Goal: Task Accomplishment & Management: Use online tool/utility

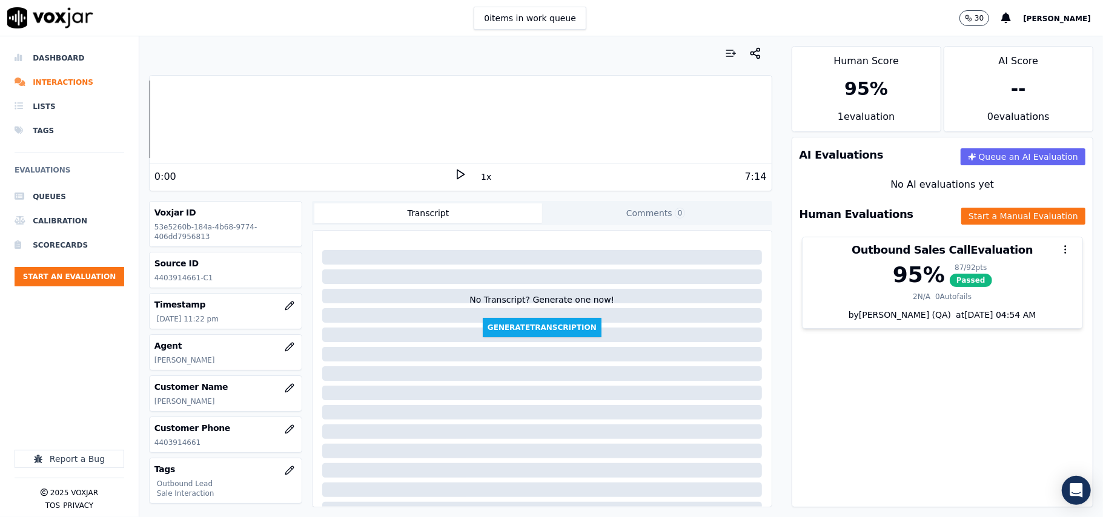
scroll to position [81, 0]
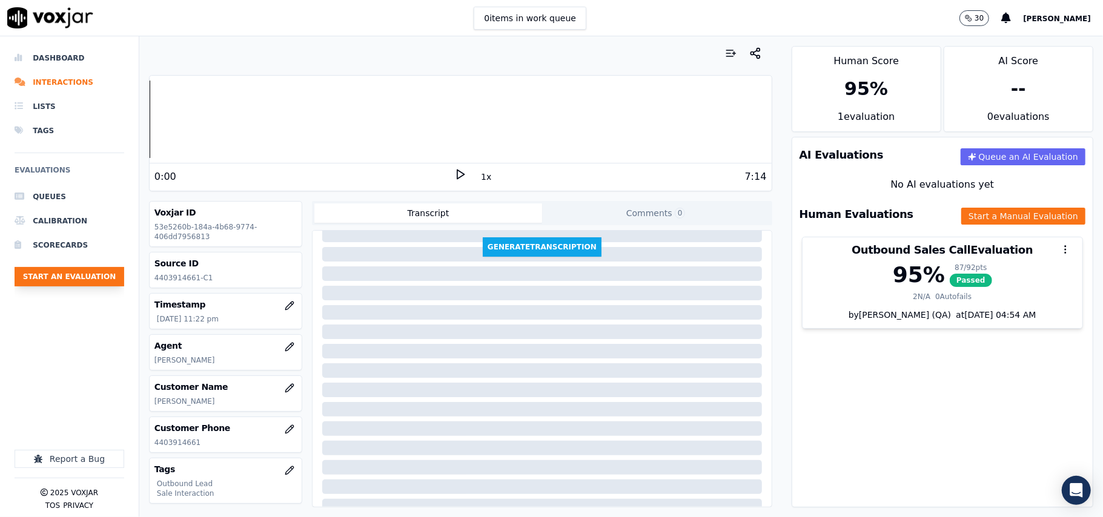
click at [78, 279] on button "Start an Evaluation" at bounding box center [70, 276] width 110 height 19
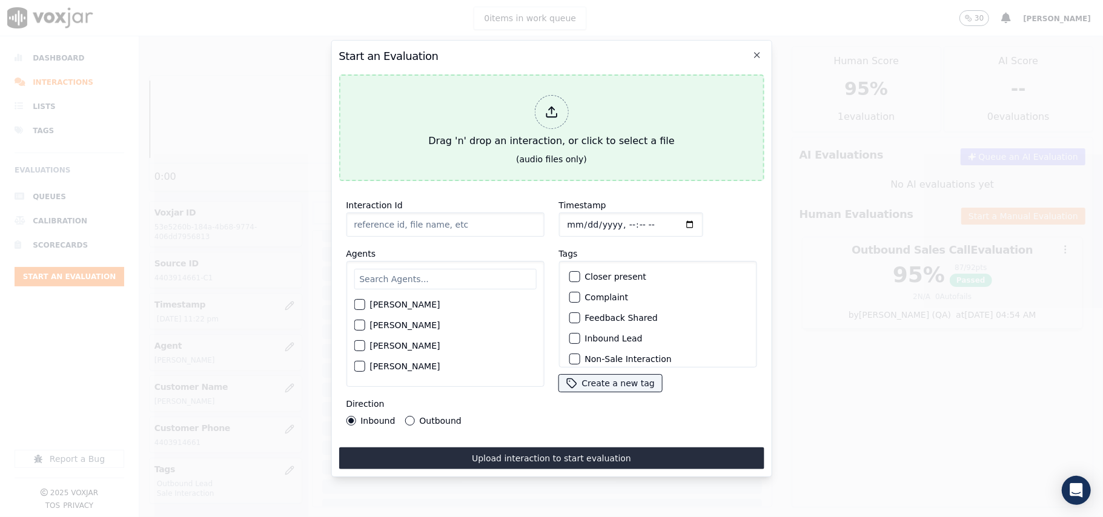
click at [562, 108] on div at bounding box center [551, 112] width 34 height 34
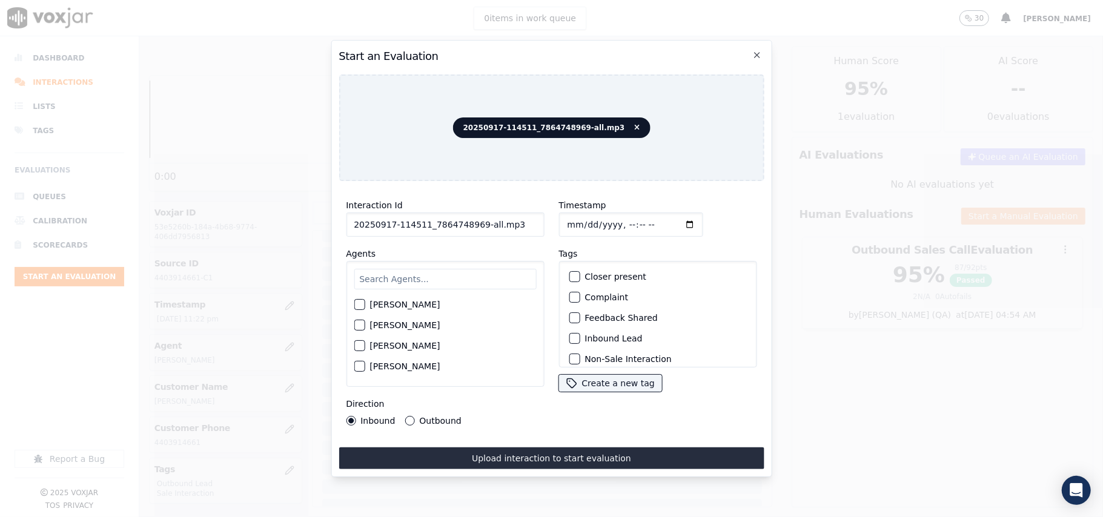
drag, startPoint x: 518, startPoint y: 220, endPoint x: 473, endPoint y: 222, distance: 45.4
click at [473, 222] on input "20250917-114511_7864748969-all.mp3" at bounding box center [445, 225] width 198 height 24
type input "20250917-114511_7864748969-C1"
click at [581, 214] on input "Timestamp" at bounding box center [630, 225] width 144 height 24
type input "[DATE]T00:00"
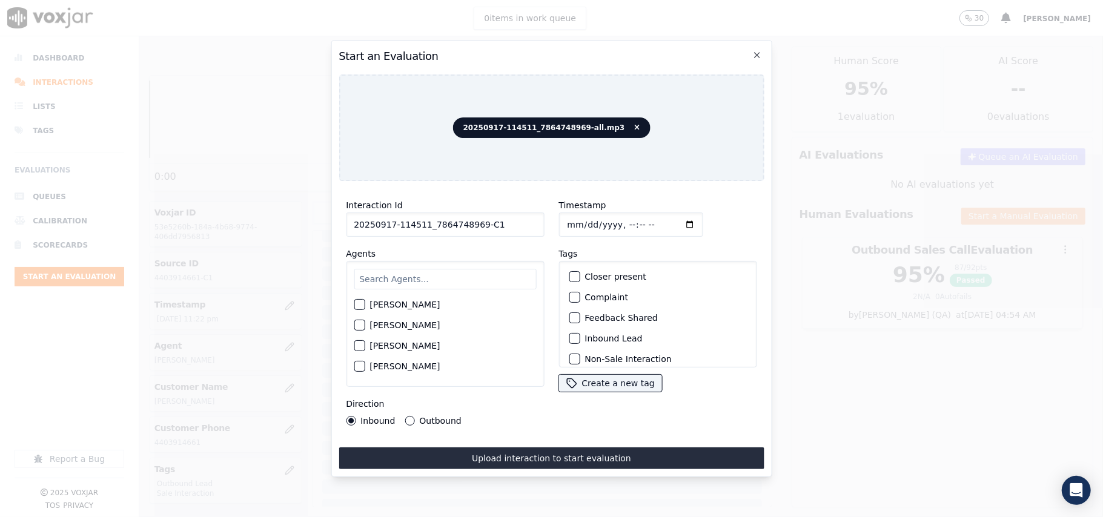
click at [409, 274] on input "text" at bounding box center [445, 279] width 182 height 21
type input "kel"
click at [450, 306] on div "[PERSON_NAME]" at bounding box center [445, 308] width 182 height 21
click at [412, 306] on label "[PERSON_NAME]" at bounding box center [404, 308] width 70 height 8
click at [364, 306] on button "[PERSON_NAME]" at bounding box center [359, 308] width 11 height 11
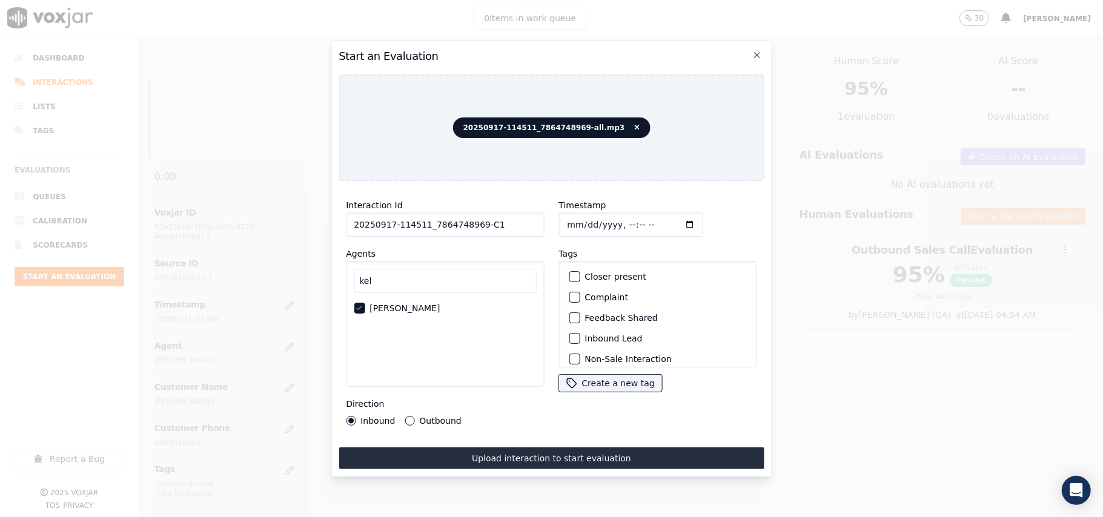
click at [584, 334] on label "Inbound Lead" at bounding box center [613, 338] width 58 height 8
click at [579, 334] on button "Inbound Lead" at bounding box center [574, 338] width 11 height 11
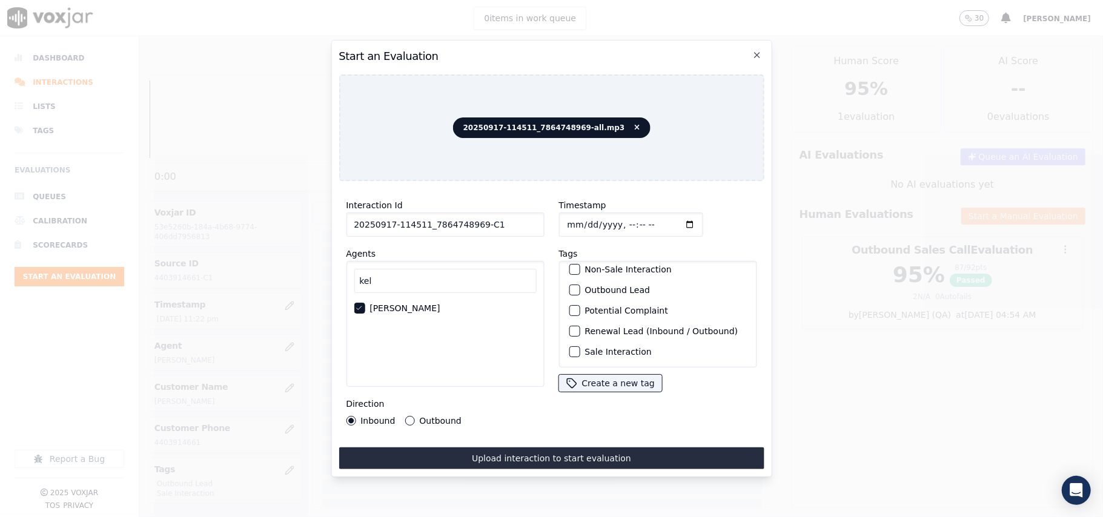
click at [586, 348] on label "Sale Interaction" at bounding box center [617, 352] width 67 height 8
click at [579, 346] on button "Sale Interaction" at bounding box center [574, 351] width 11 height 11
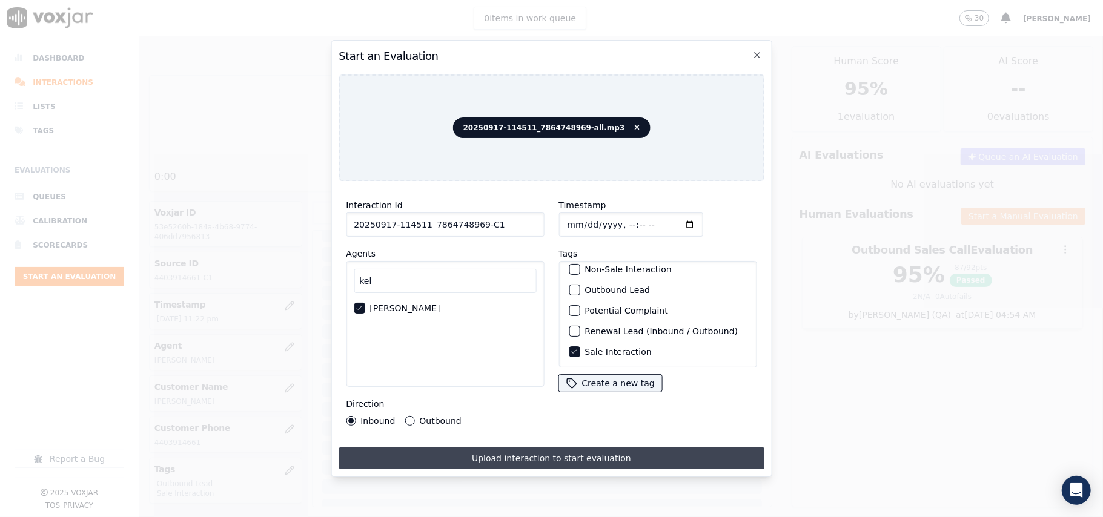
click at [470, 450] on button "Upload interaction to start evaluation" at bounding box center [550, 458] width 425 height 22
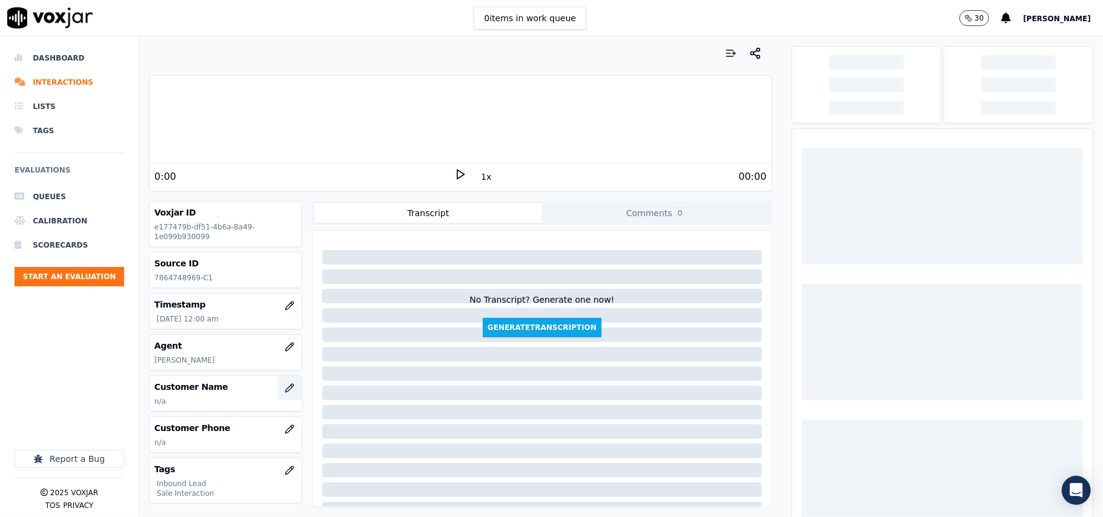
click at [285, 388] on icon "button" at bounding box center [290, 388] width 10 height 10
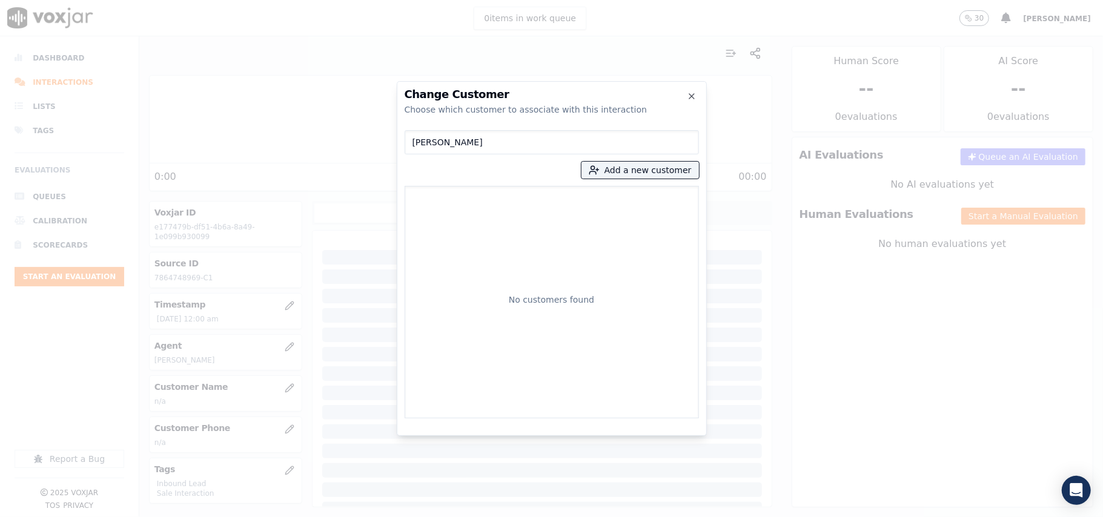
click at [415, 143] on input "[PERSON_NAME]" at bounding box center [551, 142] width 294 height 24
click at [411, 140] on input "[PERSON_NAME]" at bounding box center [551, 142] width 294 height 24
type input "[PERSON_NAME]"
click at [645, 167] on button "Add a new customer" at bounding box center [639, 170] width 117 height 17
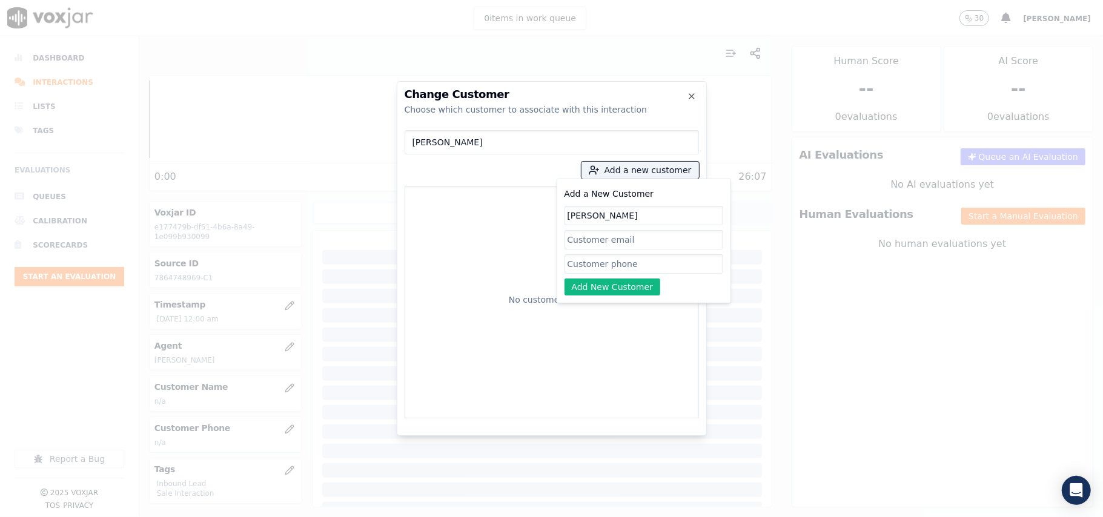
type input "[PERSON_NAME]"
click at [574, 262] on input "Add a New Customer" at bounding box center [643, 263] width 159 height 19
paste input "7864748969 7862948567"
click at [623, 265] on input "7864748969 7862948567" at bounding box center [643, 263] width 159 height 19
type input "7864748969_7862948567"
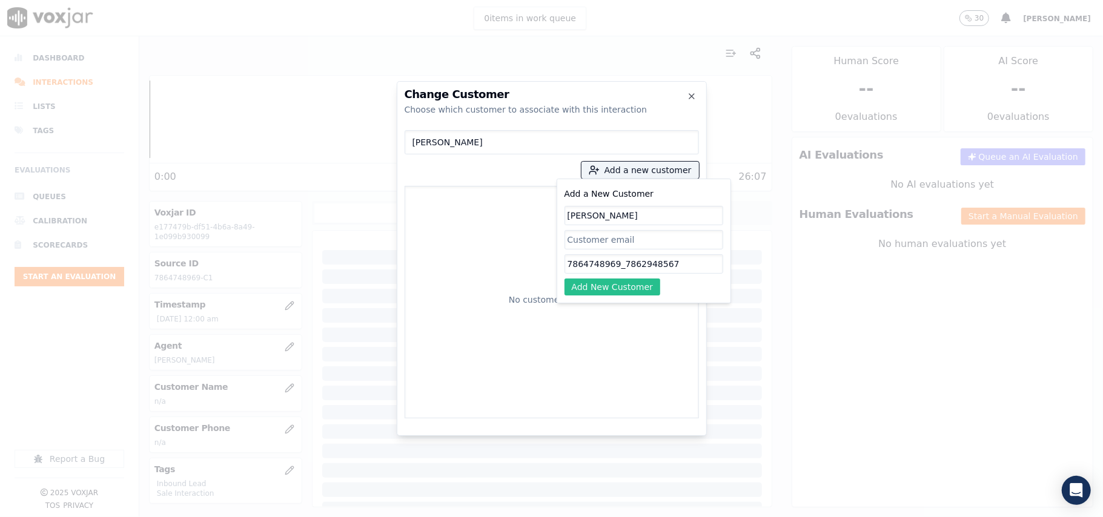
click at [623, 295] on button "Add New Customer" at bounding box center [612, 287] width 96 height 17
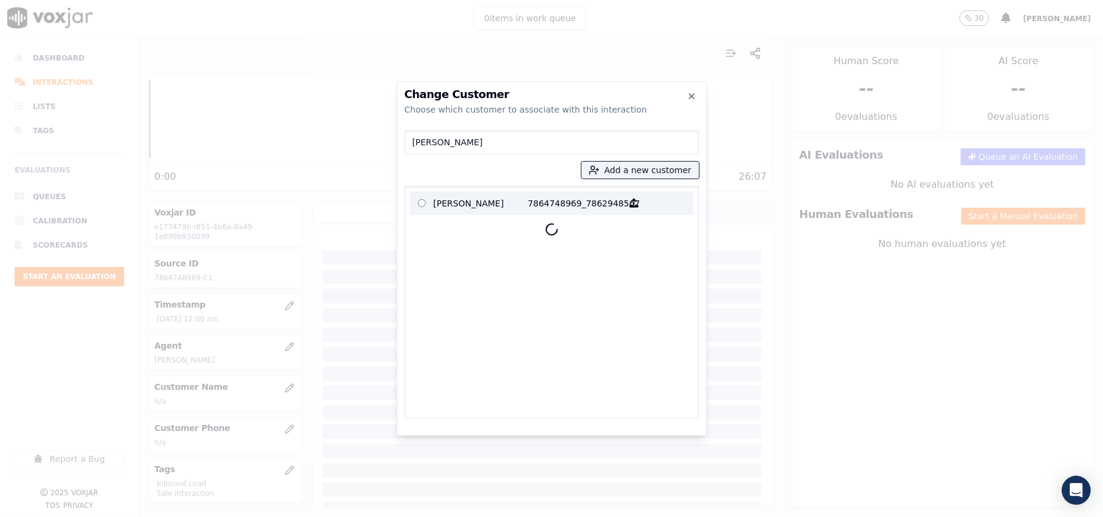
click at [505, 207] on p "[PERSON_NAME]" at bounding box center [481, 203] width 94 height 19
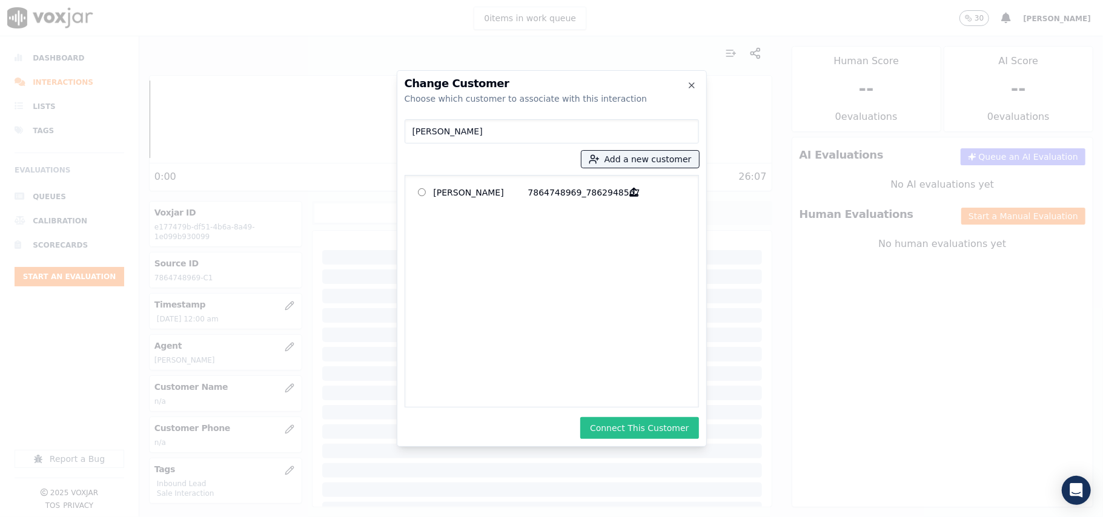
click at [620, 420] on button "Connect This Customer" at bounding box center [639, 428] width 118 height 22
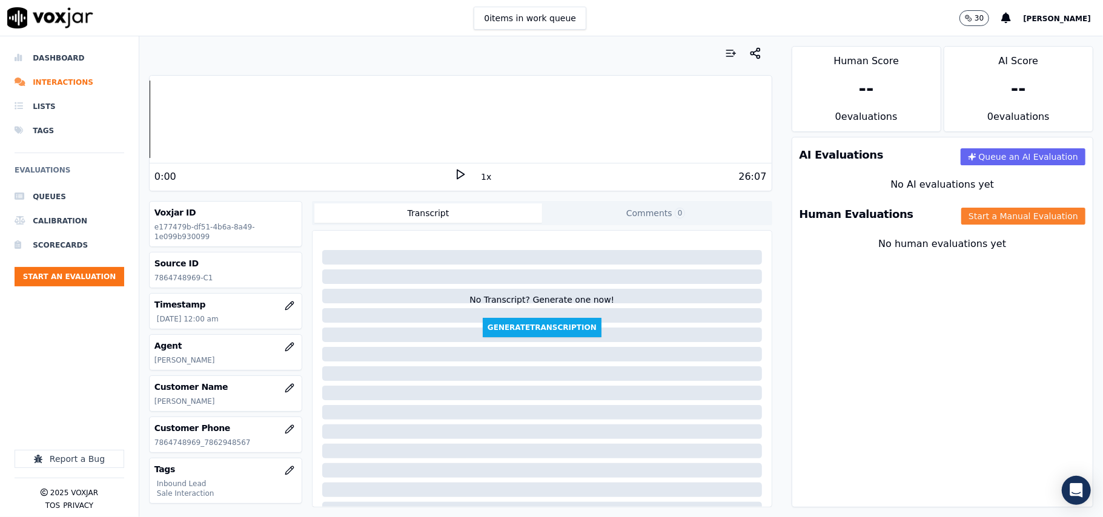
click at [991, 211] on button "Start a Manual Evaluation" at bounding box center [1023, 216] width 124 height 17
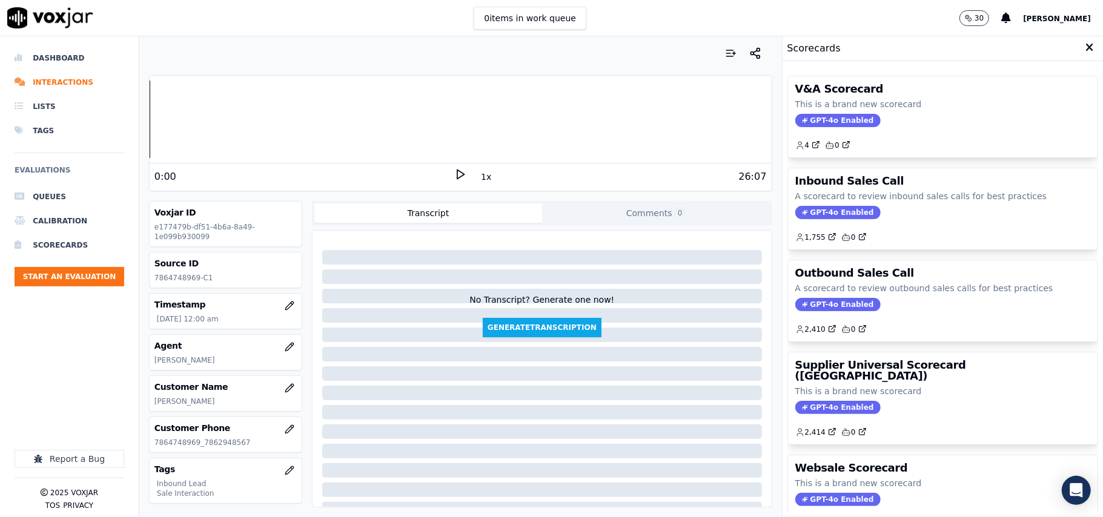
scroll to position [81, 0]
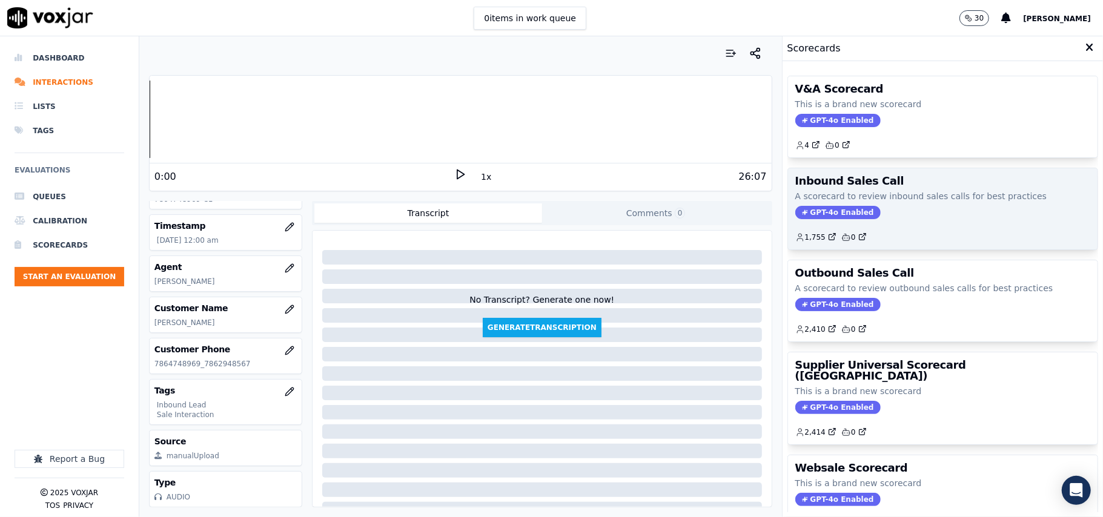
click at [809, 216] on span "GPT-4o Enabled" at bounding box center [837, 212] width 85 height 13
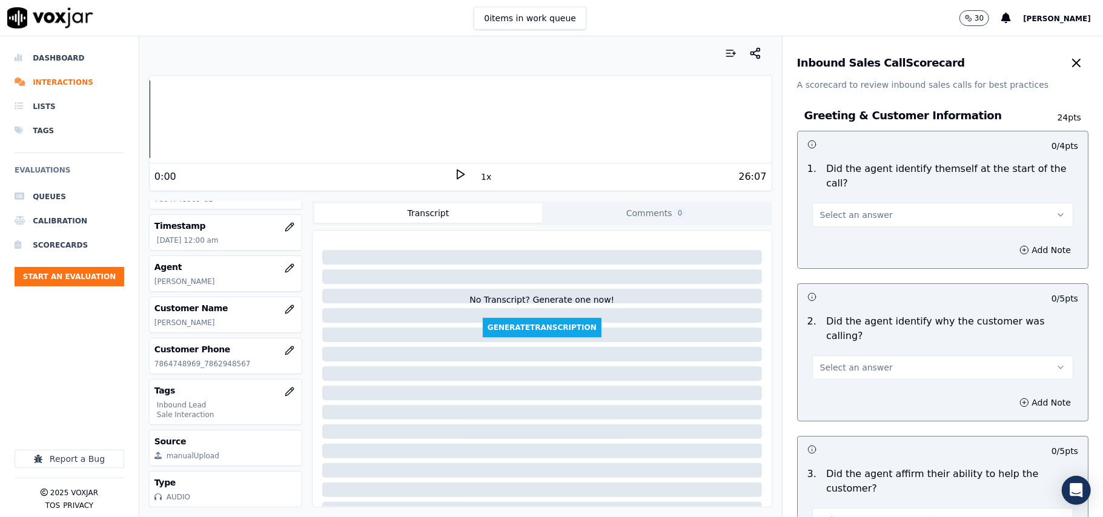
click at [895, 214] on div "1 . Did the agent identify themself at the start of the call? Select an answer" at bounding box center [942, 194] width 290 height 75
click at [843, 209] on span "Select an answer" at bounding box center [856, 215] width 73 height 12
click at [823, 228] on div "Yes" at bounding box center [916, 228] width 234 height 19
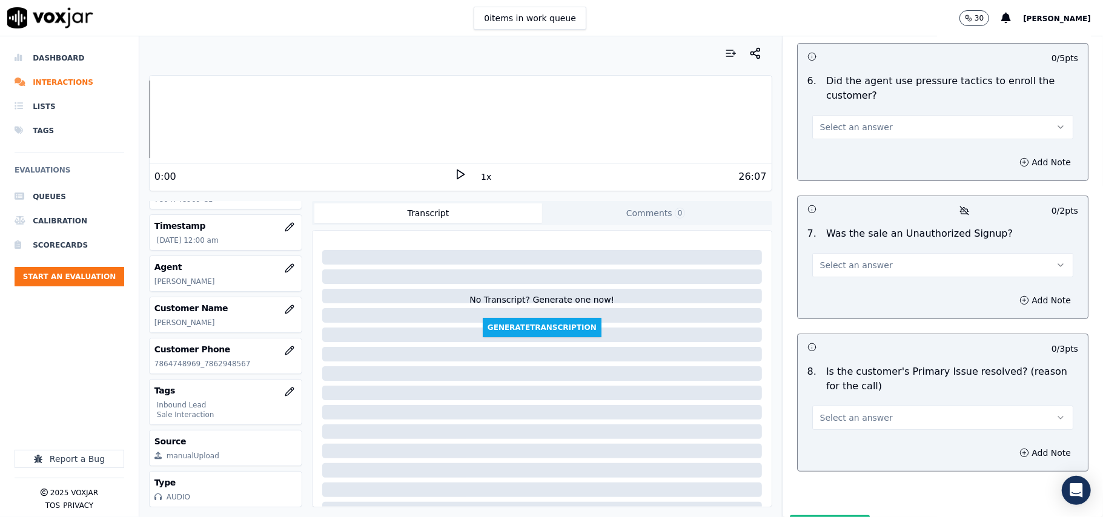
click at [845, 412] on span "Select an answer" at bounding box center [856, 418] width 73 height 12
click at [814, 378] on div "Yes" at bounding box center [916, 381] width 234 height 19
click at [839, 259] on span "Select an answer" at bounding box center [856, 265] width 73 height 12
click at [826, 250] on div "No" at bounding box center [916, 247] width 234 height 19
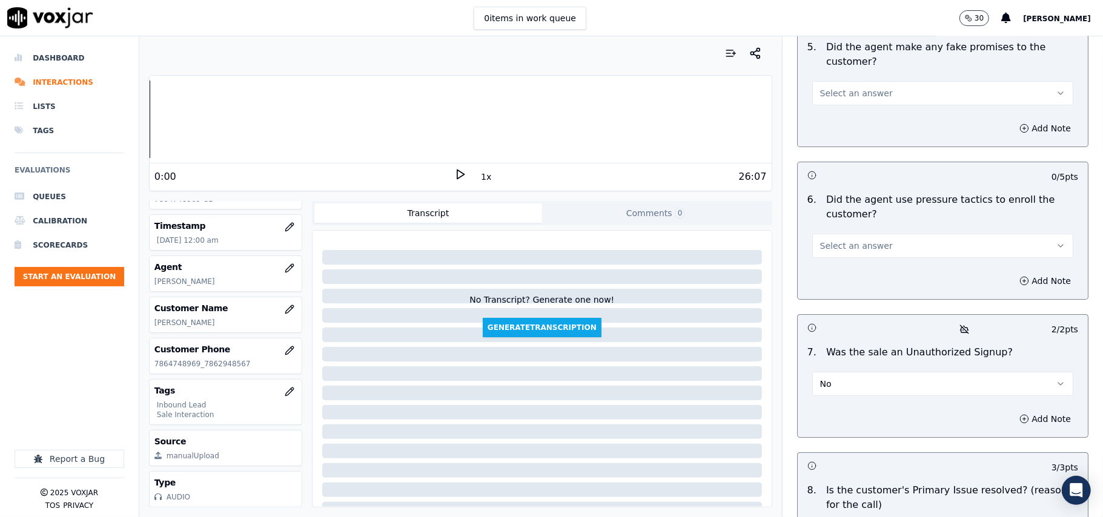
scroll to position [3147, 0]
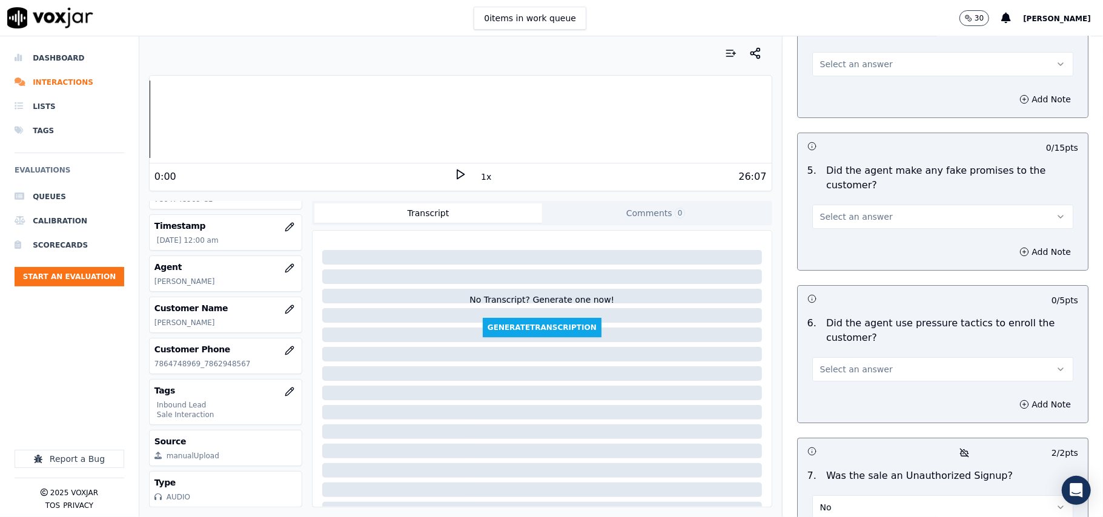
click at [843, 357] on button "Select an answer" at bounding box center [942, 369] width 261 height 24
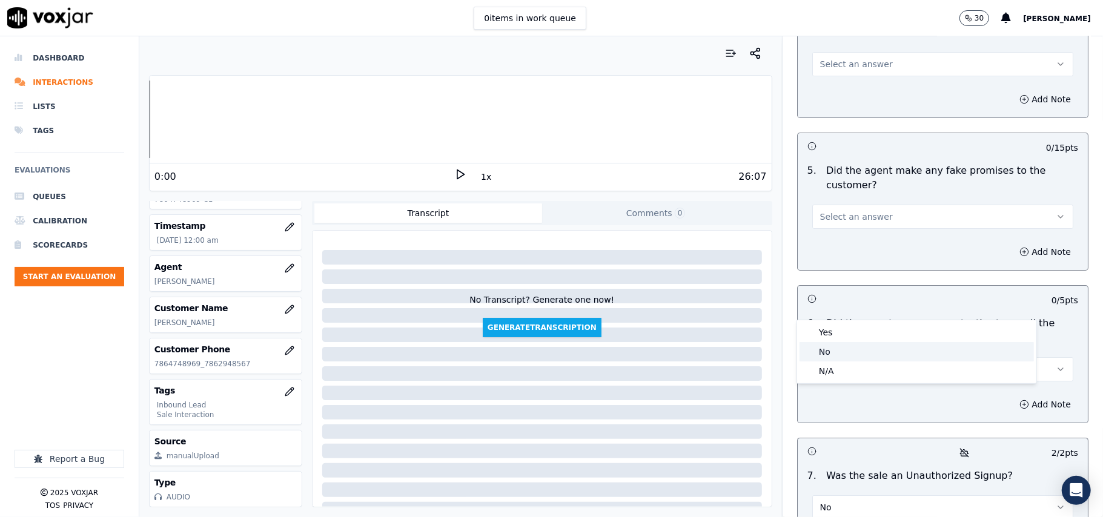
click at [839, 344] on div "No" at bounding box center [916, 351] width 234 height 19
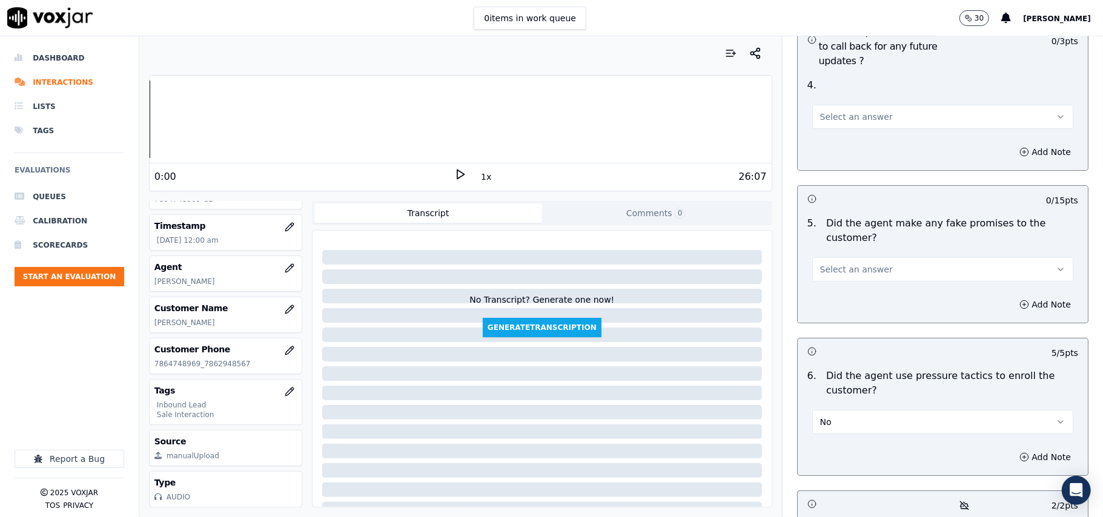
scroll to position [3066, 0]
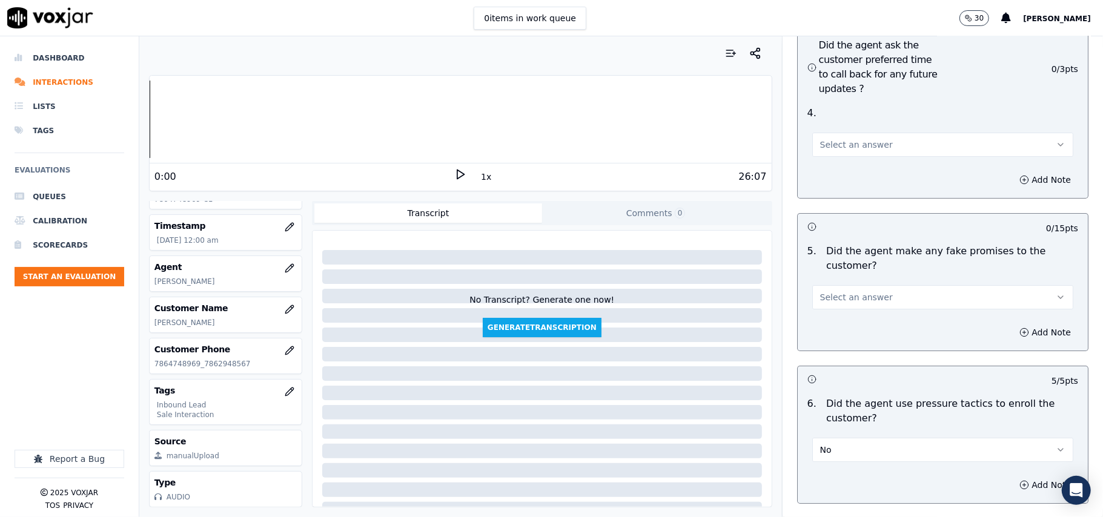
click at [848, 291] on span "Select an answer" at bounding box center [856, 297] width 73 height 12
click at [853, 274] on div "No" at bounding box center [916, 278] width 234 height 19
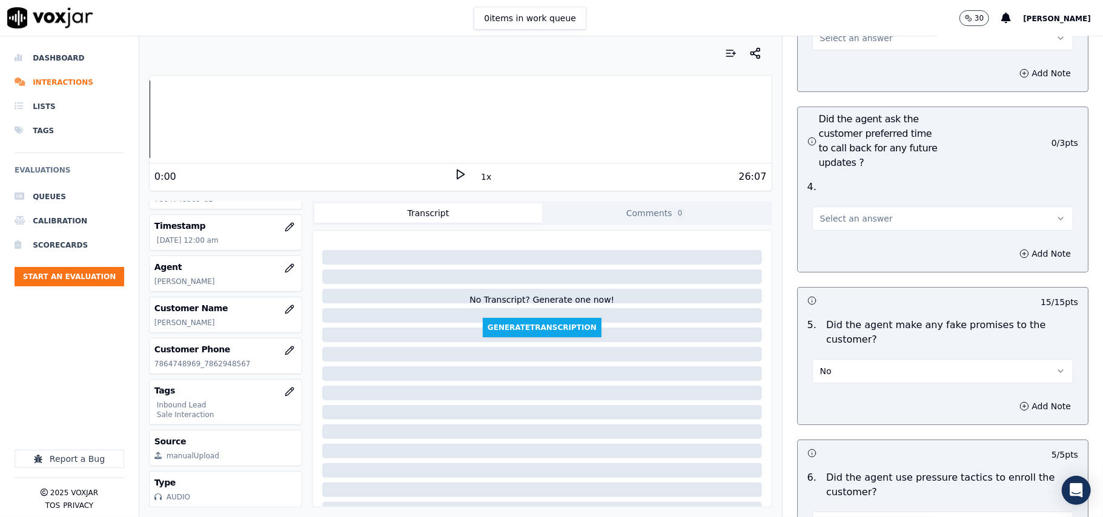
scroll to position [2904, 0]
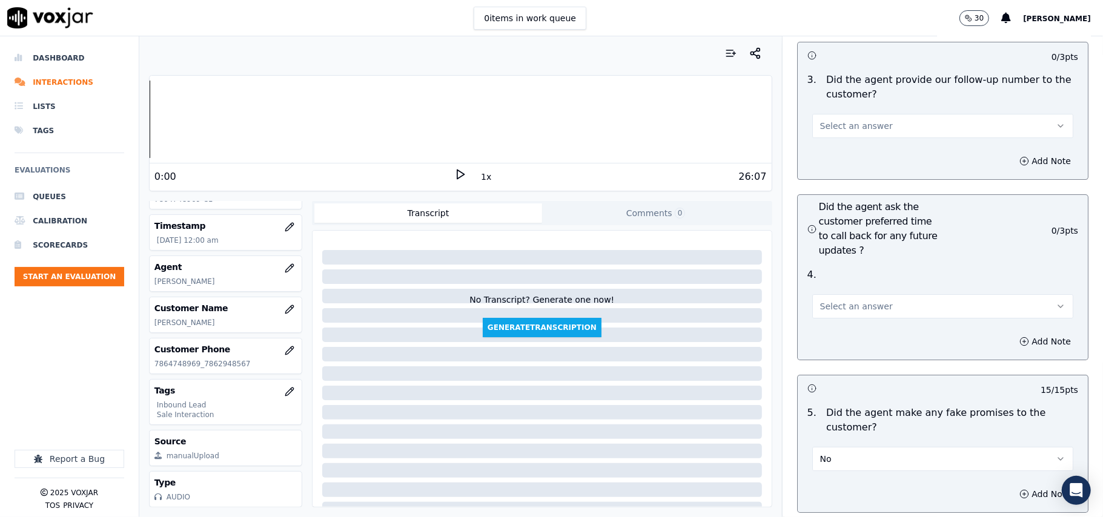
click at [880, 294] on button "Select an answer" at bounding box center [942, 306] width 261 height 24
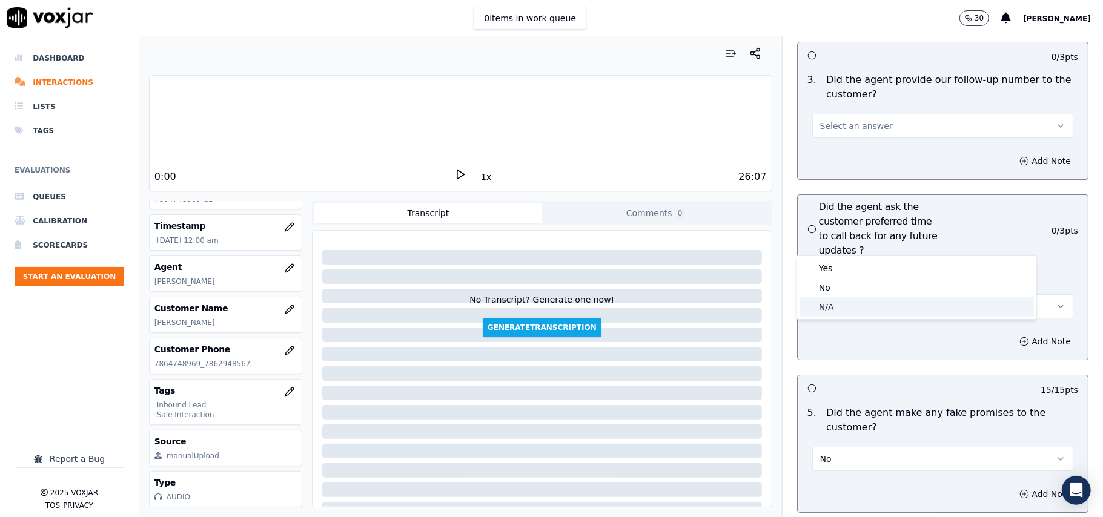
click at [875, 303] on div "N/A" at bounding box center [916, 306] width 234 height 19
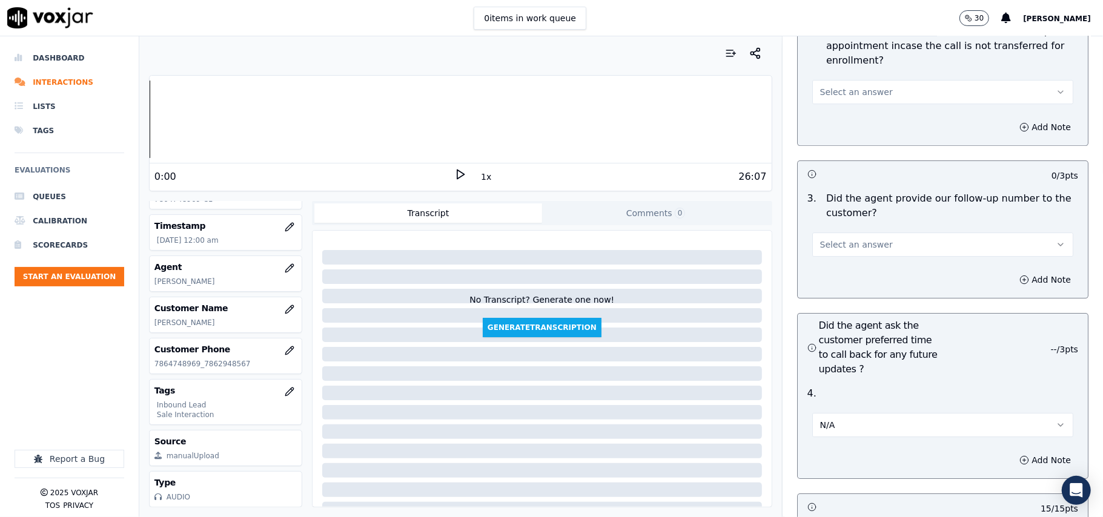
scroll to position [2662, 0]
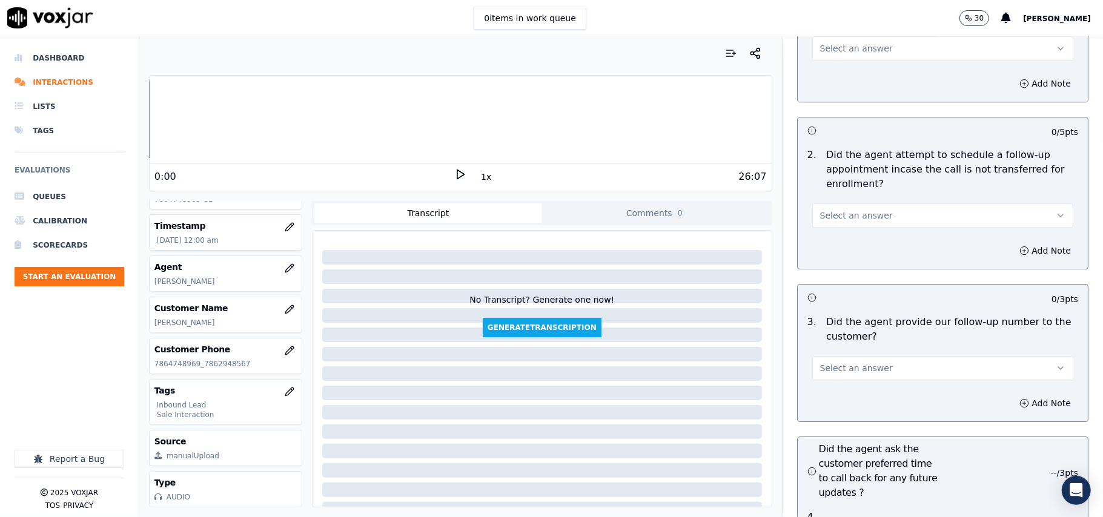
click at [863, 344] on div "Select an answer" at bounding box center [942, 362] width 280 height 36
click at [865, 356] on button "Select an answer" at bounding box center [942, 368] width 261 height 24
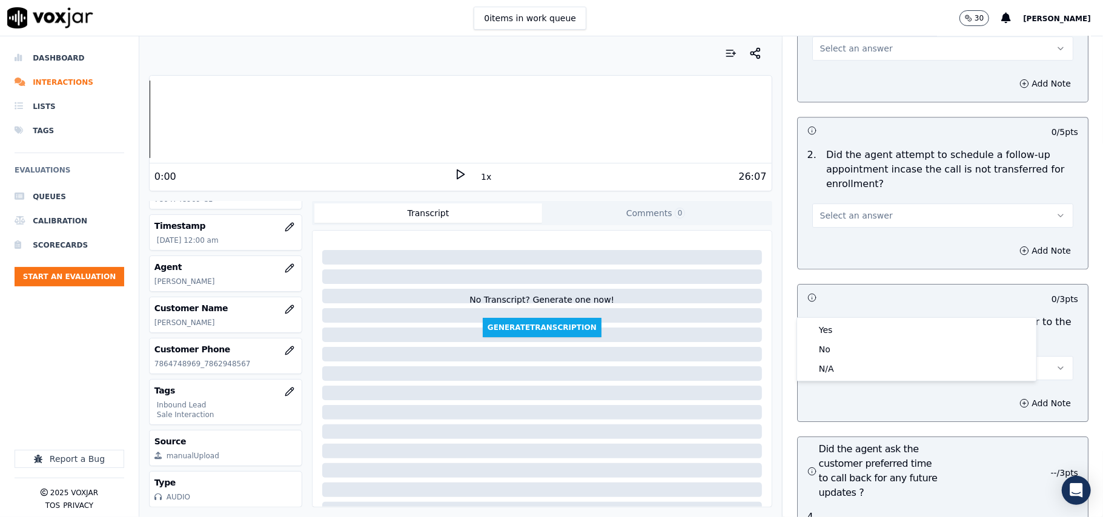
click at [867, 317] on div "Yes No N/A" at bounding box center [916, 349] width 240 height 64
click at [870, 329] on div "Yes" at bounding box center [916, 329] width 234 height 19
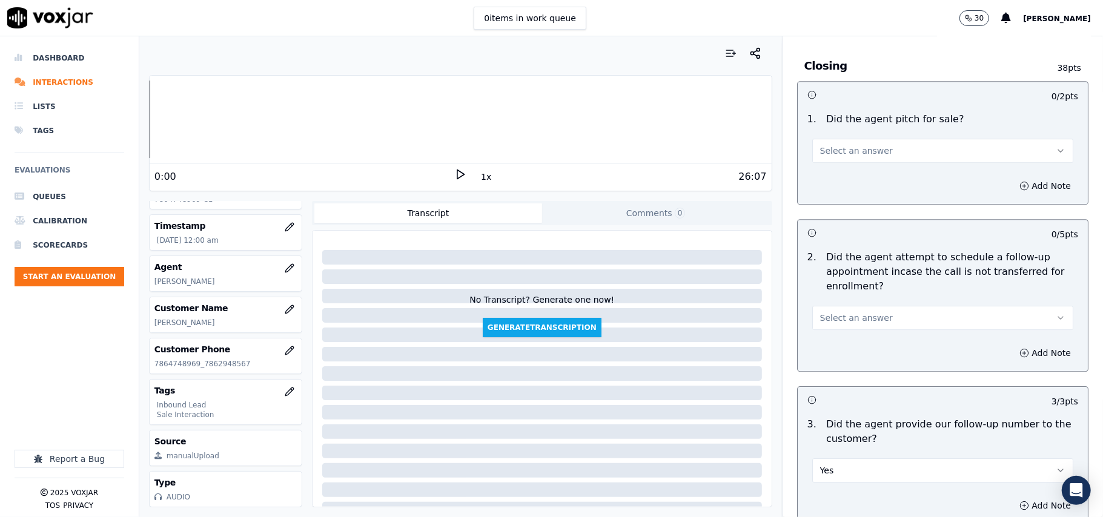
scroll to position [2501, 0]
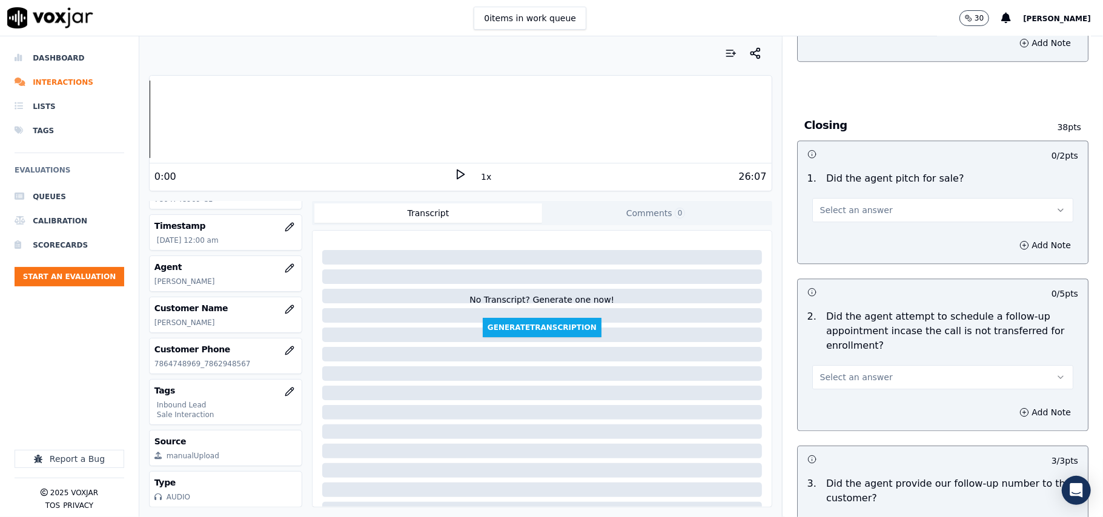
click at [869, 365] on button "Select an answer" at bounding box center [942, 377] width 261 height 24
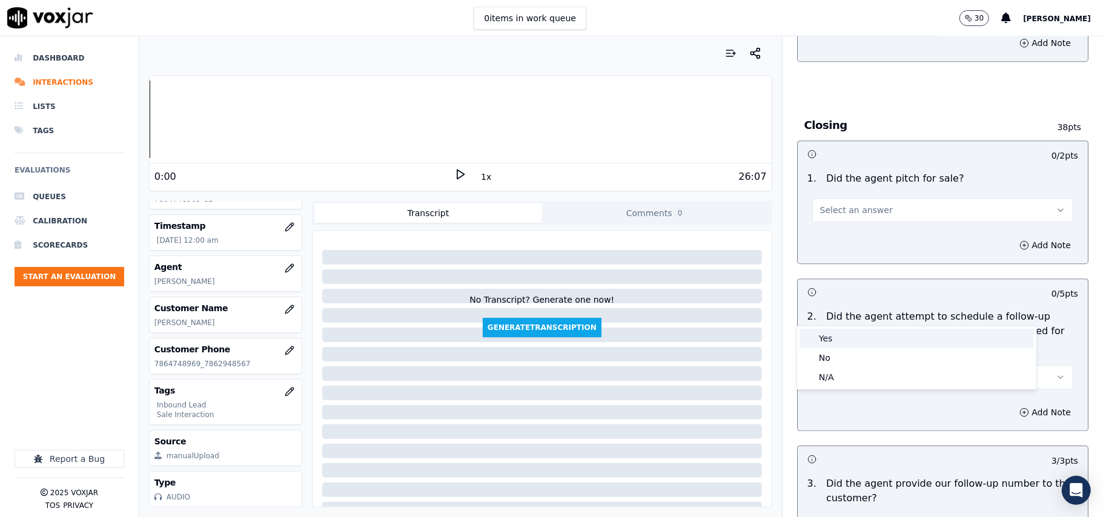
click at [871, 337] on div "Yes" at bounding box center [916, 338] width 234 height 19
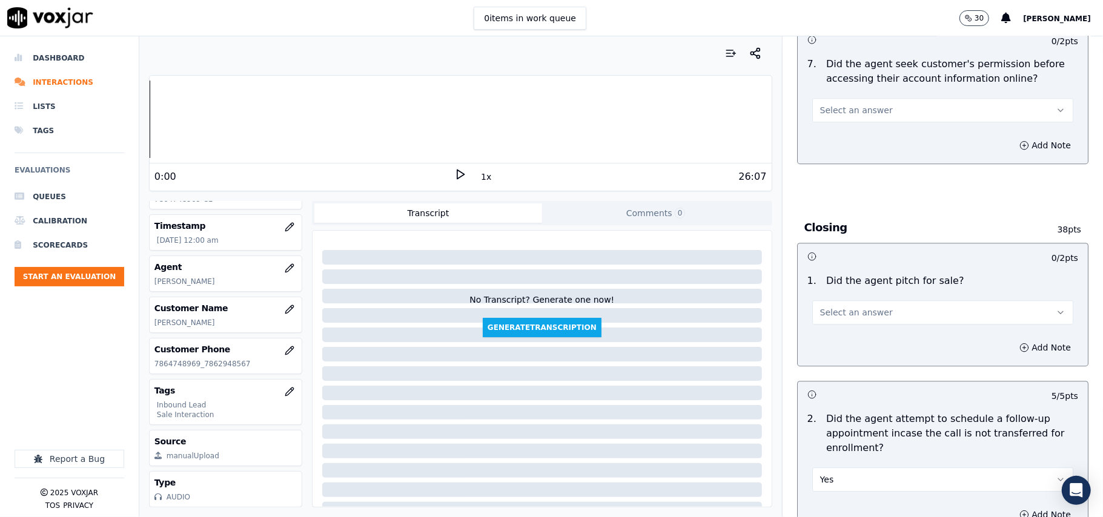
scroll to position [2340, 0]
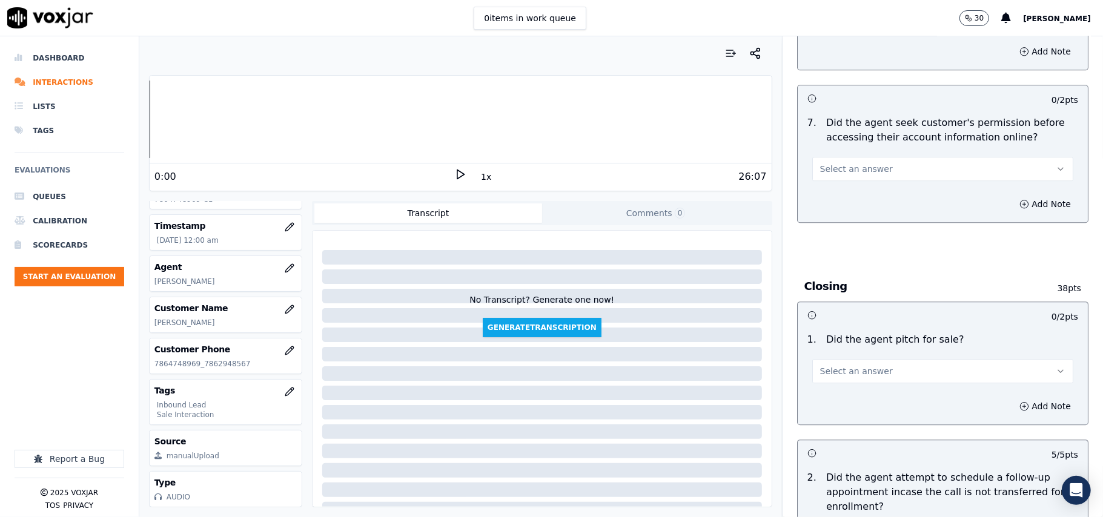
click at [862, 365] on span "Select an answer" at bounding box center [856, 371] width 73 height 12
click at [863, 325] on div "Yes" at bounding box center [916, 332] width 234 height 19
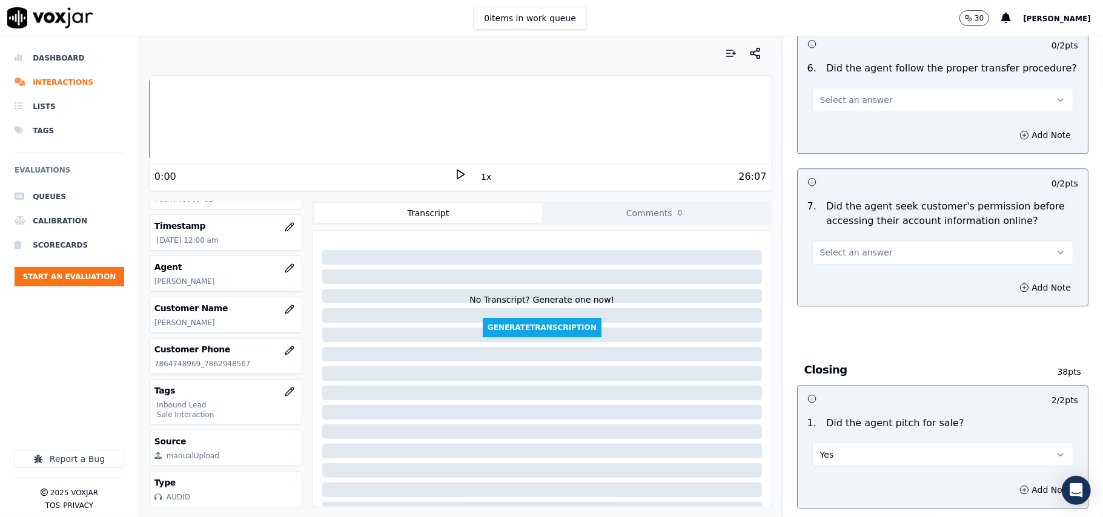
scroll to position [2178, 0]
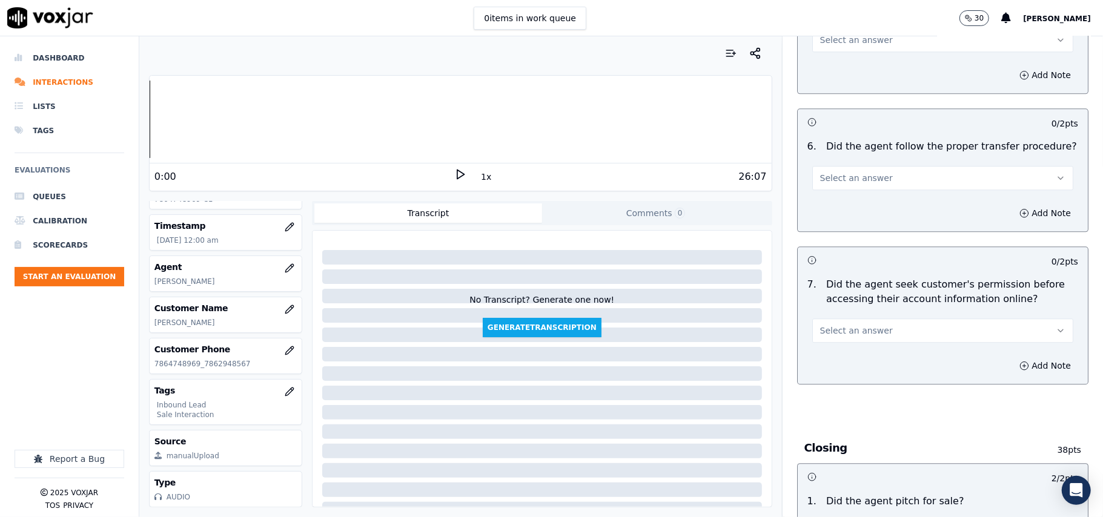
click at [873, 318] on button "Select an answer" at bounding box center [942, 330] width 261 height 24
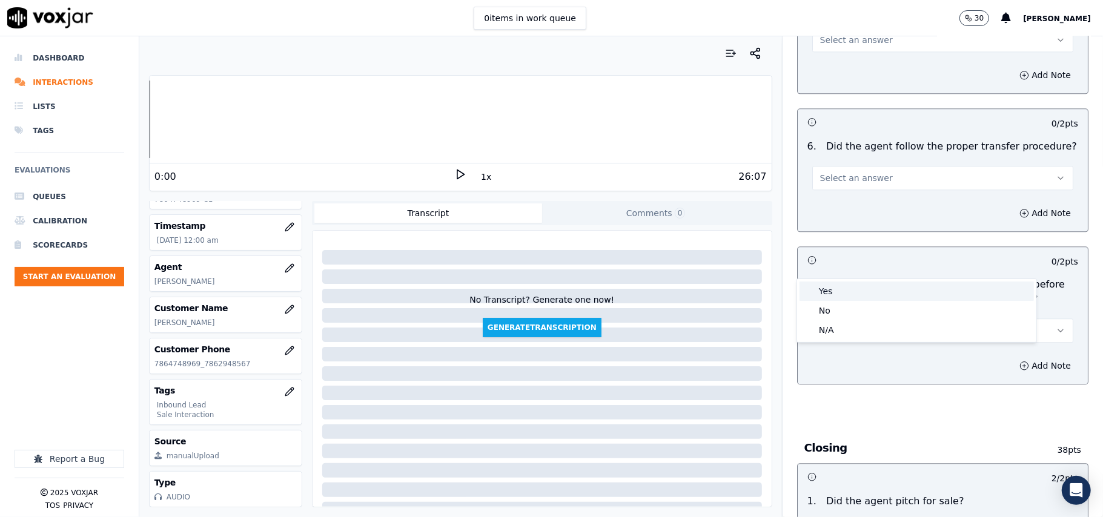
click at [868, 297] on div "Yes" at bounding box center [916, 291] width 234 height 19
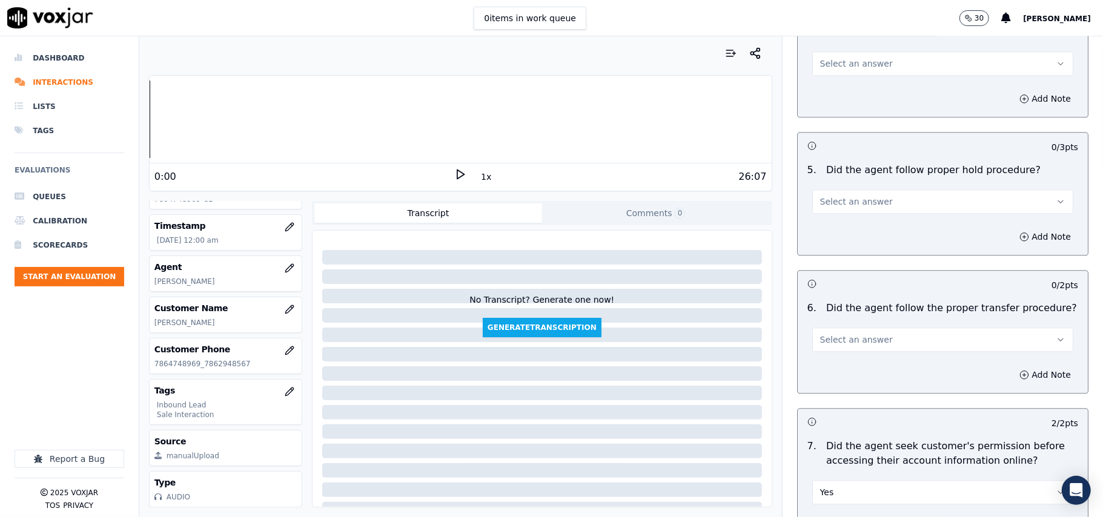
click at [885, 328] on button "Select an answer" at bounding box center [942, 340] width 261 height 24
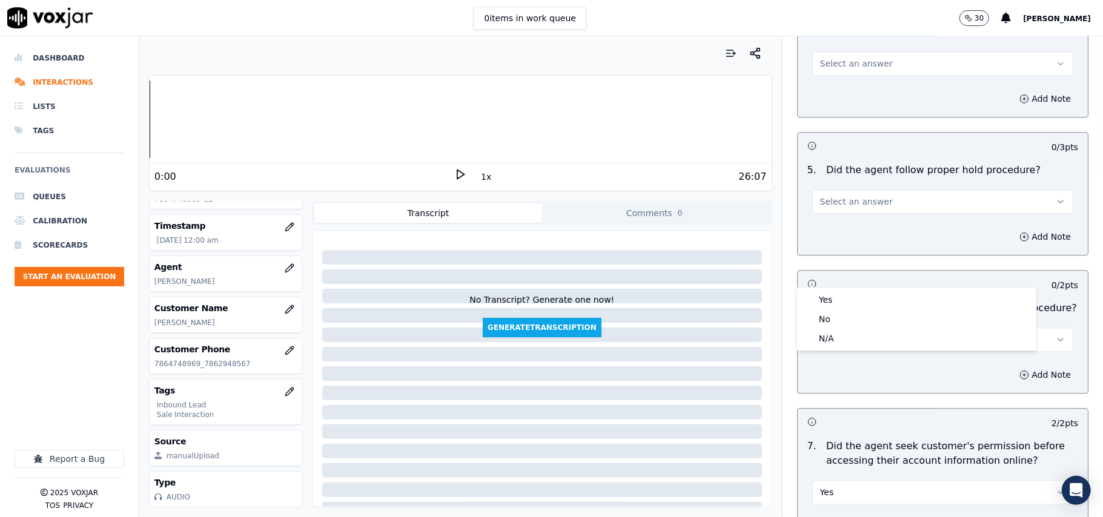
click at [887, 298] on div "Yes" at bounding box center [916, 299] width 234 height 19
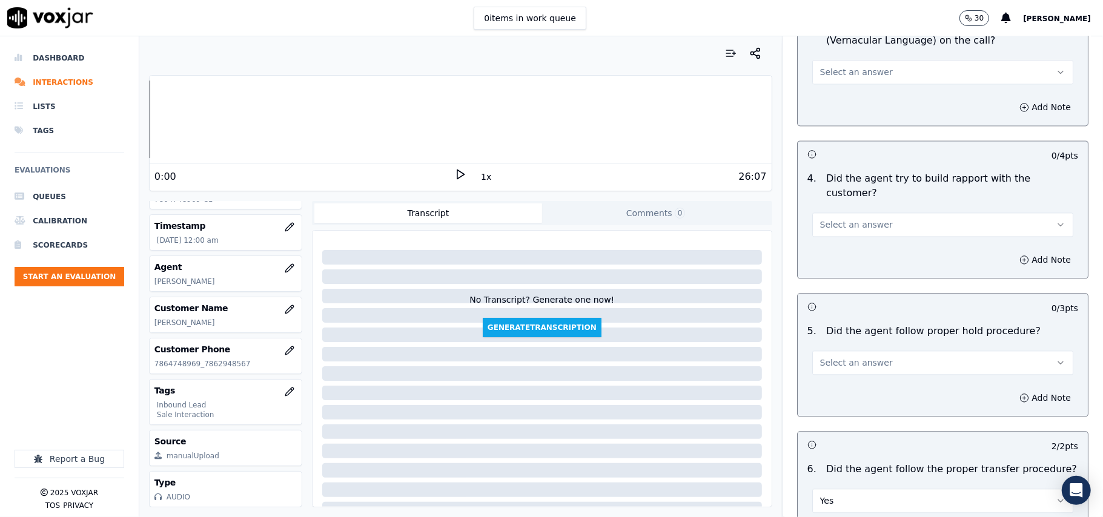
click at [873, 351] on button "Select an answer" at bounding box center [942, 363] width 261 height 24
click at [877, 321] on div "Yes" at bounding box center [916, 322] width 234 height 19
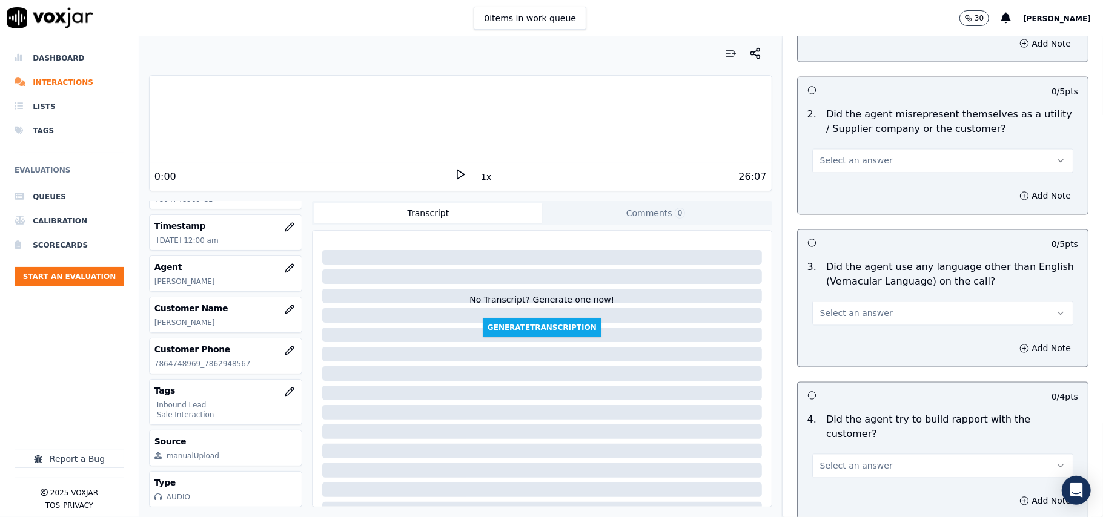
scroll to position [1613, 0]
click at [863, 484] on div "Add Note" at bounding box center [942, 502] width 290 height 36
click at [839, 461] on span "Select an answer" at bounding box center [856, 467] width 73 height 12
click at [837, 423] on div "Yes" at bounding box center [916, 426] width 234 height 19
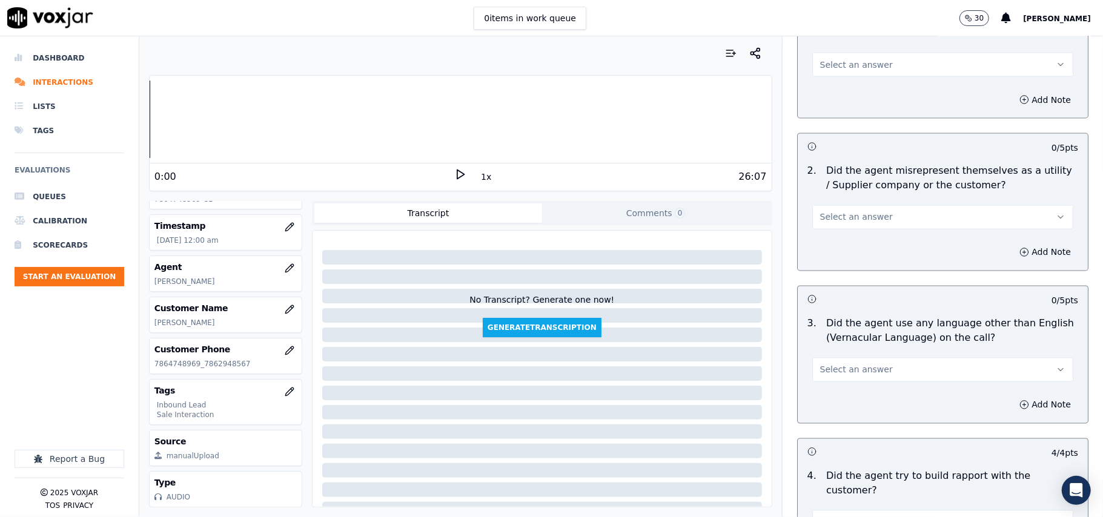
scroll to position [1532, 0]
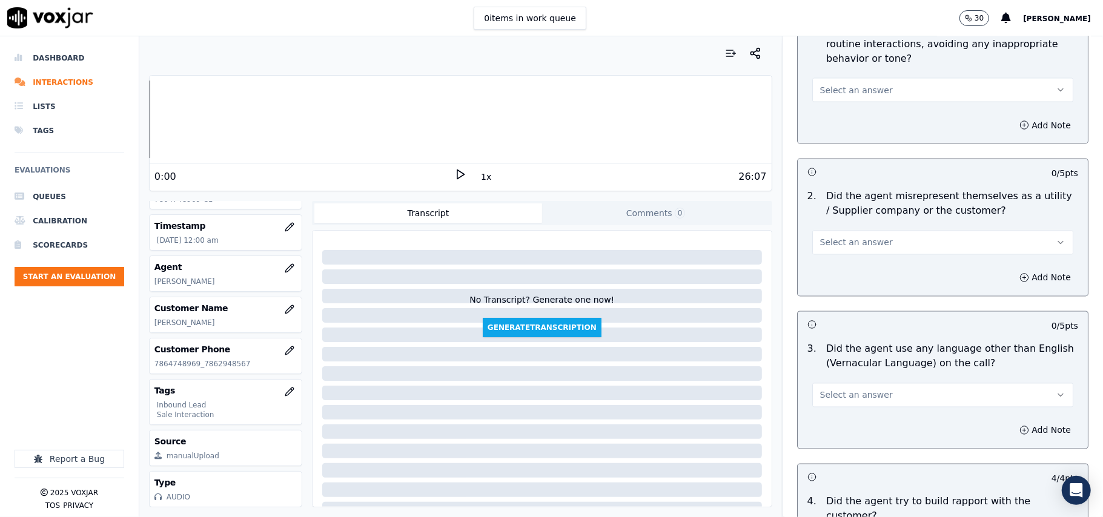
click at [841, 383] on button "Select an answer" at bounding box center [942, 395] width 261 height 24
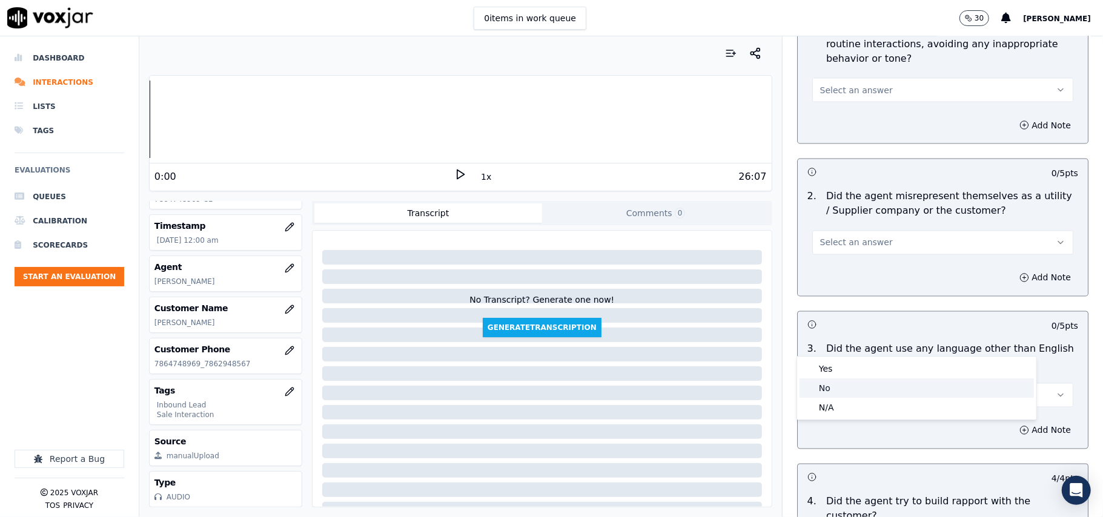
click at [838, 386] on div "No" at bounding box center [916, 387] width 234 height 19
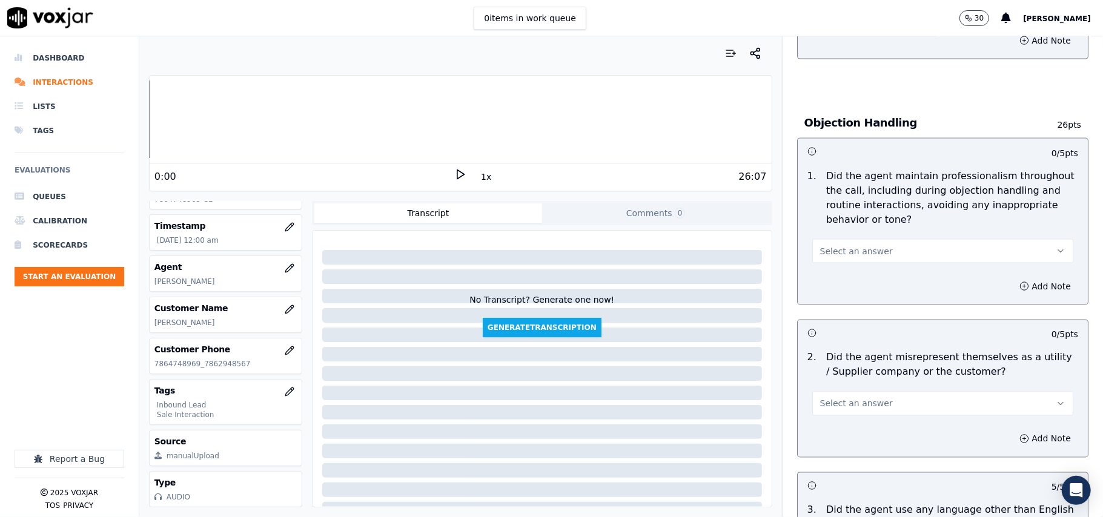
click at [848, 364] on div "2 . Did the agent misrepresent themselves as a utility / Supplier company or th…" at bounding box center [942, 383] width 290 height 75
click at [843, 398] on span "Select an answer" at bounding box center [856, 404] width 73 height 12
click at [843, 384] on div "Yes" at bounding box center [916, 377] width 234 height 19
click at [839, 392] on button "Yes" at bounding box center [942, 404] width 261 height 24
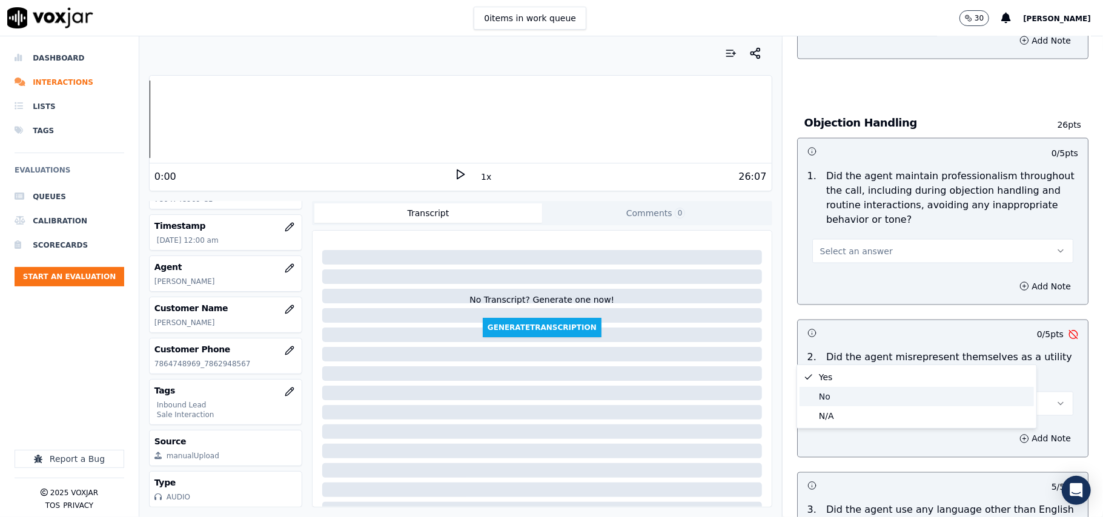
click at [841, 388] on div "No" at bounding box center [916, 396] width 234 height 19
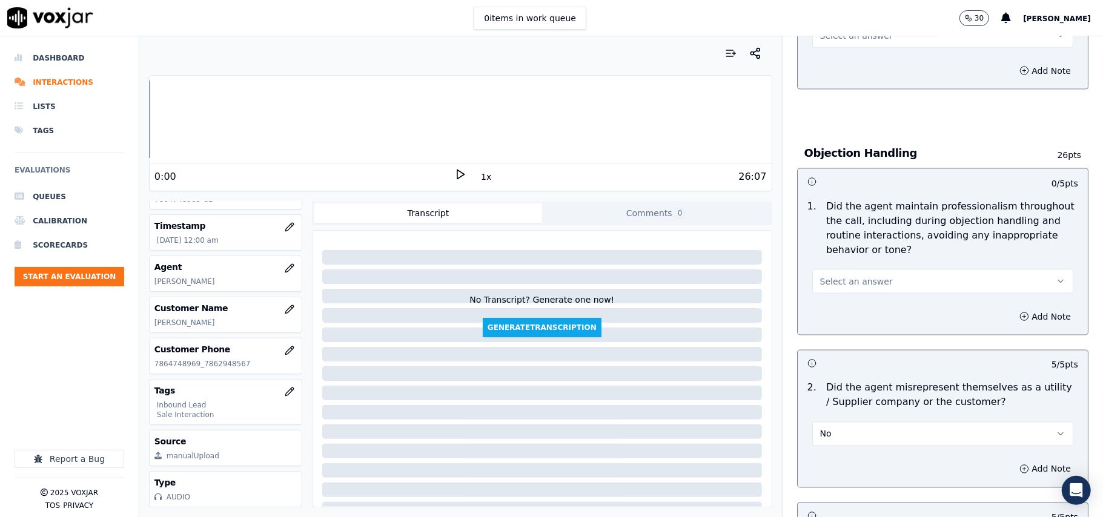
scroll to position [1290, 0]
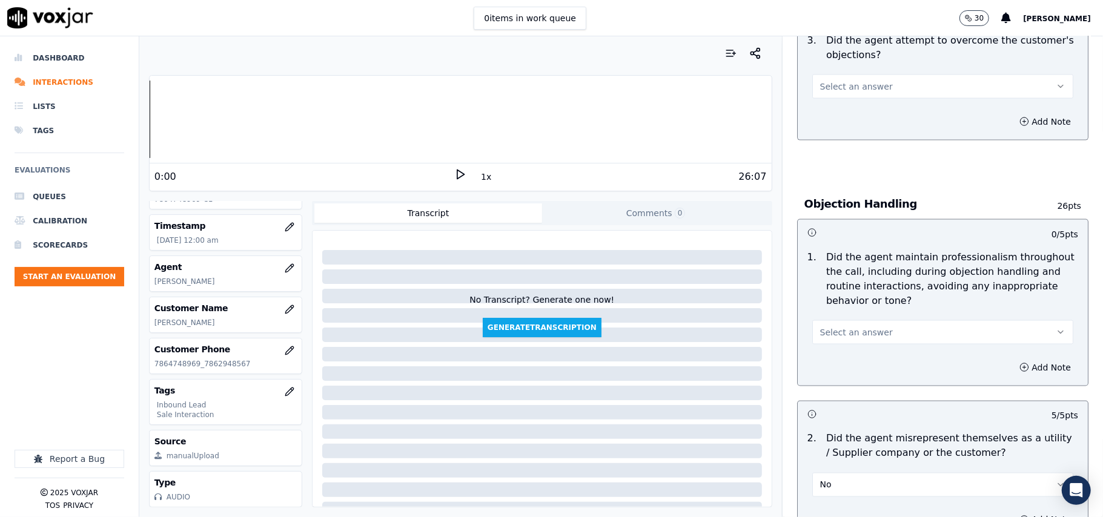
click at [836, 320] on button "Select an answer" at bounding box center [942, 332] width 261 height 24
click at [838, 297] on div "Yes" at bounding box center [916, 304] width 234 height 19
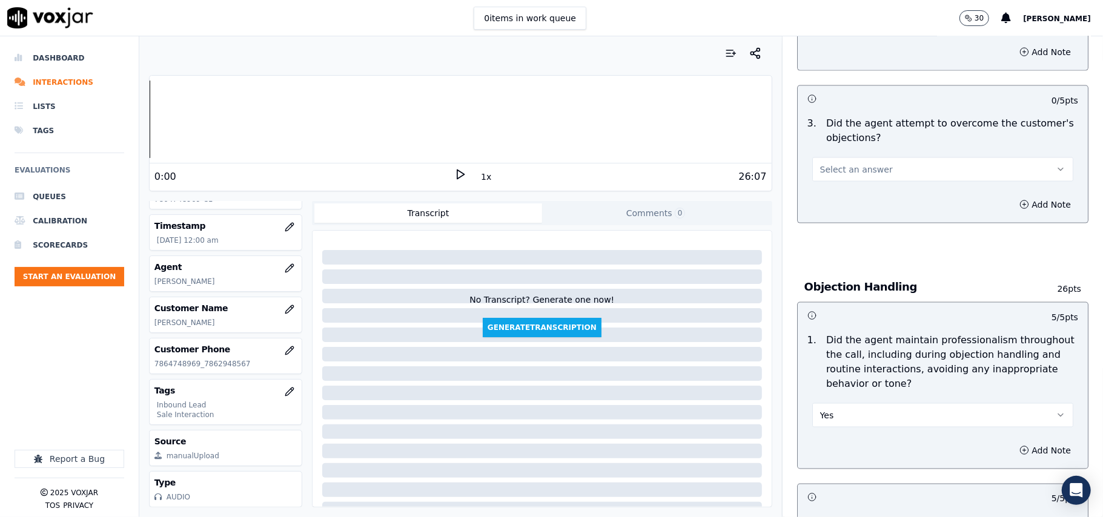
scroll to position [1129, 0]
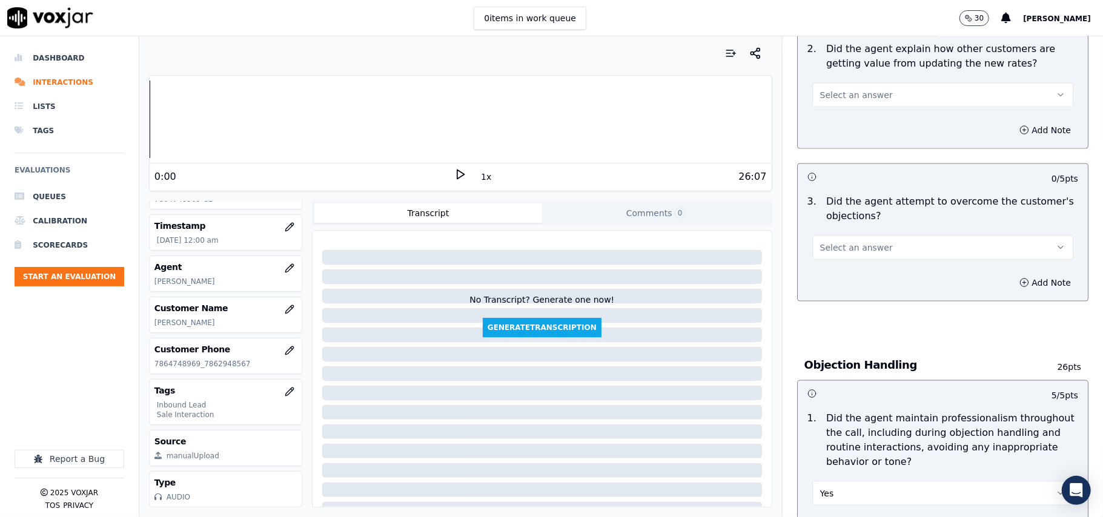
click at [863, 242] on span "Select an answer" at bounding box center [856, 248] width 73 height 12
click at [862, 219] on div "Yes" at bounding box center [916, 219] width 234 height 19
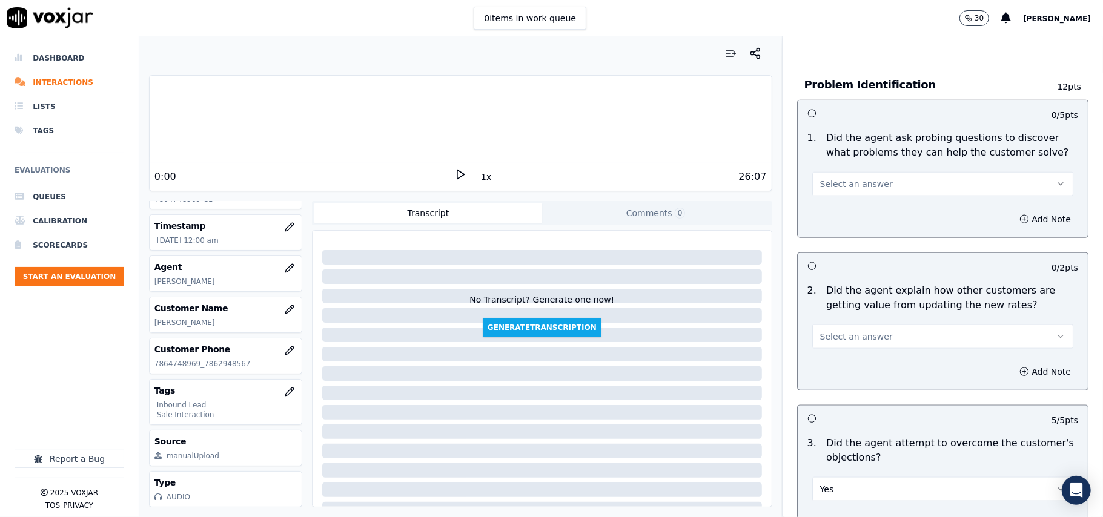
scroll to position [886, 0]
click at [845, 331] on span "Select an answer" at bounding box center [856, 337] width 73 height 12
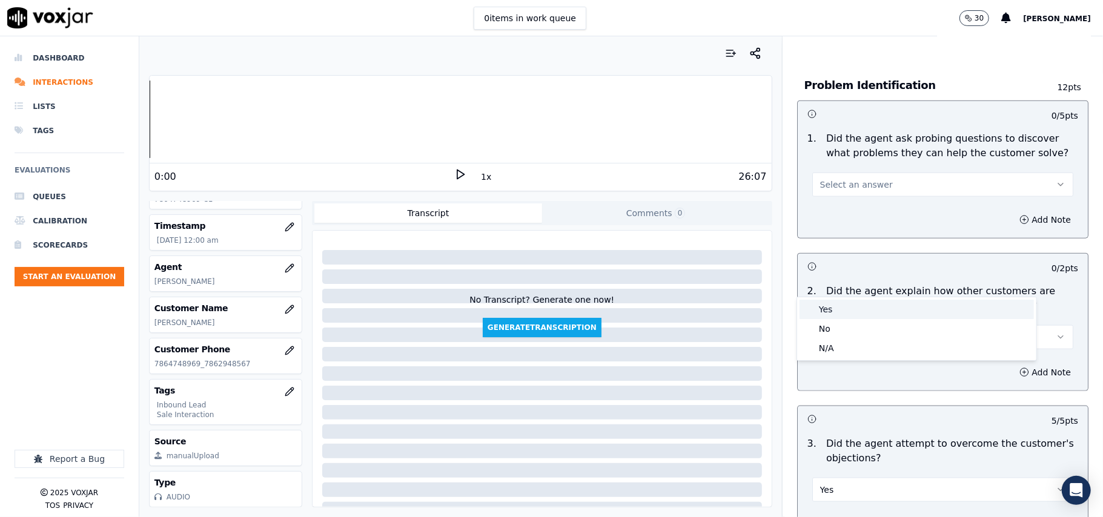
click at [838, 311] on div "Yes" at bounding box center [916, 309] width 234 height 19
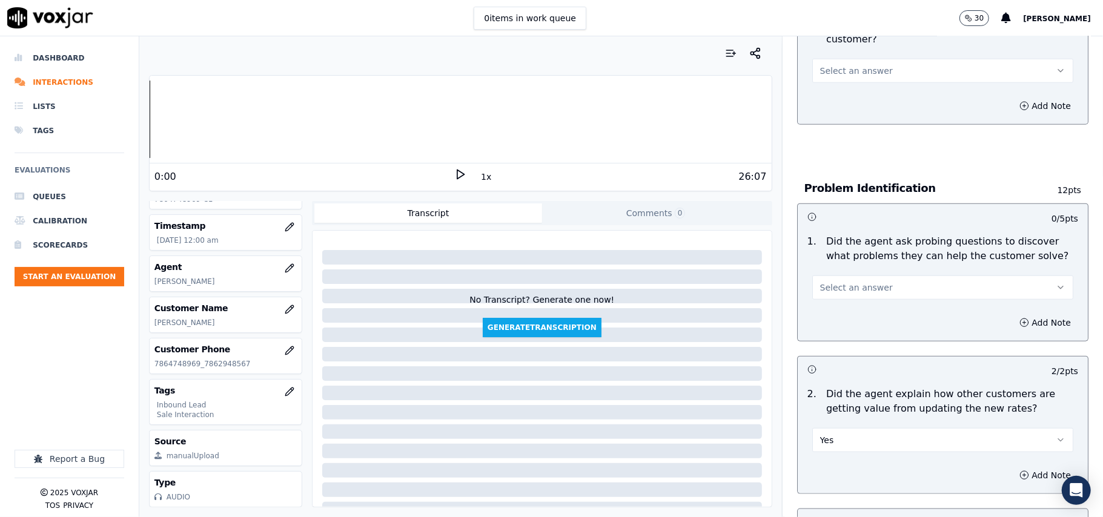
scroll to position [725, 0]
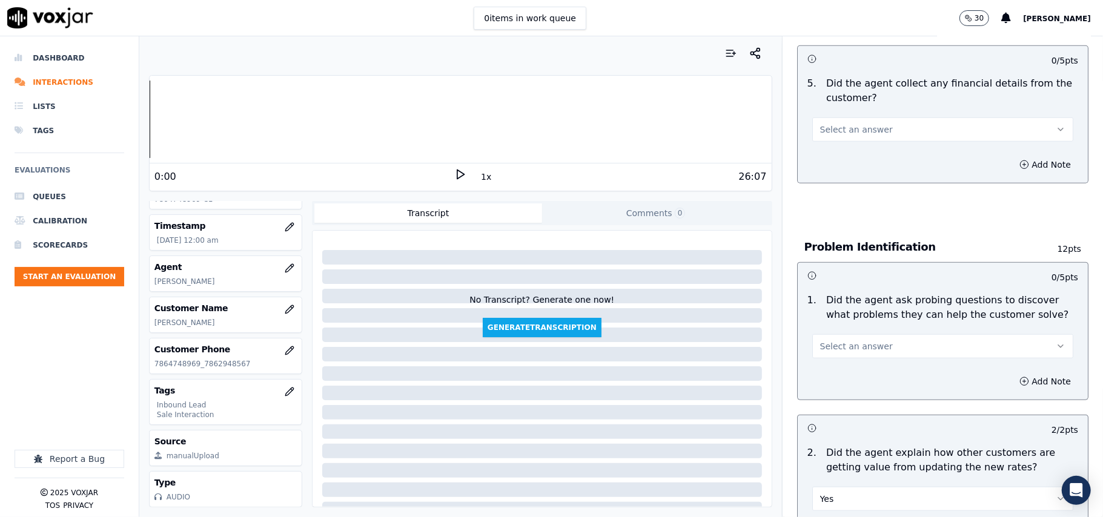
click at [856, 334] on button "Select an answer" at bounding box center [942, 346] width 261 height 24
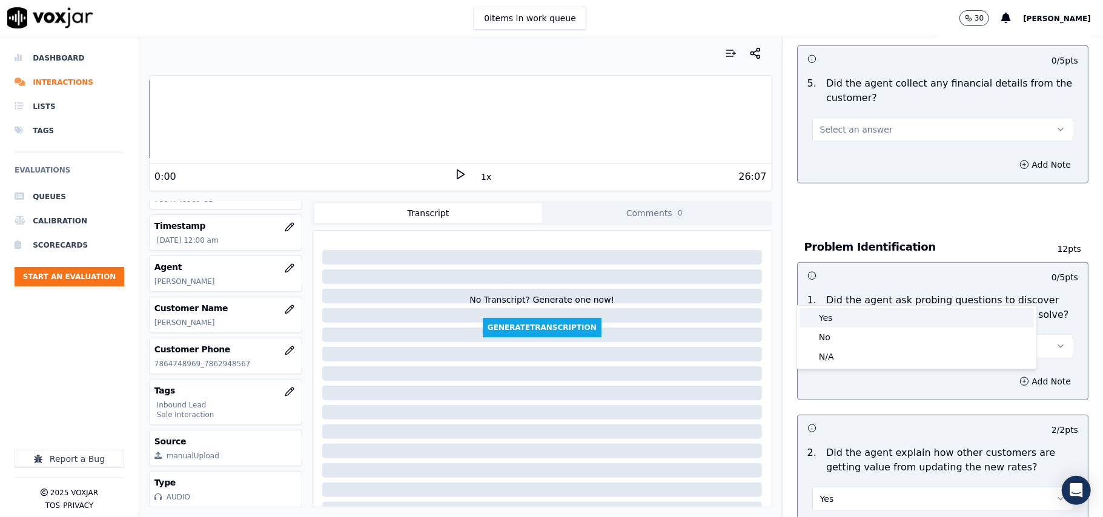
click at [845, 309] on div "Yes" at bounding box center [916, 317] width 234 height 19
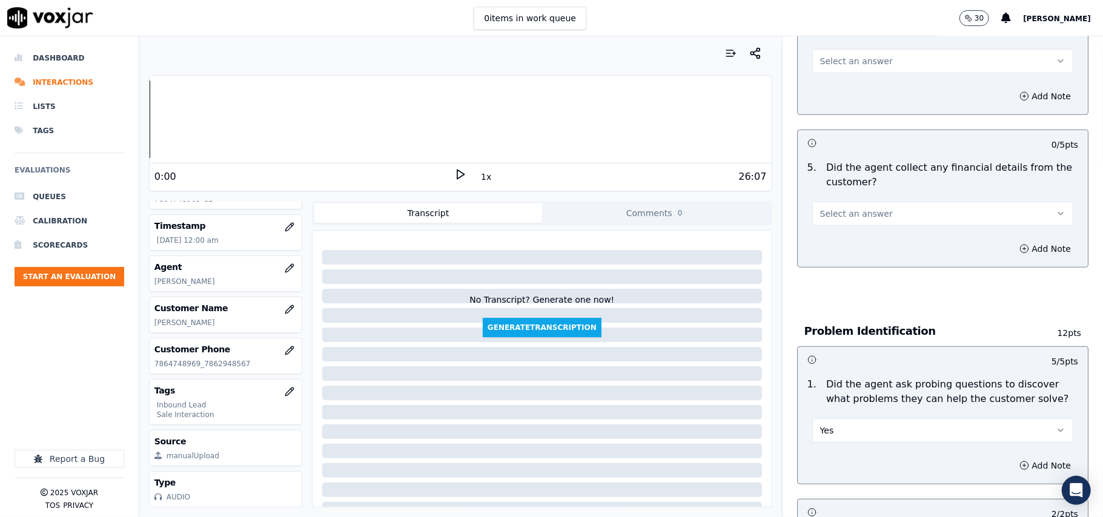
scroll to position [563, 0]
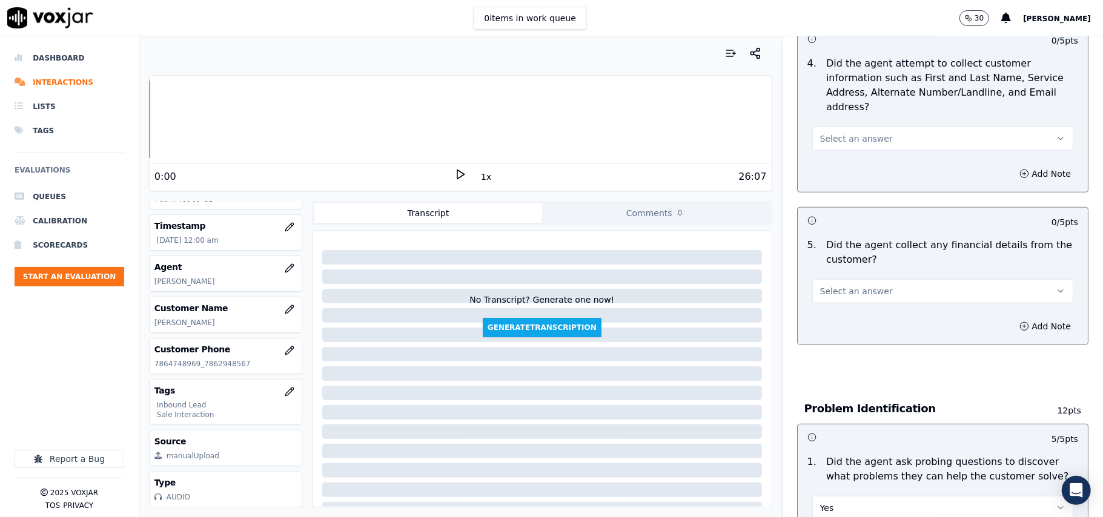
click at [836, 279] on button "Select an answer" at bounding box center [942, 291] width 261 height 24
click at [837, 284] on div "No" at bounding box center [916, 281] width 234 height 19
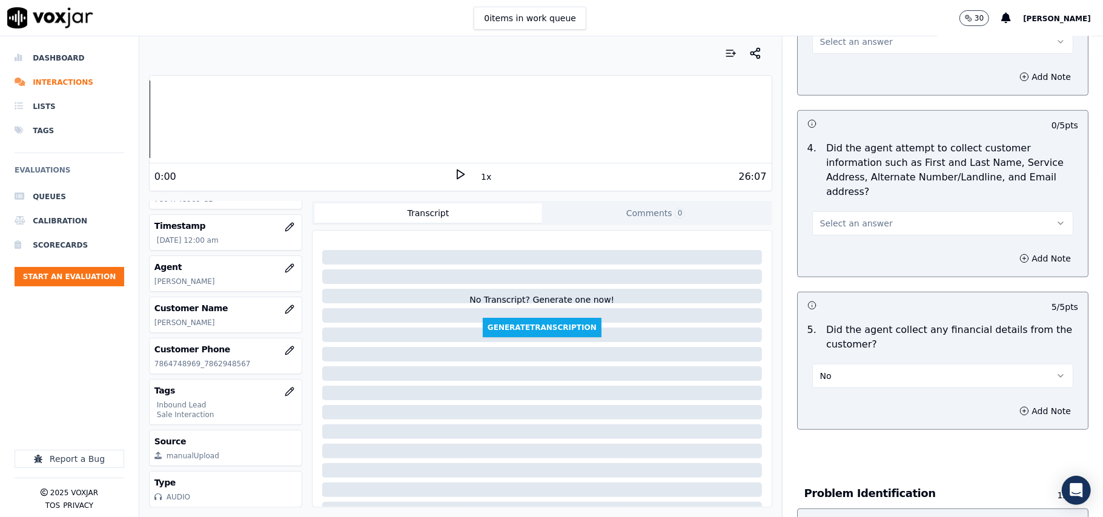
scroll to position [402, 0]
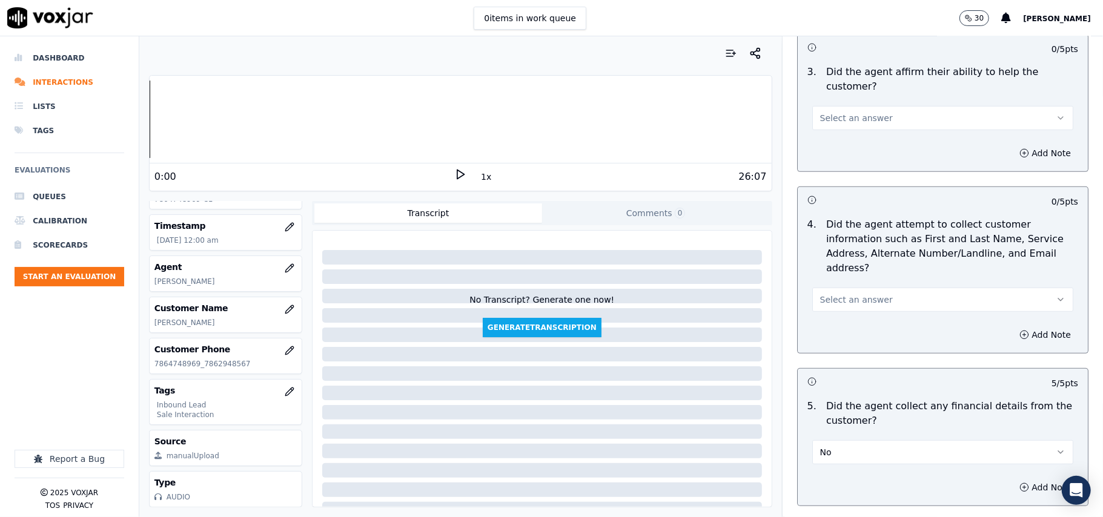
click at [812, 288] on button "Select an answer" at bounding box center [942, 300] width 261 height 24
click at [842, 311] on div "N/A" at bounding box center [916, 309] width 234 height 19
click at [839, 317] on div "Add Note" at bounding box center [942, 335] width 290 height 36
click at [837, 288] on button "N/A" at bounding box center [942, 300] width 261 height 24
click at [842, 272] on div "Yes" at bounding box center [916, 270] width 234 height 19
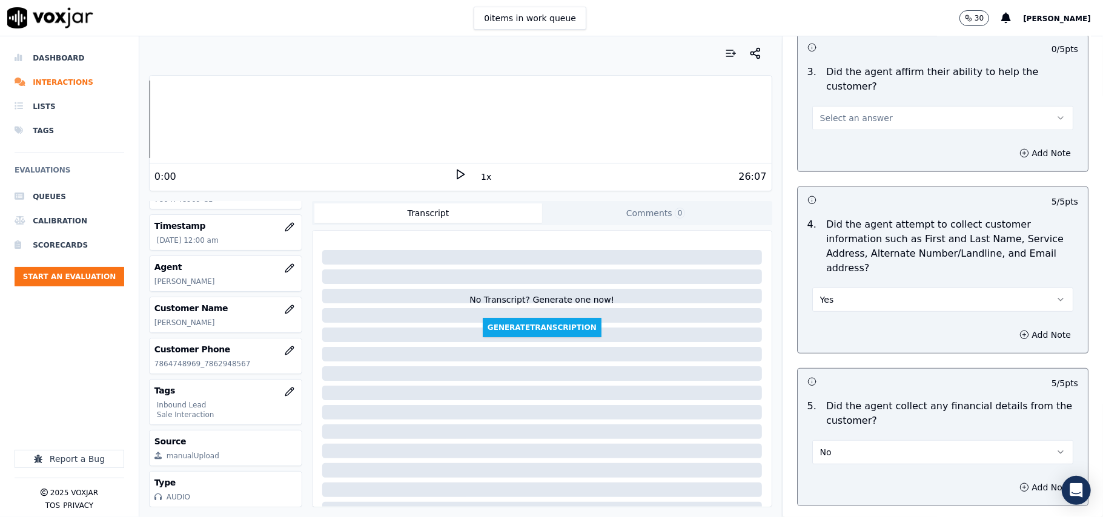
scroll to position [240, 0]
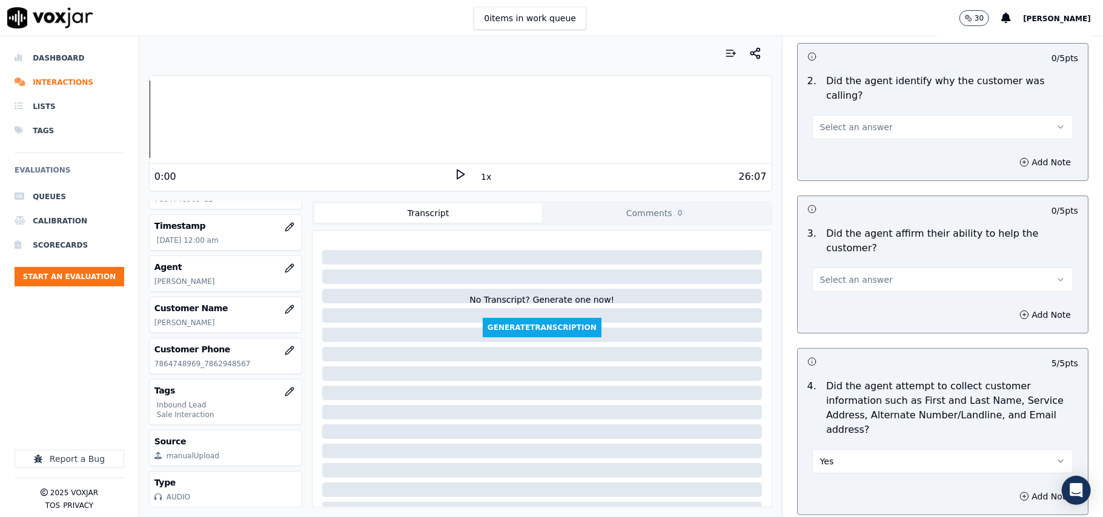
click at [846, 274] on span "Select an answer" at bounding box center [856, 280] width 73 height 12
click at [846, 265] on div "Yes" at bounding box center [916, 264] width 234 height 19
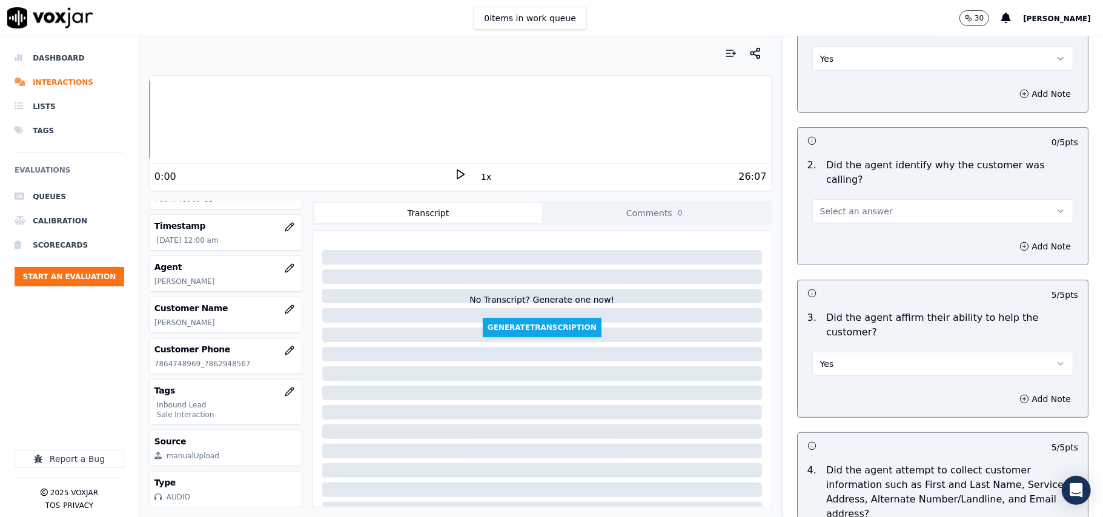
scroll to position [79, 0]
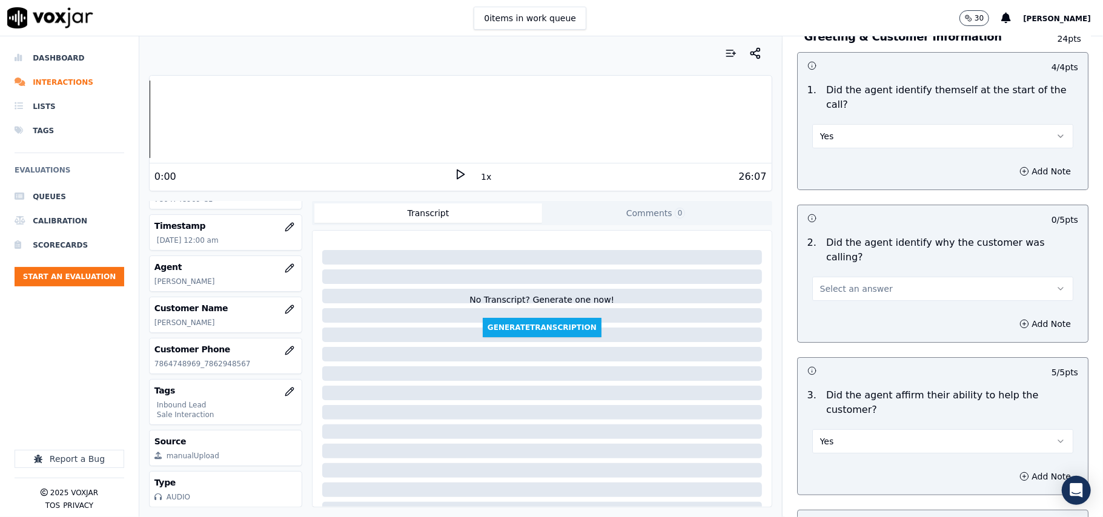
click at [820, 283] on span "Select an answer" at bounding box center [856, 289] width 73 height 12
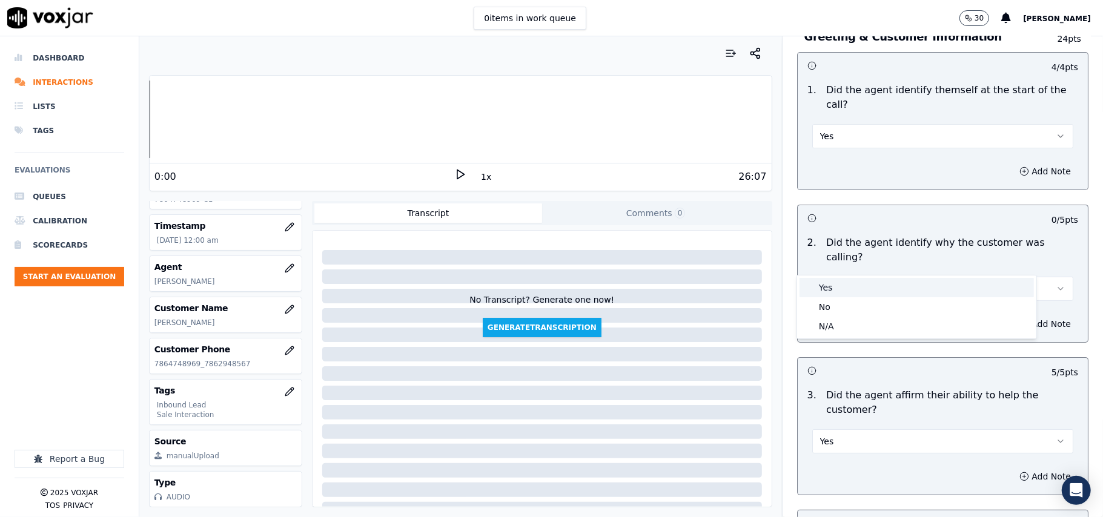
click at [820, 289] on div "Yes" at bounding box center [916, 287] width 234 height 19
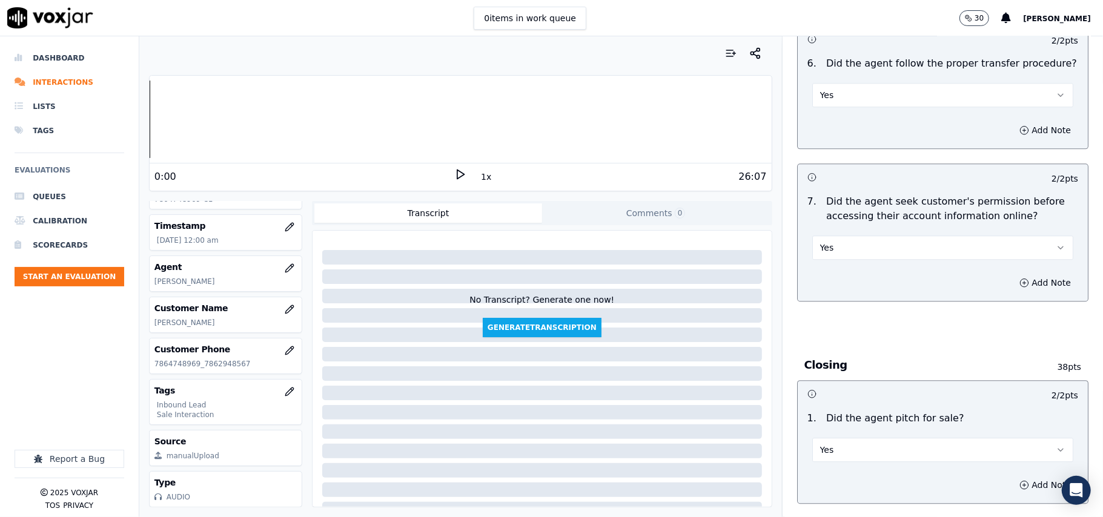
scroll to position [3389, 0]
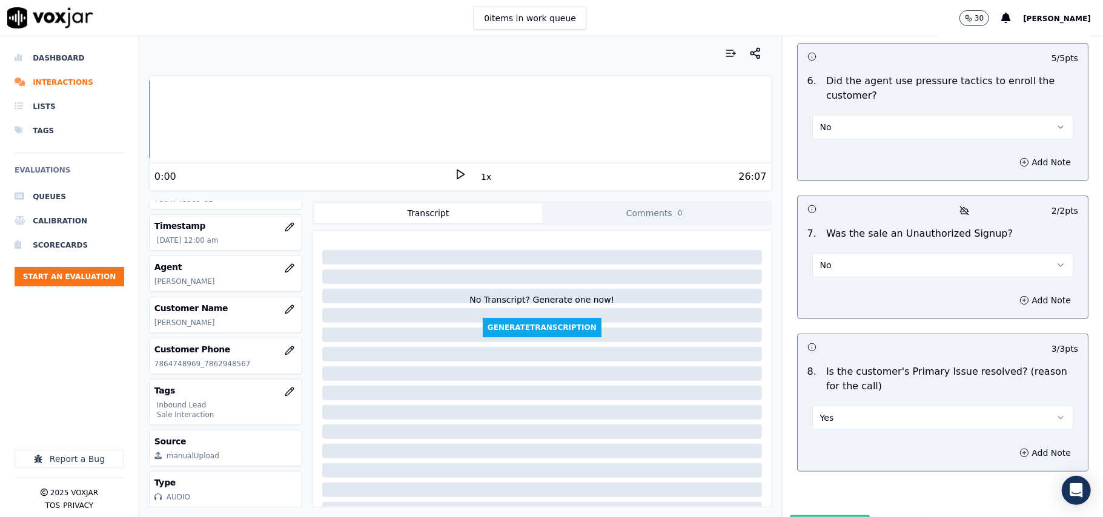
click at [799, 515] on button "Submit Scores" at bounding box center [830, 526] width 81 height 22
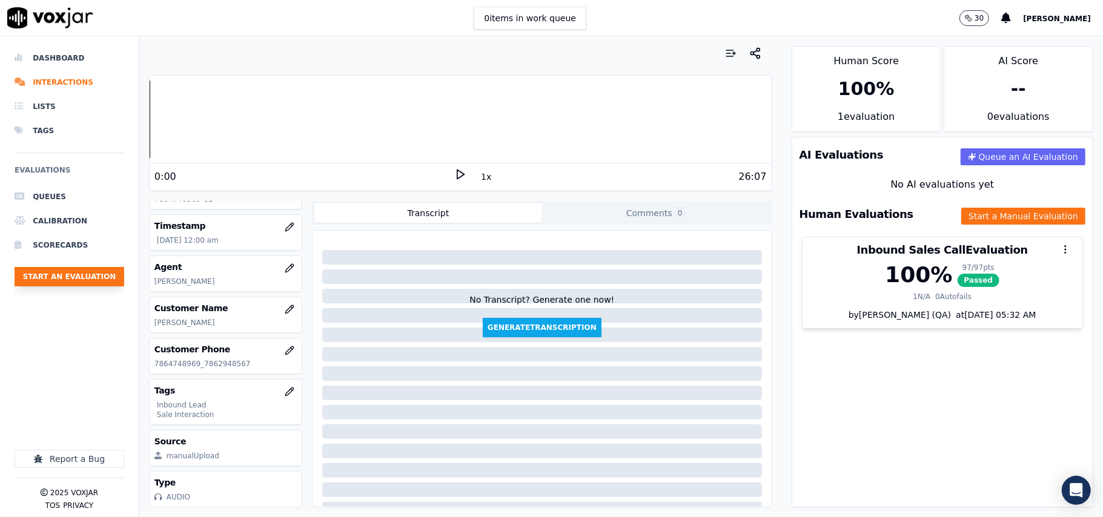
click at [59, 275] on button "Start an Evaluation" at bounding box center [70, 276] width 110 height 19
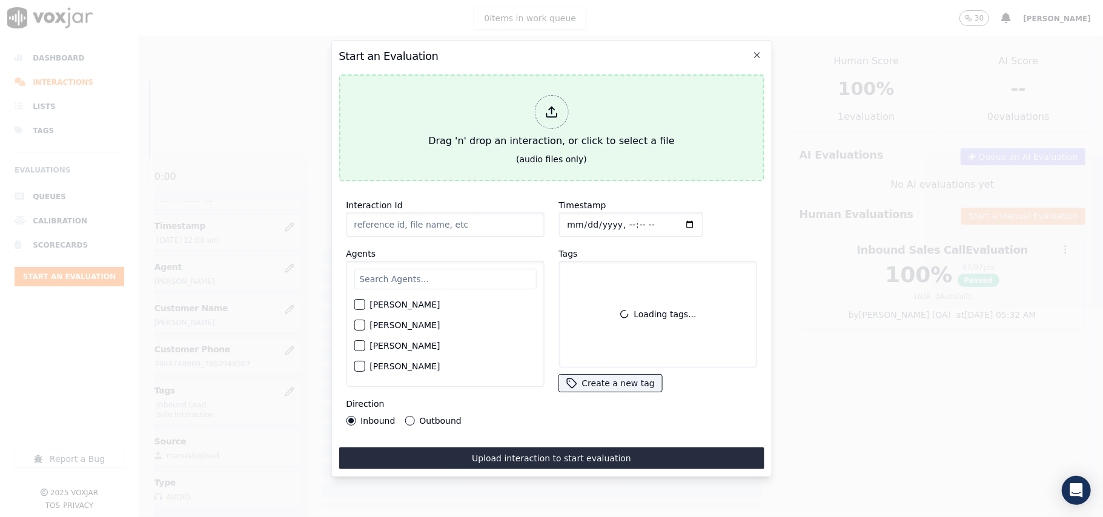
click at [494, 119] on div "Drag 'n' drop an interaction, or click to select a file" at bounding box center [551, 121] width 256 height 63
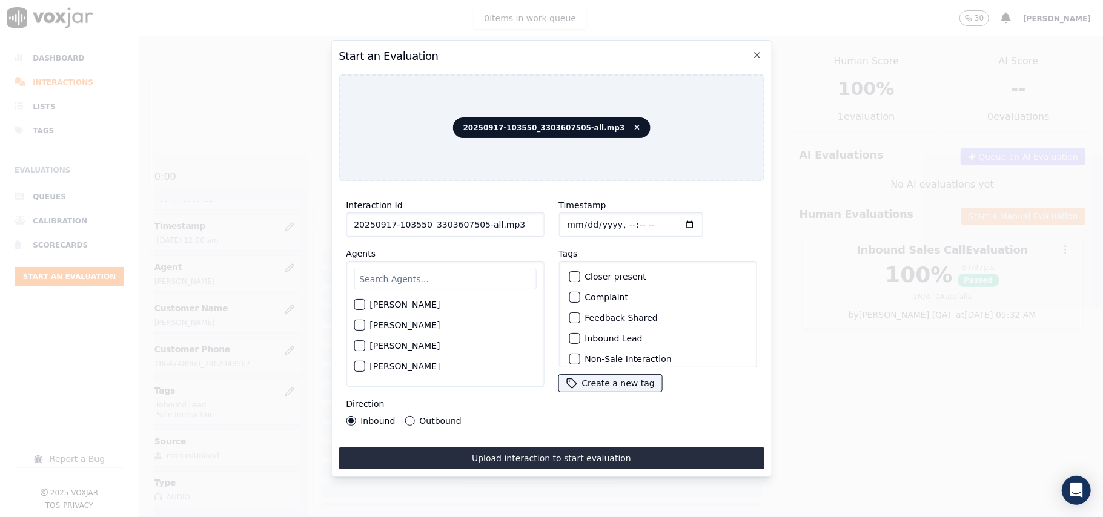
drag, startPoint x: 509, startPoint y: 219, endPoint x: 473, endPoint y: 219, distance: 35.7
click at [473, 219] on input "20250917-103550_3303607505-all.mp3" at bounding box center [445, 225] width 198 height 24
type input "20250917-103550_3303607505-C1"
click at [579, 222] on input "Timestamp" at bounding box center [630, 225] width 144 height 24
type input "[DATE]T00:02"
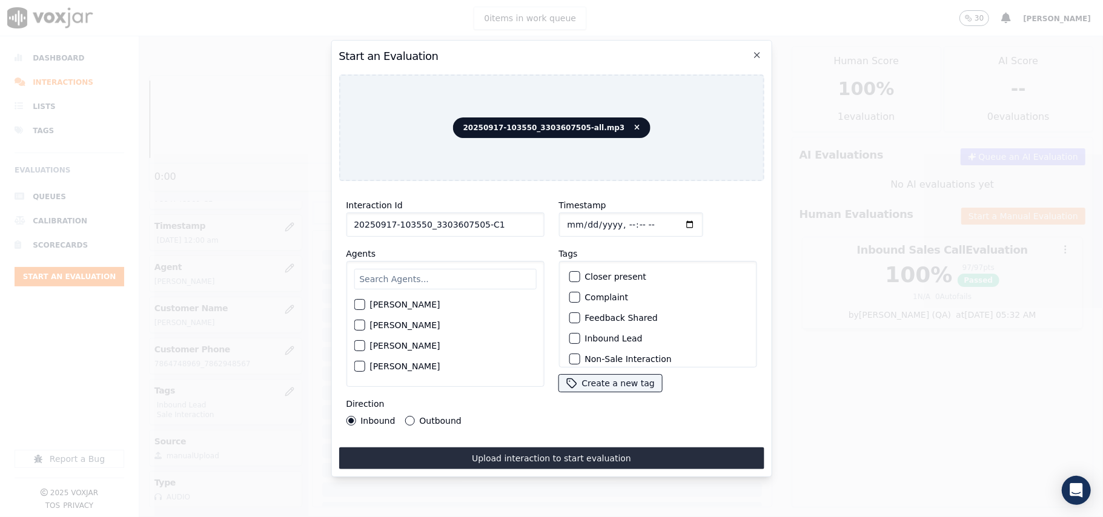
click at [497, 269] on input "text" at bounding box center [445, 279] width 182 height 21
paste input "[PERSON_NAME]"
type input "[PERSON_NAME]"
click at [378, 306] on label "[PERSON_NAME]" at bounding box center [404, 308] width 70 height 8
click at [364, 306] on button "[PERSON_NAME]" at bounding box center [359, 308] width 11 height 11
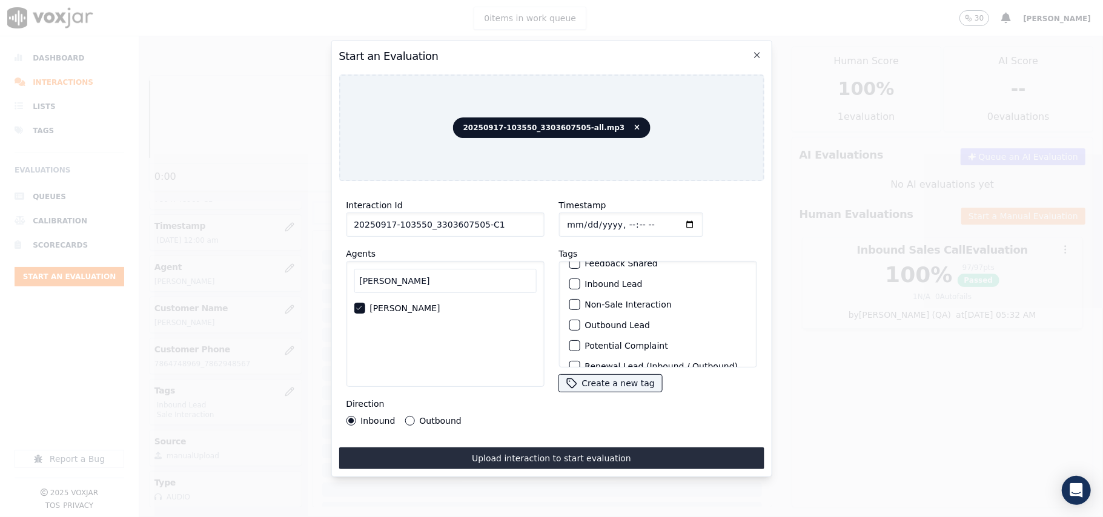
scroll to position [105, 0]
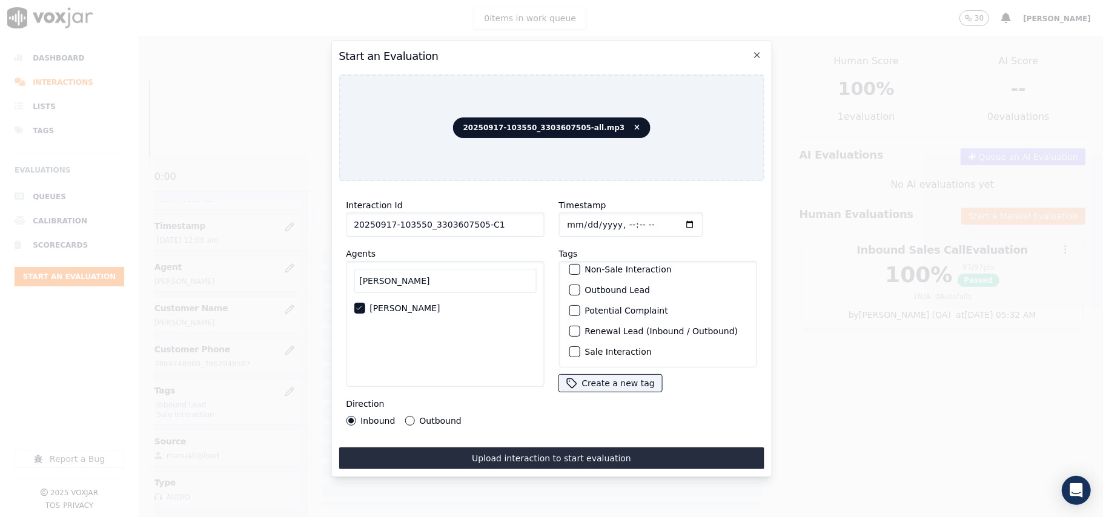
click at [603, 348] on label "Sale Interaction" at bounding box center [617, 352] width 67 height 8
click at [579, 346] on button "Sale Interaction" at bounding box center [574, 351] width 11 height 11
click at [579, 280] on div "Outbound Lead" at bounding box center [657, 290] width 187 height 21
click at [572, 286] on div "button" at bounding box center [573, 290] width 8 height 8
click at [405, 416] on button "Outbound" at bounding box center [409, 421] width 10 height 10
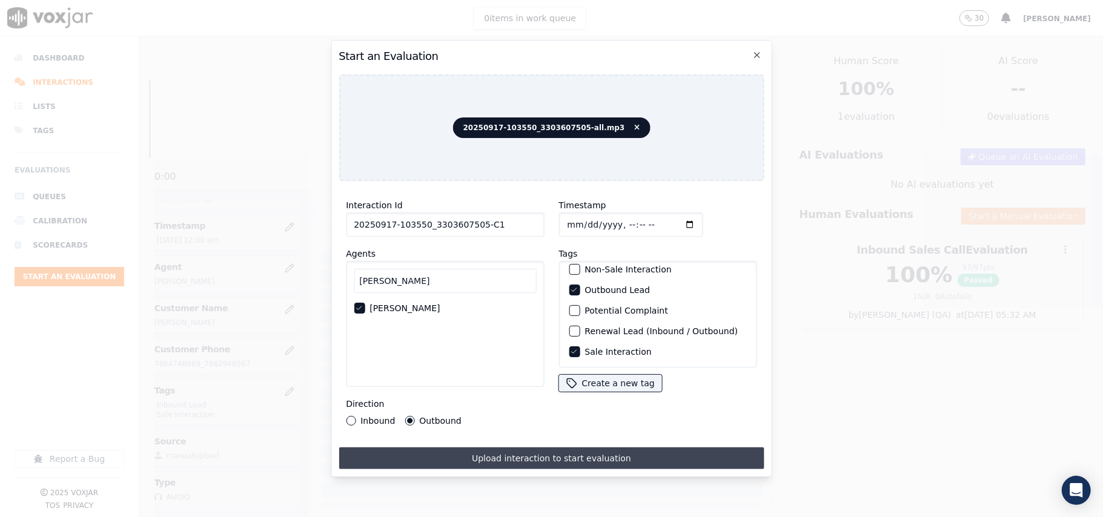
click at [449, 448] on button "Upload interaction to start evaluation" at bounding box center [550, 458] width 425 height 22
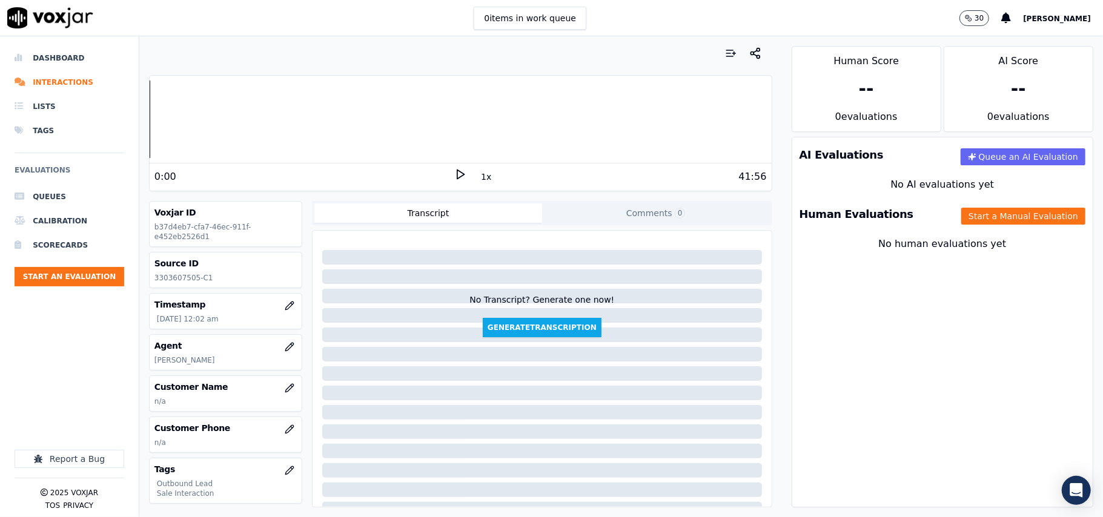
scroll to position [81, 0]
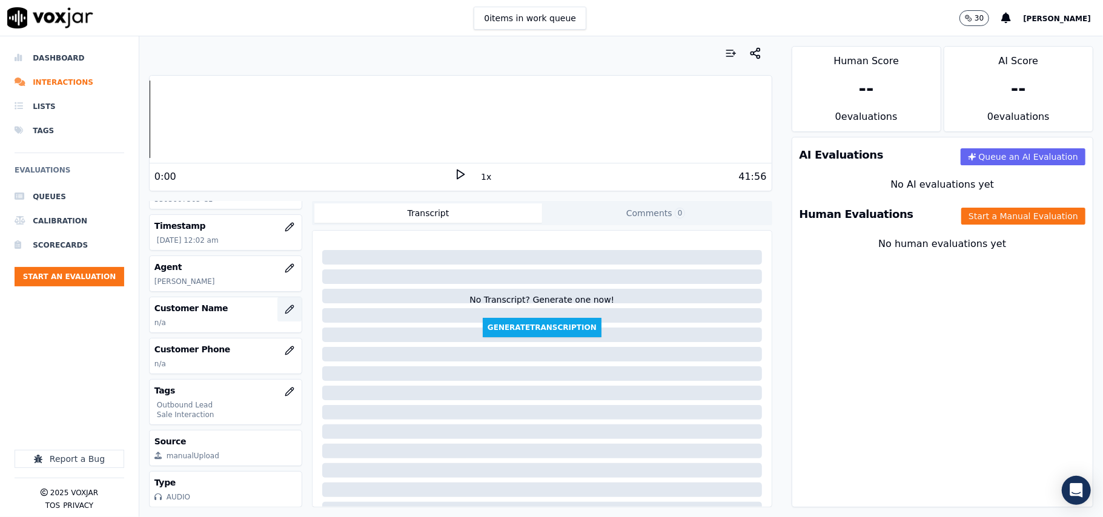
click at [277, 301] on button "button" at bounding box center [289, 309] width 24 height 24
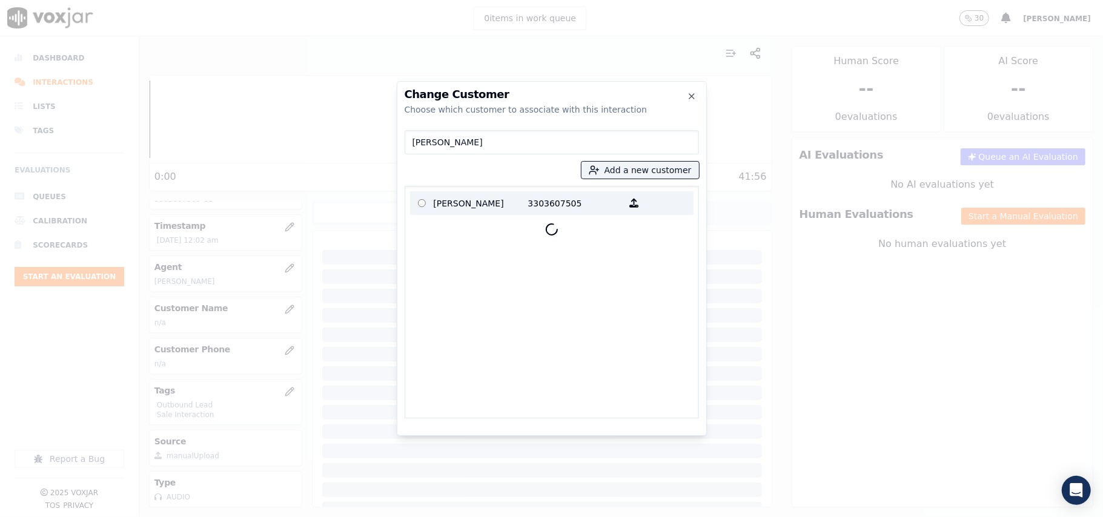
type input "[PERSON_NAME]"
click at [490, 207] on p "[PERSON_NAME]" at bounding box center [481, 203] width 94 height 19
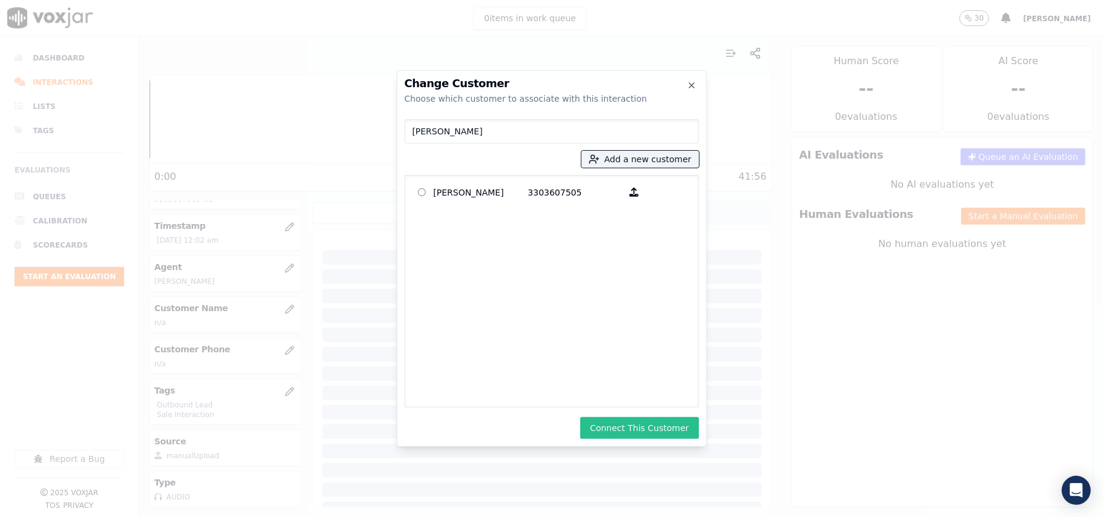
click at [618, 417] on button "Connect This Customer" at bounding box center [639, 428] width 118 height 22
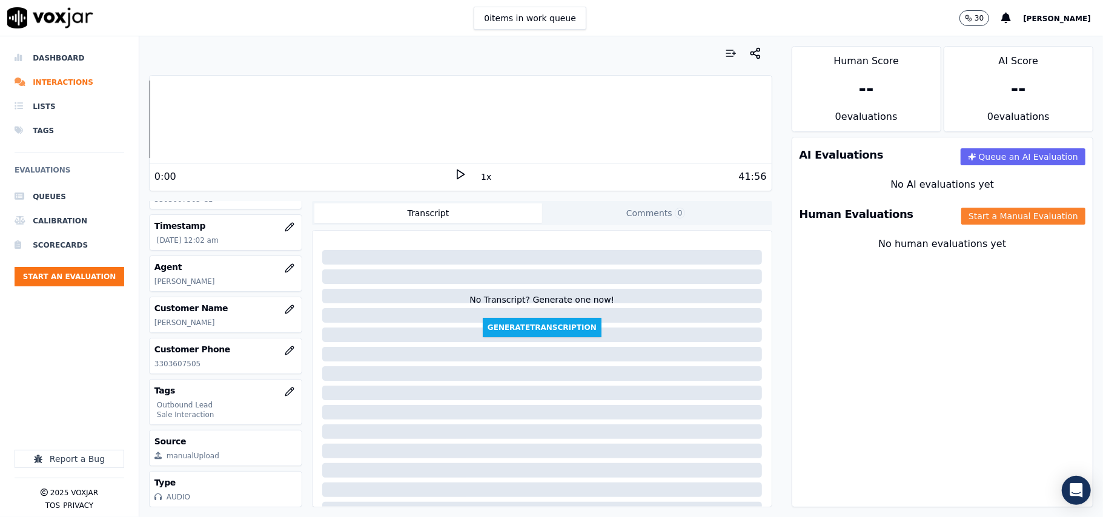
click at [961, 221] on button "Start a Manual Evaluation" at bounding box center [1023, 216] width 124 height 17
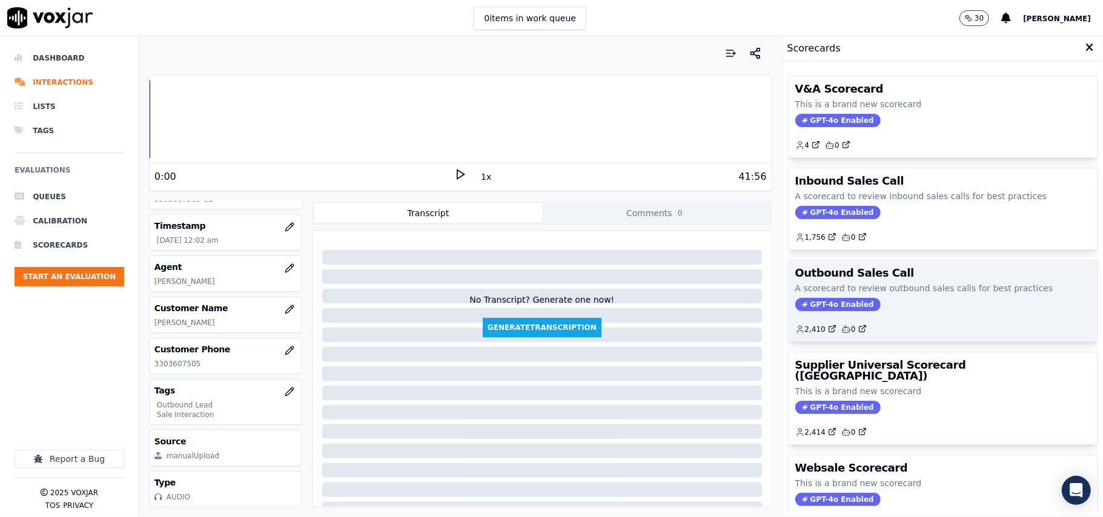
click at [819, 303] on span "GPT-4o Enabled" at bounding box center [837, 304] width 85 height 13
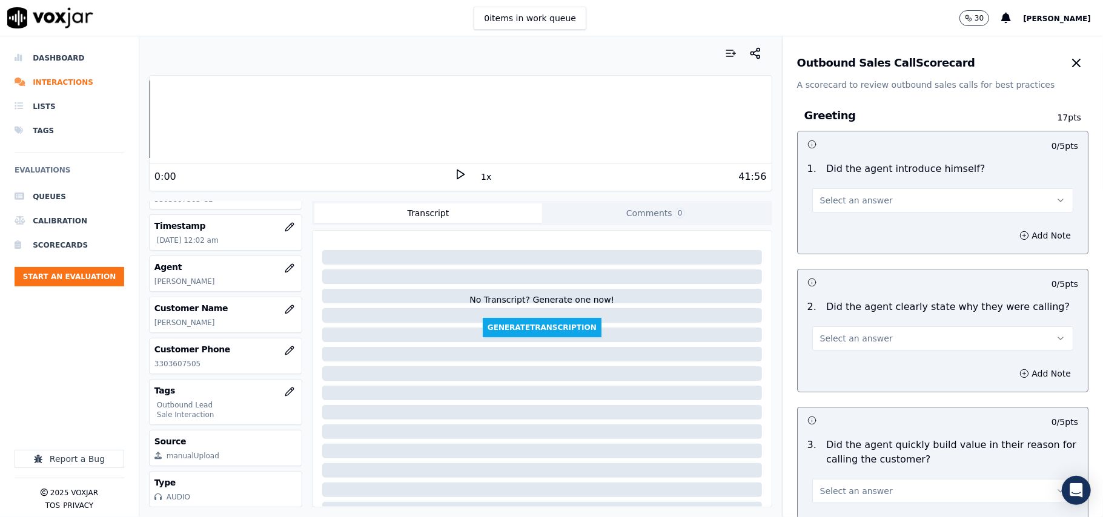
click at [848, 202] on span "Select an answer" at bounding box center [856, 200] width 73 height 12
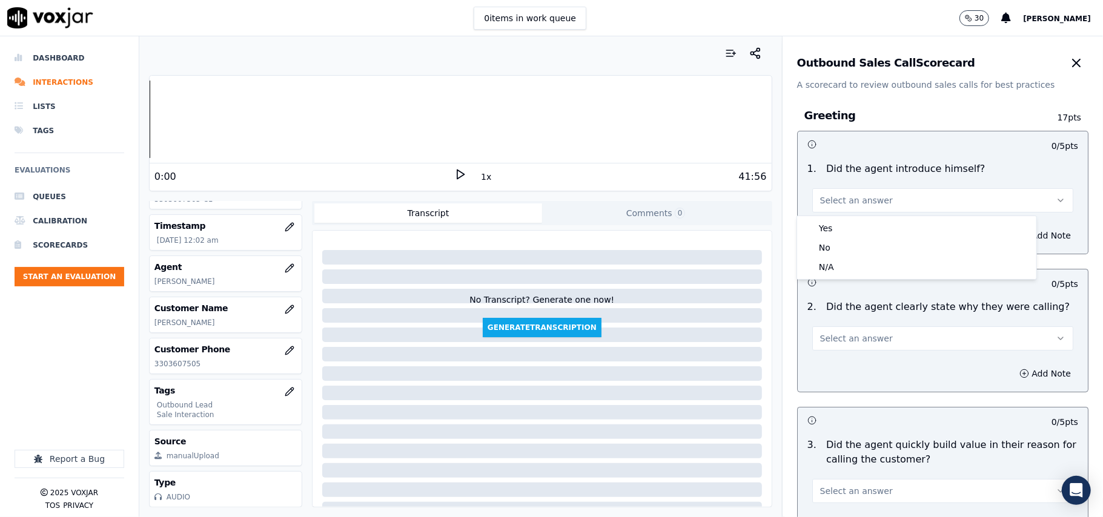
click at [848, 221] on div "Yes" at bounding box center [916, 228] width 234 height 19
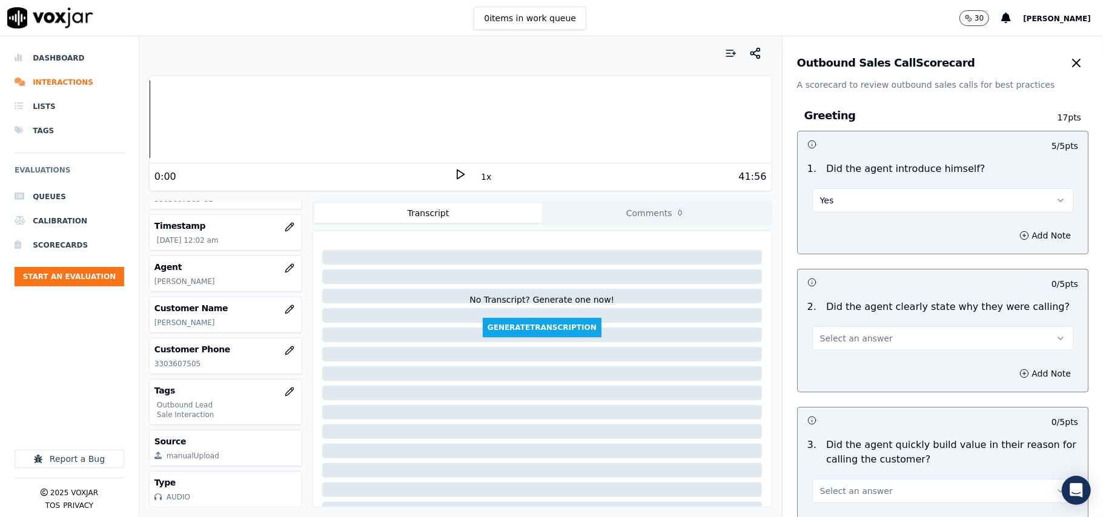
click at [857, 338] on span "Select an answer" at bounding box center [856, 338] width 73 height 12
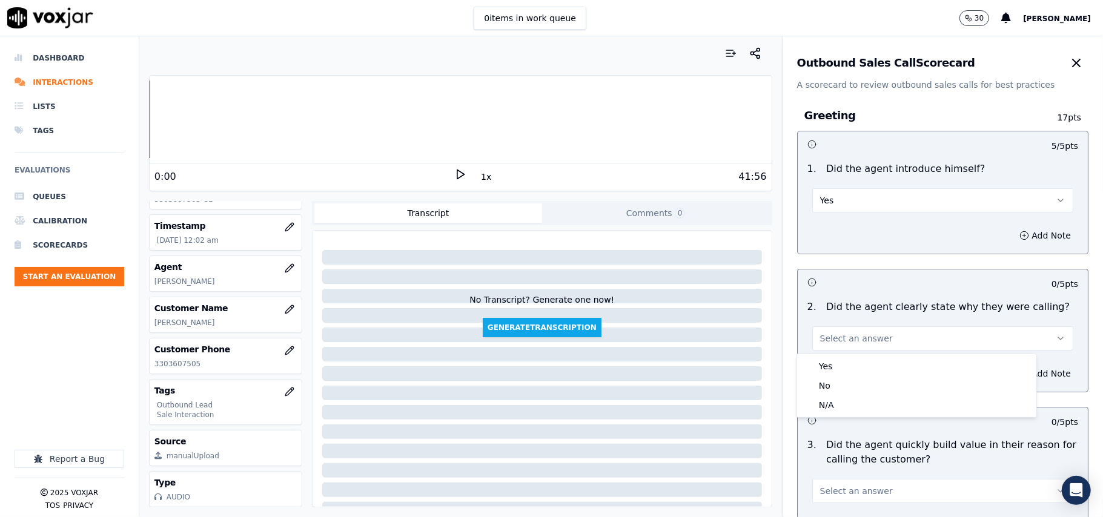
click at [851, 354] on div "Yes No N/A" at bounding box center [916, 386] width 240 height 64
click at [849, 368] on div "Yes" at bounding box center [916, 366] width 234 height 19
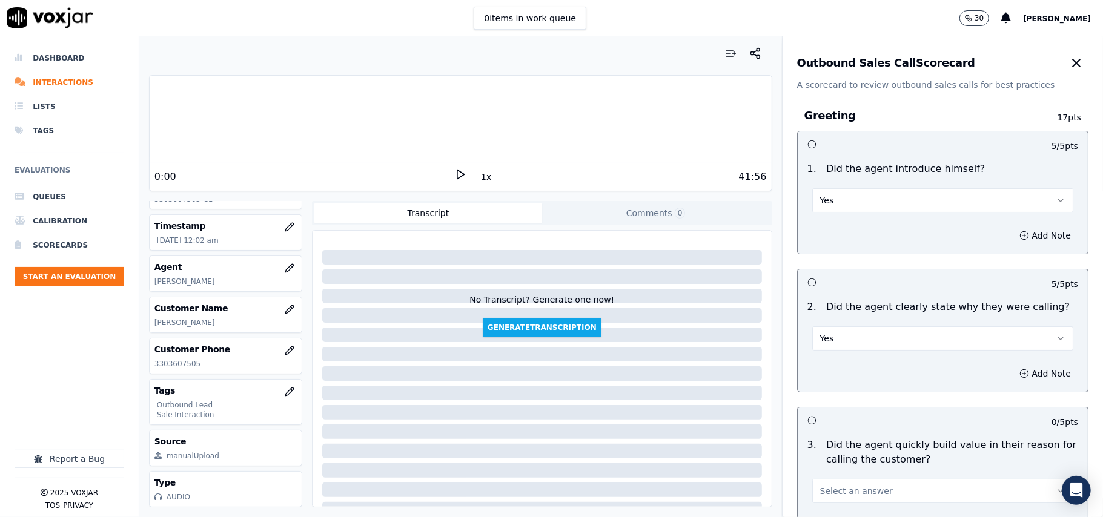
scroll to position [3020, 0]
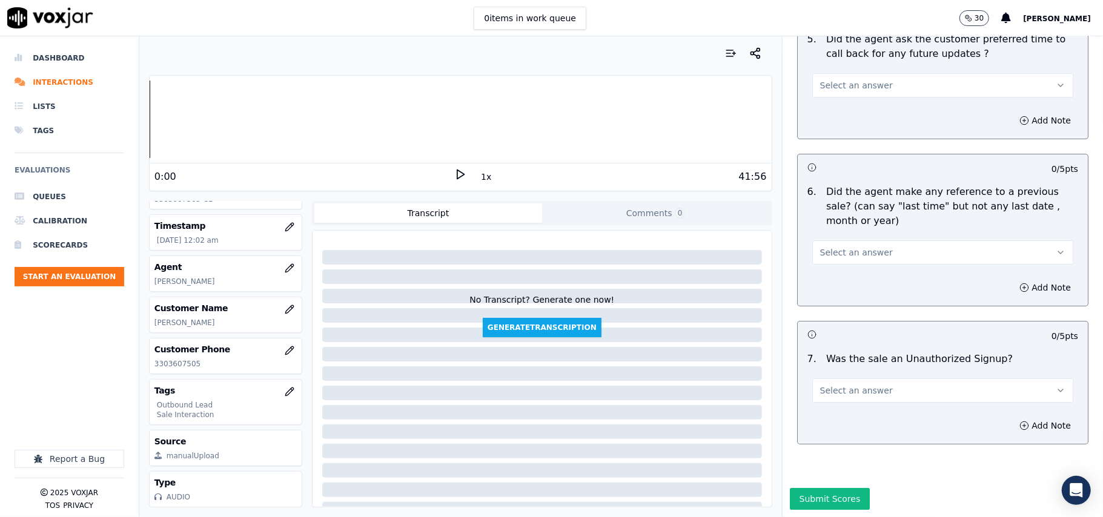
click at [879, 378] on button "Select an answer" at bounding box center [942, 390] width 261 height 24
click at [868, 383] on div "Yes" at bounding box center [916, 381] width 234 height 19
click at [879, 378] on button "Yes" at bounding box center [942, 390] width 261 height 24
click at [866, 405] on div "No" at bounding box center [916, 400] width 234 height 19
click at [863, 246] on span "Select an answer" at bounding box center [856, 252] width 73 height 12
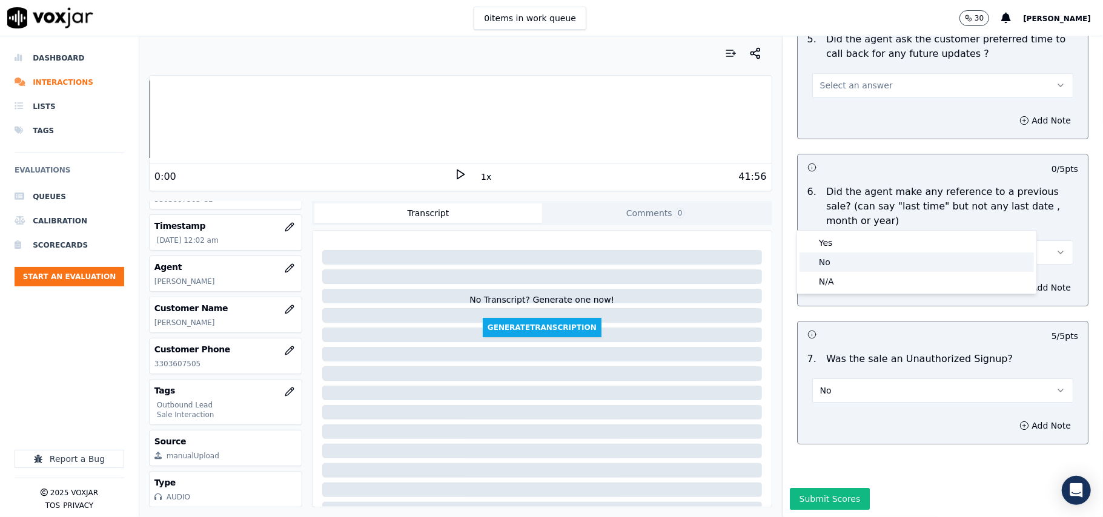
click at [854, 255] on div "No" at bounding box center [916, 261] width 234 height 19
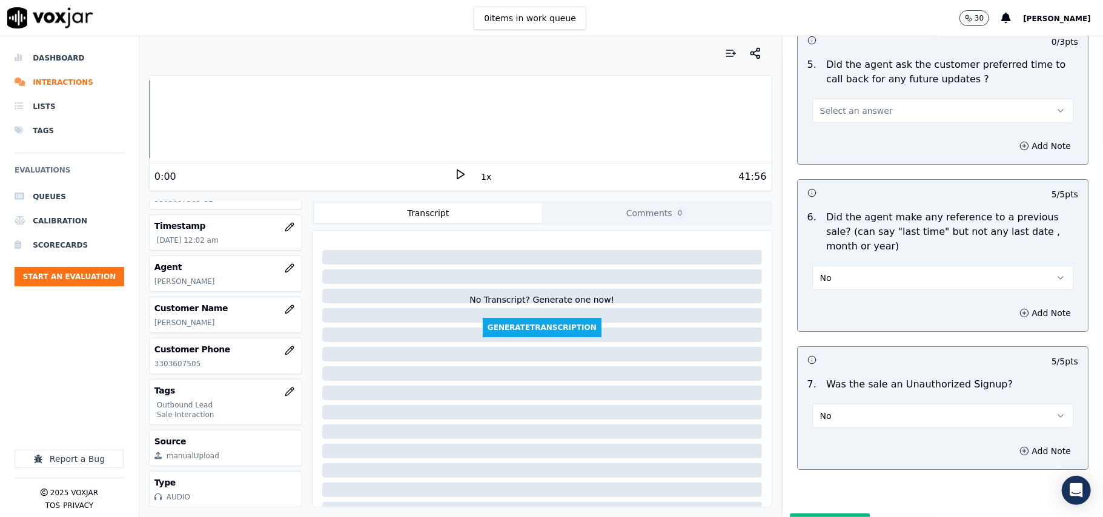
scroll to position [2858, 0]
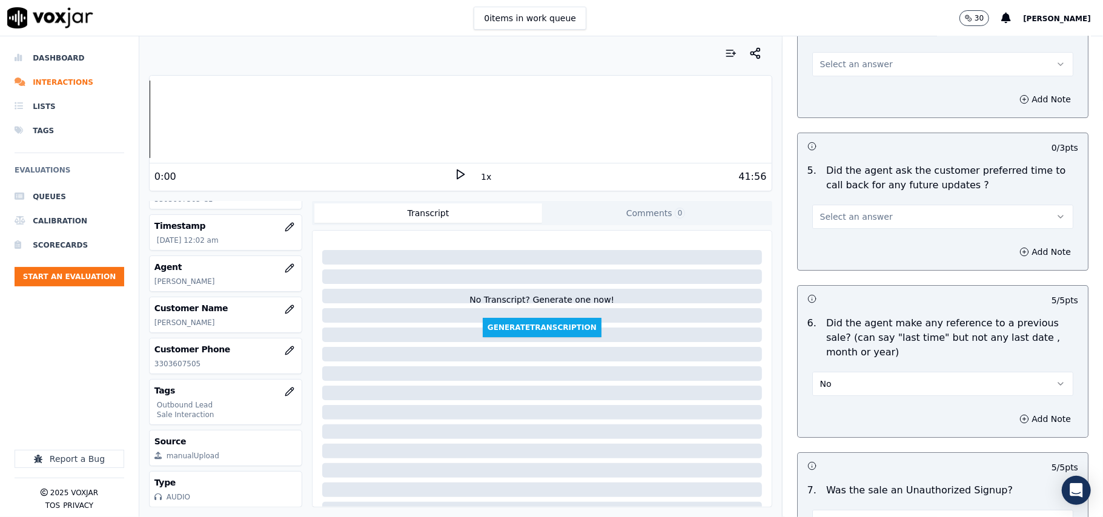
click at [872, 214] on button "Select an answer" at bounding box center [942, 217] width 261 height 24
click at [872, 229] on div "Yes" at bounding box center [916, 236] width 234 height 19
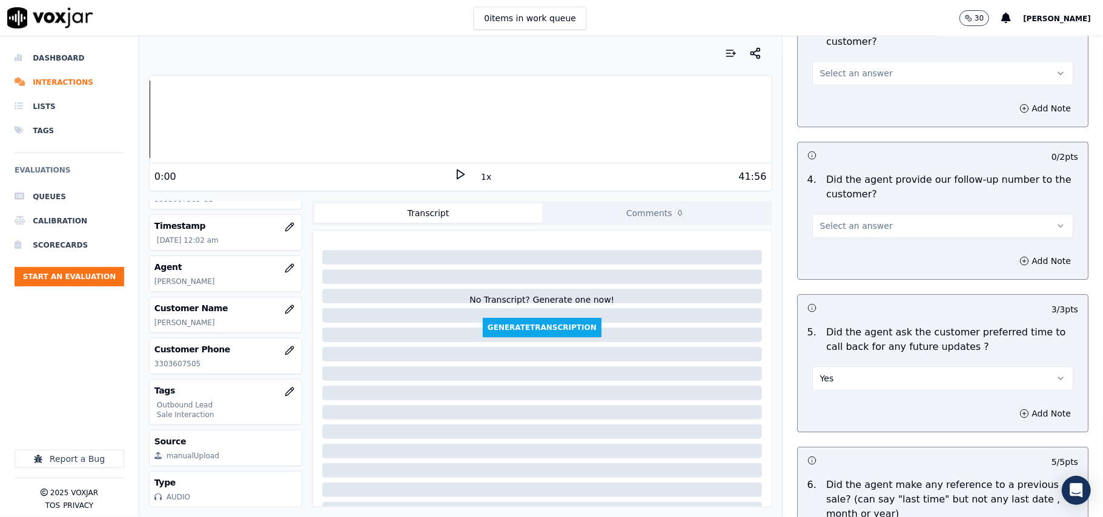
click at [876, 217] on button "Select an answer" at bounding box center [942, 226] width 261 height 24
click at [866, 245] on div "Yes" at bounding box center [916, 245] width 234 height 19
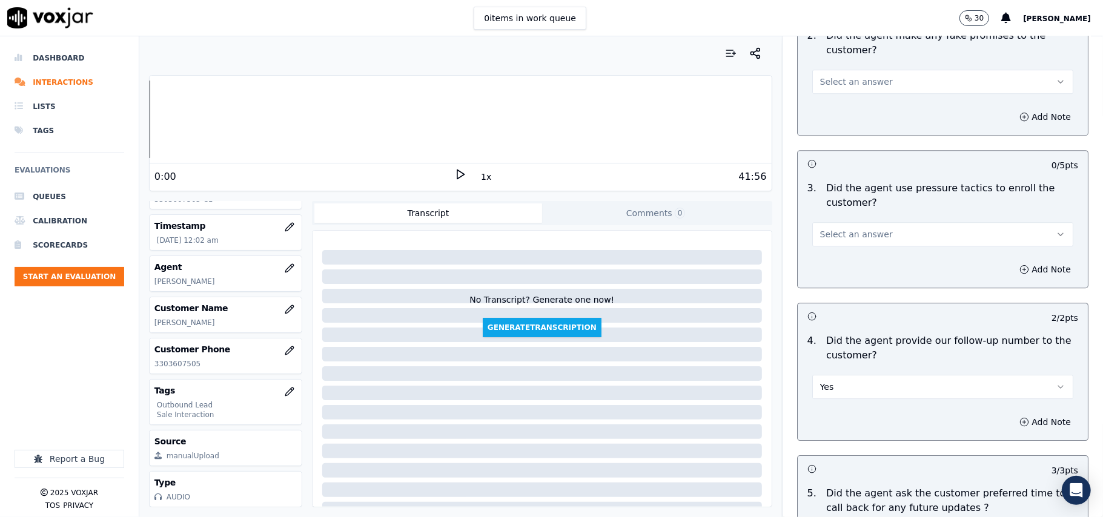
click at [868, 230] on button "Select an answer" at bounding box center [942, 234] width 261 height 24
click at [854, 281] on div "No" at bounding box center [916, 272] width 234 height 19
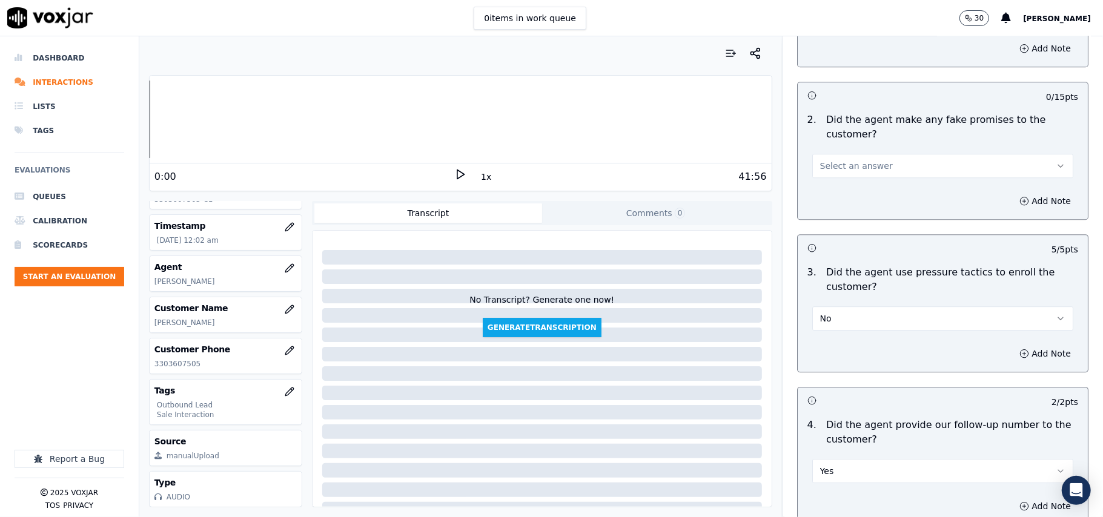
scroll to position [2374, 0]
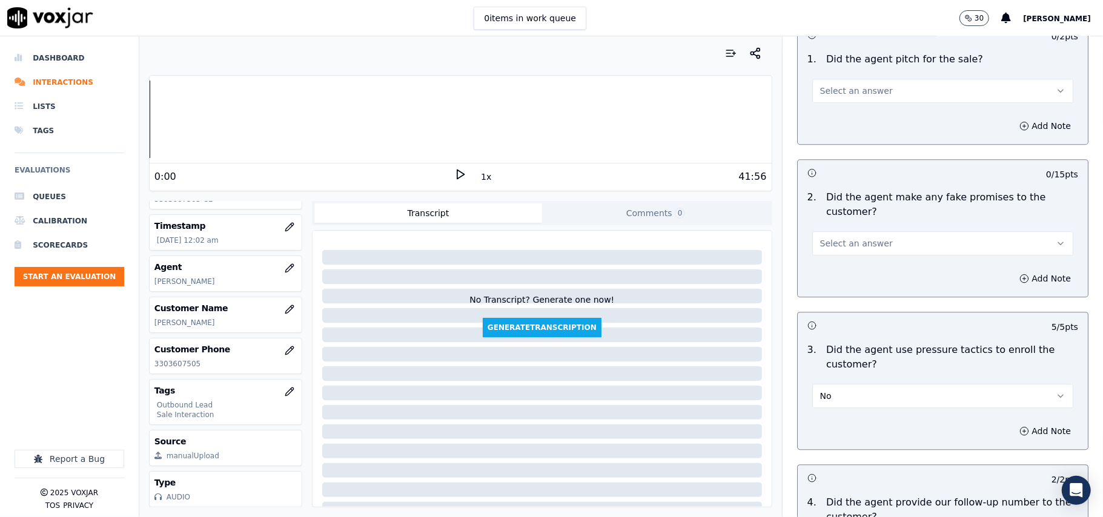
click at [856, 237] on span "Select an answer" at bounding box center [856, 243] width 73 height 12
click at [858, 274] on div "No" at bounding box center [916, 281] width 234 height 19
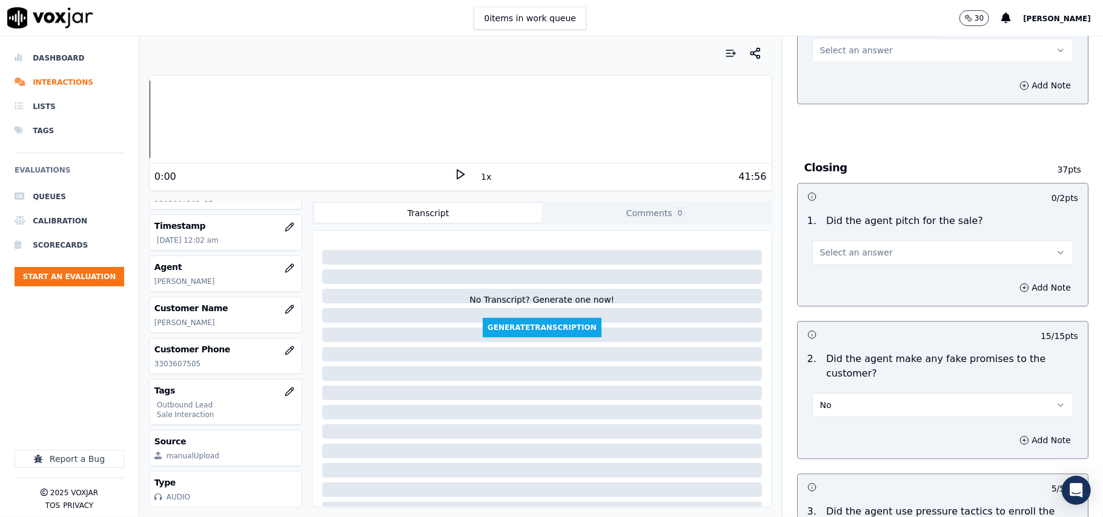
click at [868, 245] on button "Select an answer" at bounding box center [942, 252] width 261 height 24
click at [868, 263] on div "Yes" at bounding box center [916, 270] width 234 height 19
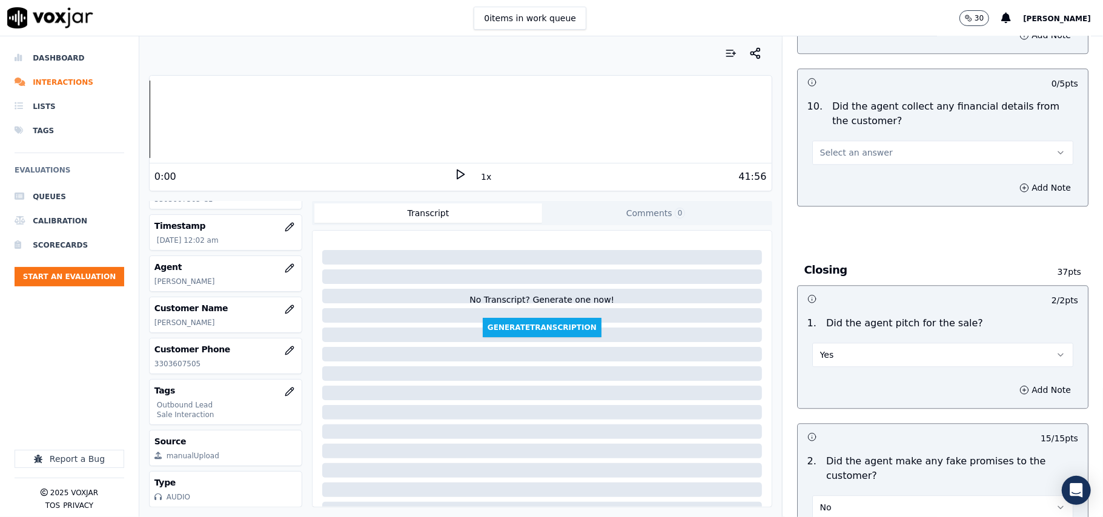
scroll to position [2051, 0]
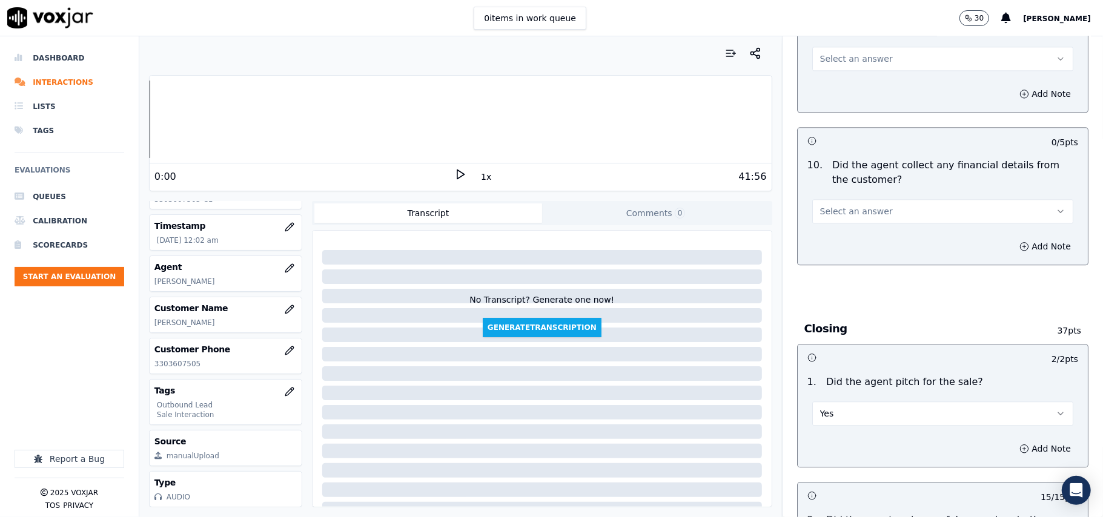
click at [882, 202] on button "Select an answer" at bounding box center [942, 211] width 261 height 24
click at [859, 248] on div "No" at bounding box center [916, 248] width 234 height 19
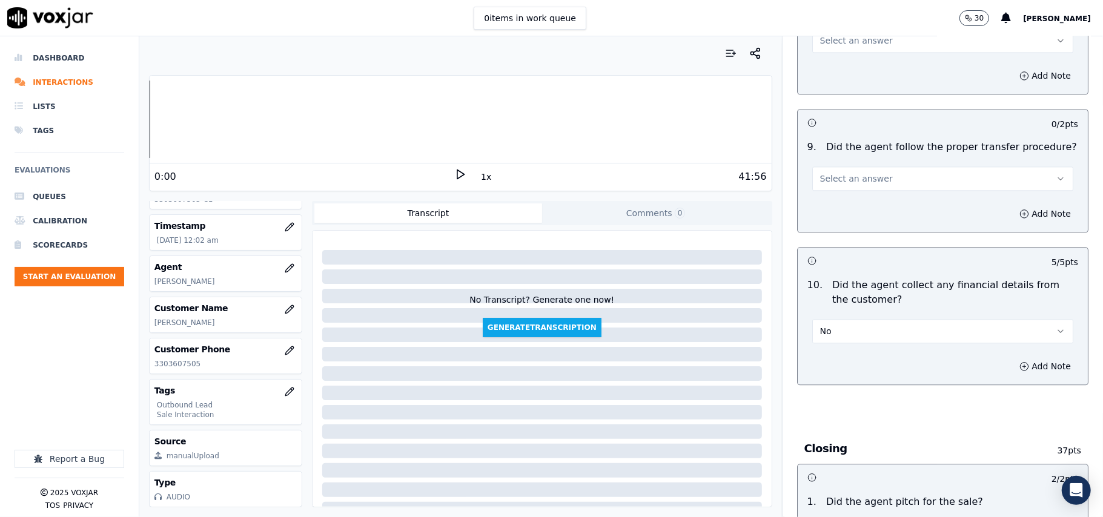
scroll to position [1809, 0]
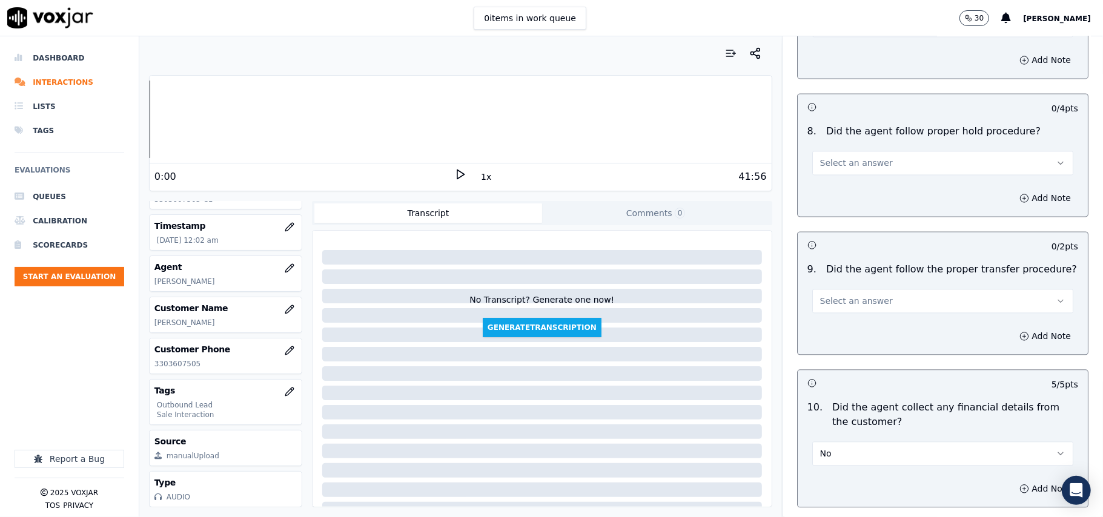
click at [860, 306] on div "9 . Did the agent follow the proper transfer procedure? Select an answer" at bounding box center [942, 287] width 290 height 61
click at [861, 295] on span "Select an answer" at bounding box center [856, 301] width 73 height 12
click at [862, 318] on div "Yes" at bounding box center [916, 318] width 234 height 19
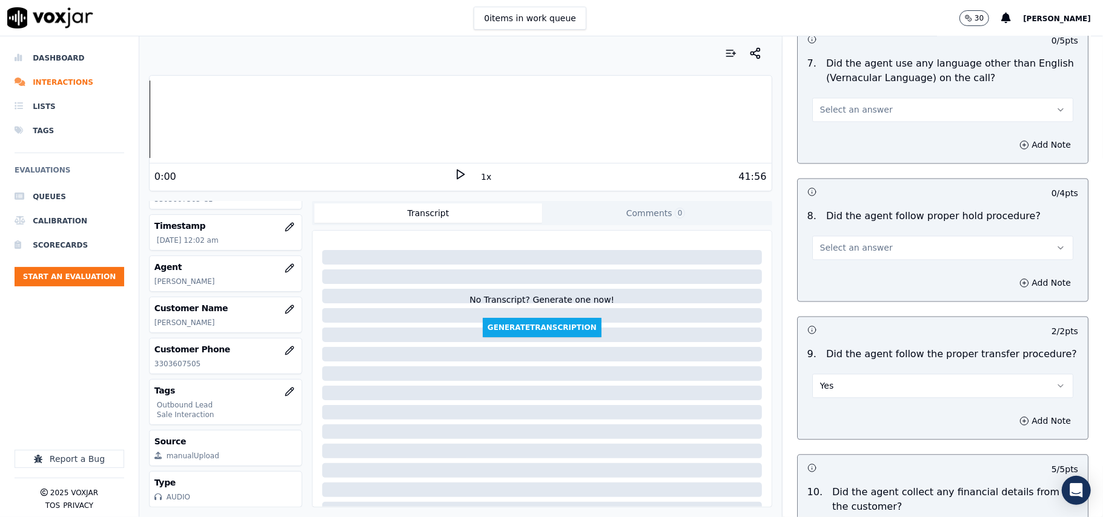
scroll to position [1647, 0]
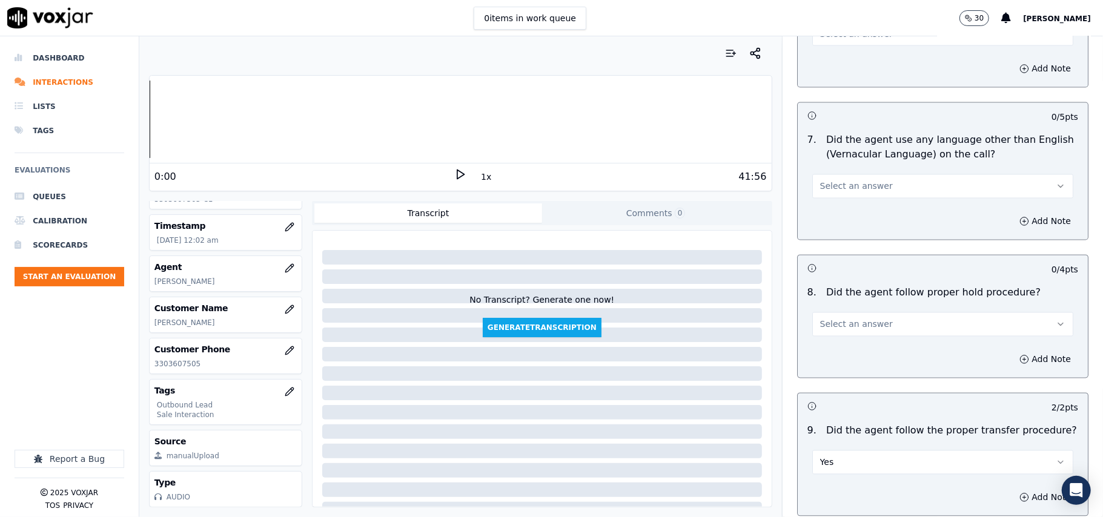
click at [880, 316] on button "Select an answer" at bounding box center [942, 324] width 261 height 24
click at [880, 345] on div "Yes" at bounding box center [916, 341] width 234 height 19
click at [873, 176] on button "Select an answer" at bounding box center [942, 186] width 261 height 24
click at [872, 218] on div "No" at bounding box center [916, 222] width 234 height 19
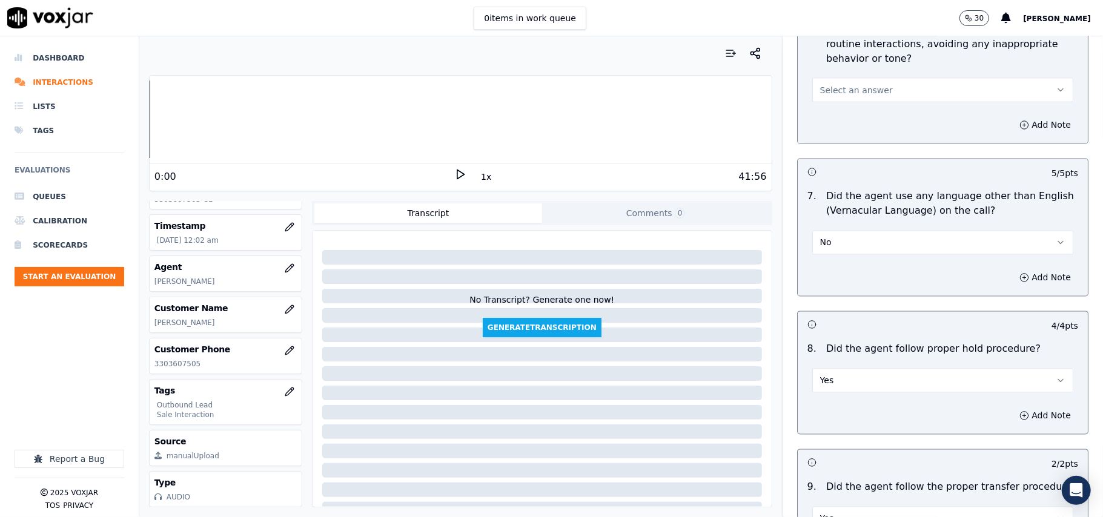
scroll to position [1486, 0]
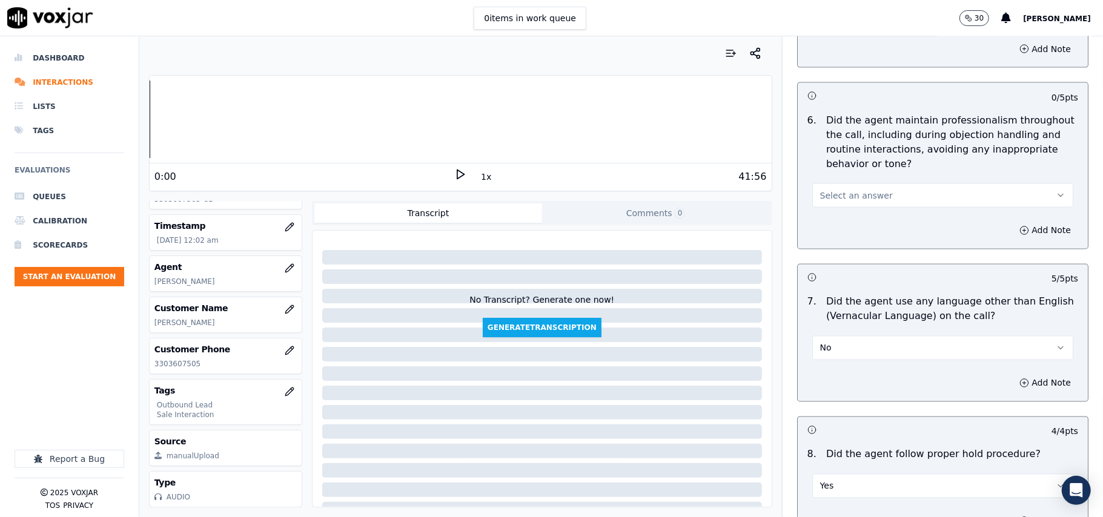
click at [865, 190] on span "Select an answer" at bounding box center [856, 196] width 73 height 12
click at [863, 209] on div "Yes" at bounding box center [916, 211] width 234 height 19
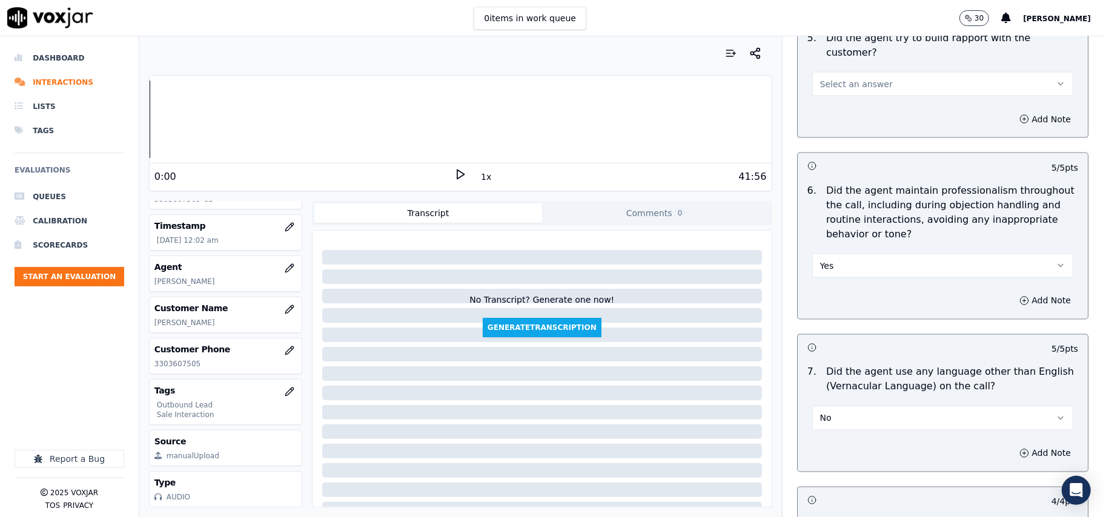
scroll to position [1325, 0]
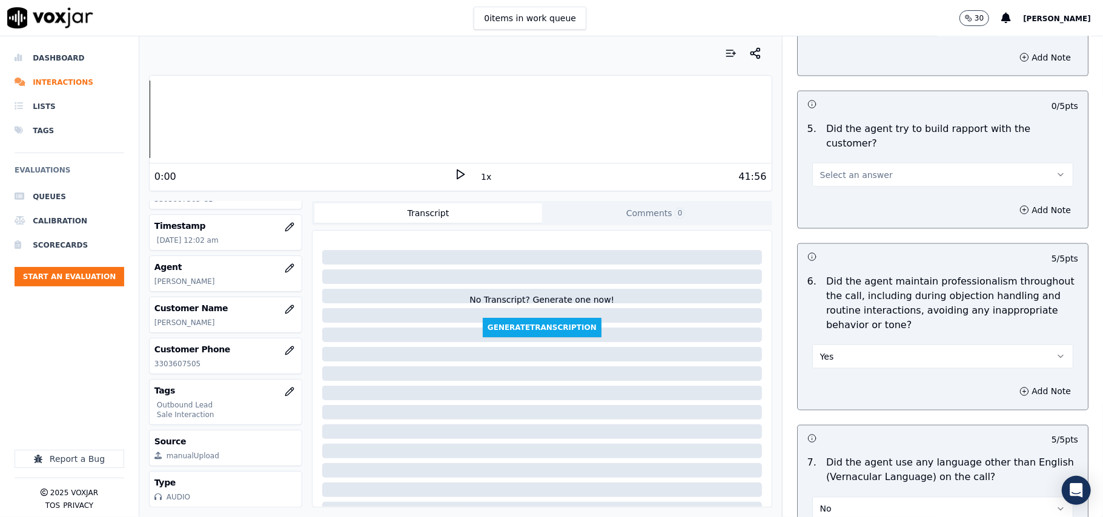
click at [856, 163] on button "Select an answer" at bounding box center [942, 175] width 261 height 24
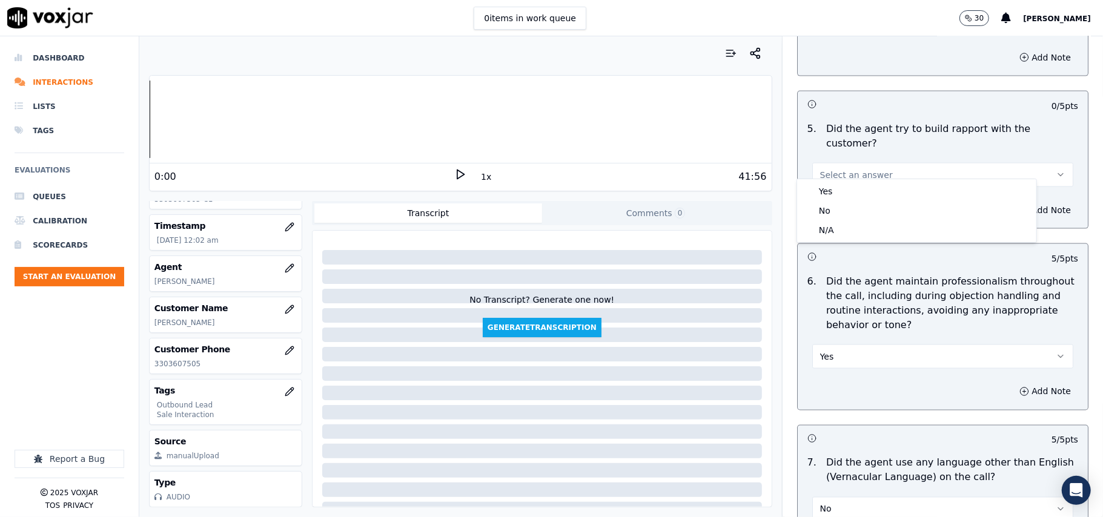
click at [859, 180] on div "Yes No N/A" at bounding box center [916, 210] width 239 height 63
click at [859, 182] on div "Yes" at bounding box center [916, 191] width 234 height 19
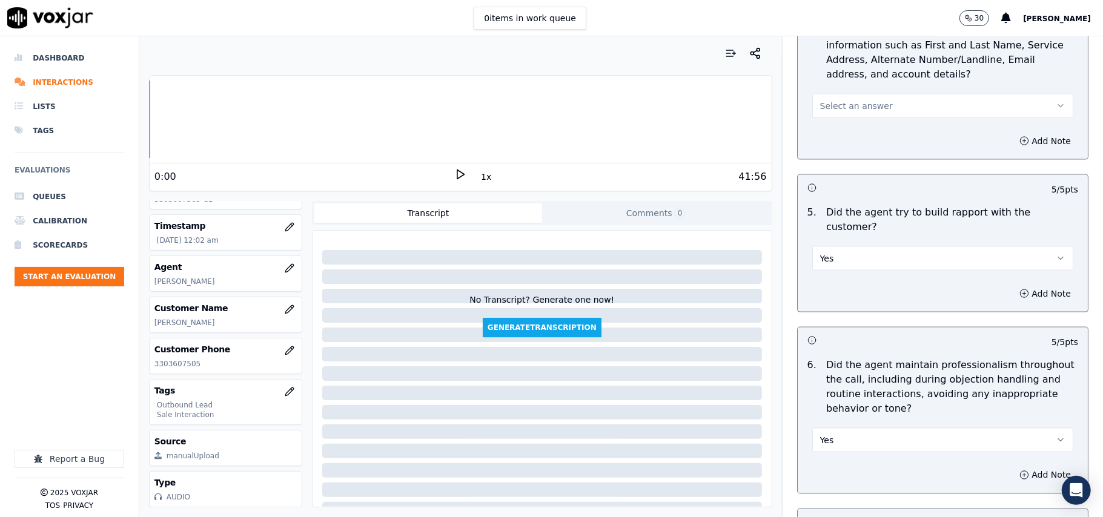
scroll to position [1163, 0]
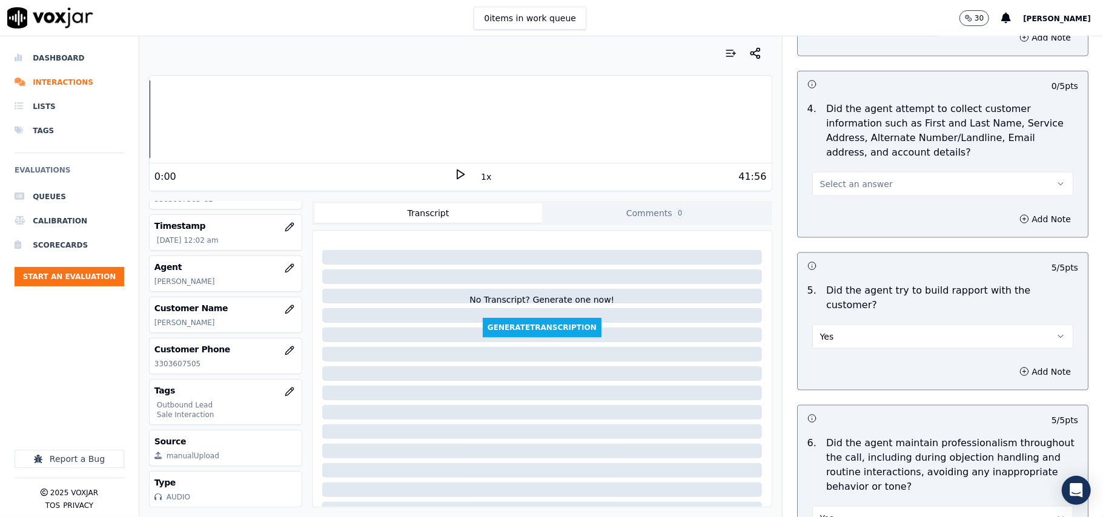
click at [872, 178] on button "Select an answer" at bounding box center [942, 184] width 261 height 24
click at [843, 242] on div "No" at bounding box center [916, 233] width 234 height 19
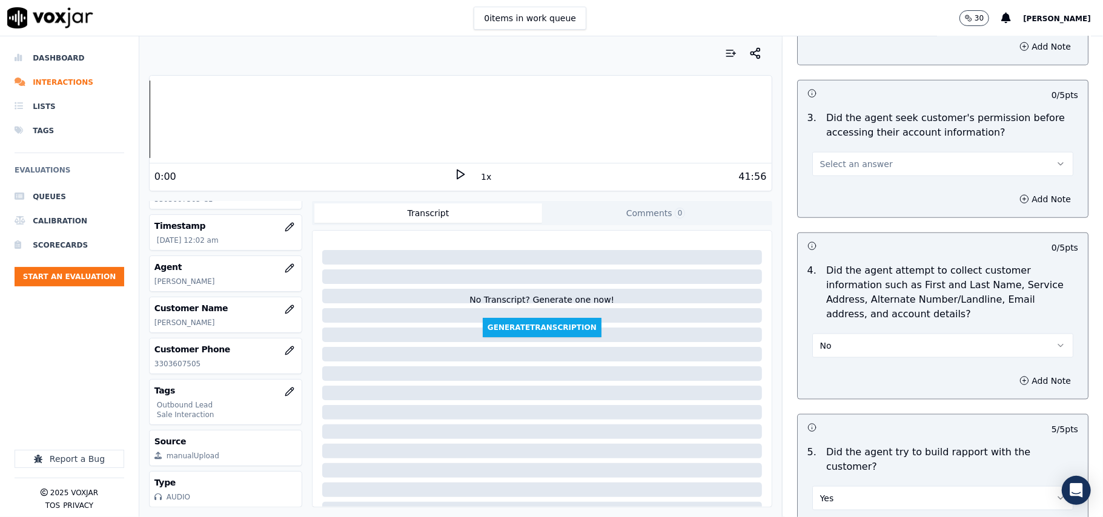
click at [853, 159] on button "Select an answer" at bounding box center [942, 164] width 261 height 24
click at [843, 194] on div "Yes" at bounding box center [916, 193] width 234 height 19
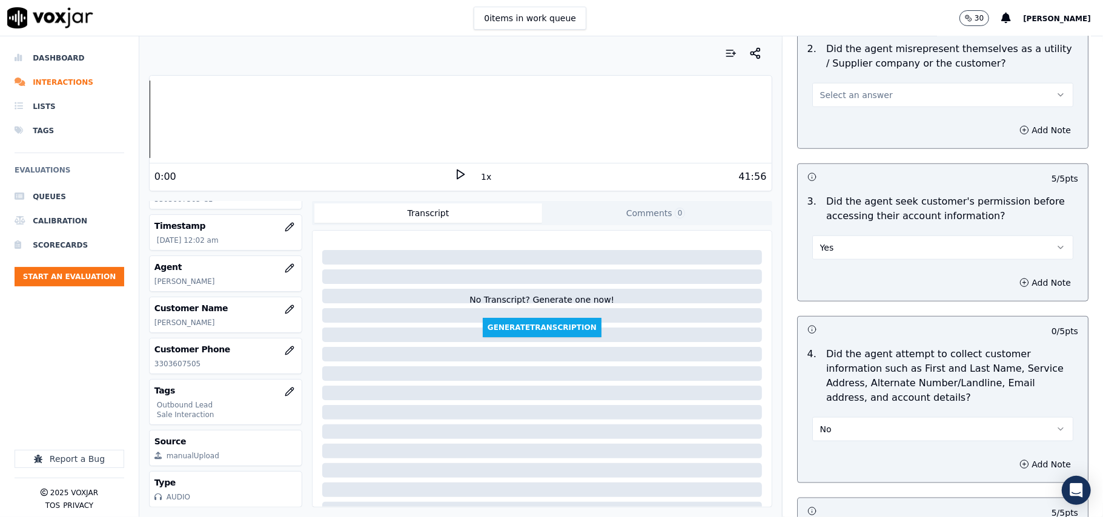
scroll to position [840, 0]
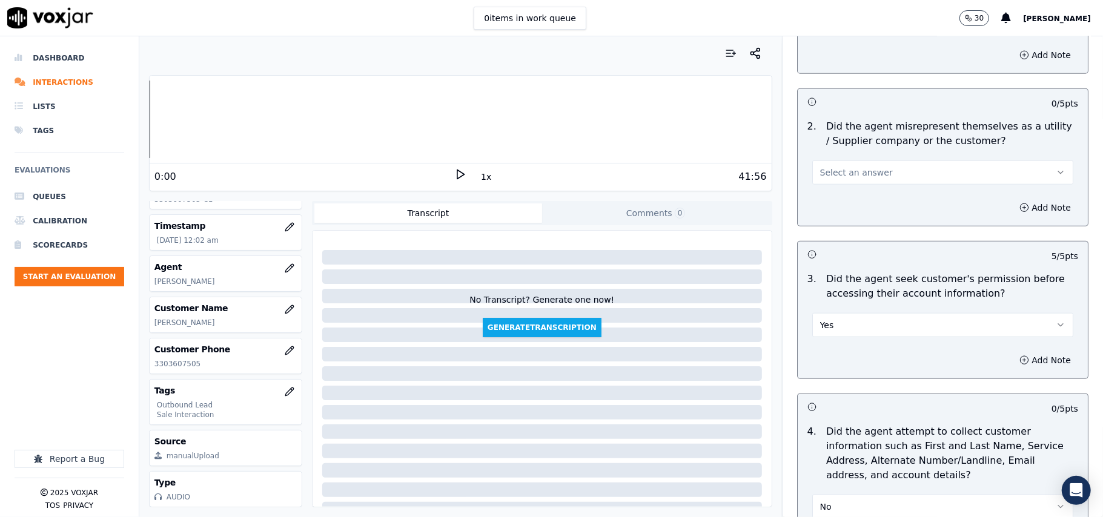
click at [833, 178] on span "Select an answer" at bounding box center [856, 173] width 73 height 12
click at [834, 219] on div "No" at bounding box center [916, 221] width 234 height 19
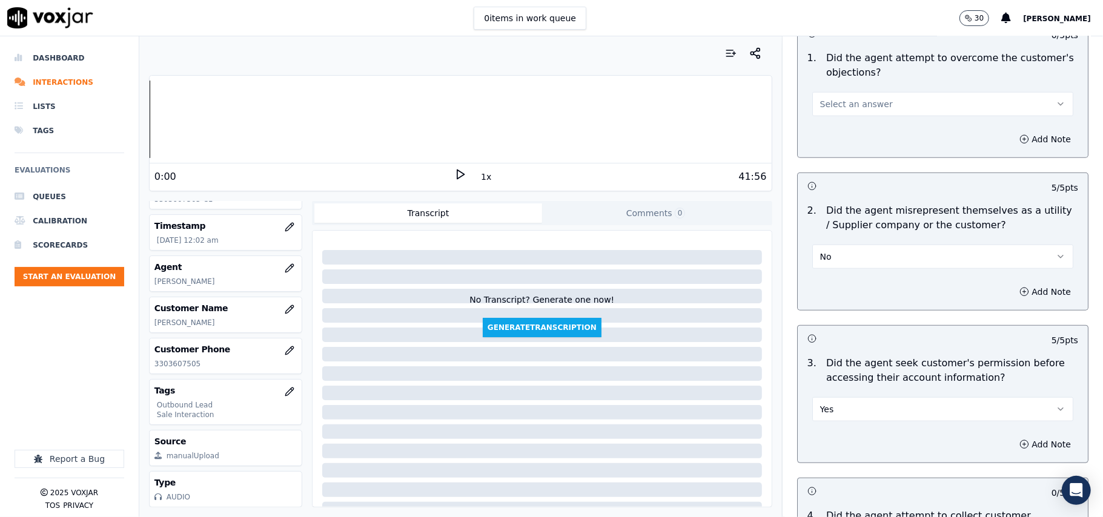
scroll to position [679, 0]
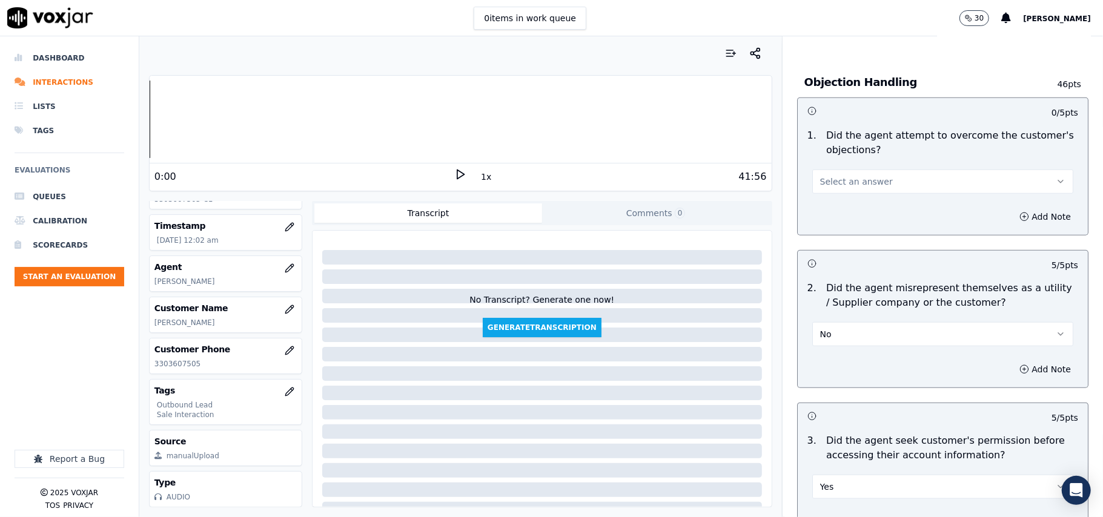
click at [867, 177] on button "Select an answer" at bounding box center [942, 182] width 261 height 24
click at [863, 216] on div "Yes" at bounding box center [916, 210] width 234 height 19
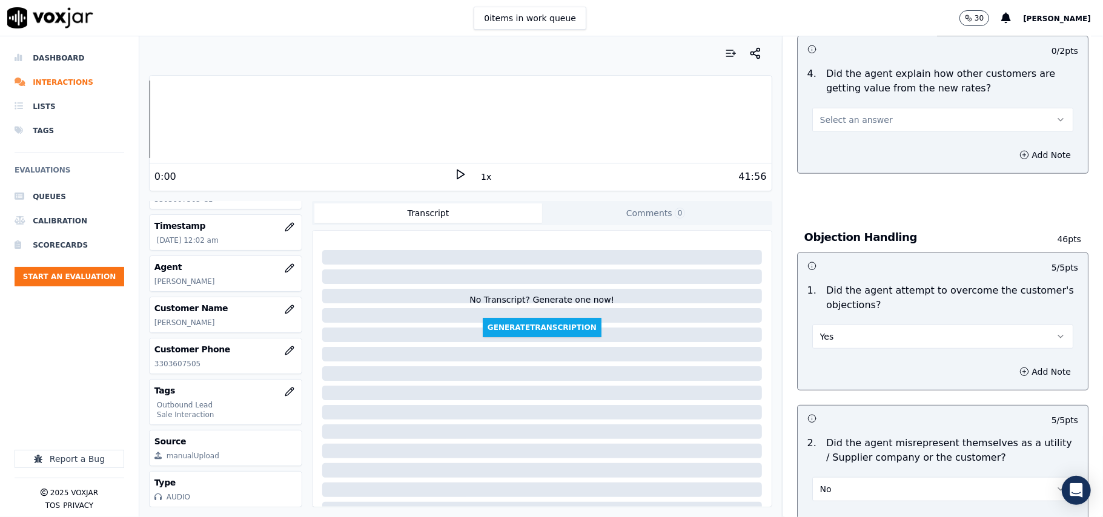
scroll to position [437, 0]
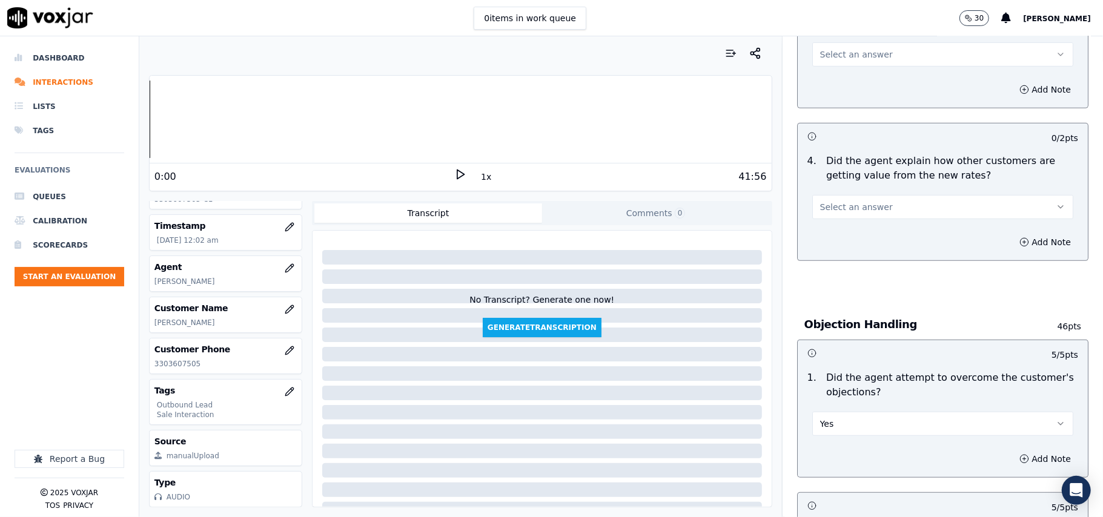
click at [855, 216] on button "Select an answer" at bounding box center [942, 207] width 261 height 24
click at [851, 236] on div "Yes" at bounding box center [916, 235] width 234 height 19
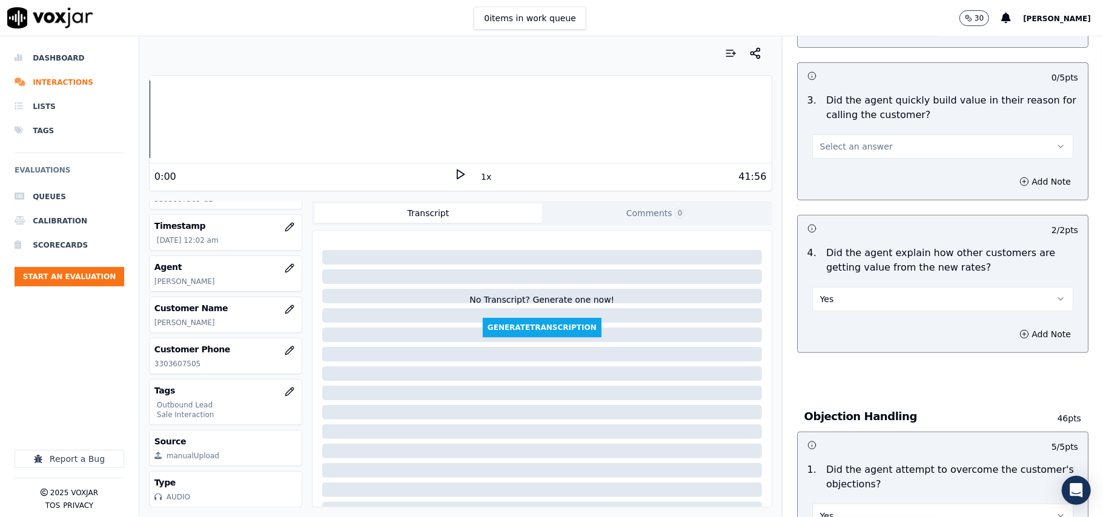
scroll to position [275, 0]
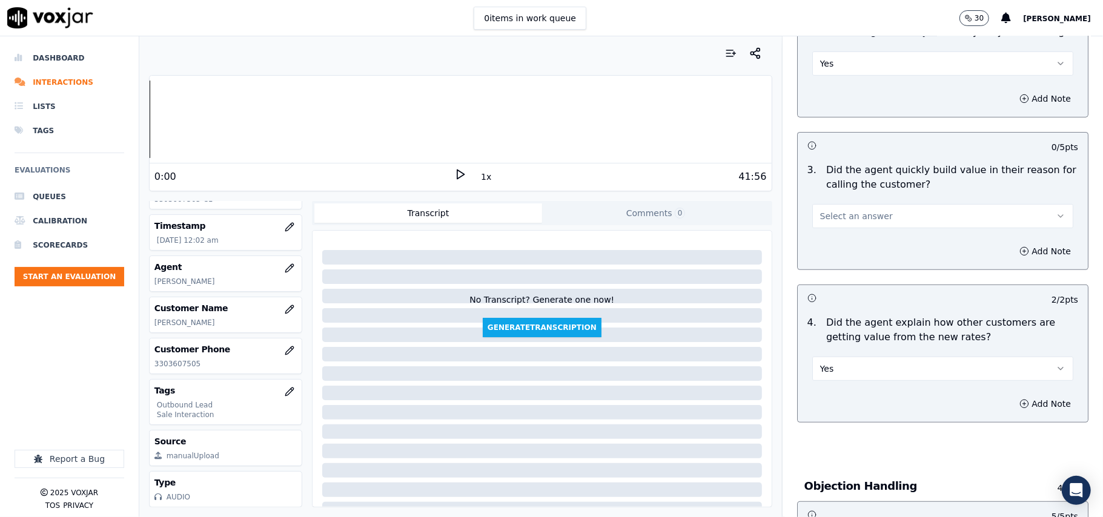
click at [870, 222] on button "Select an answer" at bounding box center [942, 216] width 261 height 24
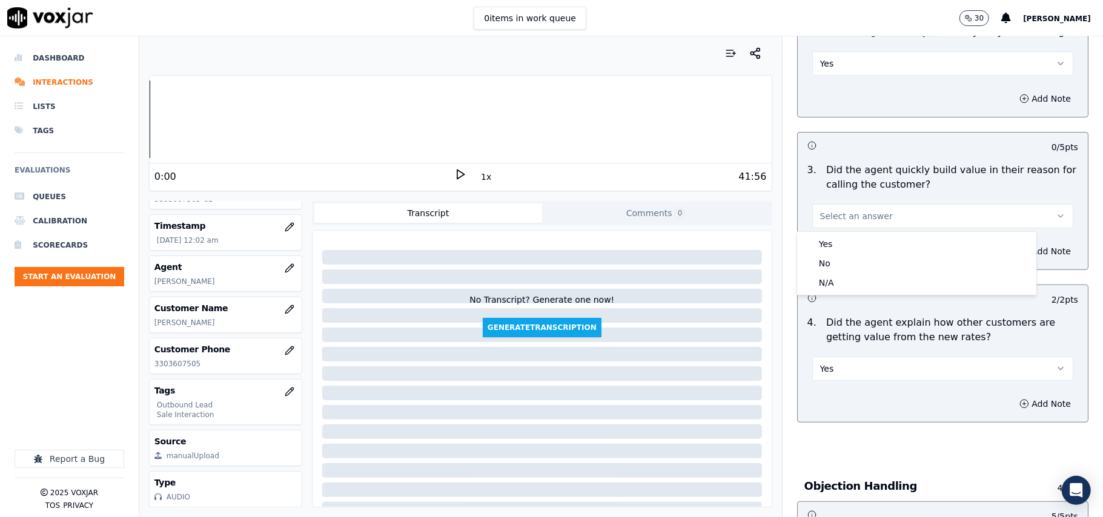
click at [869, 238] on div "Yes" at bounding box center [916, 243] width 234 height 19
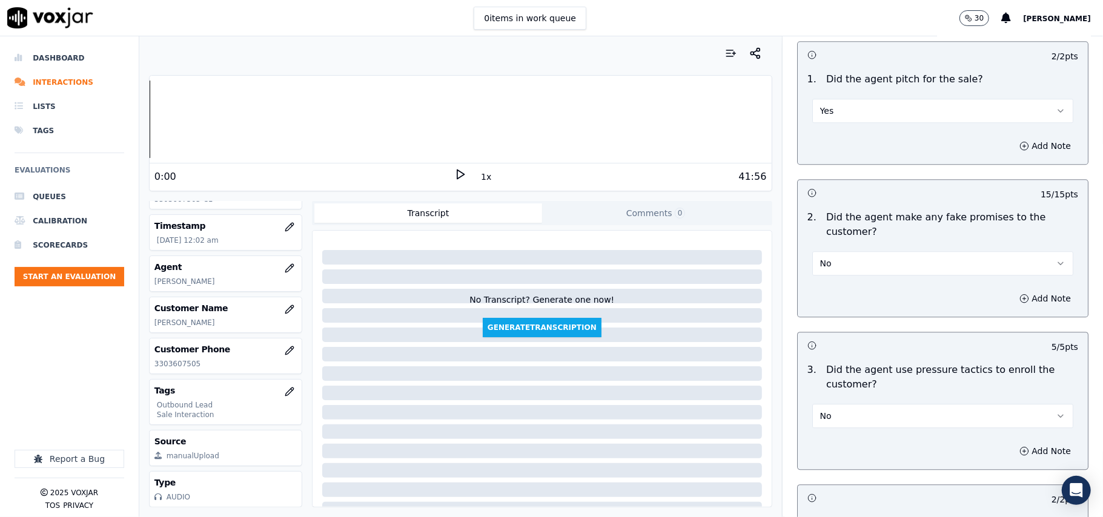
scroll to position [3020, 0]
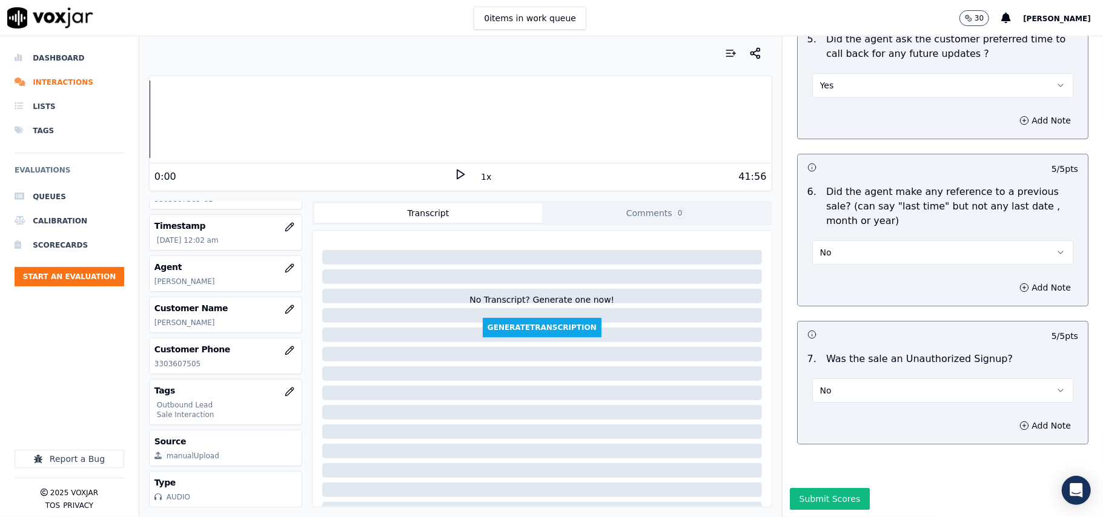
click at [797, 488] on button "Submit Scores" at bounding box center [830, 499] width 81 height 22
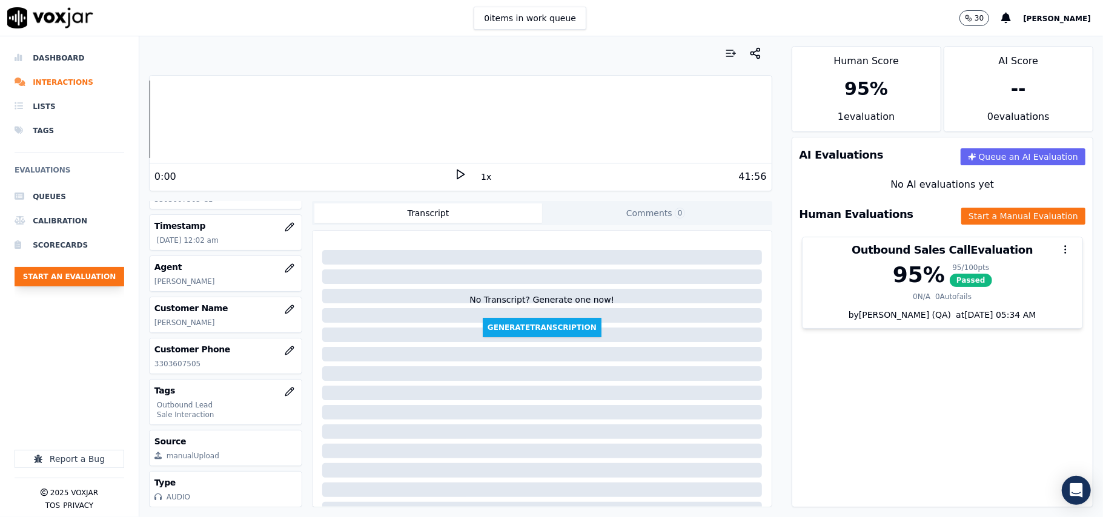
click at [66, 276] on button "Start an Evaluation" at bounding box center [70, 276] width 110 height 19
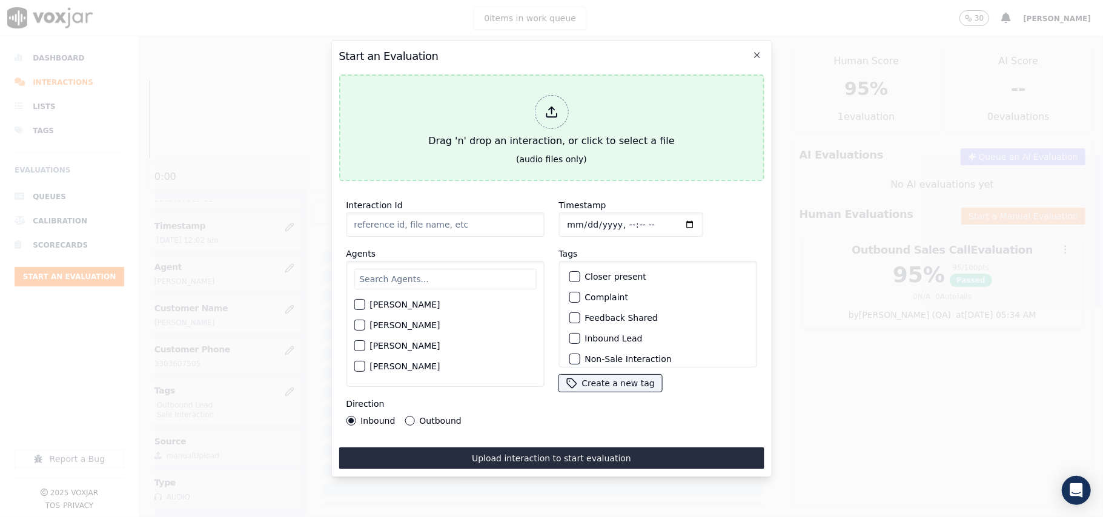
click at [552, 127] on div "Drag 'n' drop an interaction, or click to select a file" at bounding box center [551, 121] width 256 height 63
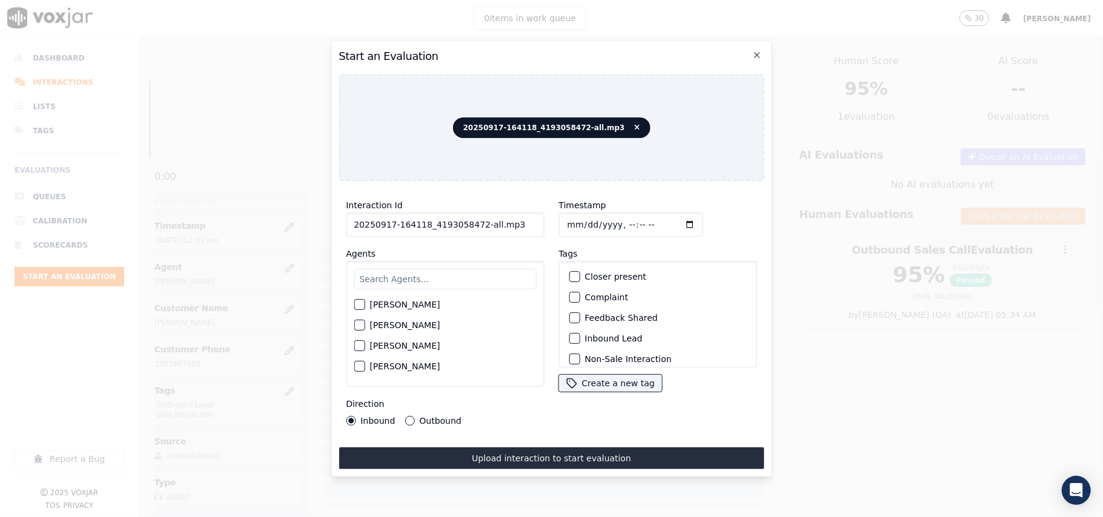
drag, startPoint x: 536, startPoint y: 226, endPoint x: 480, endPoint y: 219, distance: 56.7
click at [480, 219] on div "Interaction Id 20250917-164118_4193058472-all.mp3 Agents [PERSON_NAME] [PERSON_…" at bounding box center [444, 312] width 213 height 242
drag, startPoint x: 512, startPoint y: 216, endPoint x: 475, endPoint y: 219, distance: 37.7
click at [475, 219] on input "20250917-164118_4193058472-all.mp3" at bounding box center [445, 225] width 198 height 24
type input "20250917-164118_4193058472-C1"
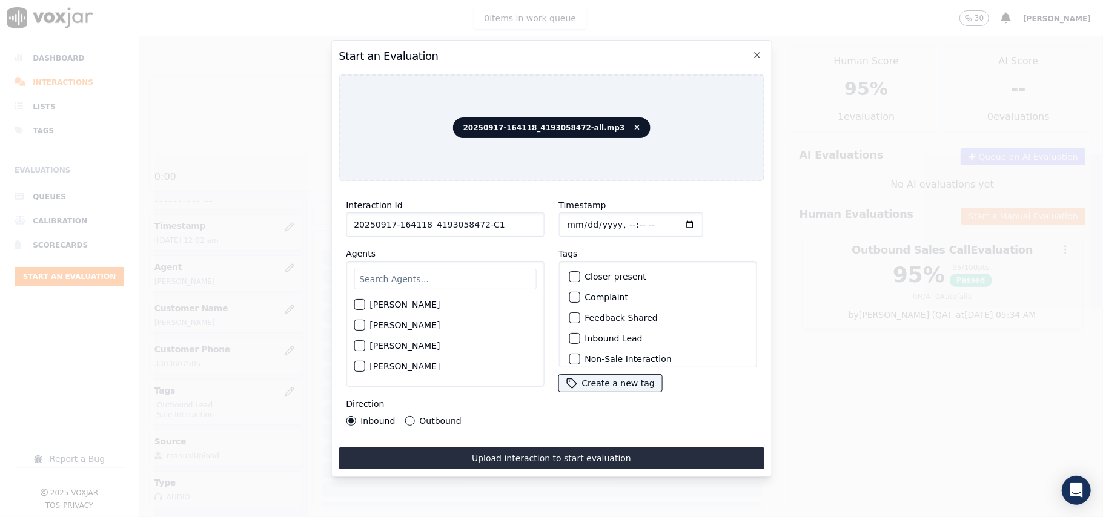
click at [579, 218] on input "Timestamp" at bounding box center [630, 225] width 144 height 24
type input "[DATE]T00:10"
click at [407, 274] on input "text" at bounding box center [445, 279] width 182 height 21
type input "[PERSON_NAME]"
click at [355, 304] on div "button" at bounding box center [358, 308] width 8 height 8
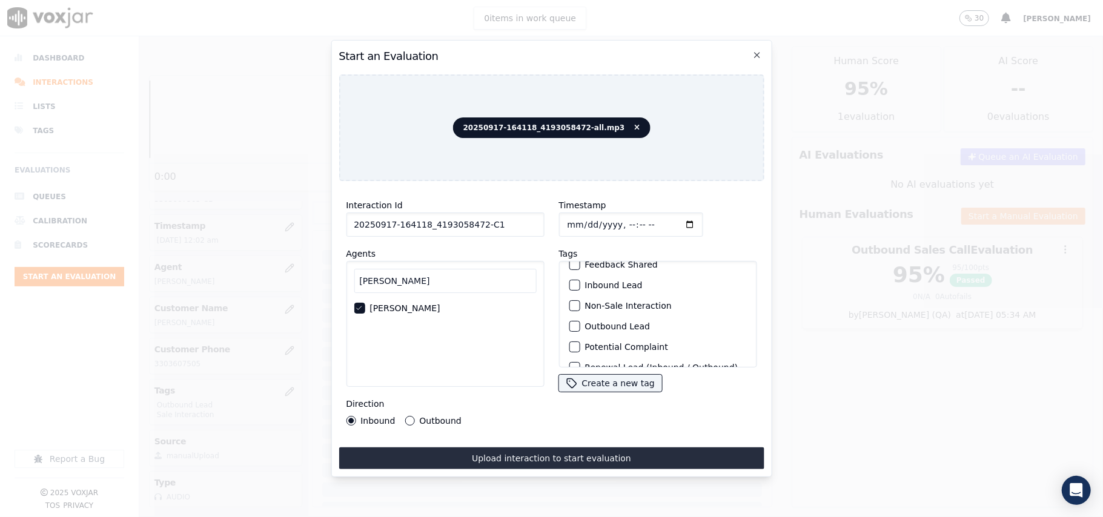
scroll to position [105, 0]
click at [589, 348] on label "Sale Interaction" at bounding box center [617, 352] width 67 height 8
click at [579, 346] on button "Sale Interaction" at bounding box center [574, 351] width 11 height 11
click at [564, 280] on div "Outbound Lead" at bounding box center [657, 290] width 187 height 21
click at [569, 286] on div "button" at bounding box center [573, 290] width 8 height 8
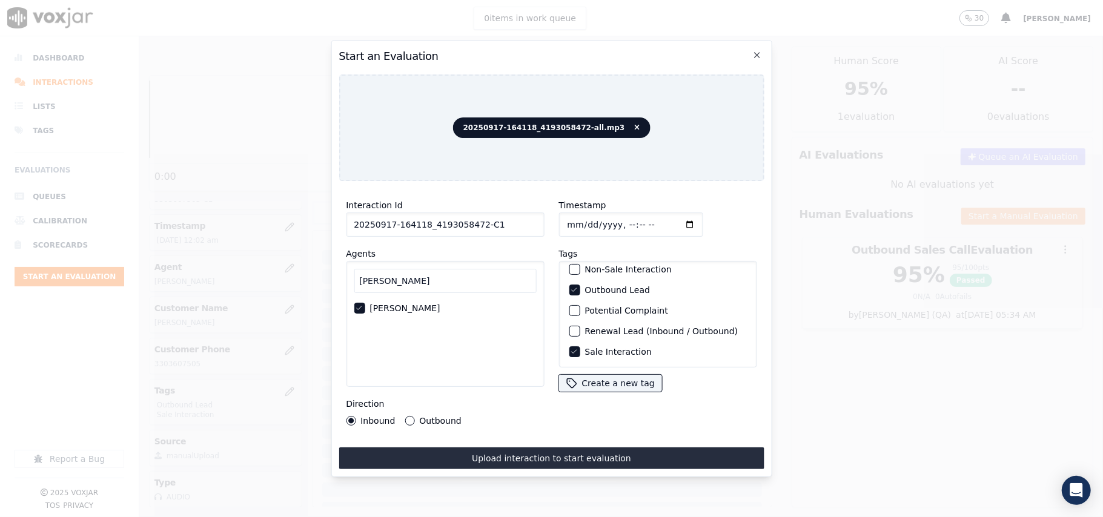
click at [413, 416] on div "Outbound" at bounding box center [432, 421] width 56 height 10
click at [412, 420] on div "Interaction Id 20250917-164118_4193058472-C1 Agents [PERSON_NAME] Direction Inb…" at bounding box center [444, 312] width 213 height 242
click at [408, 417] on button "Outbound" at bounding box center [409, 421] width 10 height 10
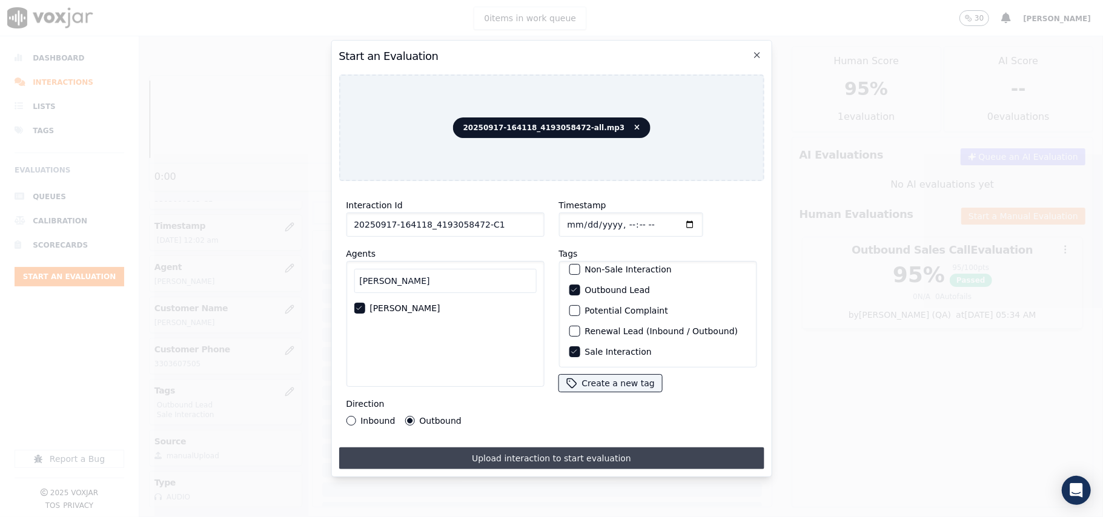
click at [460, 455] on button "Upload interaction to start evaluation" at bounding box center [550, 458] width 425 height 22
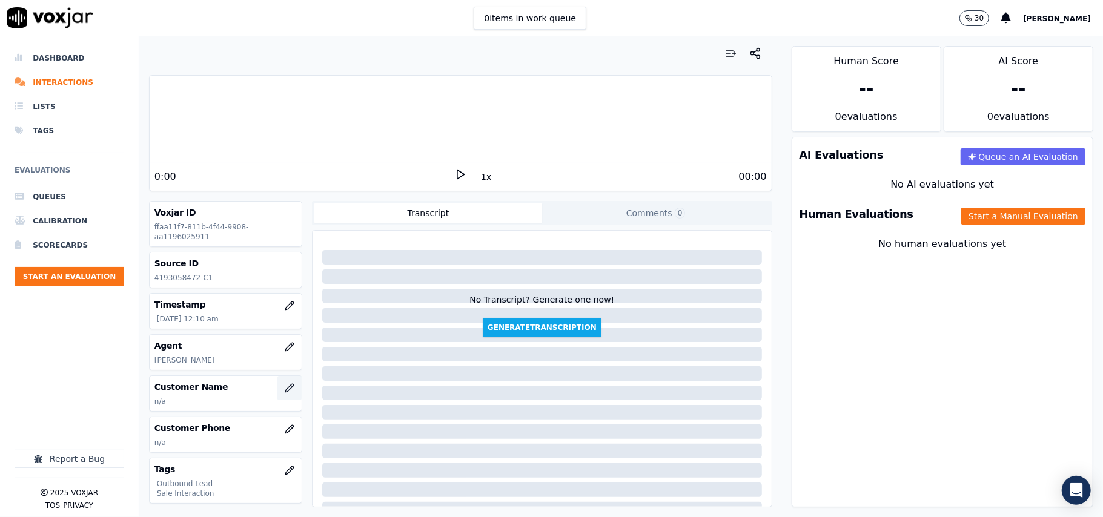
click at [285, 385] on icon "button" at bounding box center [290, 388] width 10 height 10
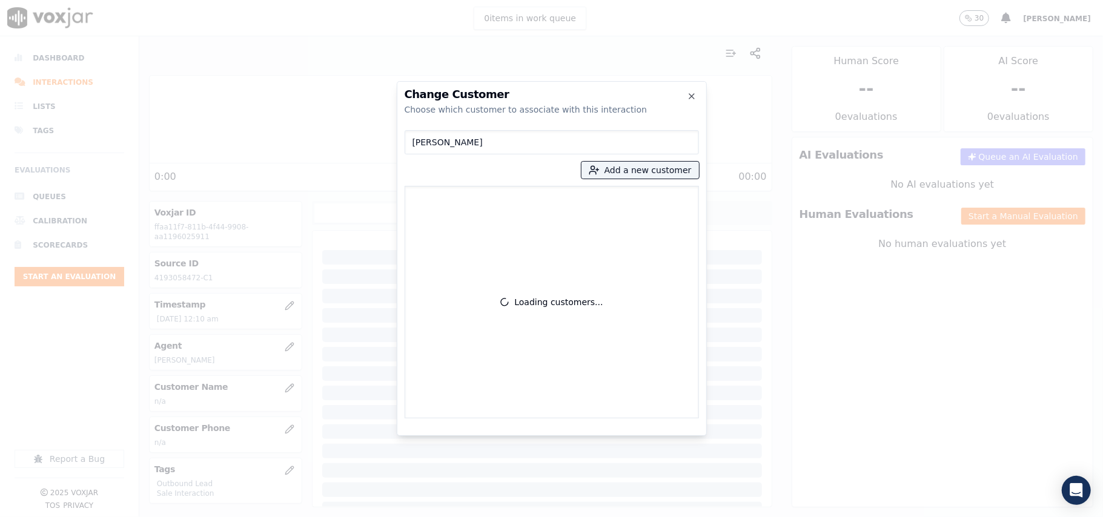
click at [415, 141] on input "[PERSON_NAME]" at bounding box center [551, 142] width 294 height 24
type input "[PERSON_NAME]"
click at [483, 207] on p "[PERSON_NAME]" at bounding box center [481, 203] width 94 height 19
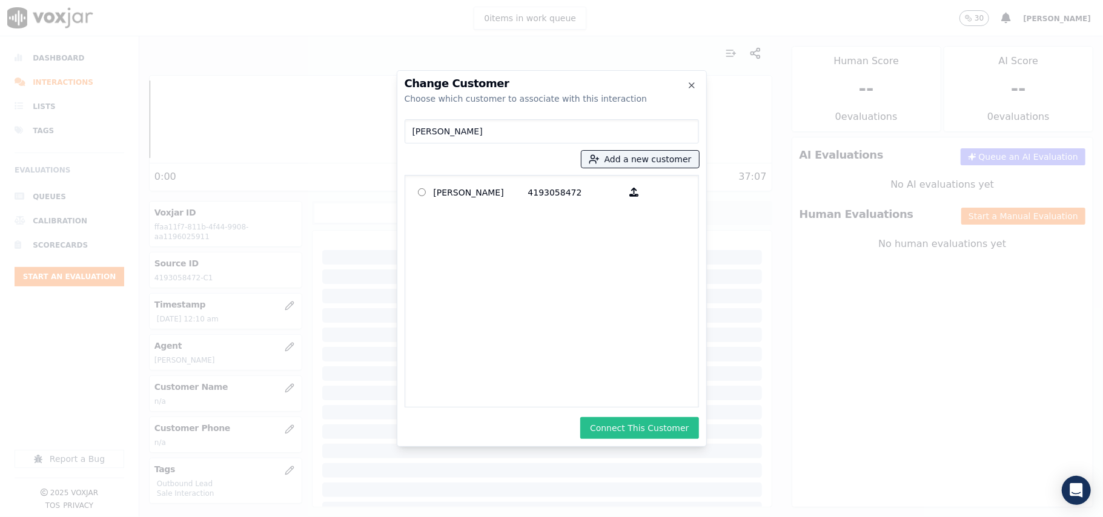
click at [650, 434] on button "Connect This Customer" at bounding box center [639, 428] width 118 height 22
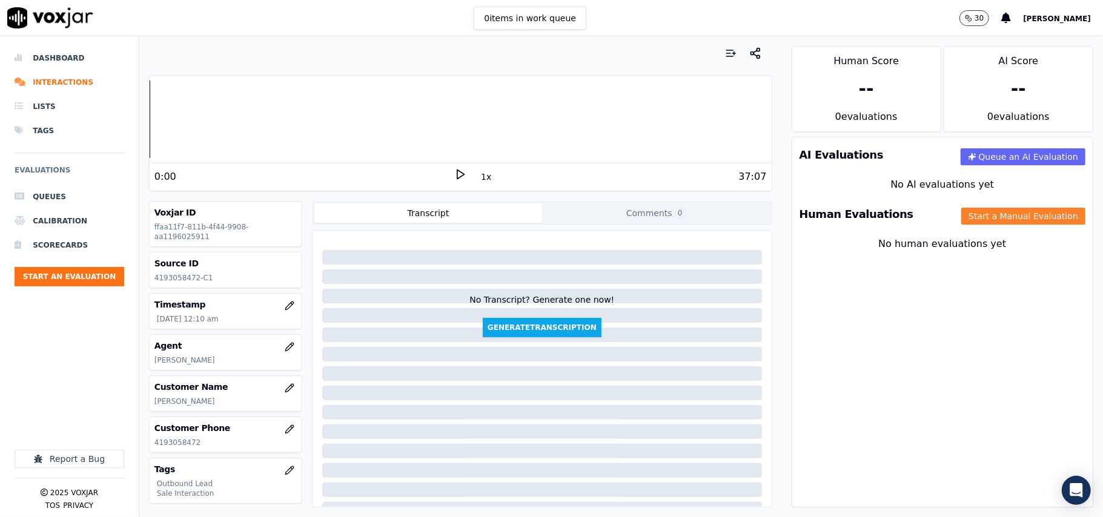
click at [961, 216] on button "Start a Manual Evaluation" at bounding box center [1023, 216] width 124 height 17
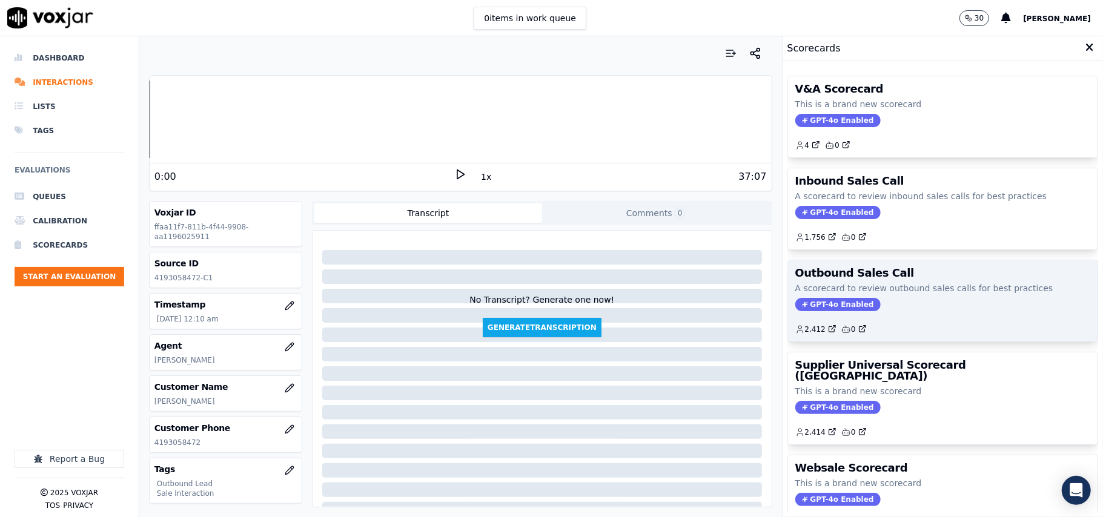
click at [813, 308] on span "GPT-4o Enabled" at bounding box center [837, 304] width 85 height 13
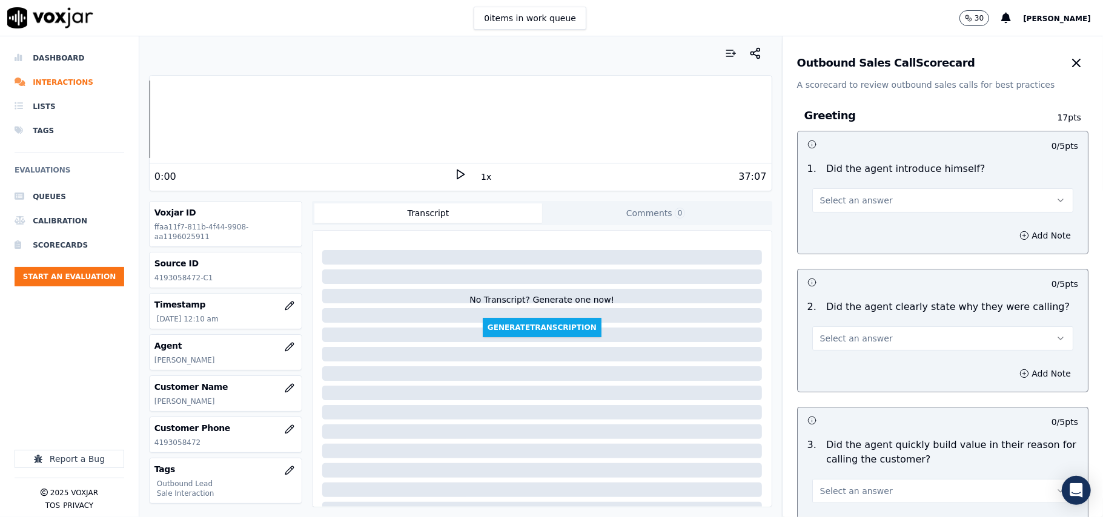
click at [868, 196] on button "Select an answer" at bounding box center [942, 200] width 261 height 24
click at [850, 226] on div "Yes" at bounding box center [916, 228] width 234 height 19
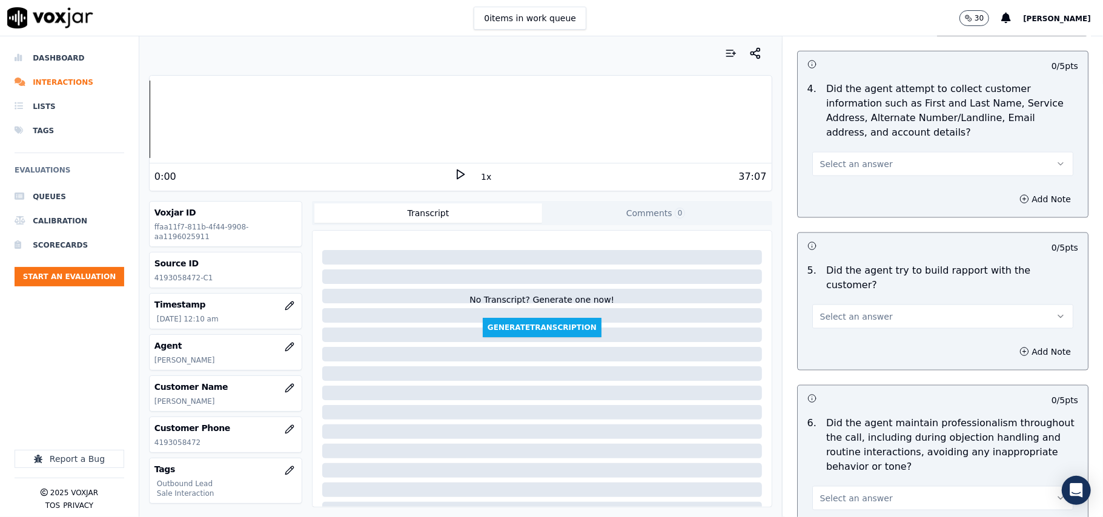
scroll to position [3020, 0]
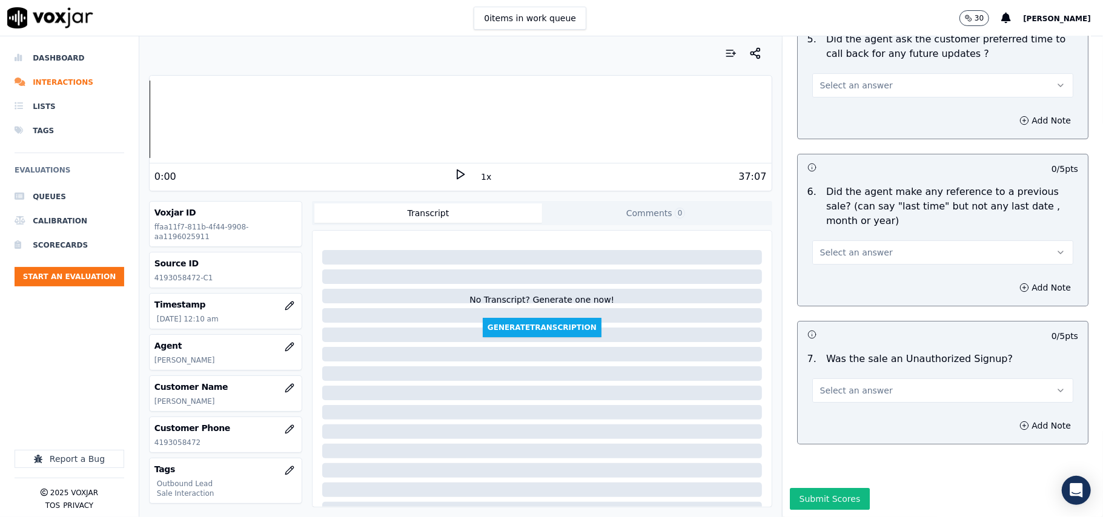
click at [909, 378] on button "Select an answer" at bounding box center [942, 390] width 261 height 24
click at [873, 400] on div "No" at bounding box center [916, 400] width 234 height 19
click at [868, 240] on button "Select an answer" at bounding box center [942, 252] width 261 height 24
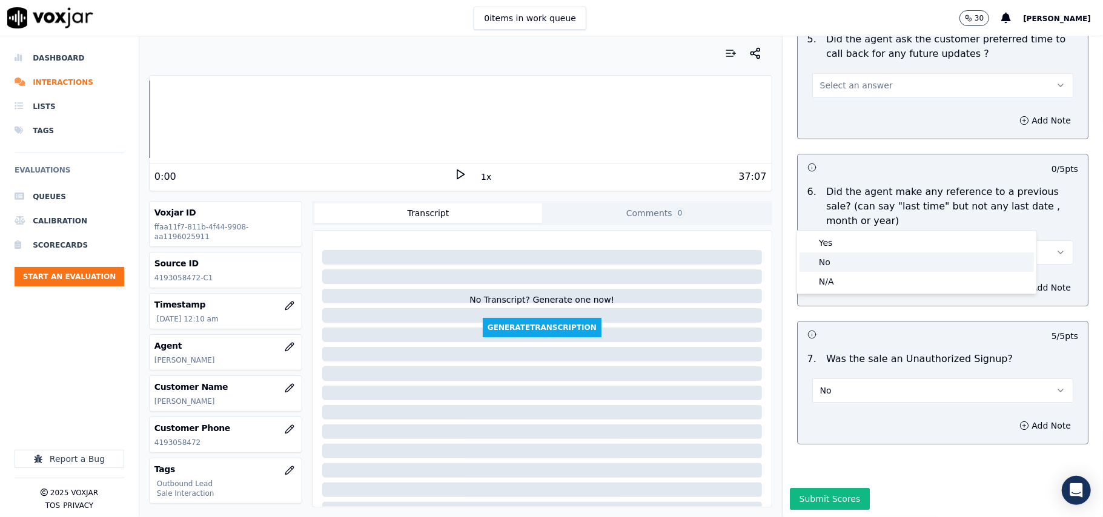
click at [848, 263] on div "No" at bounding box center [916, 261] width 234 height 19
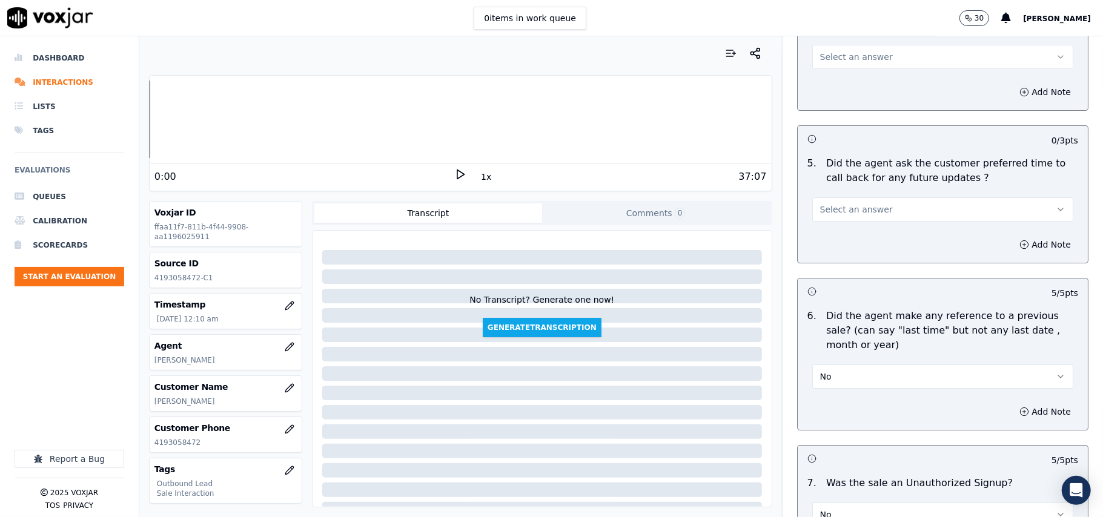
scroll to position [2778, 0]
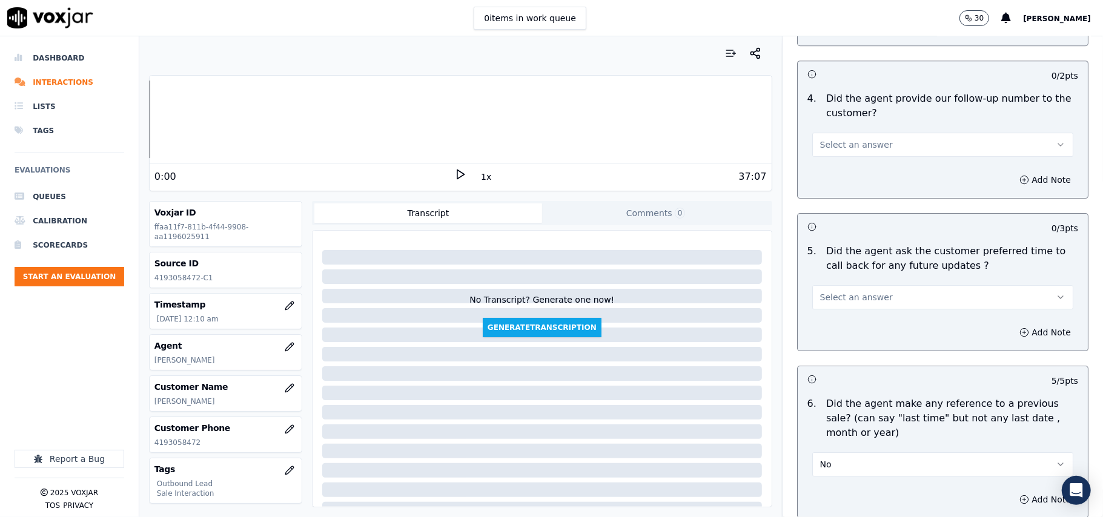
click at [861, 298] on button "Select an answer" at bounding box center [942, 297] width 261 height 24
click at [862, 358] on div "N/A" at bounding box center [916, 356] width 234 height 19
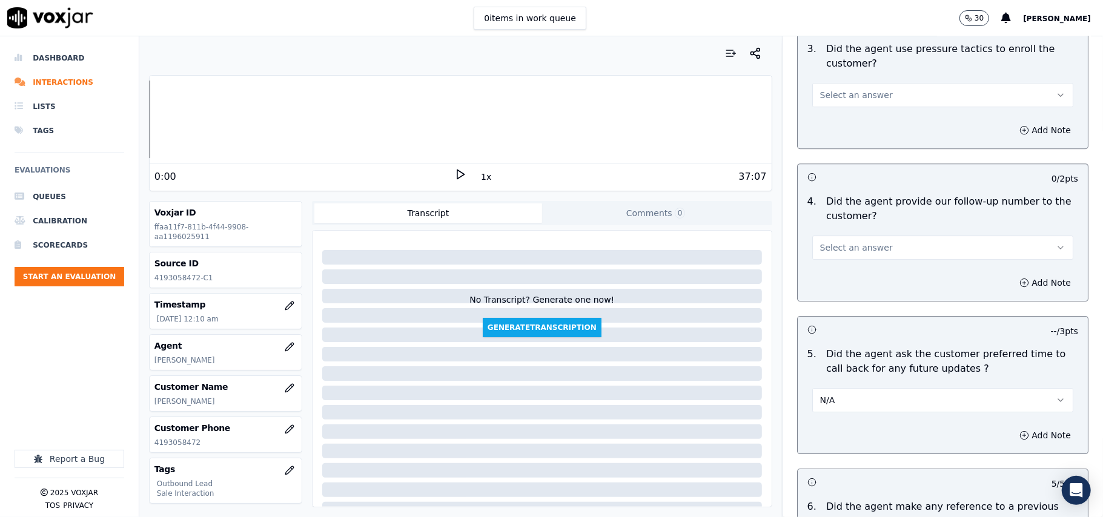
scroll to position [2616, 0]
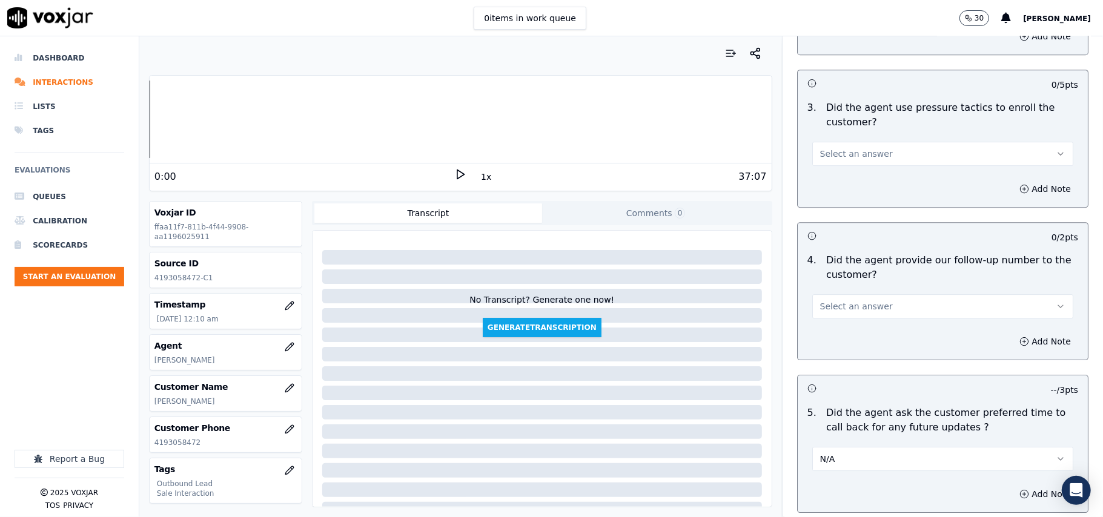
click at [863, 300] on span "Select an answer" at bounding box center [856, 306] width 73 height 12
click at [860, 322] on div "Yes" at bounding box center [916, 326] width 234 height 19
click at [885, 151] on button "Select an answer" at bounding box center [942, 154] width 261 height 24
click at [873, 184] on div "No" at bounding box center [916, 192] width 234 height 19
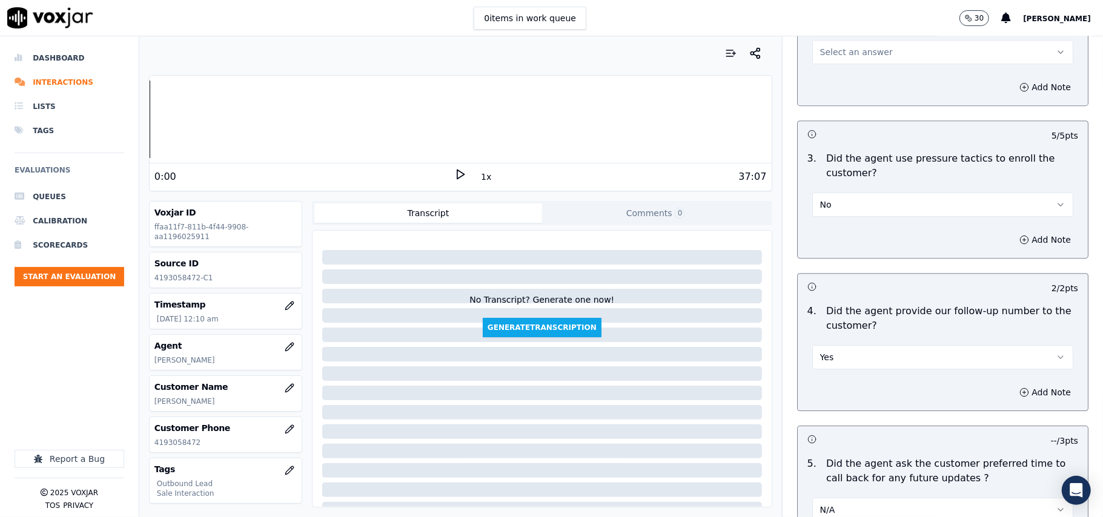
scroll to position [2374, 0]
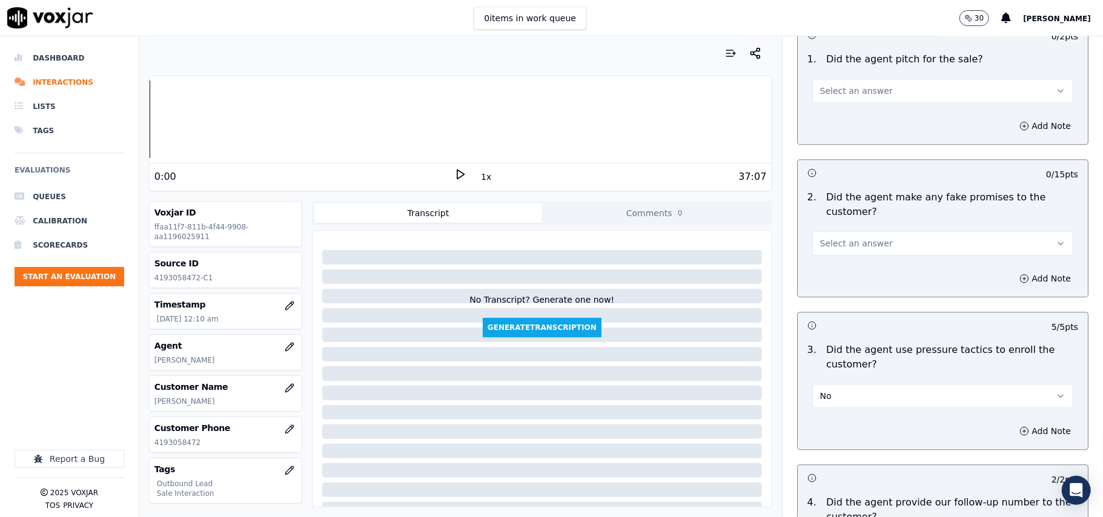
click at [860, 242] on button "Select an answer" at bounding box center [942, 243] width 261 height 24
click at [856, 282] on div "No" at bounding box center [916, 281] width 234 height 19
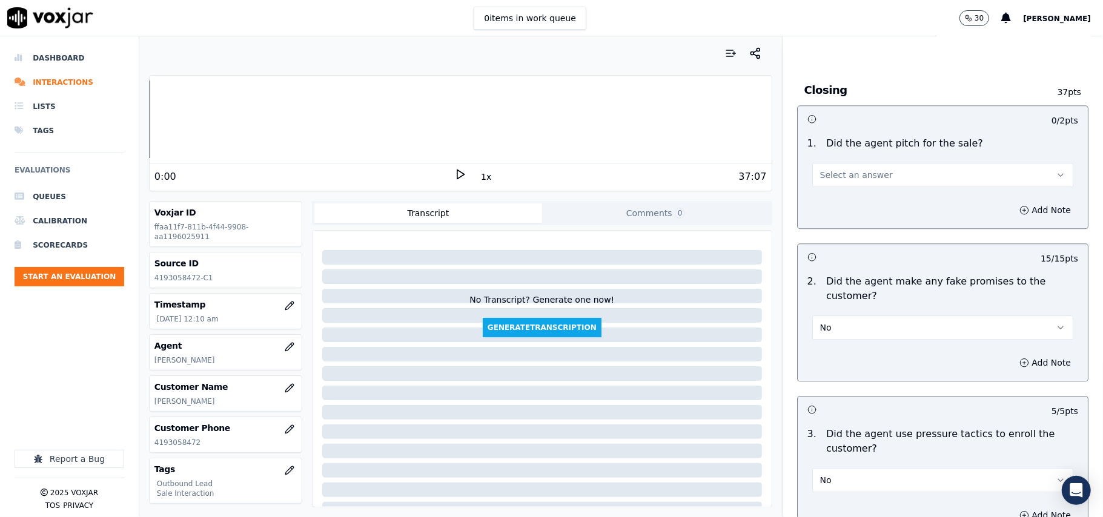
scroll to position [2212, 0]
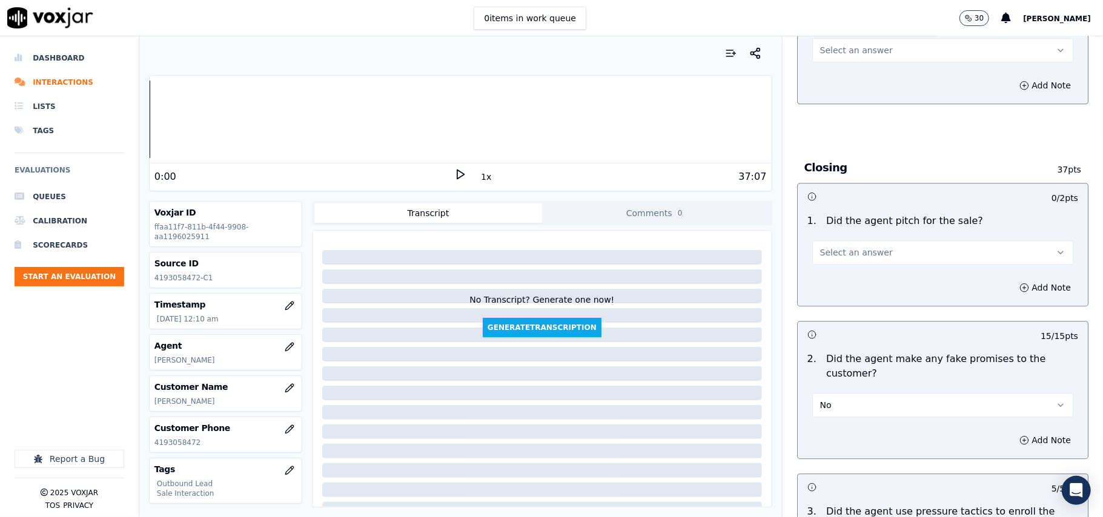
click at [870, 243] on button "Select an answer" at bounding box center [942, 252] width 261 height 24
click at [867, 268] on div "Yes" at bounding box center [916, 270] width 234 height 19
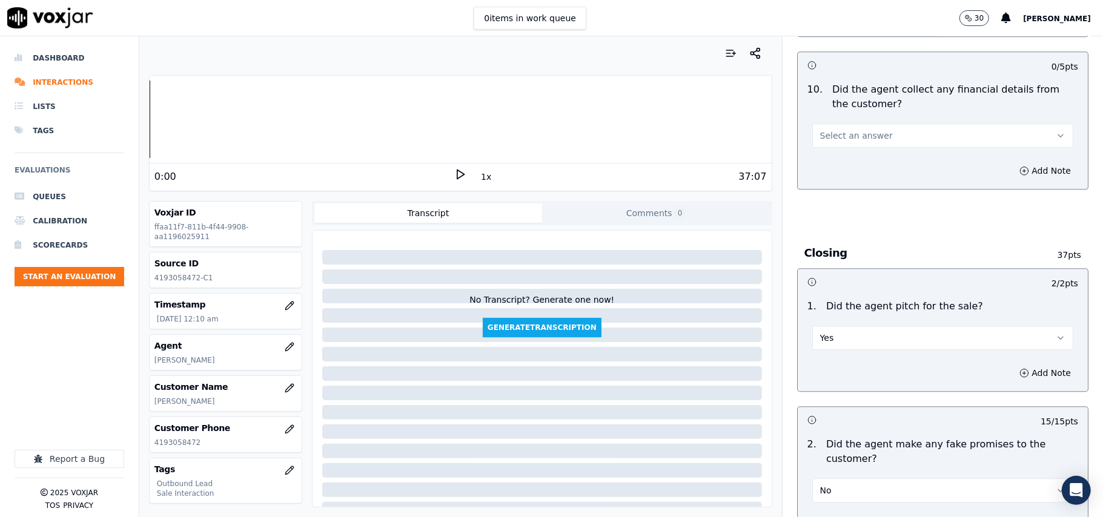
scroll to position [2051, 0]
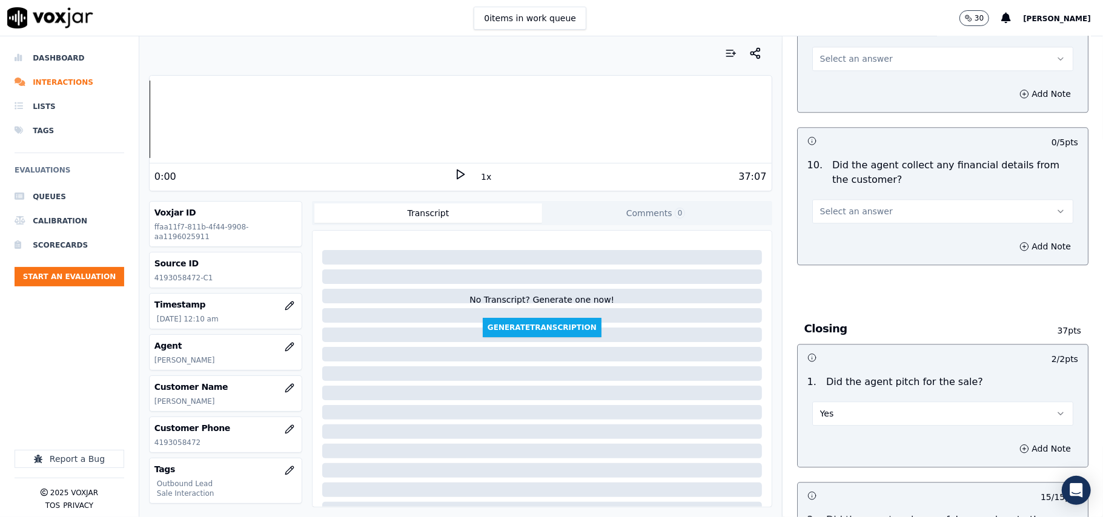
click at [877, 197] on div "Select an answer" at bounding box center [942, 210] width 261 height 27
click at [877, 199] on button "Select an answer" at bounding box center [942, 211] width 261 height 24
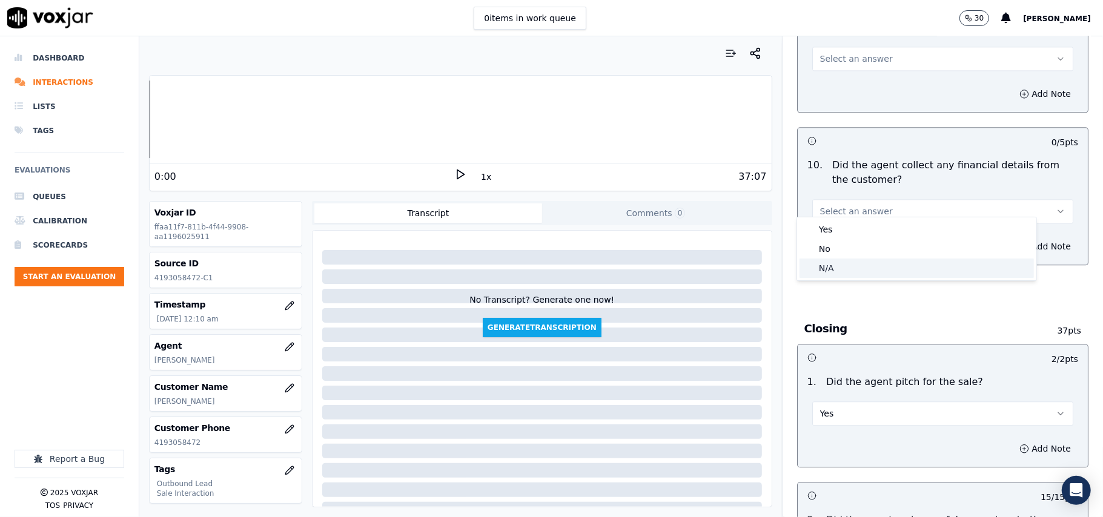
click at [877, 266] on div "N/A" at bounding box center [916, 268] width 234 height 19
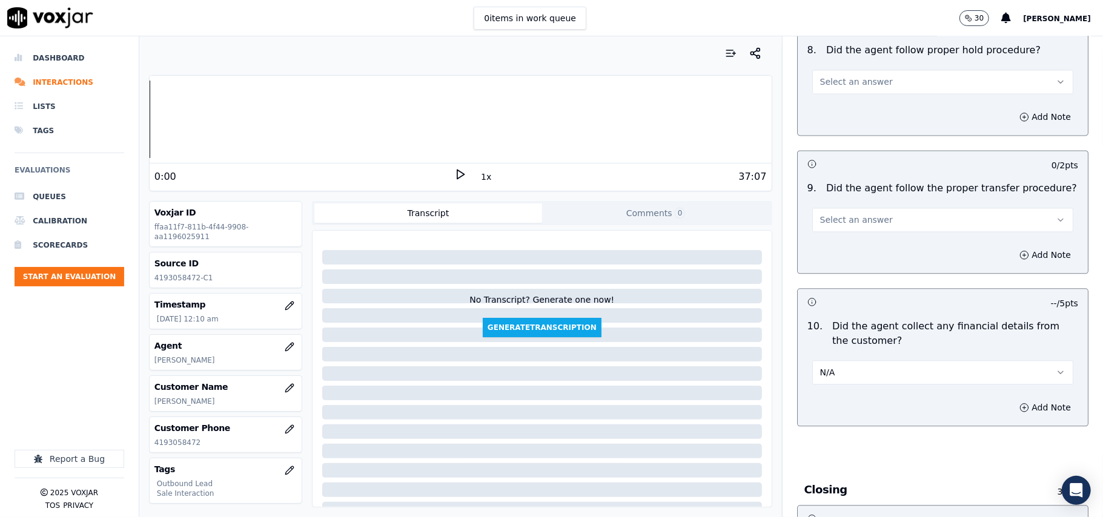
scroll to position [1890, 0]
click at [871, 361] on button "N/A" at bounding box center [942, 373] width 261 height 24
click at [868, 407] on div "No" at bounding box center [916, 410] width 234 height 19
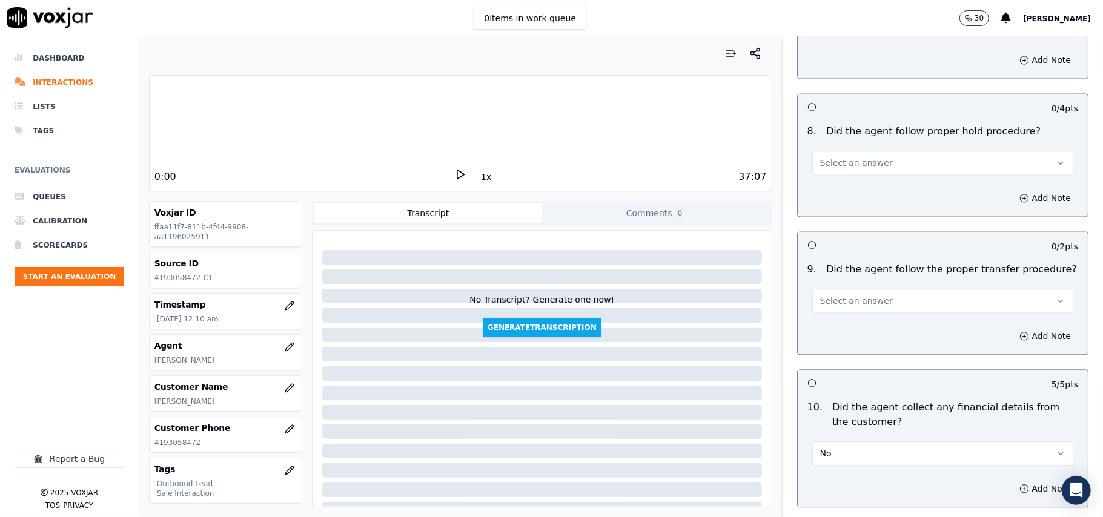
click at [868, 289] on button "Select an answer" at bounding box center [942, 301] width 261 height 24
click at [867, 321] on div "Yes" at bounding box center [916, 318] width 234 height 19
click at [833, 151] on button "Select an answer" at bounding box center [942, 163] width 261 height 24
click at [833, 176] on div "Yes" at bounding box center [916, 180] width 234 height 19
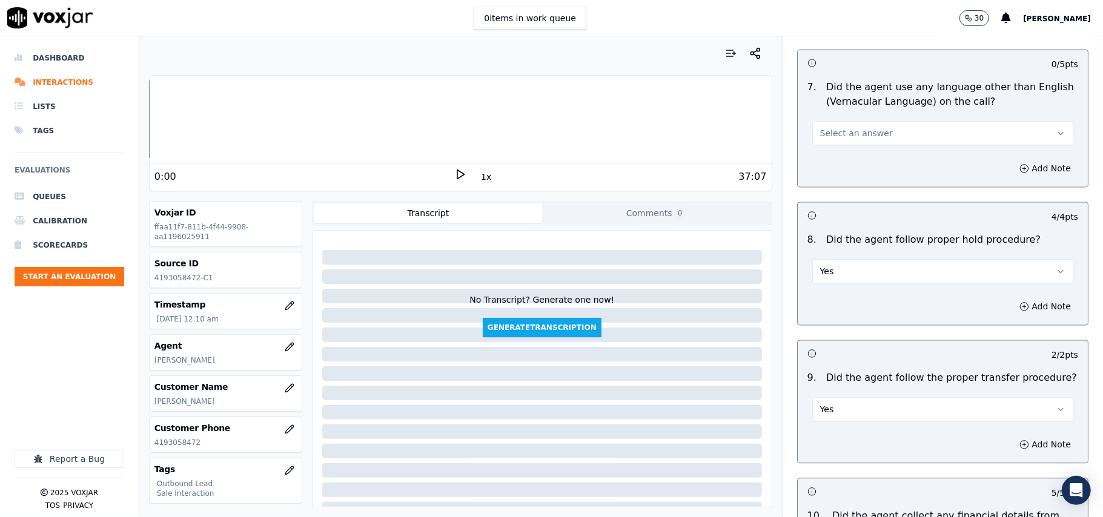
scroll to position [1567, 0]
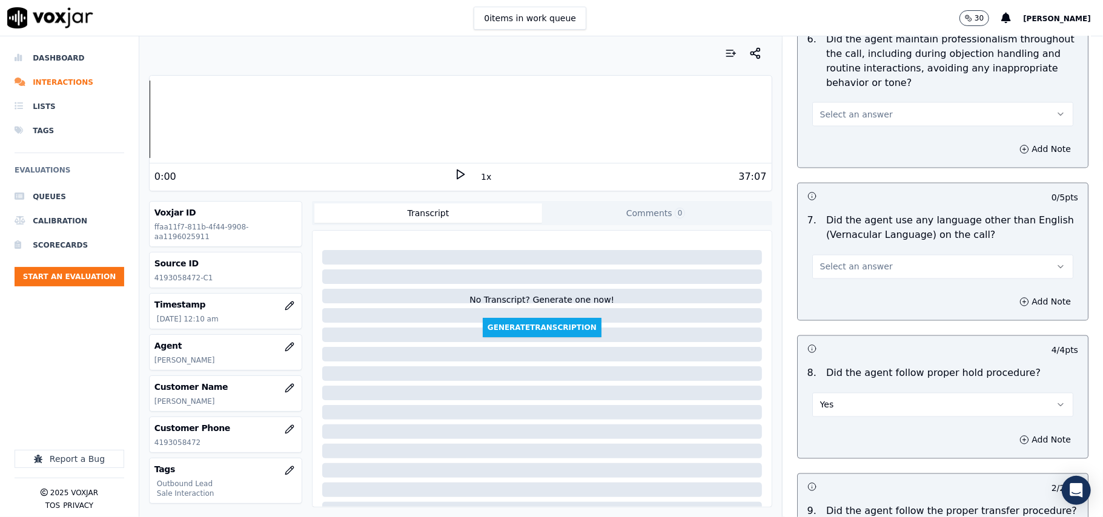
click at [872, 255] on button "Select an answer" at bounding box center [942, 267] width 261 height 24
click at [859, 297] on div "No" at bounding box center [916, 303] width 234 height 19
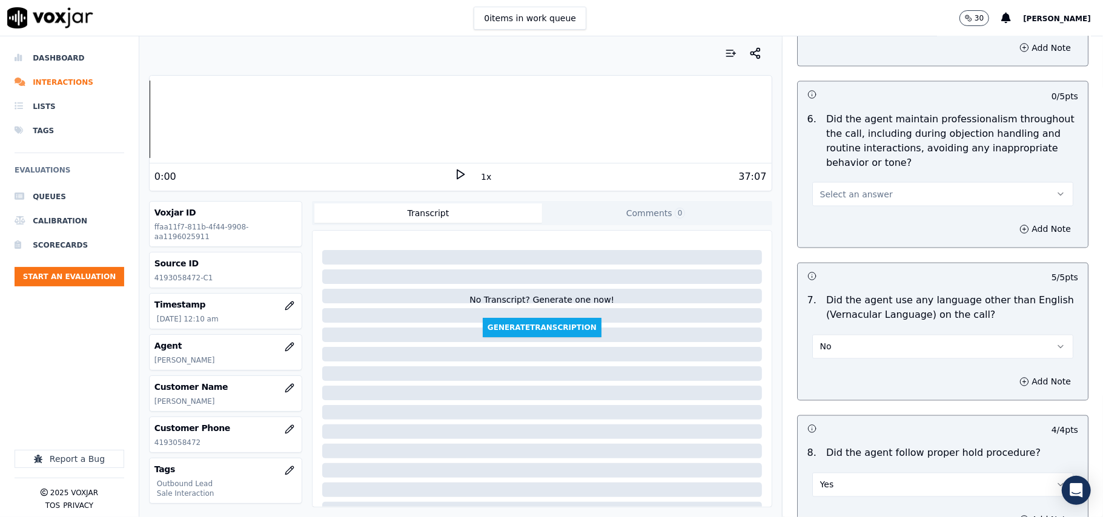
scroll to position [1486, 0]
drag, startPoint x: 878, startPoint y: 162, endPoint x: 875, endPoint y: 200, distance: 37.7
click at [879, 171] on div "Select an answer" at bounding box center [942, 189] width 280 height 36
click at [873, 185] on button "Select an answer" at bounding box center [942, 195] width 261 height 24
click at [873, 217] on div "Yes" at bounding box center [916, 211] width 234 height 19
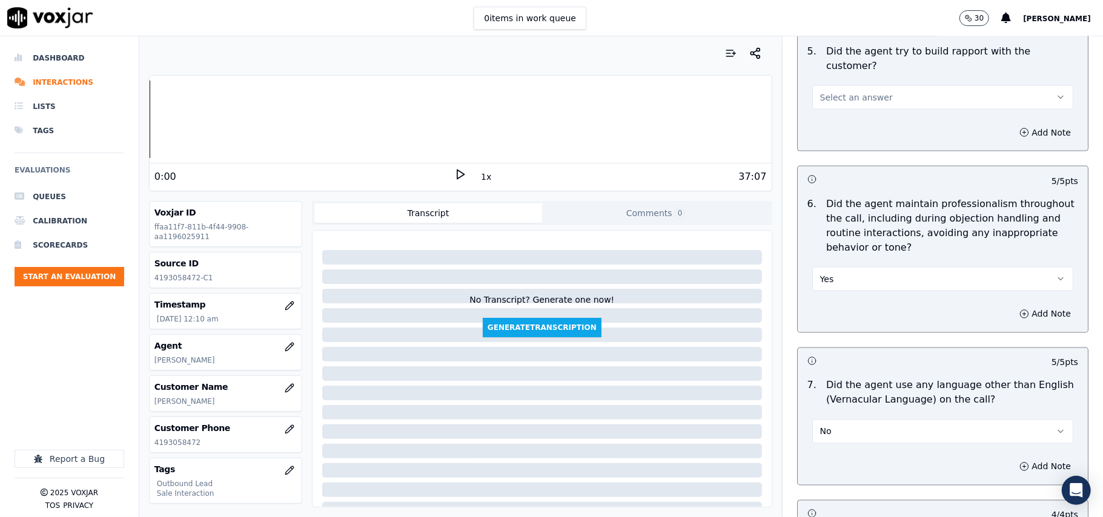
scroll to position [1325, 0]
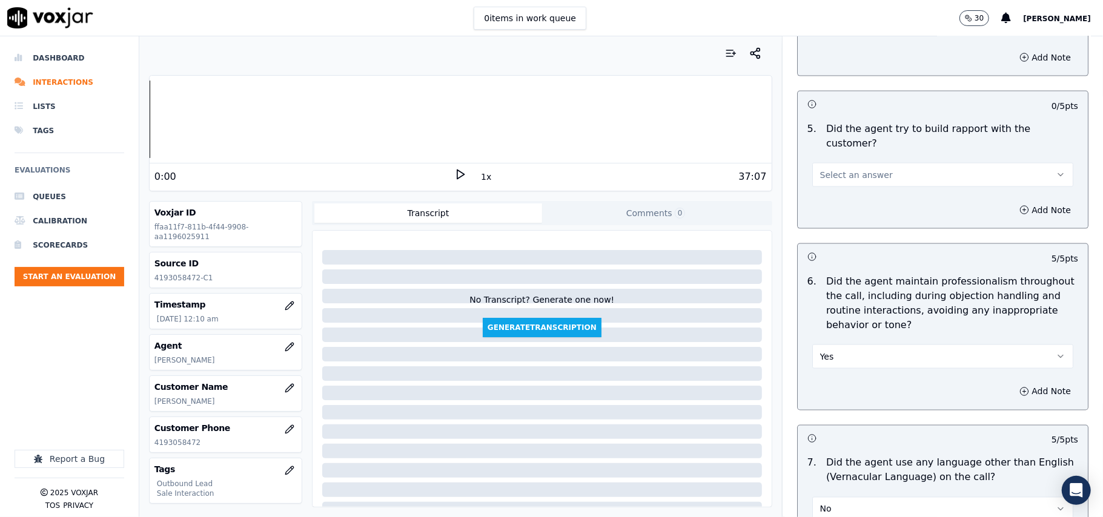
click at [885, 163] on button "Select an answer" at bounding box center [942, 175] width 261 height 24
click at [885, 189] on div "Yes" at bounding box center [916, 191] width 234 height 19
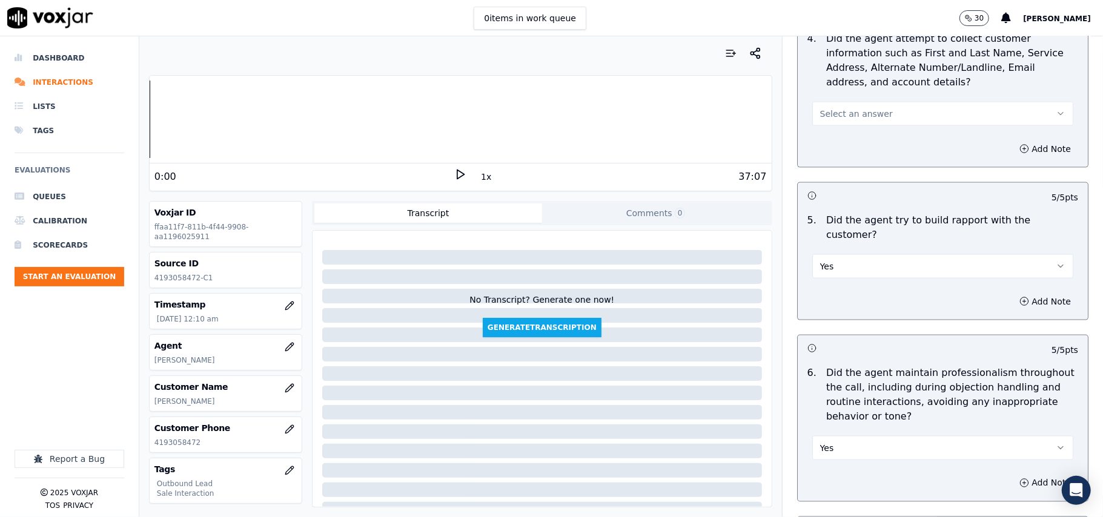
scroll to position [1083, 0]
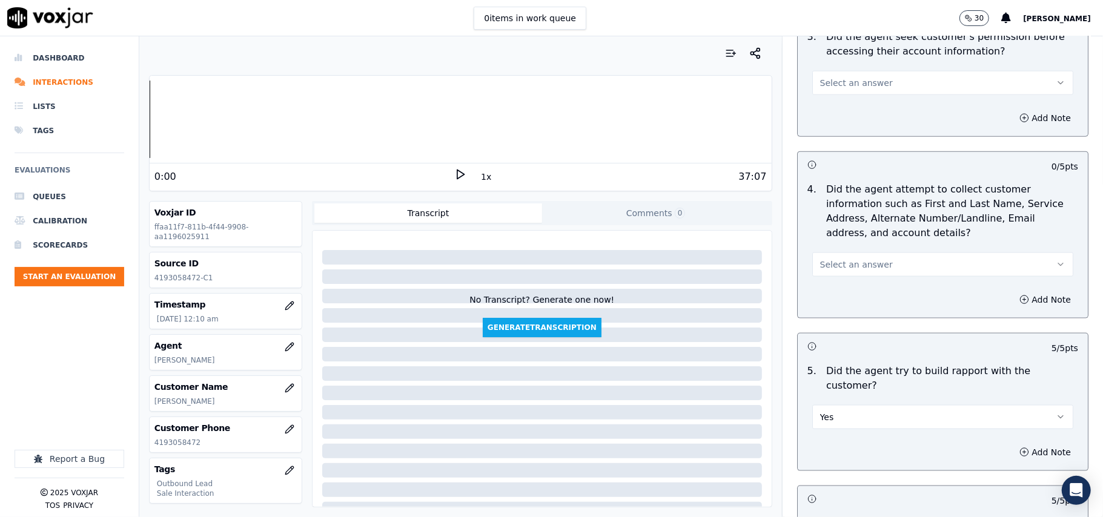
drag, startPoint x: 875, startPoint y: 256, endPoint x: 873, endPoint y: 277, distance: 21.3
click at [875, 257] on button "Select an answer" at bounding box center [942, 264] width 261 height 24
click at [850, 335] on div "N/A" at bounding box center [916, 333] width 234 height 19
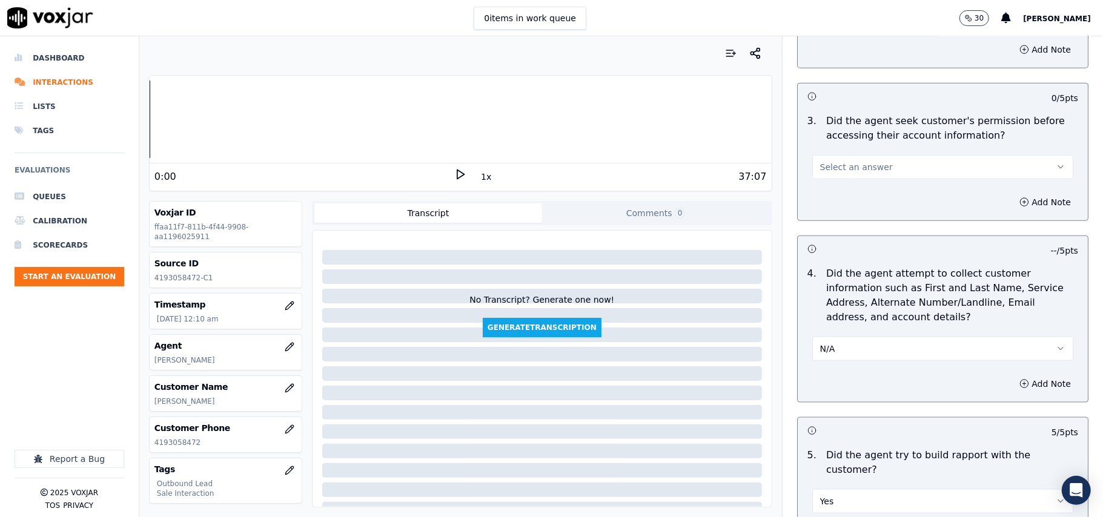
scroll to position [921, 0]
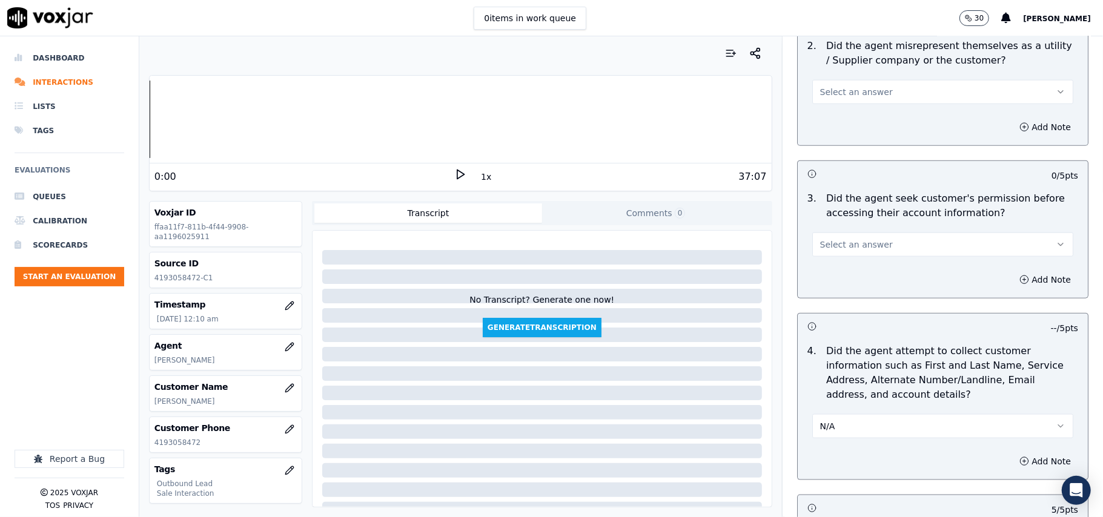
click at [871, 245] on button "Select an answer" at bounding box center [942, 245] width 261 height 24
click at [863, 276] on div "Yes" at bounding box center [916, 274] width 234 height 19
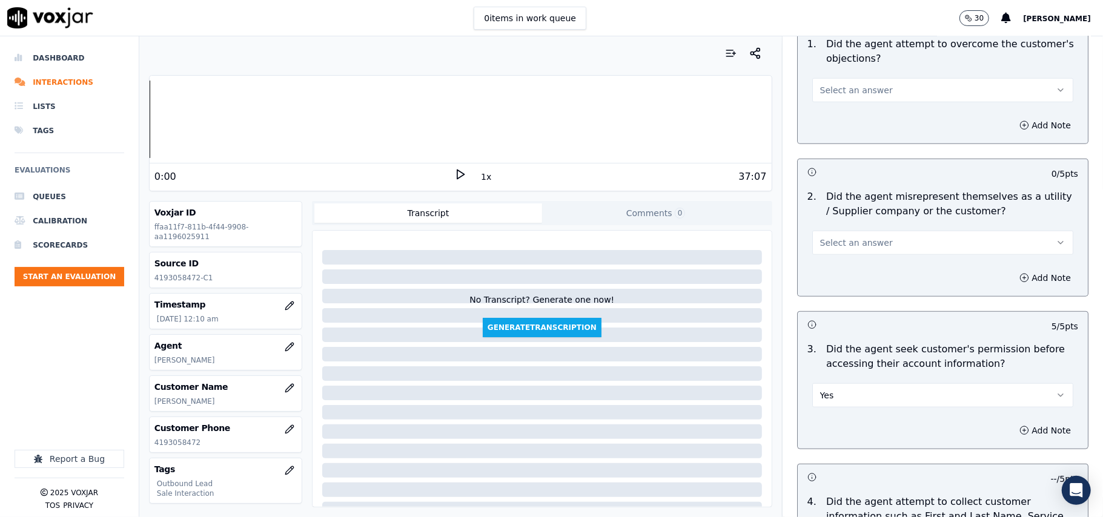
scroll to position [679, 0]
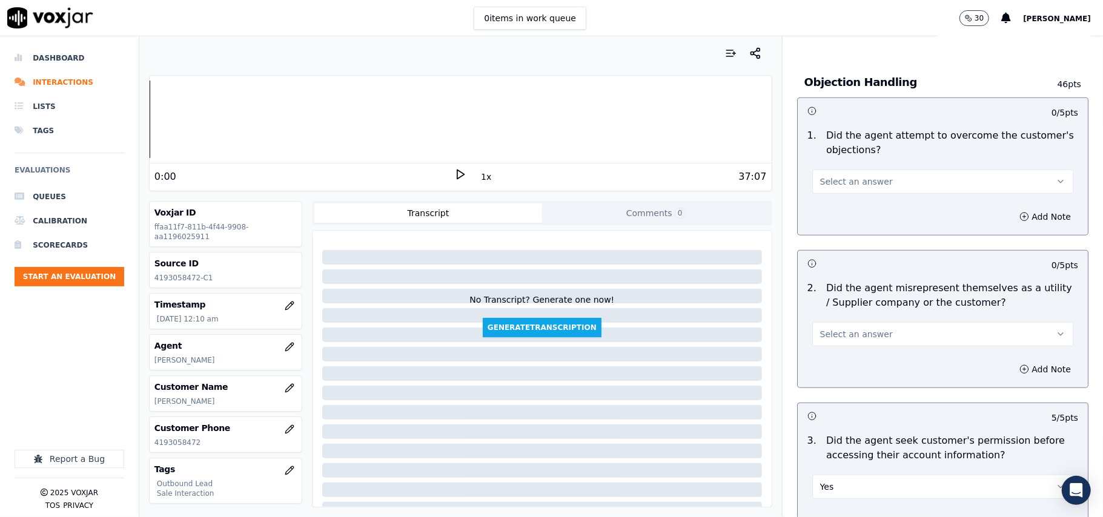
click at [880, 346] on button "Select an answer" at bounding box center [942, 334] width 261 height 24
click at [874, 373] on div "Yes" at bounding box center [916, 363] width 234 height 19
click at [848, 173] on button "Select an answer" at bounding box center [942, 182] width 261 height 24
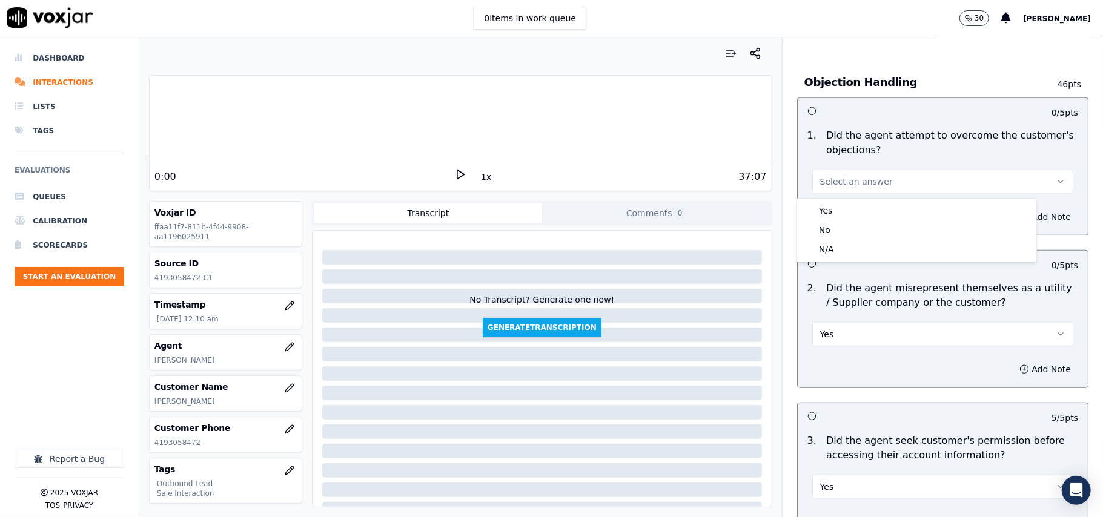
click at [850, 201] on div "Yes" at bounding box center [916, 210] width 234 height 19
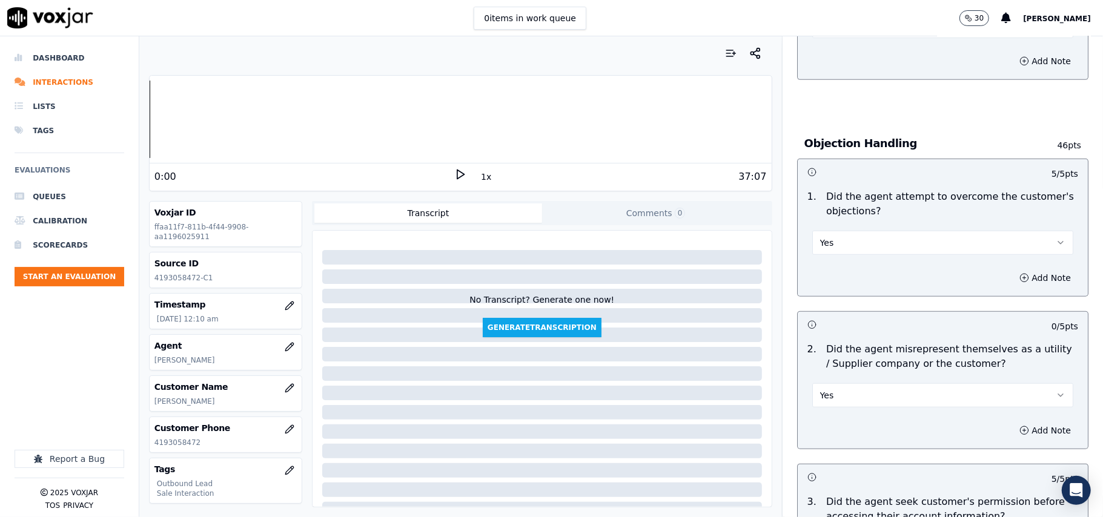
scroll to position [517, 0]
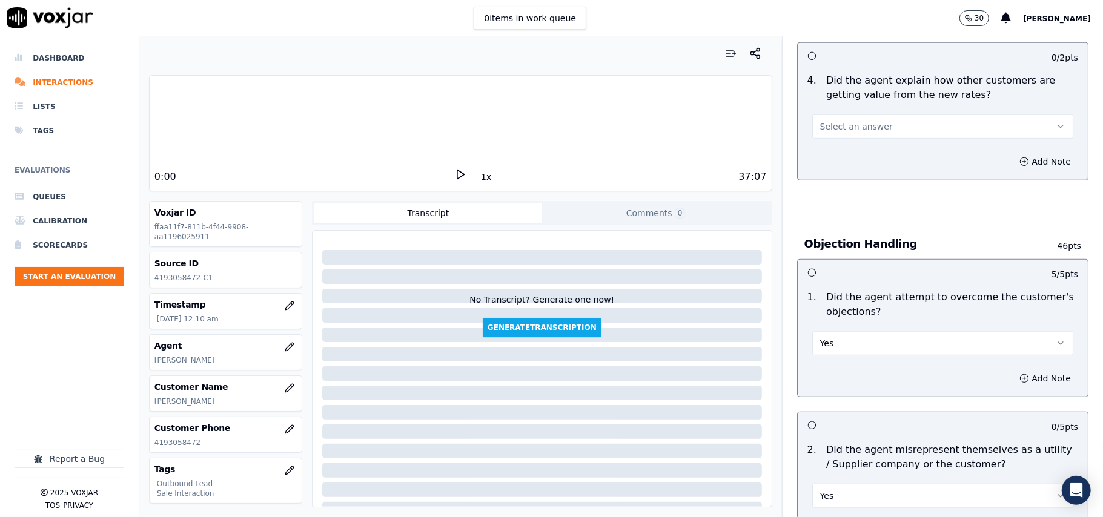
click at [858, 126] on span "Select an answer" at bounding box center [856, 126] width 73 height 12
click at [858, 148] on div "Yes" at bounding box center [916, 154] width 234 height 19
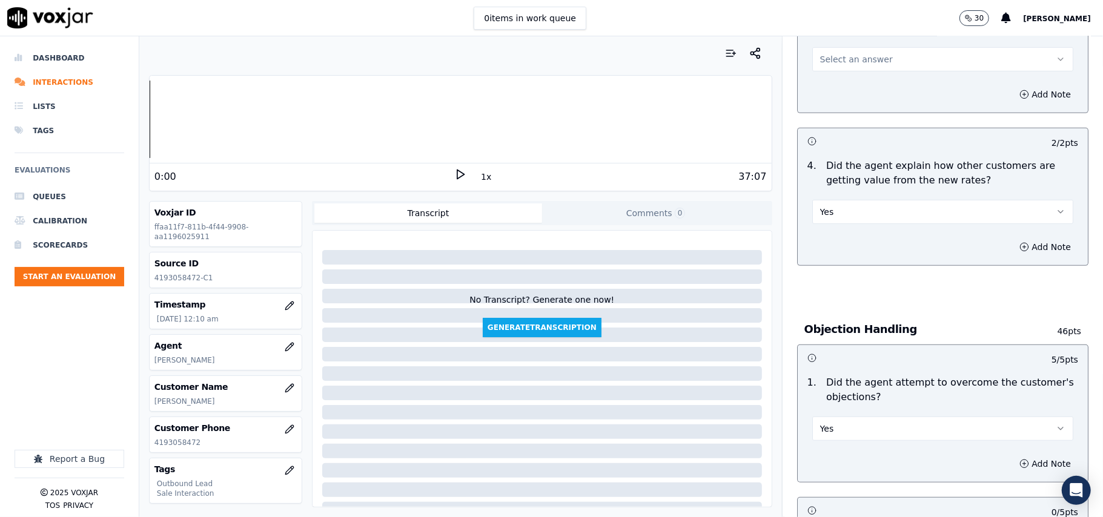
scroll to position [356, 0]
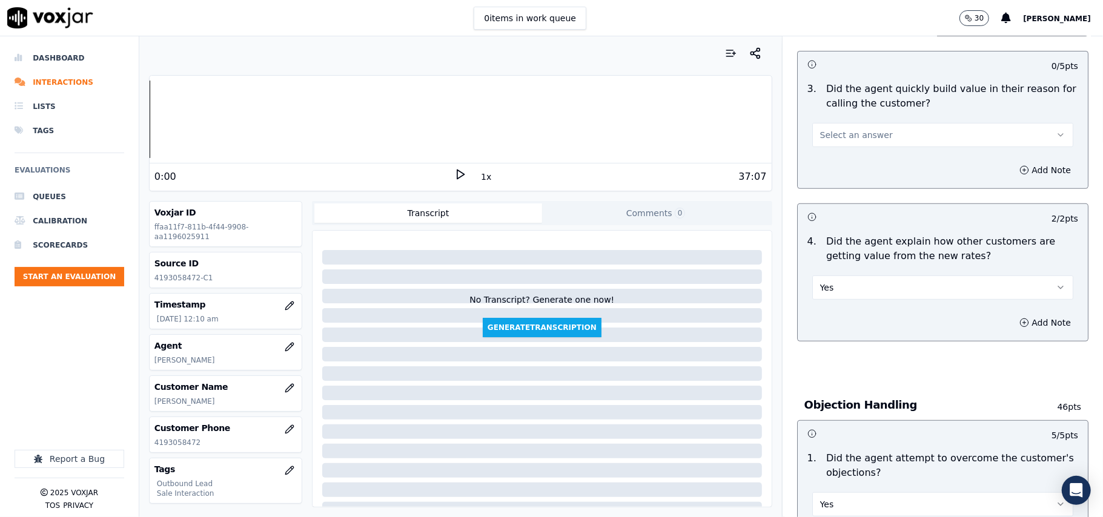
click at [859, 139] on span "Select an answer" at bounding box center [856, 135] width 73 height 12
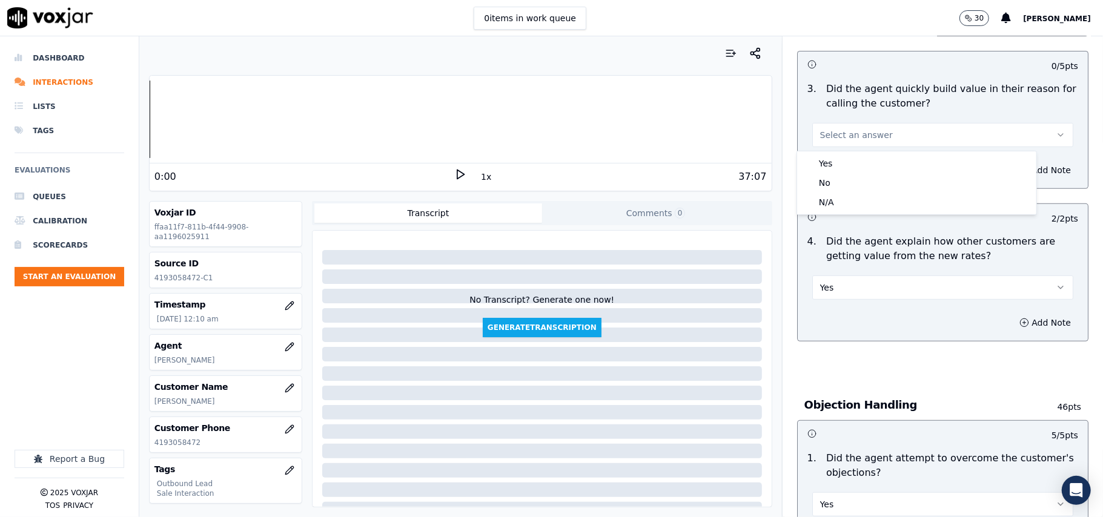
click at [857, 168] on div "Yes" at bounding box center [916, 163] width 234 height 19
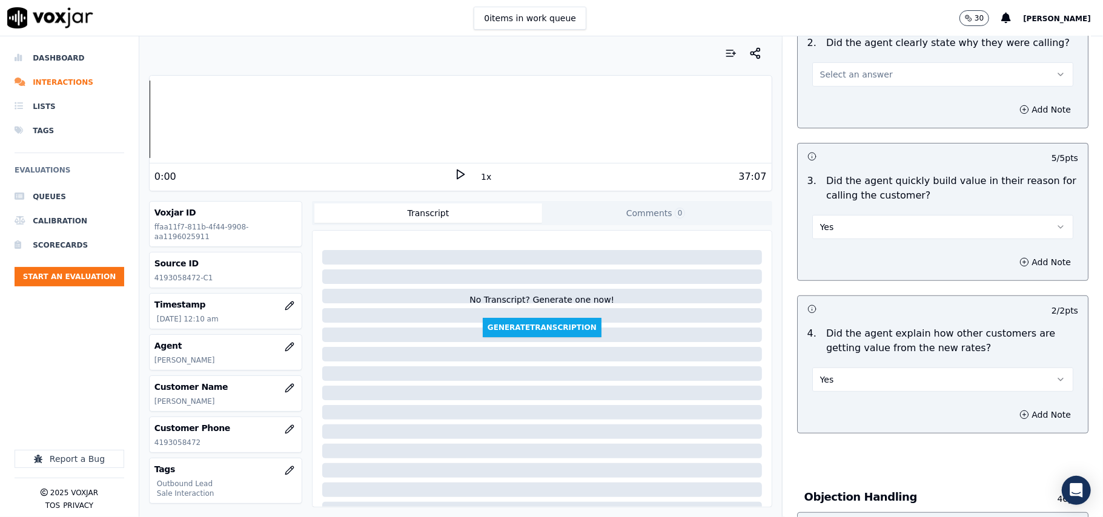
scroll to position [194, 0]
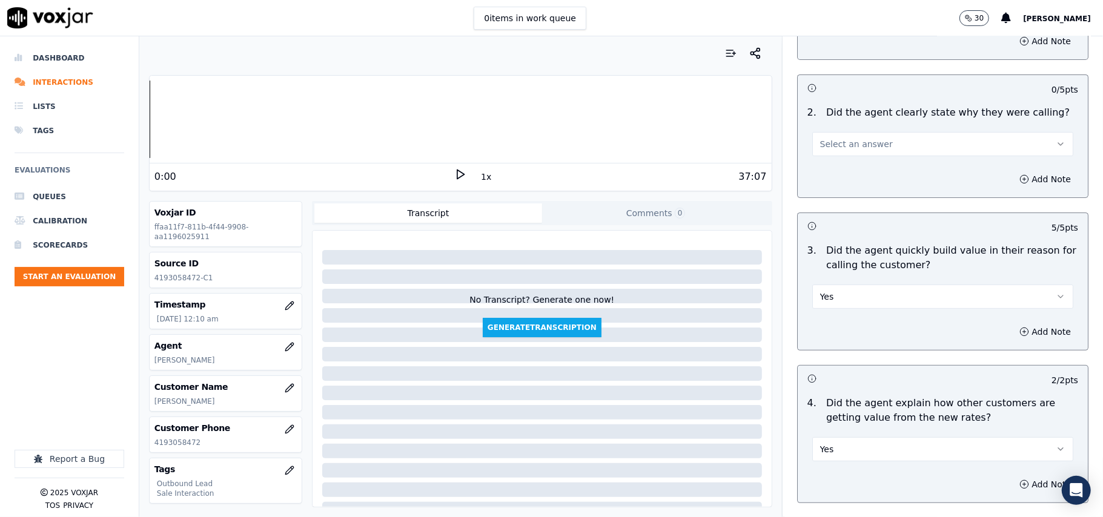
click at [865, 139] on span "Select an answer" at bounding box center [856, 144] width 73 height 12
click at [865, 168] on div "Yes" at bounding box center [916, 171] width 234 height 19
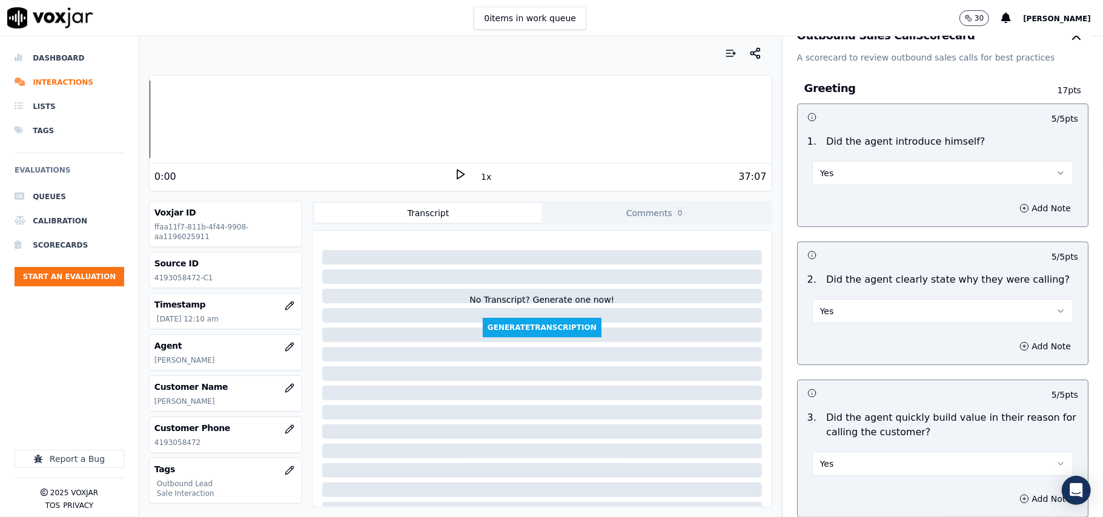
scroll to position [0, 0]
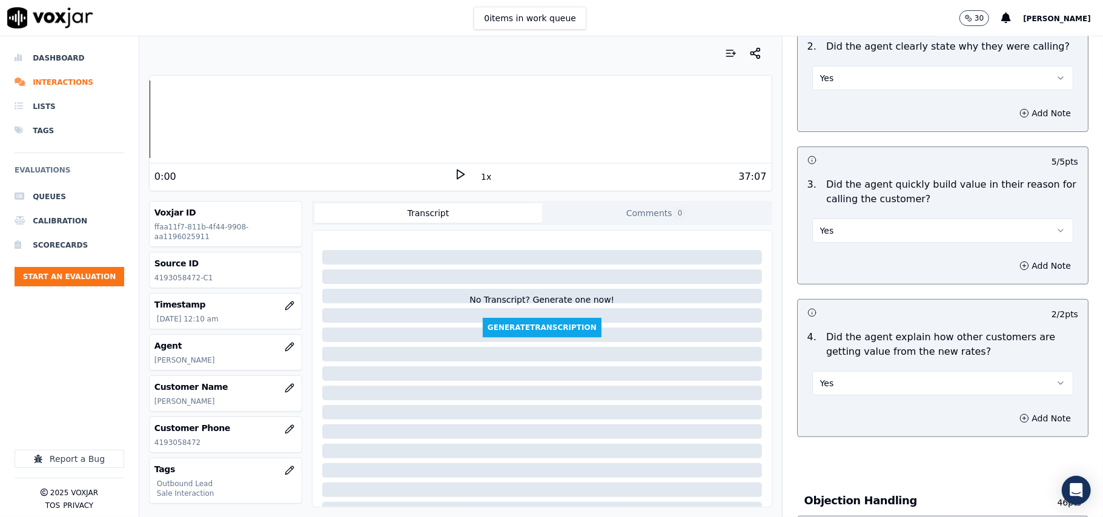
drag, startPoint x: 1102, startPoint y: 347, endPoint x: 1098, endPoint y: 531, distance: 184.1
click at [1098, 516] on html "0 items in work queue 30 [PERSON_NAME] Dashboard Interactions Lists Tags Evalua…" at bounding box center [551, 258] width 1103 height 517
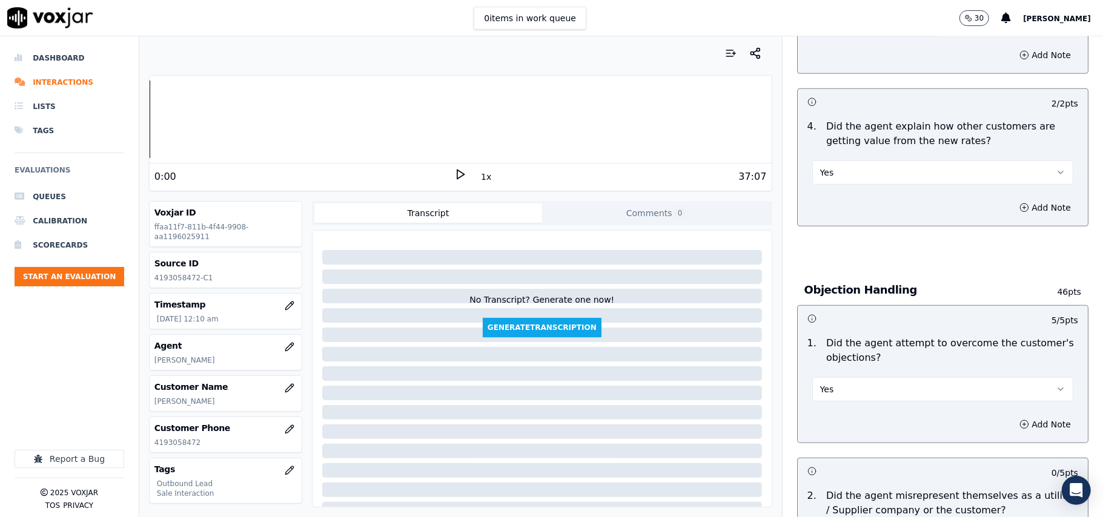
scroll to position [3020, 0]
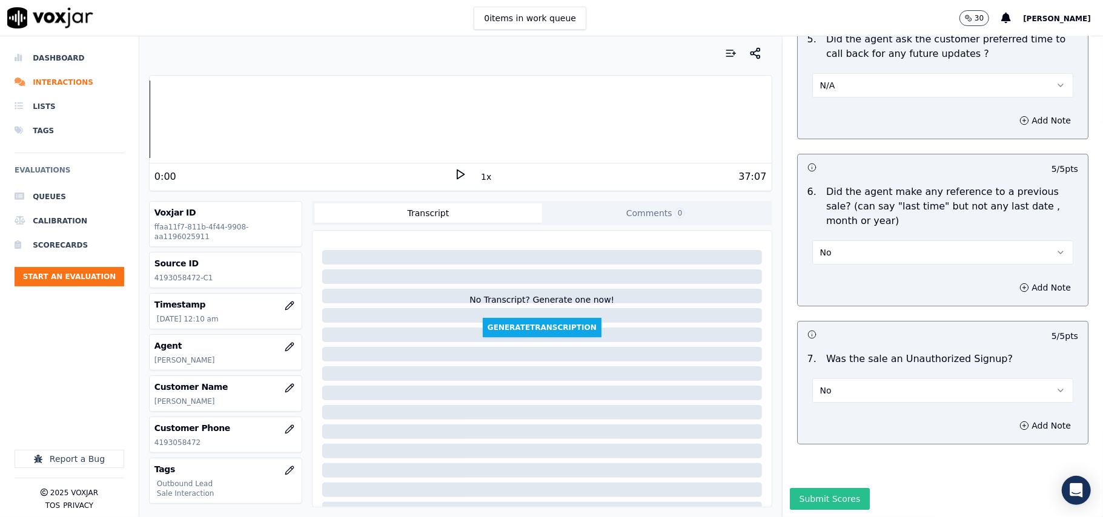
click at [791, 488] on button "Submit Scores" at bounding box center [830, 499] width 81 height 22
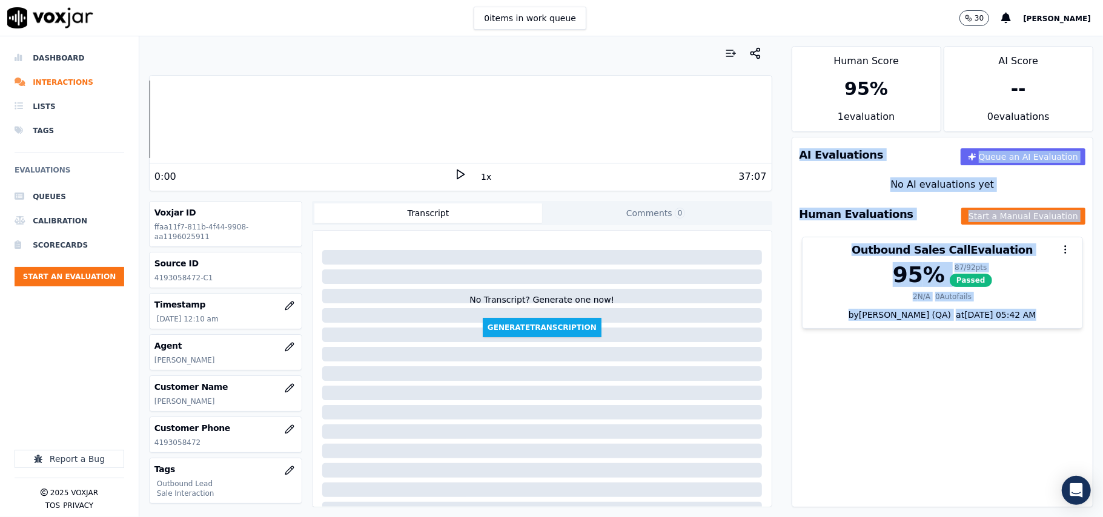
click at [891, 366] on div "AI Evaluations Queue an AI Evaluation No AI evaluations yet Human Evaluations S…" at bounding box center [942, 322] width 302 height 371
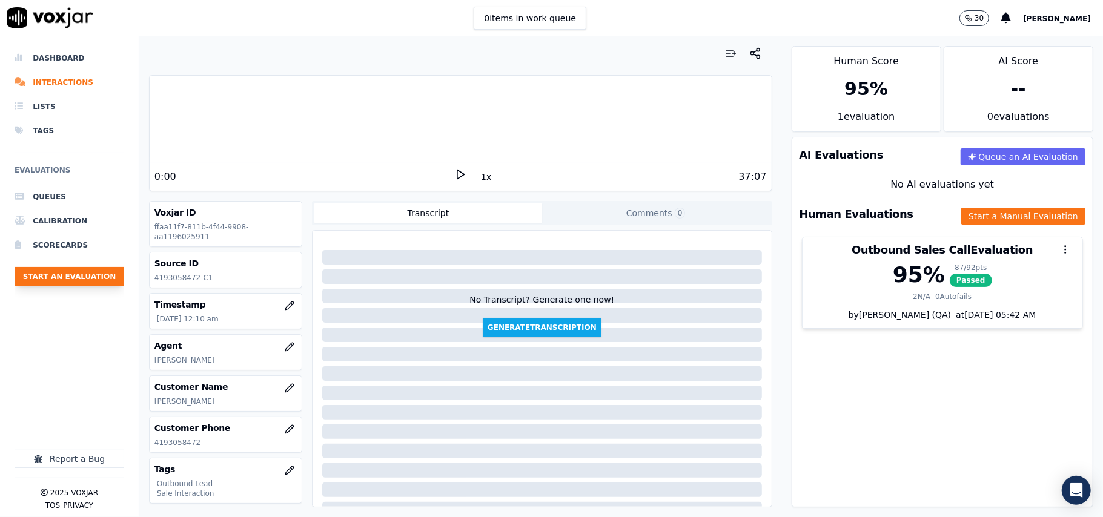
click at [64, 279] on button "Start an Evaluation" at bounding box center [70, 276] width 110 height 19
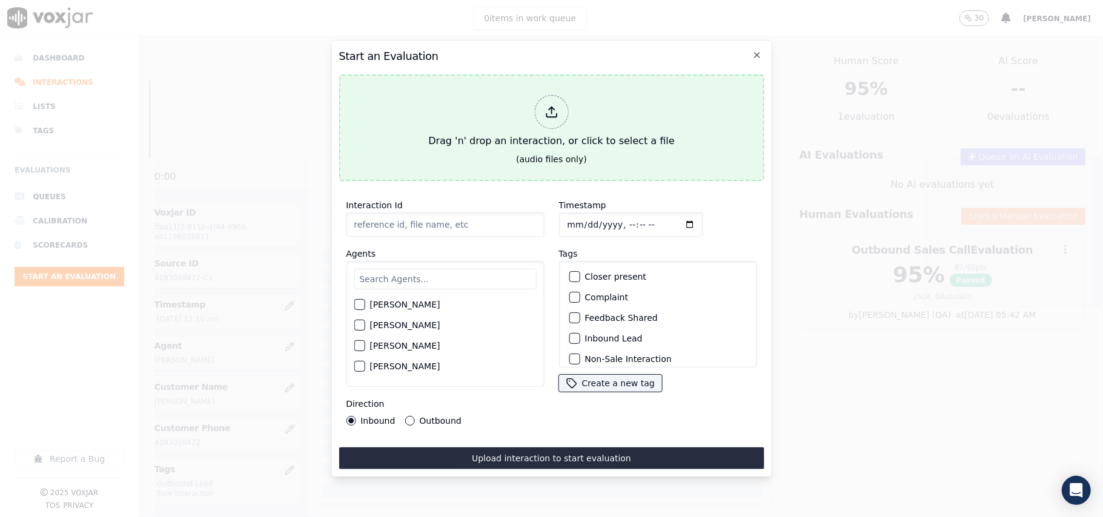
click at [509, 116] on div "Drag 'n' drop an interaction, or click to select a file" at bounding box center [551, 121] width 256 height 63
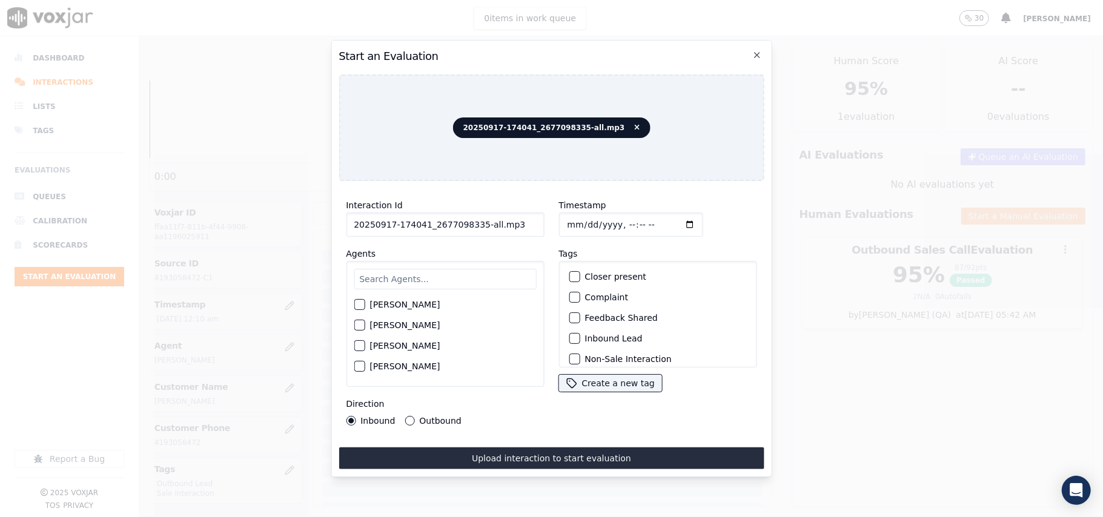
drag, startPoint x: 518, startPoint y: 219, endPoint x: 475, endPoint y: 217, distance: 43.1
click at [475, 217] on input "20250917-174041_2677098335-all.mp3" at bounding box center [445, 225] width 198 height 24
type input "20250917-174041_2677098335-C1"
click at [577, 222] on input "Timestamp" at bounding box center [630, 225] width 144 height 24
type input "[DATE]T00:19"
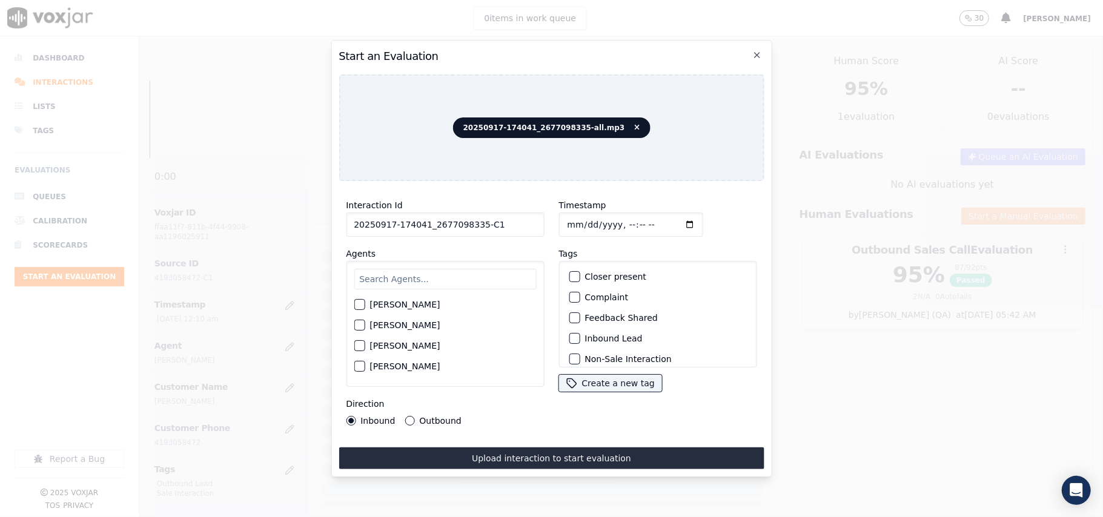
click at [454, 269] on input "text" at bounding box center [445, 279] width 182 height 21
type input "chri"
click at [409, 325] on label "[PERSON_NAME]" at bounding box center [404, 329] width 70 height 8
click at [364, 323] on button "[PERSON_NAME]" at bounding box center [359, 328] width 11 height 11
click at [590, 334] on label "Inbound Lead" at bounding box center [613, 338] width 58 height 8
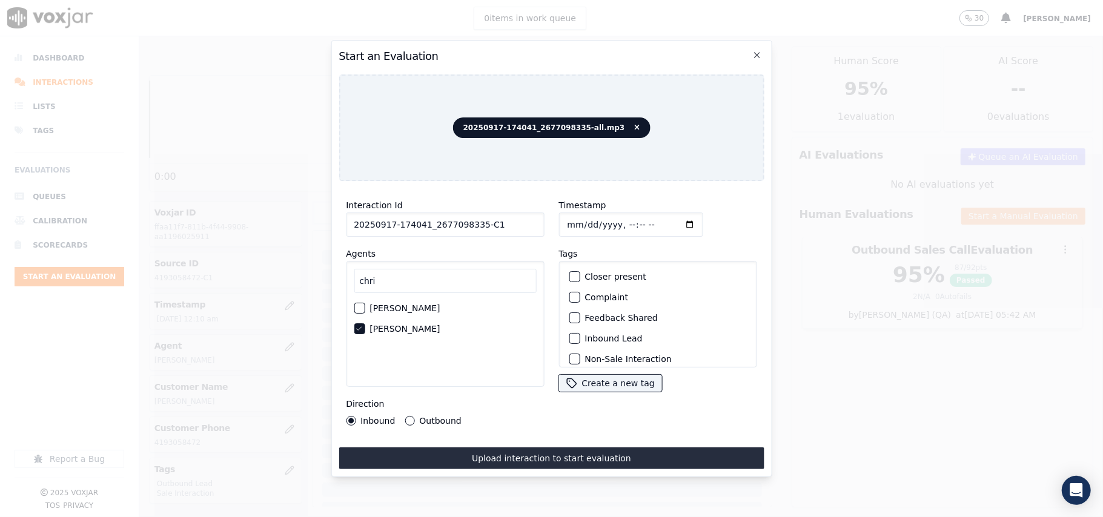
click at [579, 333] on button "Inbound Lead" at bounding box center [574, 338] width 11 height 11
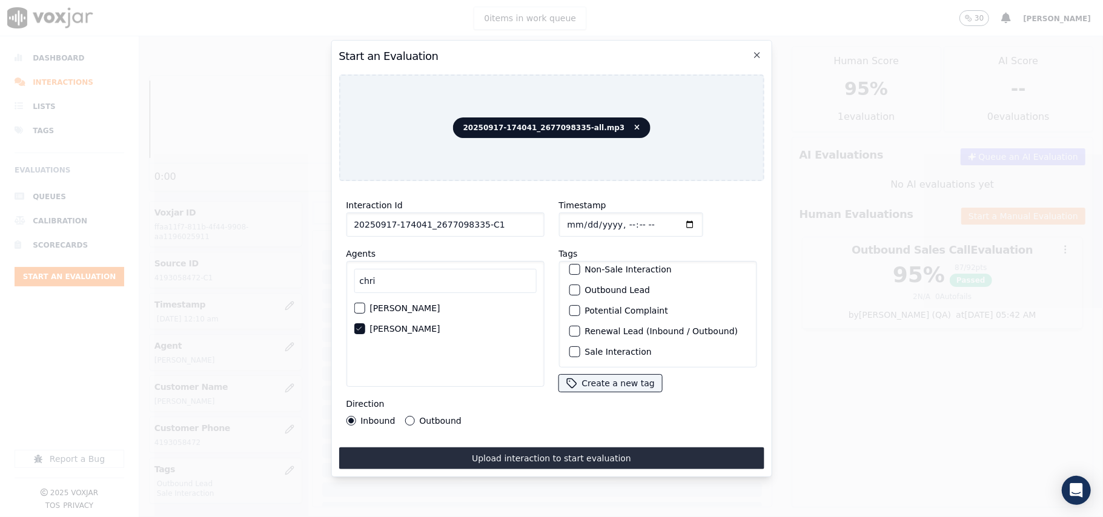
scroll to position [105, 0]
click at [601, 348] on label "Sale Interaction" at bounding box center [617, 352] width 67 height 8
click at [579, 346] on button "Sale Interaction" at bounding box center [574, 351] width 11 height 11
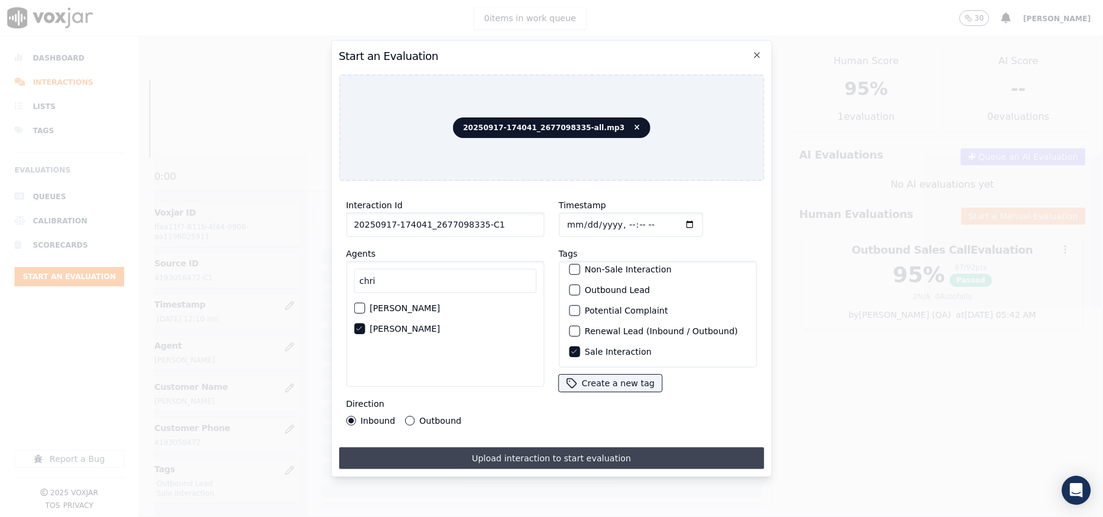
click at [501, 455] on button "Upload interaction to start evaluation" at bounding box center [550, 458] width 425 height 22
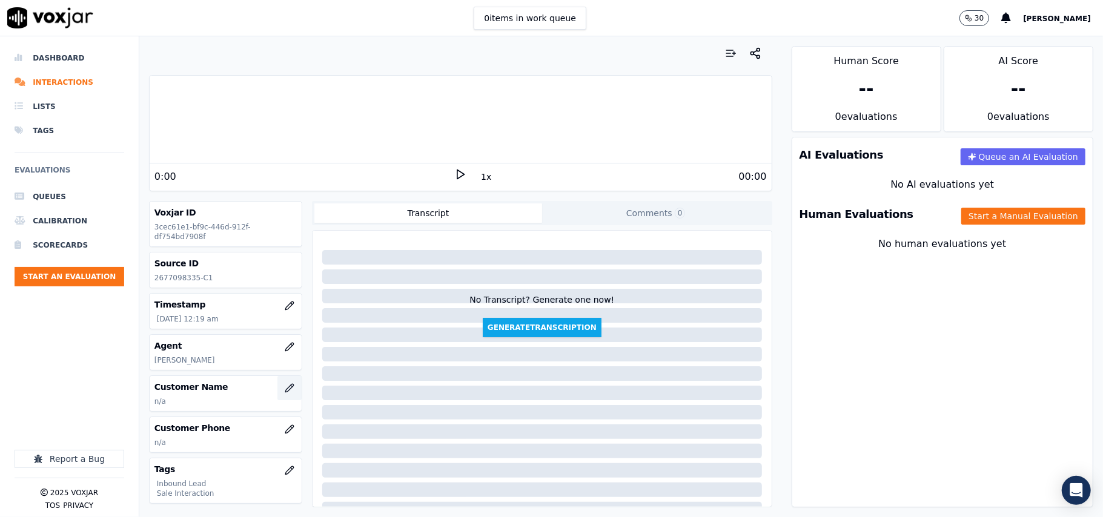
click at [285, 389] on icon "button" at bounding box center [290, 388] width 10 height 10
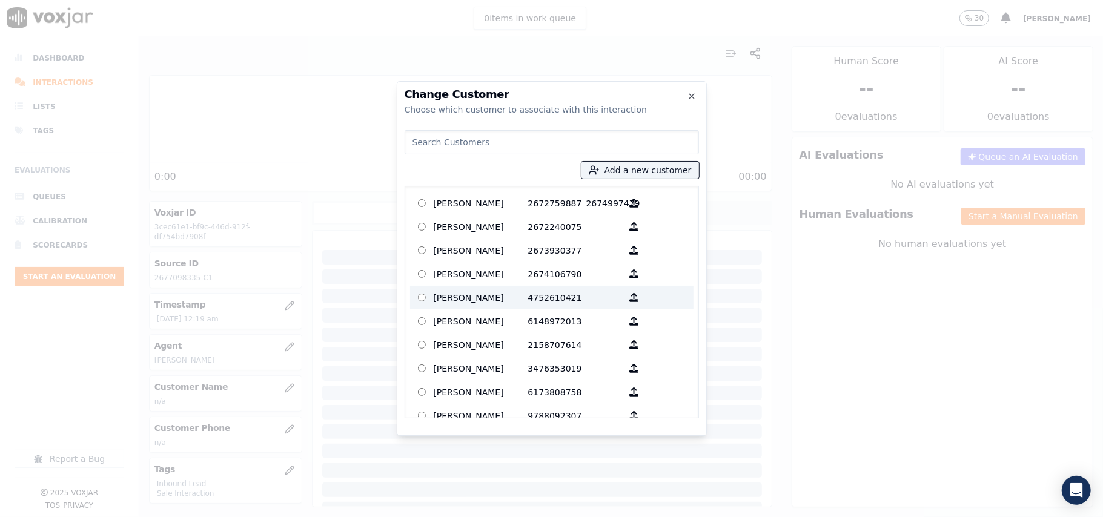
type input "174041"
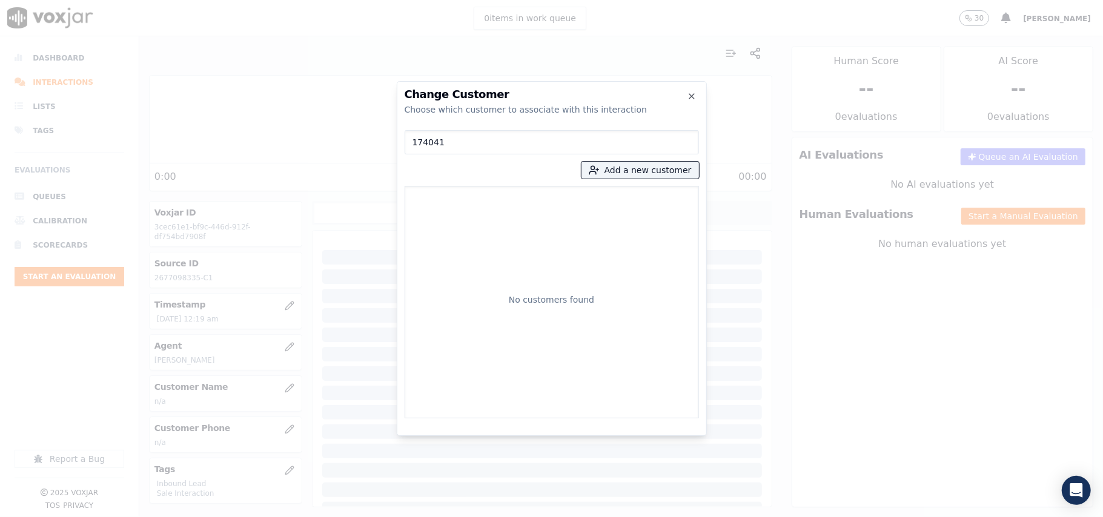
drag, startPoint x: 379, startPoint y: 141, endPoint x: 320, endPoint y: 142, distance: 58.7
click at [321, 516] on div "Change Customer Choose which customer to associate with this interaction 174041…" at bounding box center [551, 517] width 1103 height 0
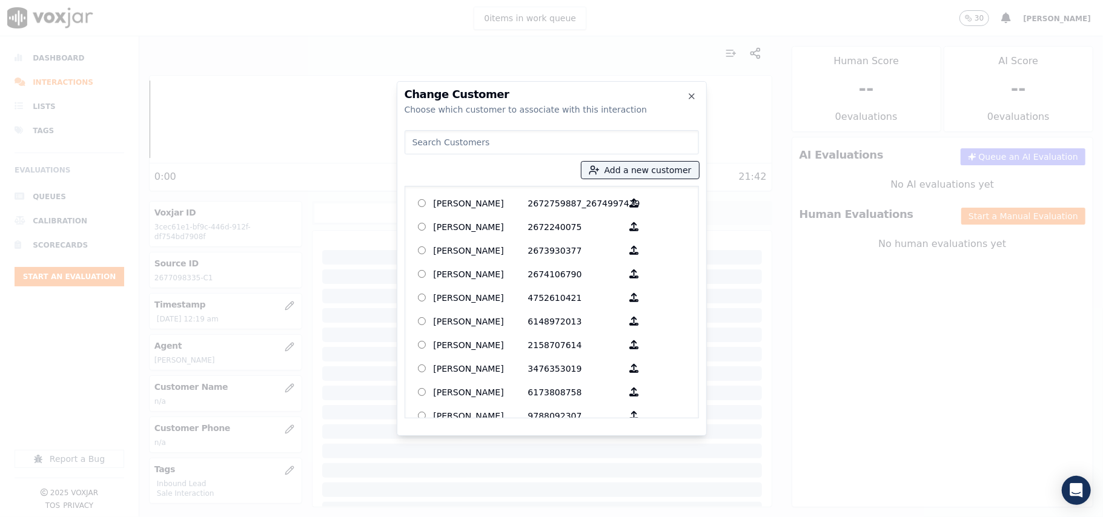
click at [683, 99] on h2 "Change Customer" at bounding box center [551, 94] width 294 height 11
click at [688, 93] on icon "button" at bounding box center [692, 96] width 10 height 10
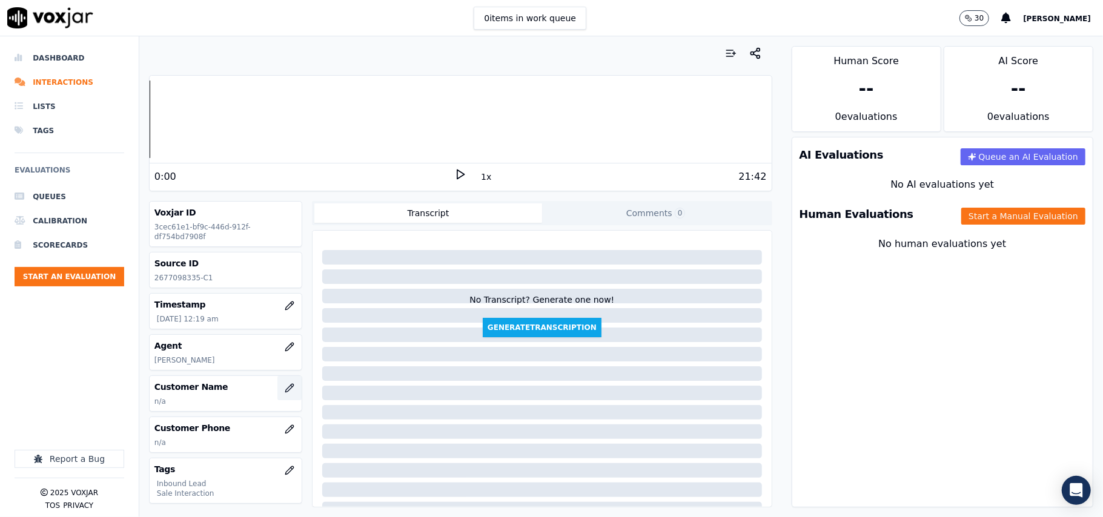
click at [285, 391] on icon "button" at bounding box center [290, 388] width 10 height 10
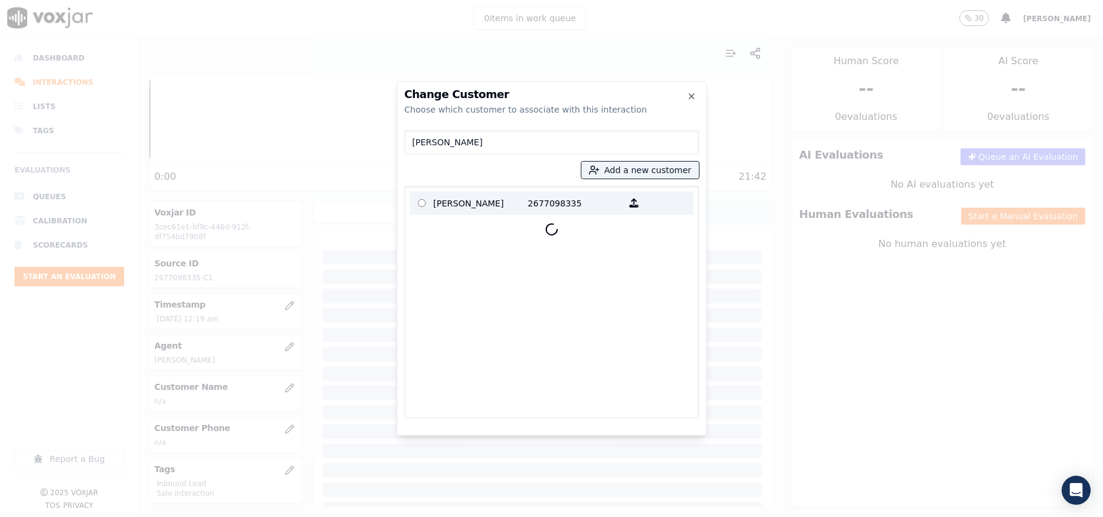
type input "[PERSON_NAME]"
click at [483, 213] on label "[PERSON_NAME] 2677098335" at bounding box center [551, 203] width 283 height 24
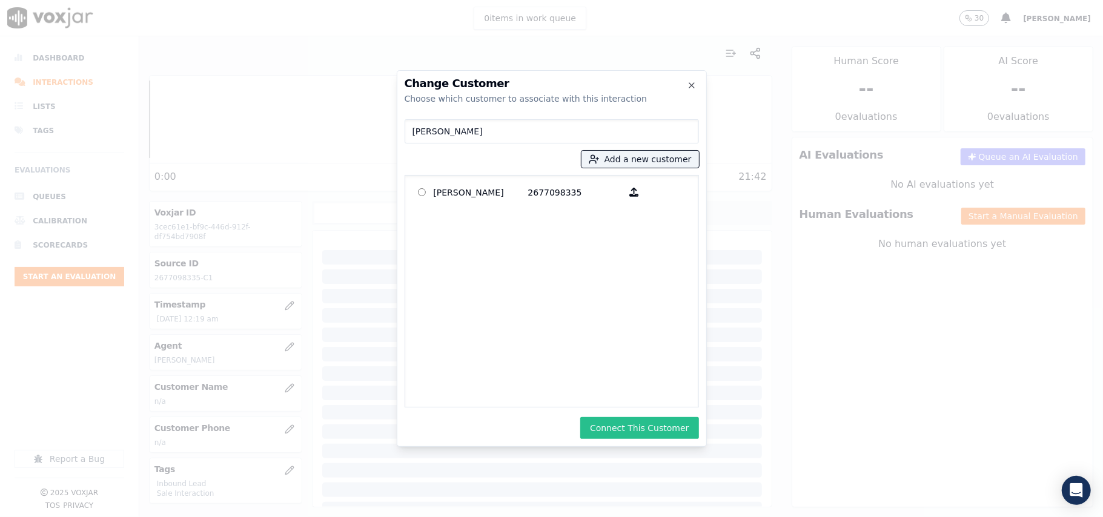
click at [620, 420] on button "Connect This Customer" at bounding box center [639, 428] width 118 height 22
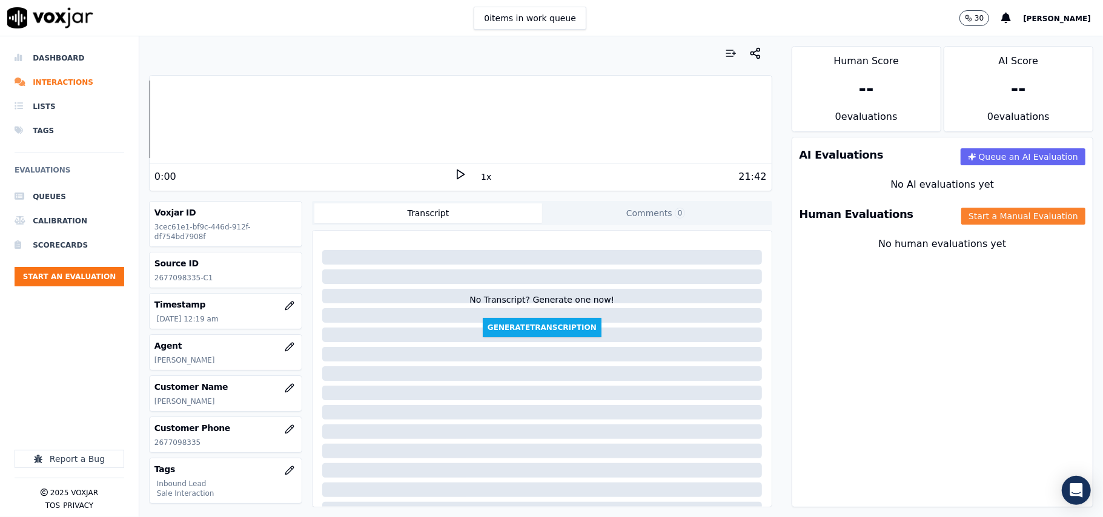
click at [978, 219] on button "Start a Manual Evaluation" at bounding box center [1023, 216] width 124 height 17
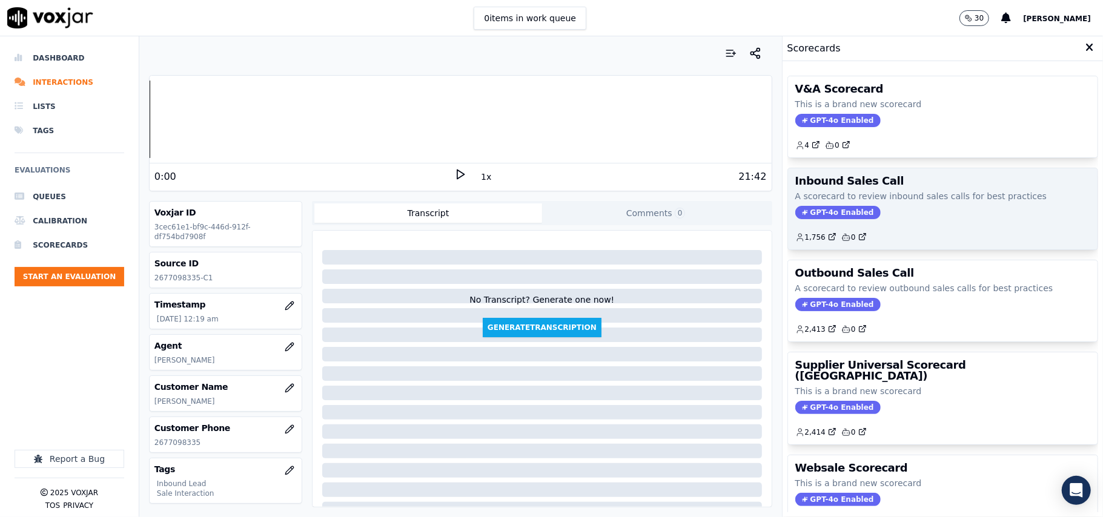
click at [825, 208] on span "GPT-4o Enabled" at bounding box center [837, 212] width 85 height 13
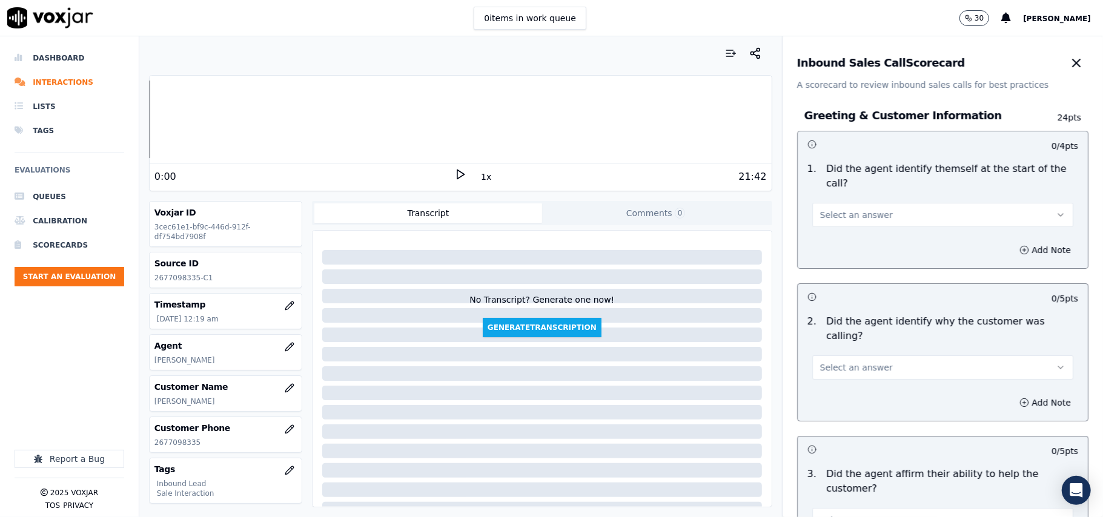
click at [904, 203] on button "Select an answer" at bounding box center [942, 215] width 261 height 24
click at [902, 219] on div "Yes" at bounding box center [916, 228] width 234 height 19
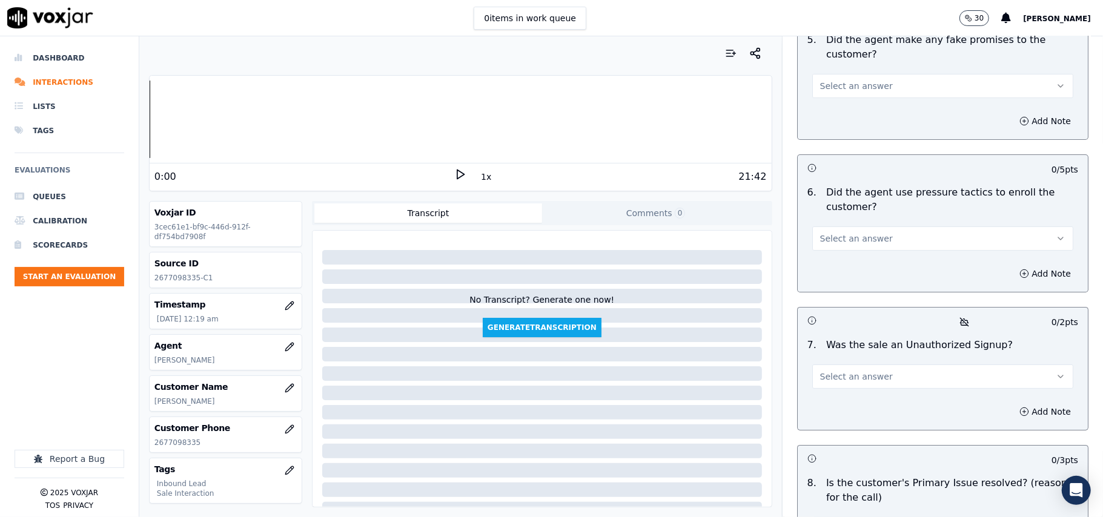
scroll to position [3389, 0]
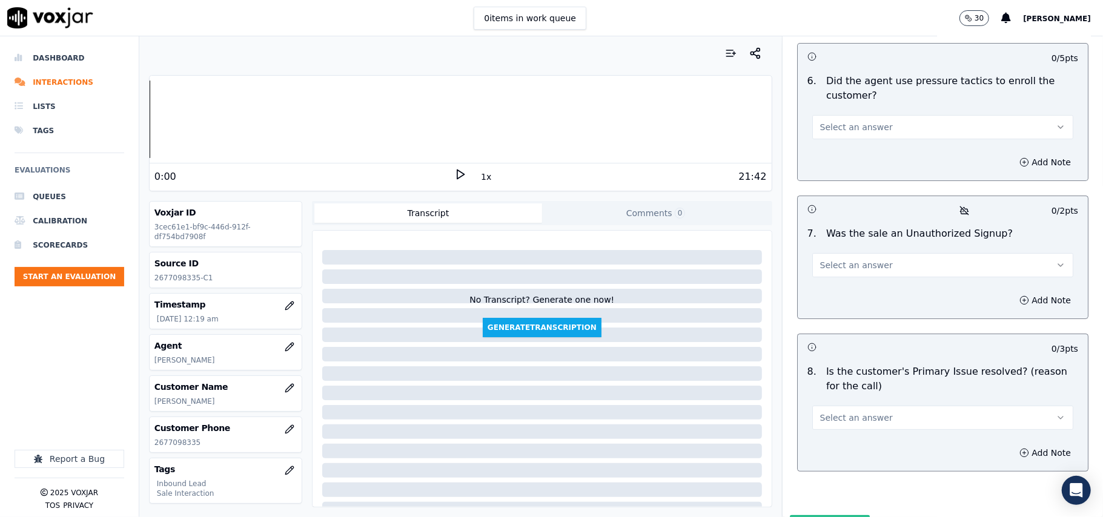
click at [933, 406] on button "Select an answer" at bounding box center [942, 418] width 261 height 24
click at [884, 377] on div "Yes" at bounding box center [916, 381] width 234 height 19
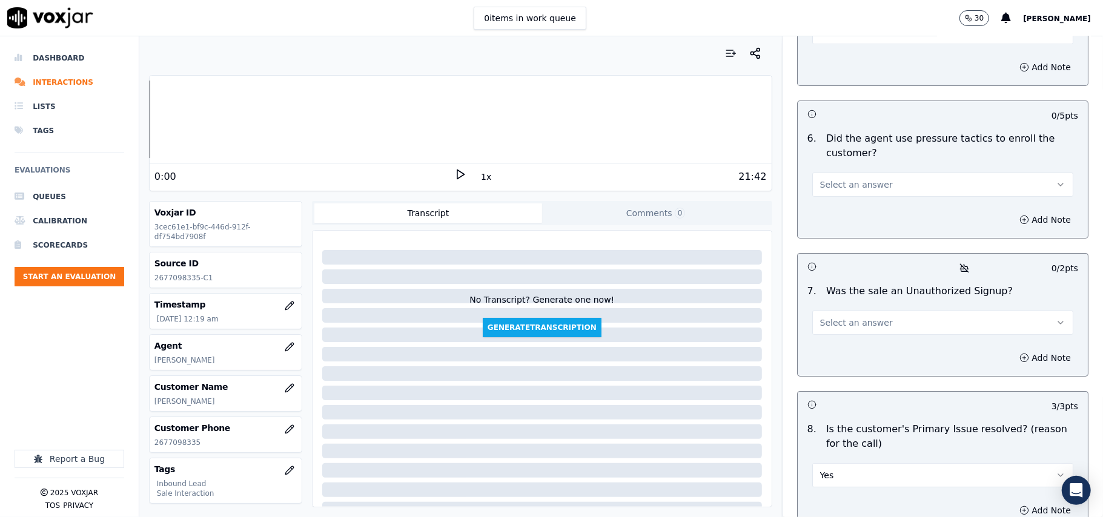
scroll to position [3308, 0]
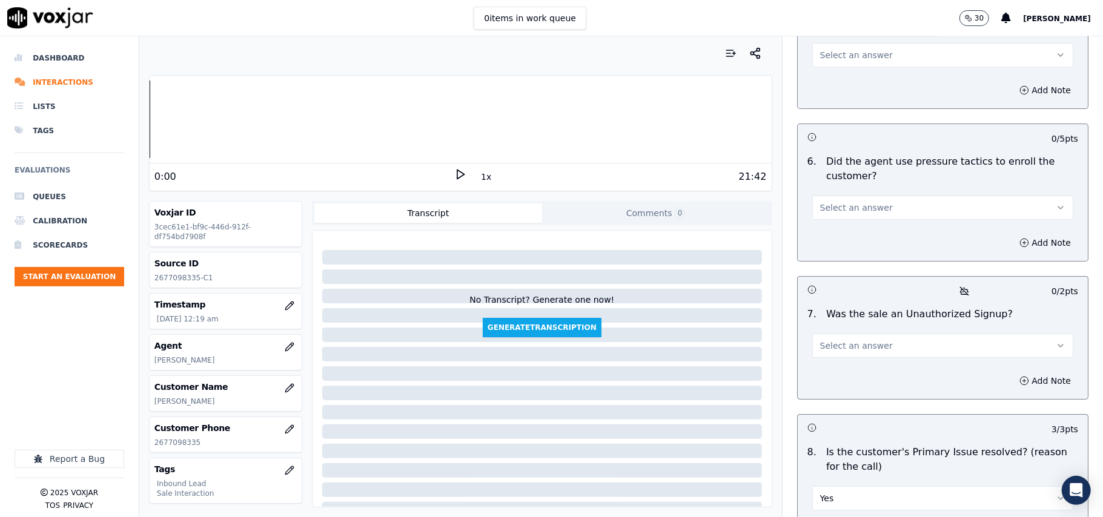
click at [839, 340] on span "Select an answer" at bounding box center [856, 346] width 73 height 12
click at [825, 331] on div "No" at bounding box center [916, 328] width 234 height 19
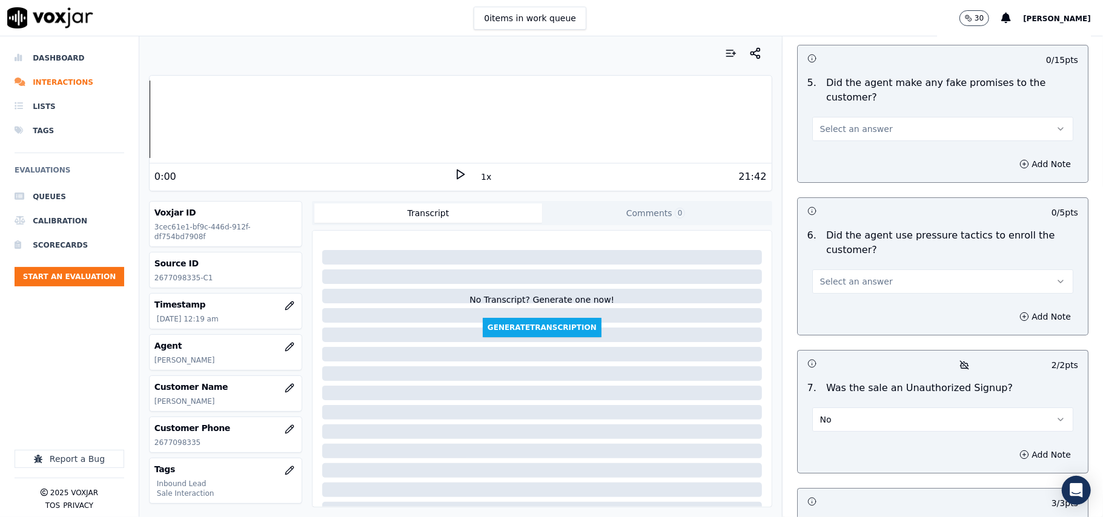
scroll to position [3147, 0]
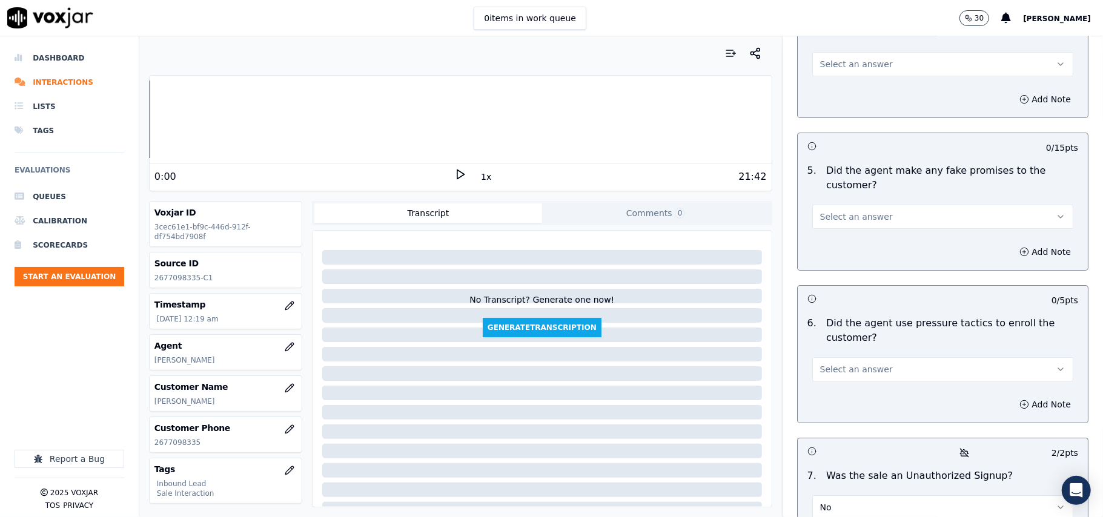
click at [842, 357] on button "Select an answer" at bounding box center [942, 369] width 261 height 24
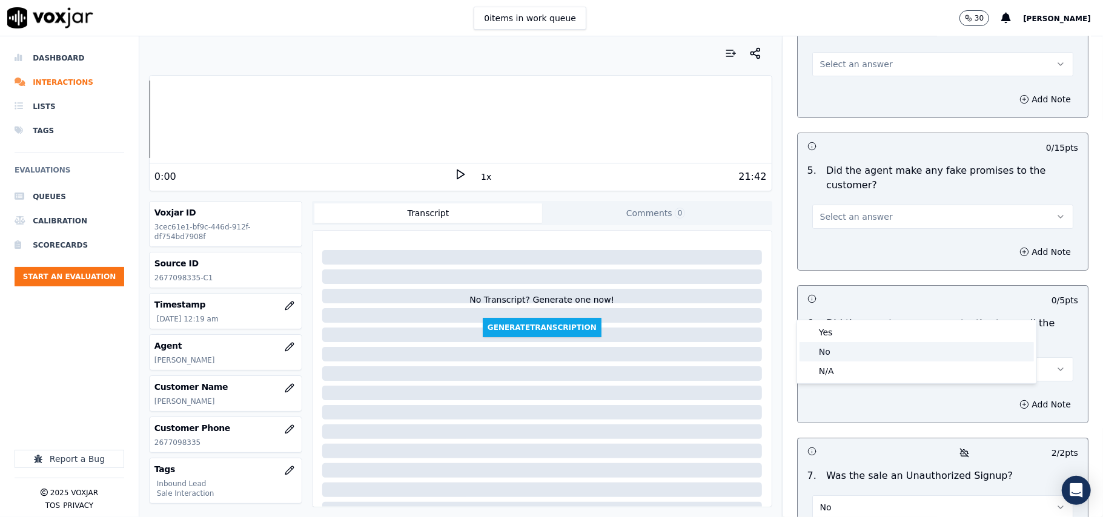
click at [839, 352] on div "No" at bounding box center [916, 351] width 234 height 19
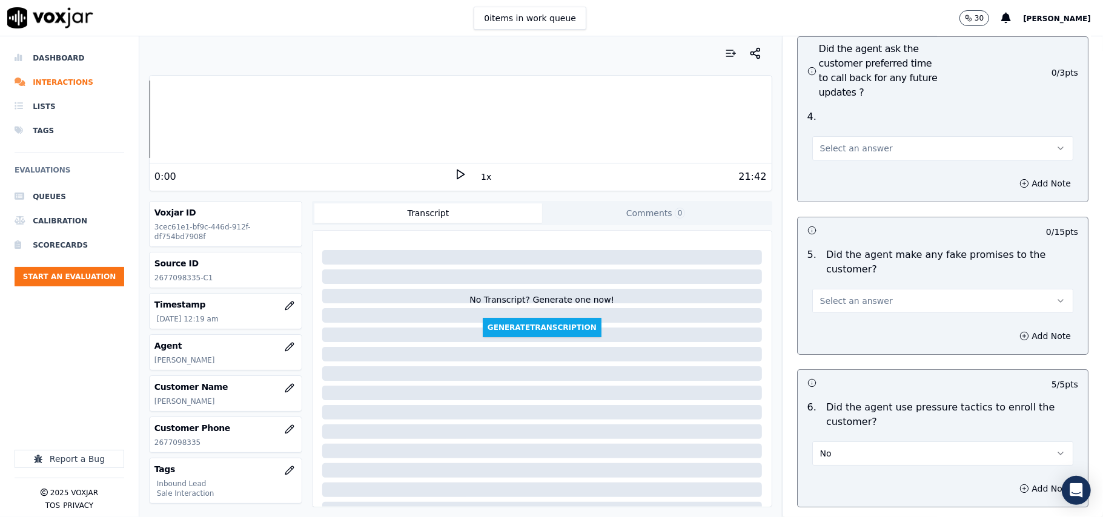
scroll to position [2985, 0]
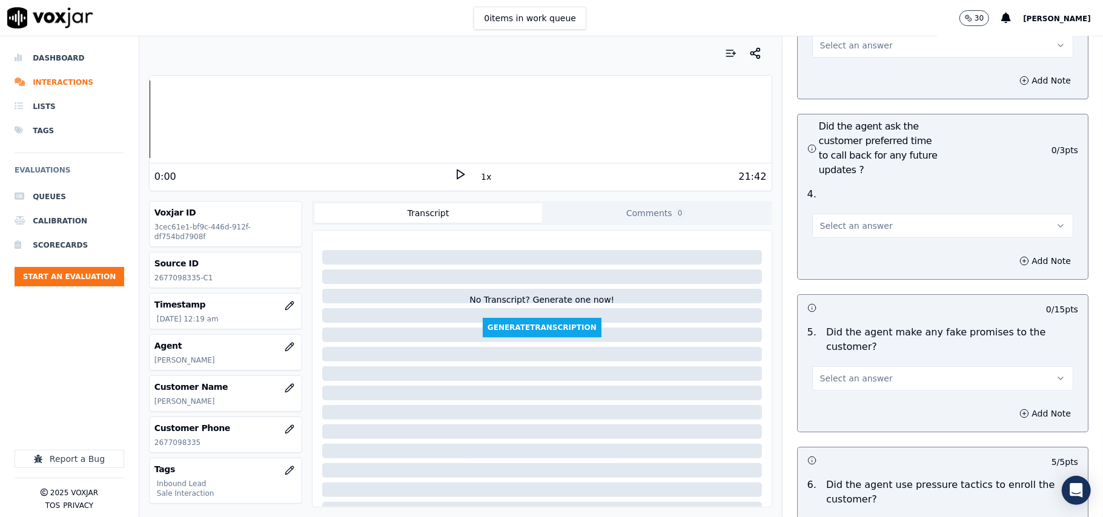
click at [855, 372] on span "Select an answer" at bounding box center [856, 378] width 73 height 12
click at [853, 364] on div "No" at bounding box center [916, 360] width 234 height 19
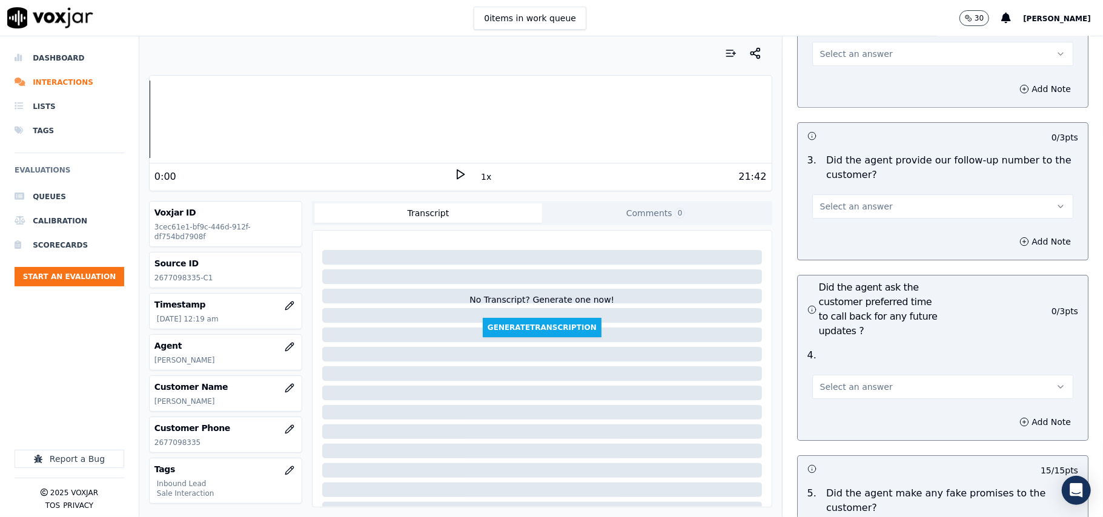
click at [854, 381] on span "Select an answer" at bounding box center [856, 387] width 73 height 12
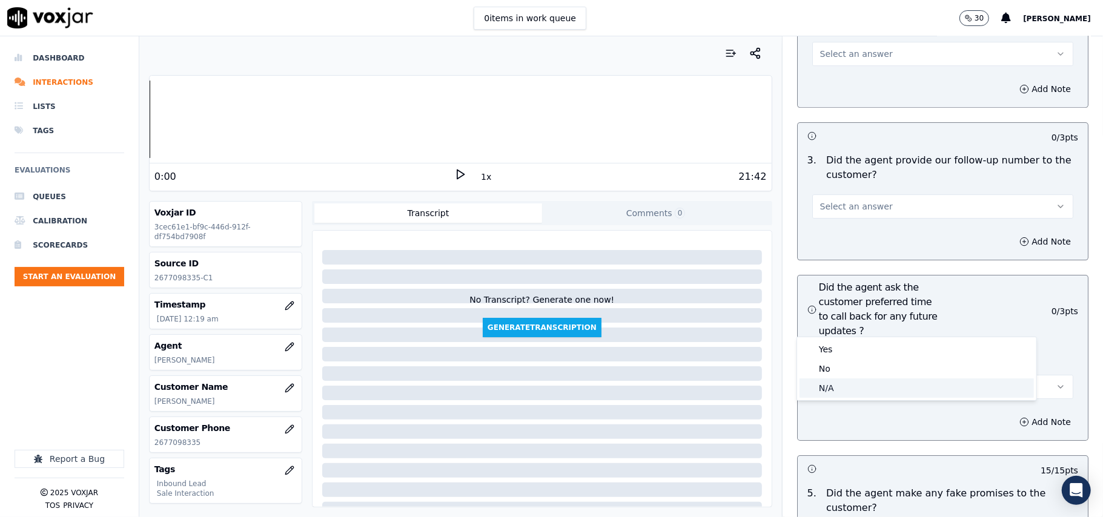
click at [853, 390] on div "N/A" at bounding box center [916, 387] width 234 height 19
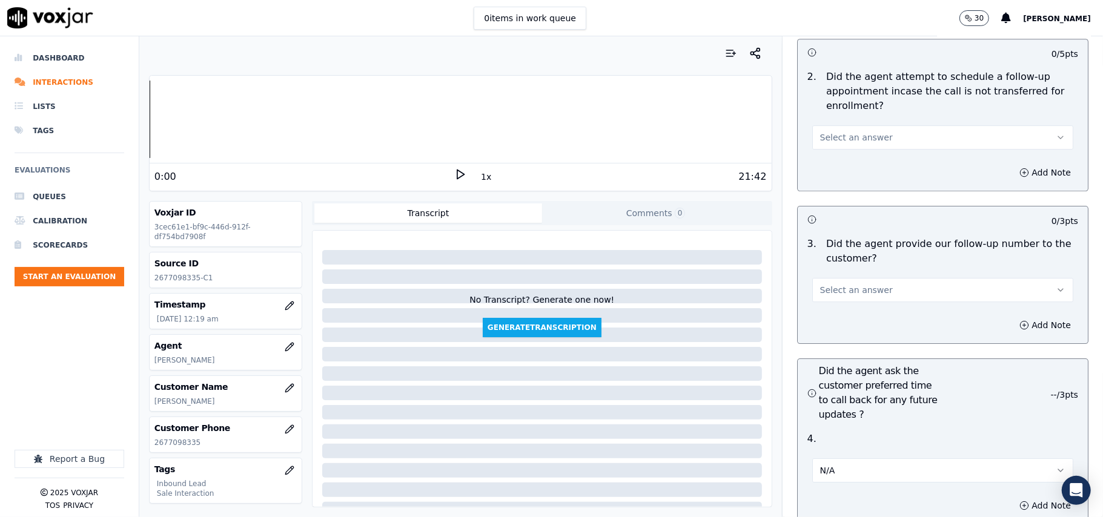
scroll to position [2662, 0]
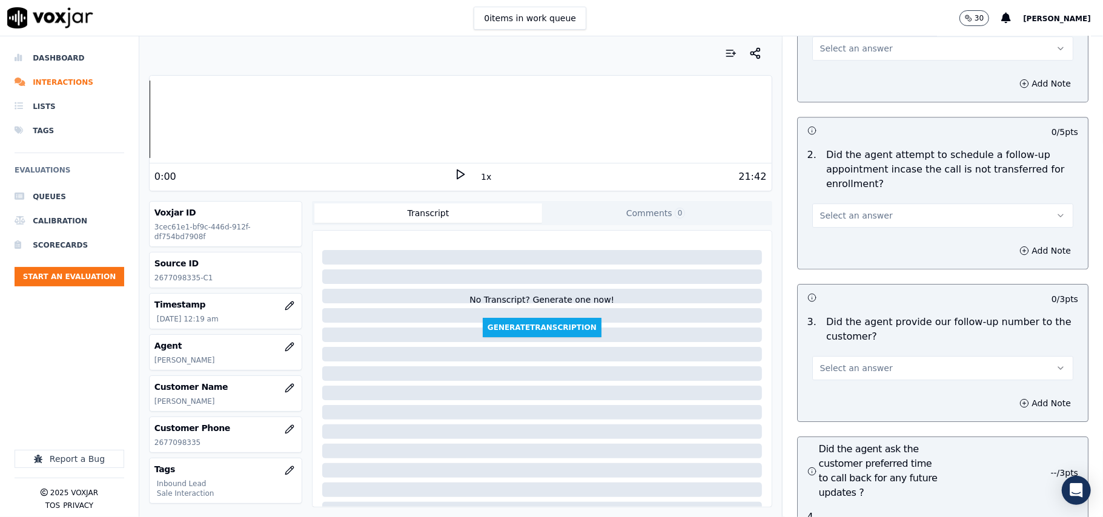
click at [849, 356] on button "Select an answer" at bounding box center [942, 368] width 261 height 24
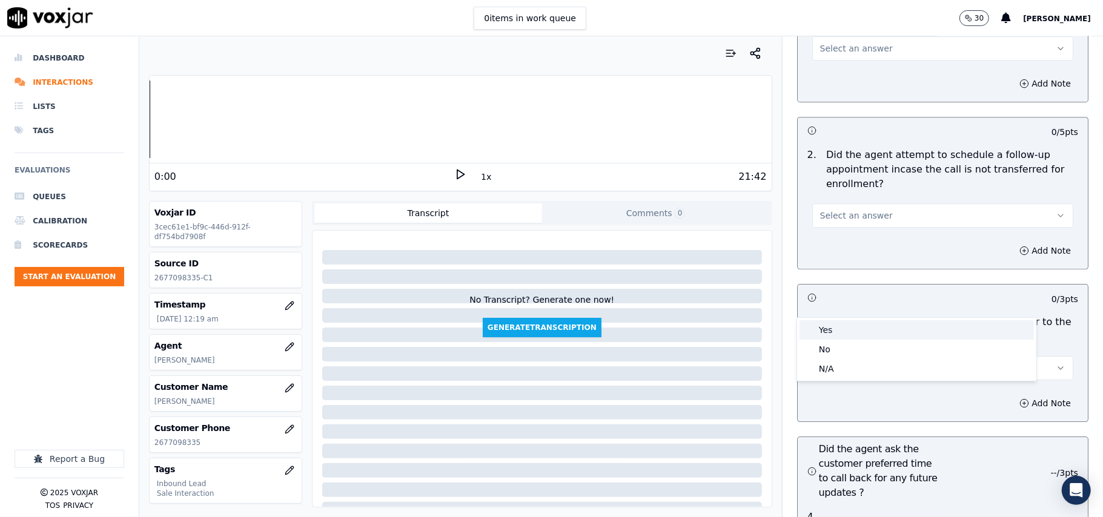
click at [845, 337] on div "Yes" at bounding box center [916, 329] width 234 height 19
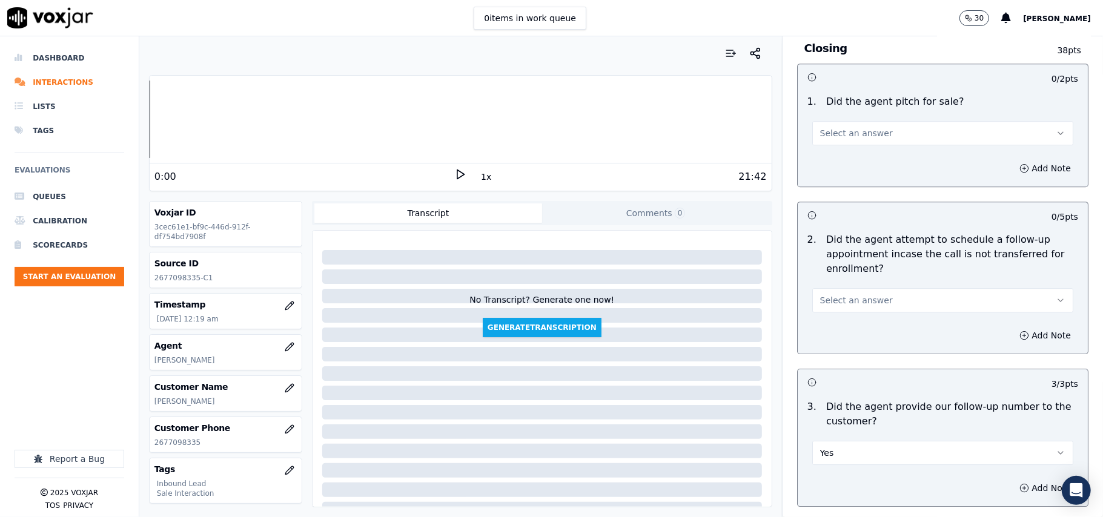
scroll to position [2501, 0]
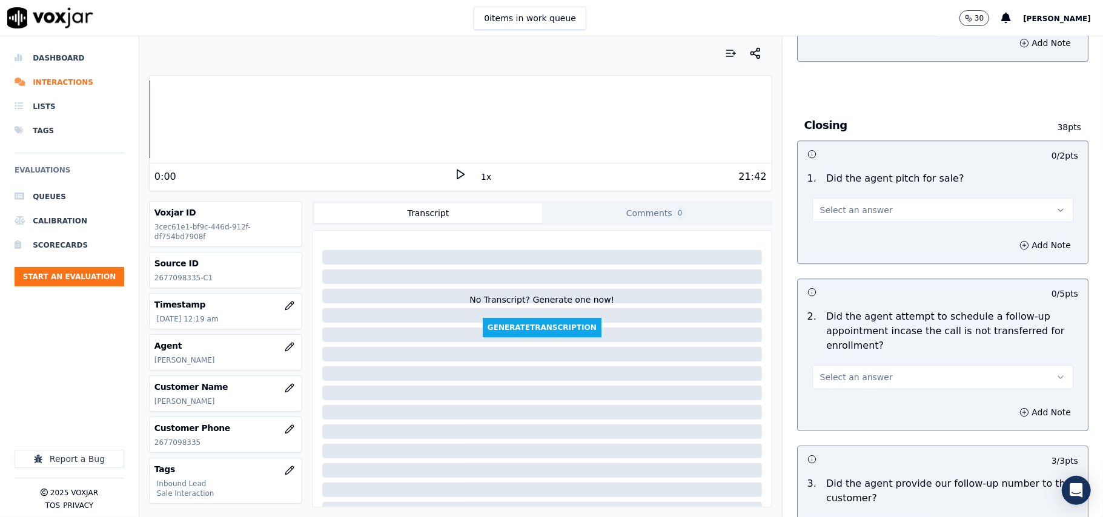
click at [846, 365] on button "Select an answer" at bounding box center [942, 377] width 261 height 24
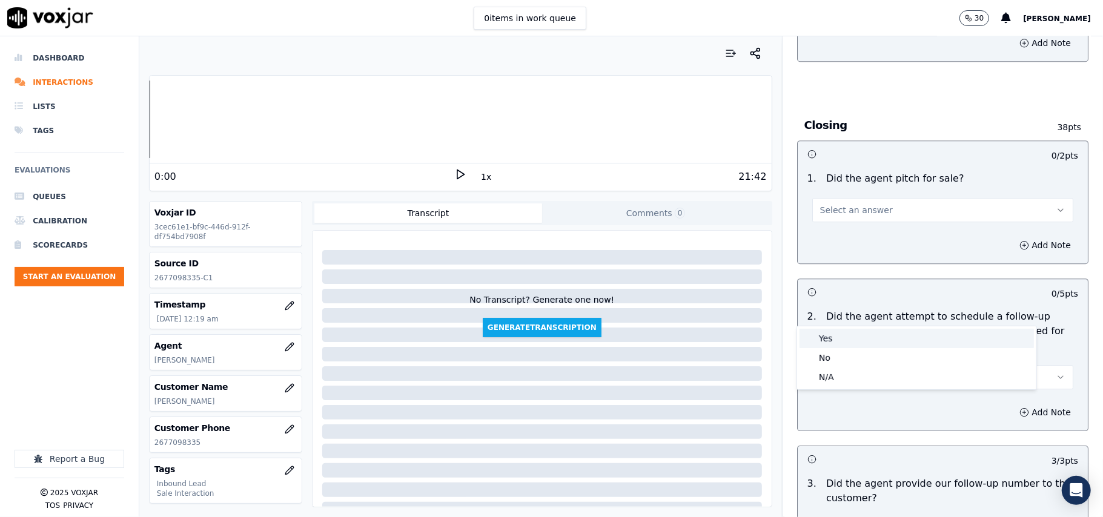
click at [850, 337] on div "Yes" at bounding box center [916, 338] width 234 height 19
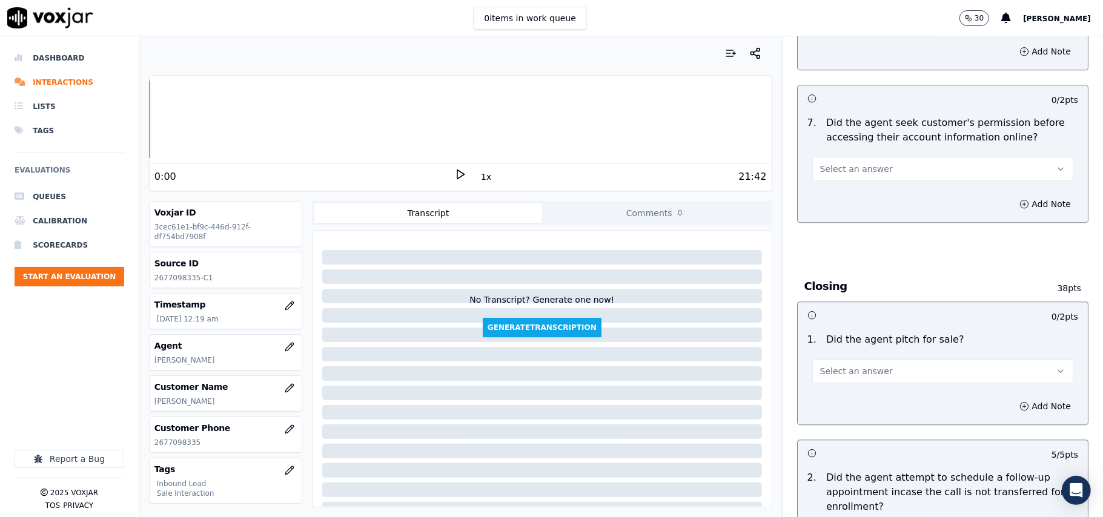
click at [853, 359] on button "Select an answer" at bounding box center [942, 371] width 261 height 24
click at [854, 332] on div "Yes" at bounding box center [916, 332] width 234 height 19
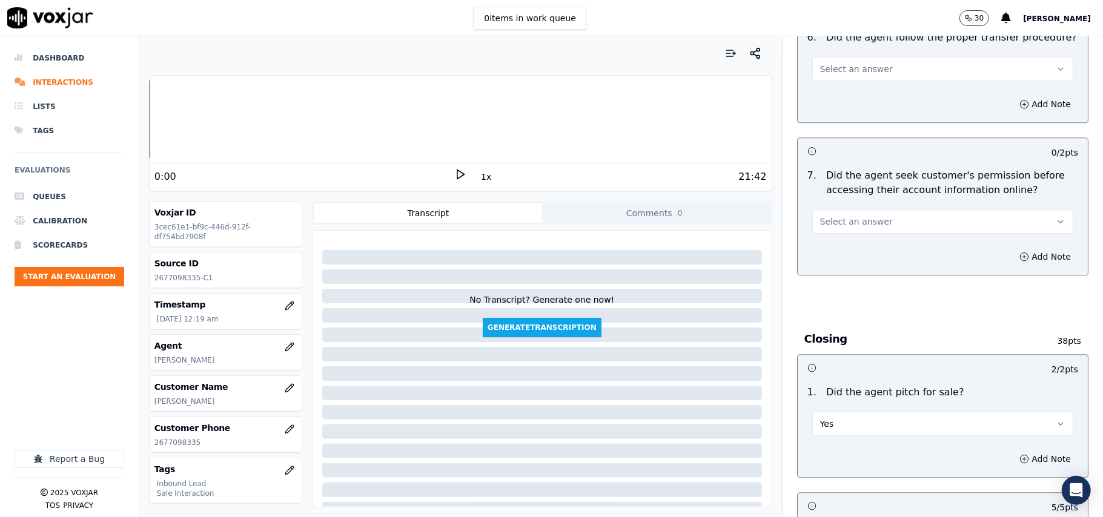
scroll to position [2258, 0]
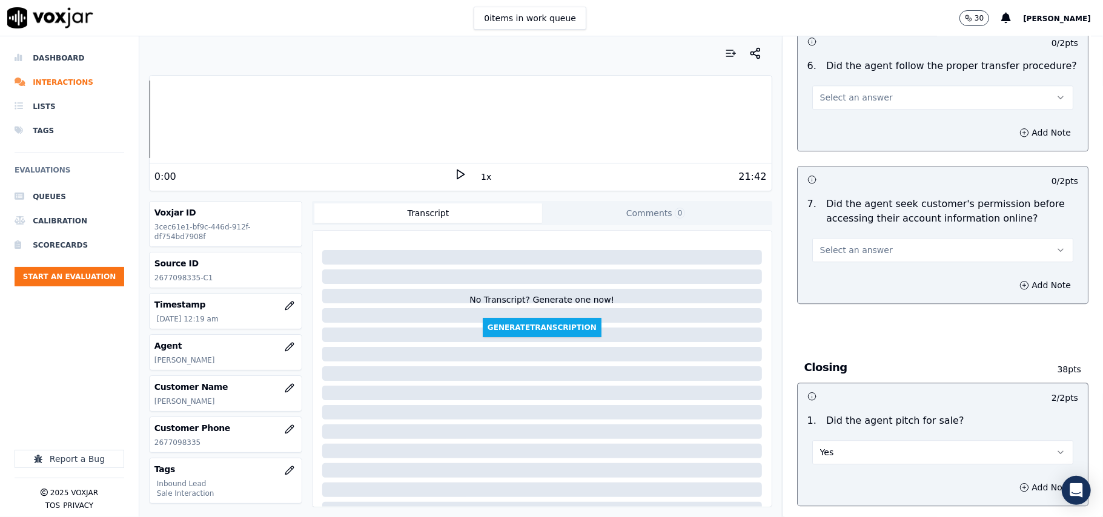
click at [865, 197] on div "7 . Did the agent seek customer's permission before accessing their account inf…" at bounding box center [942, 229] width 290 height 75
click at [851, 244] on span "Select an answer" at bounding box center [856, 250] width 73 height 12
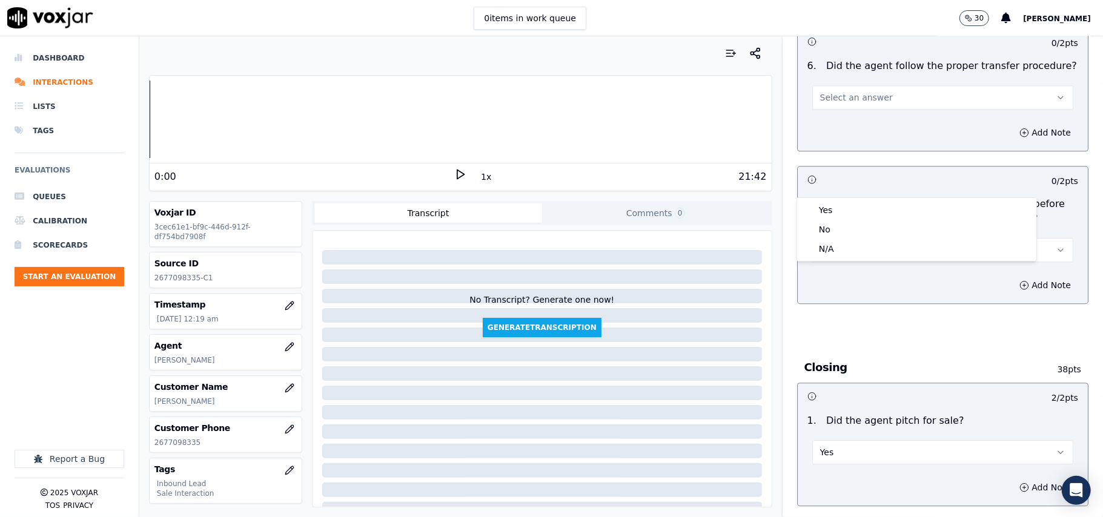
click at [844, 196] on div "7 . Did the agent seek customer's permission before accessing their account inf…" at bounding box center [942, 229] width 290 height 75
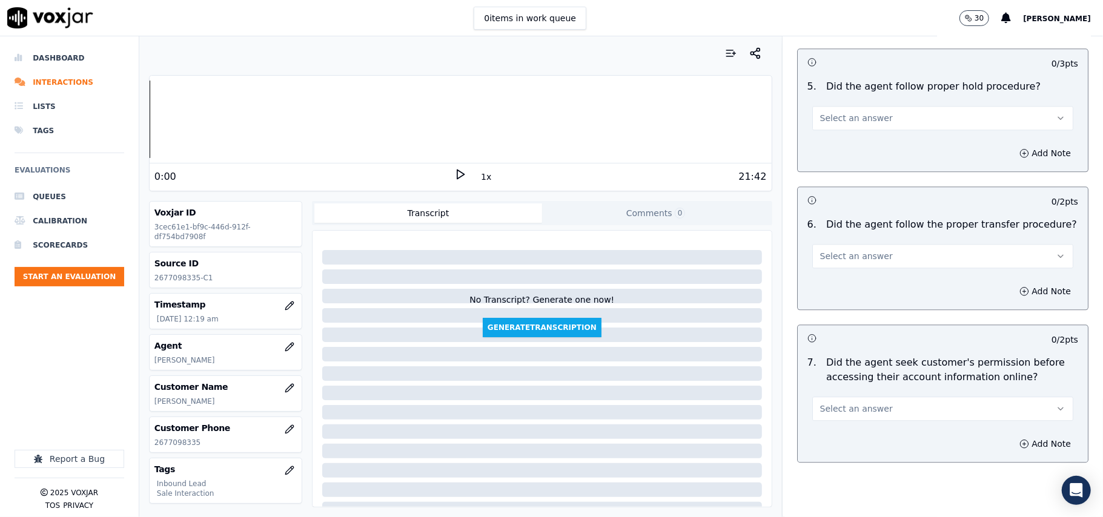
scroll to position [2097, 0]
click at [845, 399] on button "Select an answer" at bounding box center [942, 411] width 261 height 24
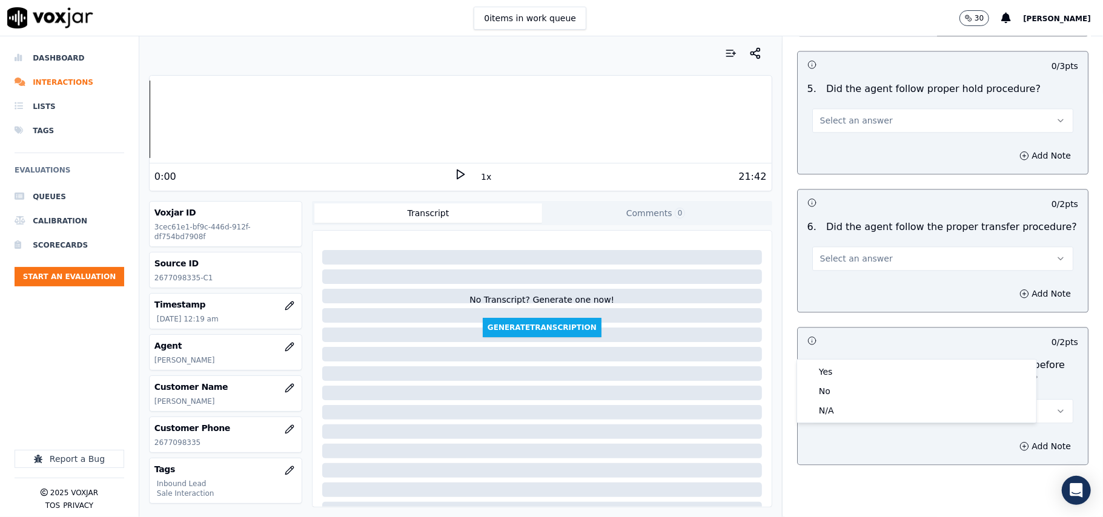
click at [833, 368] on div "Yes" at bounding box center [916, 371] width 234 height 19
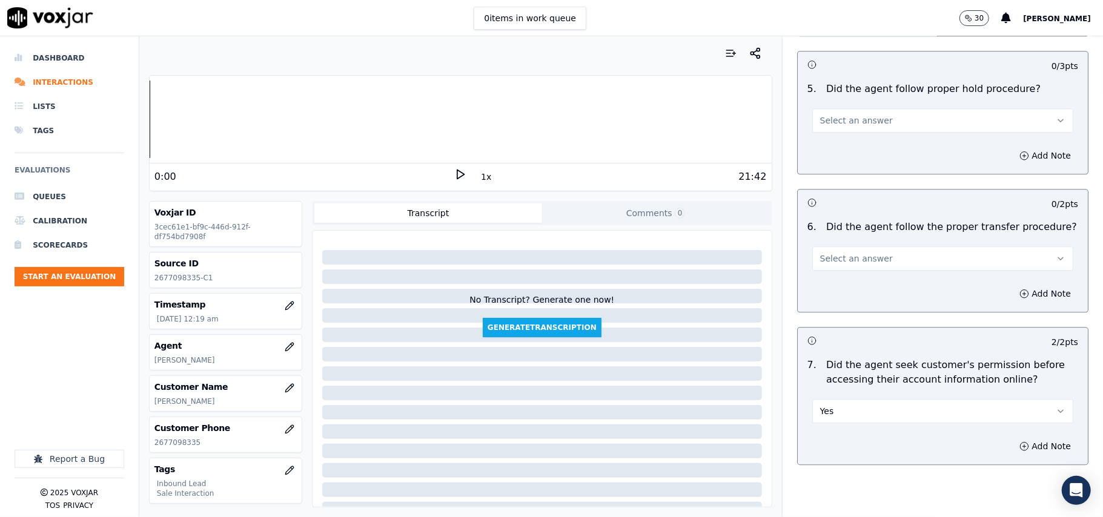
click at [820, 252] on span "Select an answer" at bounding box center [856, 258] width 73 height 12
click at [819, 217] on div "Yes" at bounding box center [916, 218] width 234 height 19
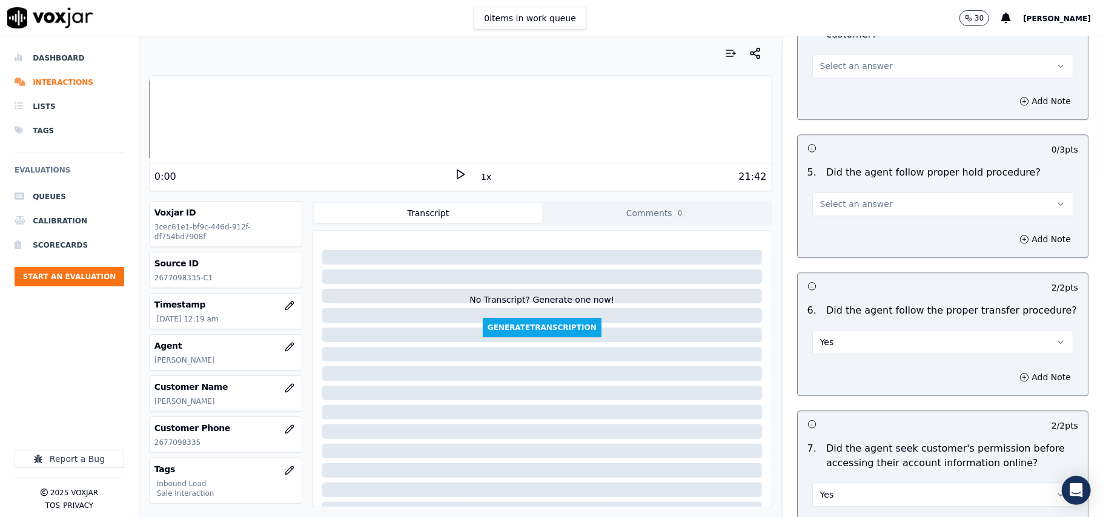
scroll to position [1936, 0]
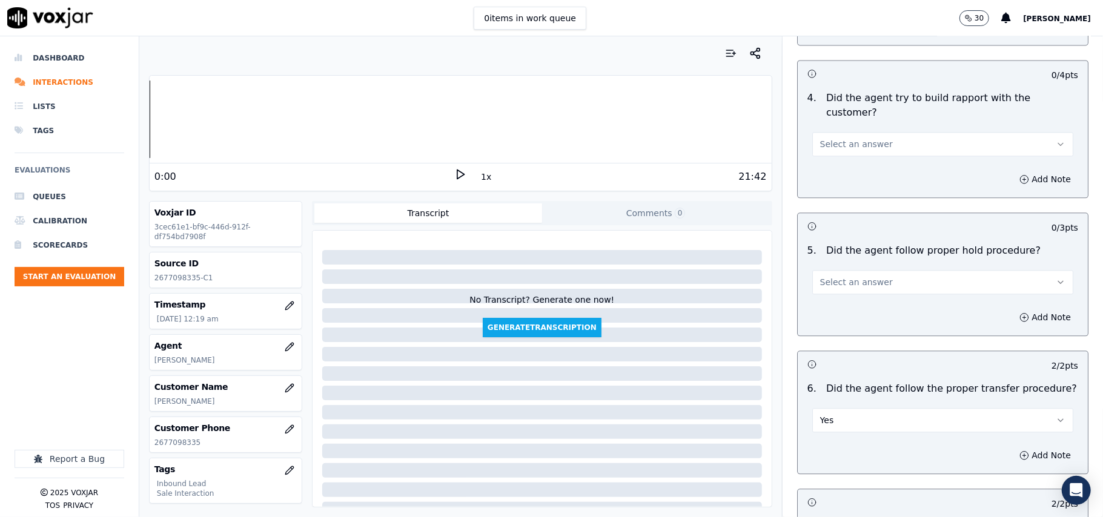
click at [851, 276] on span "Select an answer" at bounding box center [856, 282] width 73 height 12
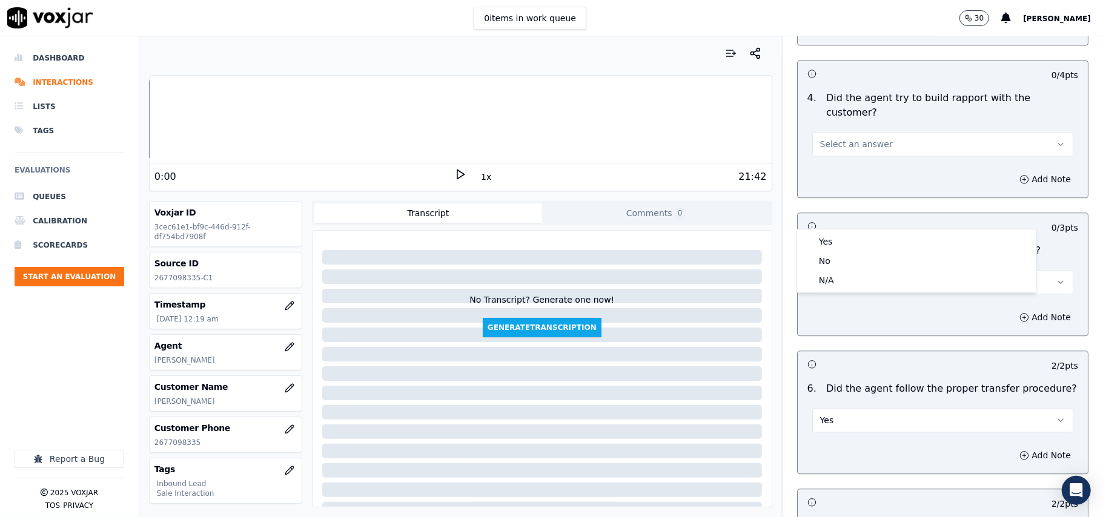
click at [851, 270] on button "Select an answer" at bounding box center [942, 282] width 261 height 24
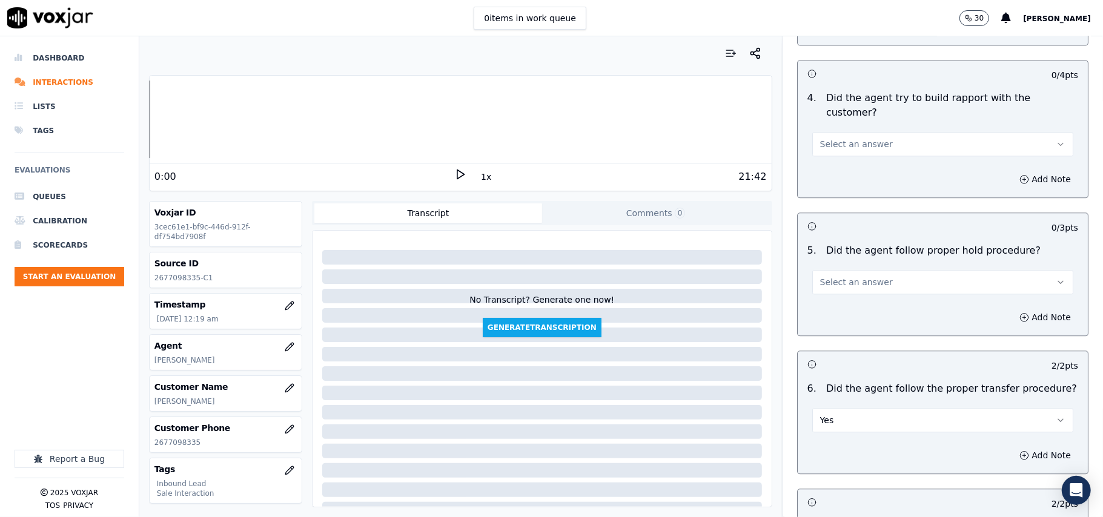
click at [854, 276] on span "Select an answer" at bounding box center [856, 282] width 73 height 12
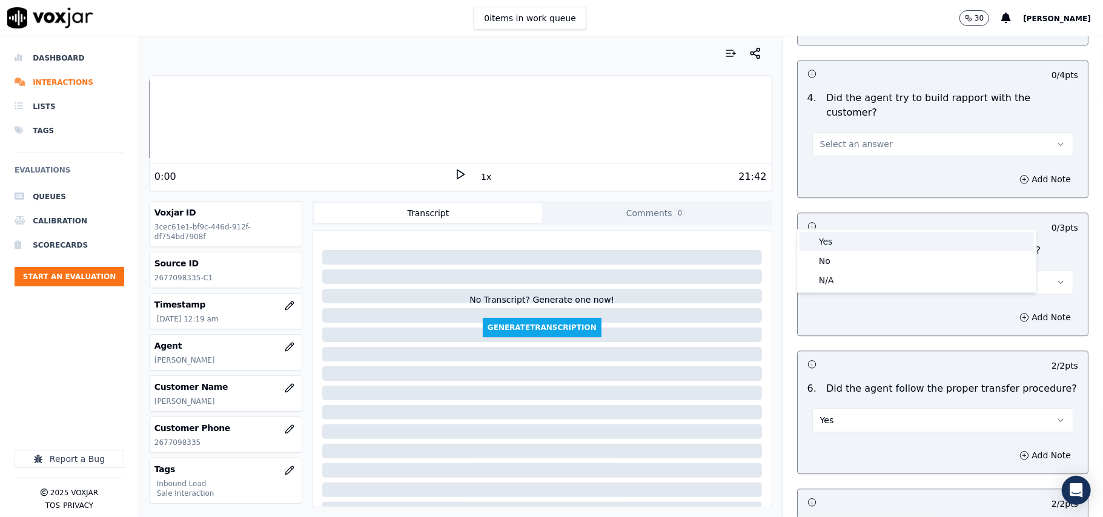
click at [850, 240] on div "Yes" at bounding box center [916, 241] width 234 height 19
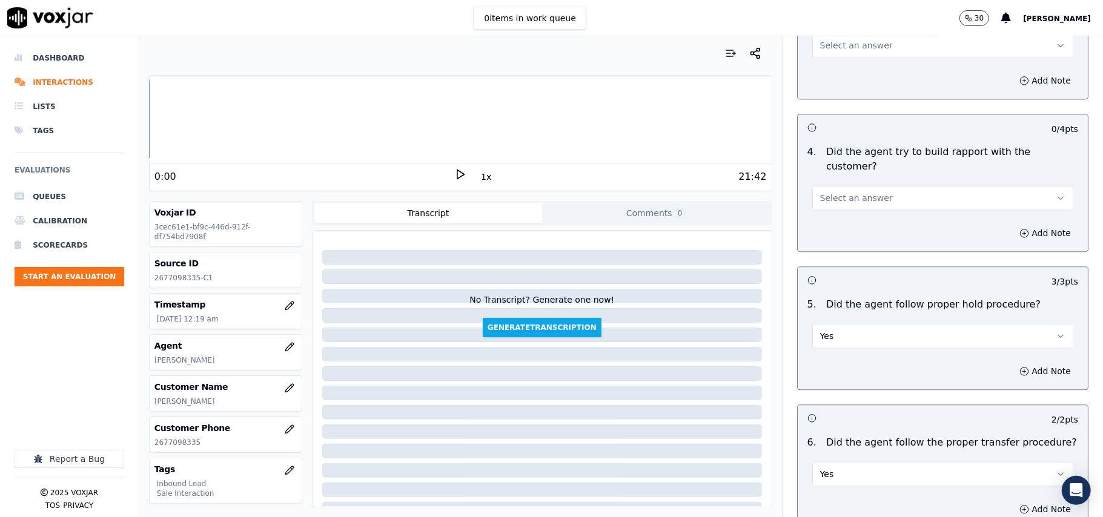
scroll to position [1774, 0]
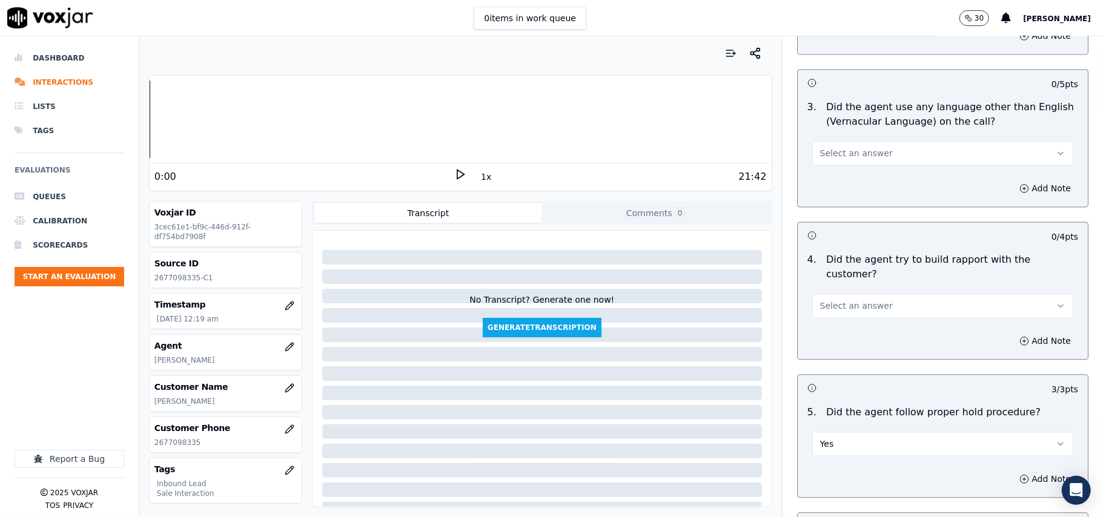
click at [868, 294] on button "Select an answer" at bounding box center [942, 306] width 261 height 24
click at [860, 269] on div "Yes" at bounding box center [916, 264] width 234 height 19
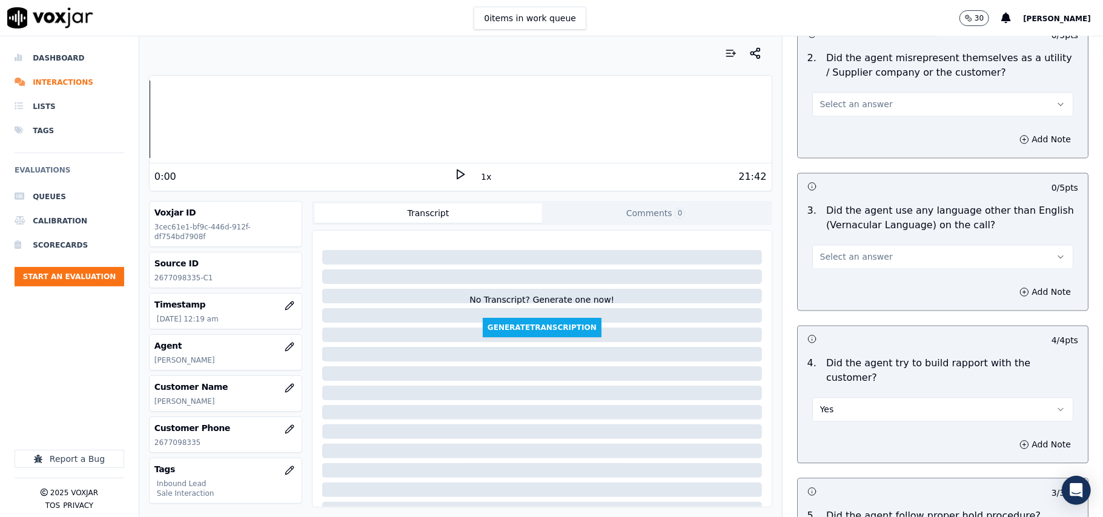
scroll to position [1613, 0]
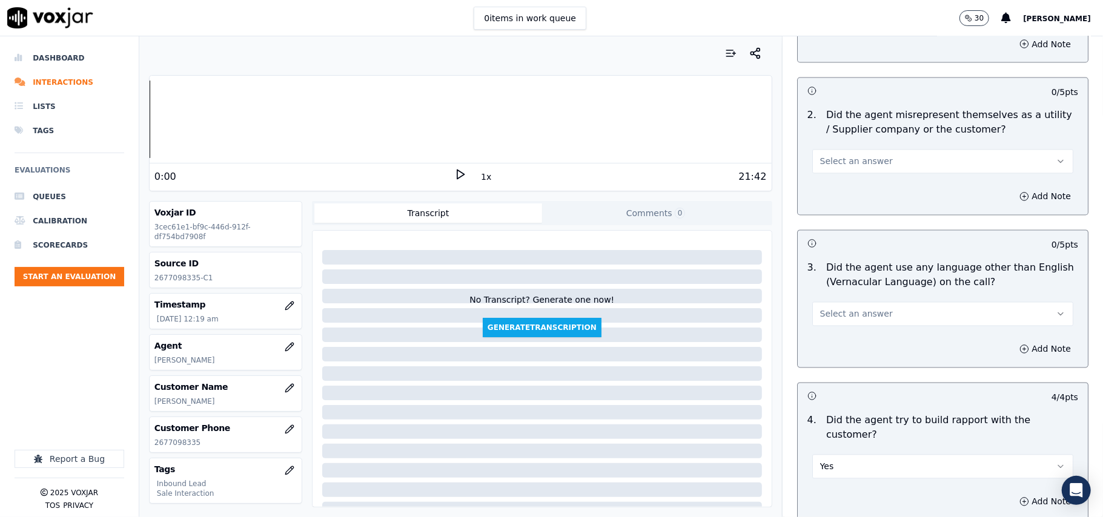
click at [860, 308] on span "Select an answer" at bounding box center [856, 314] width 73 height 12
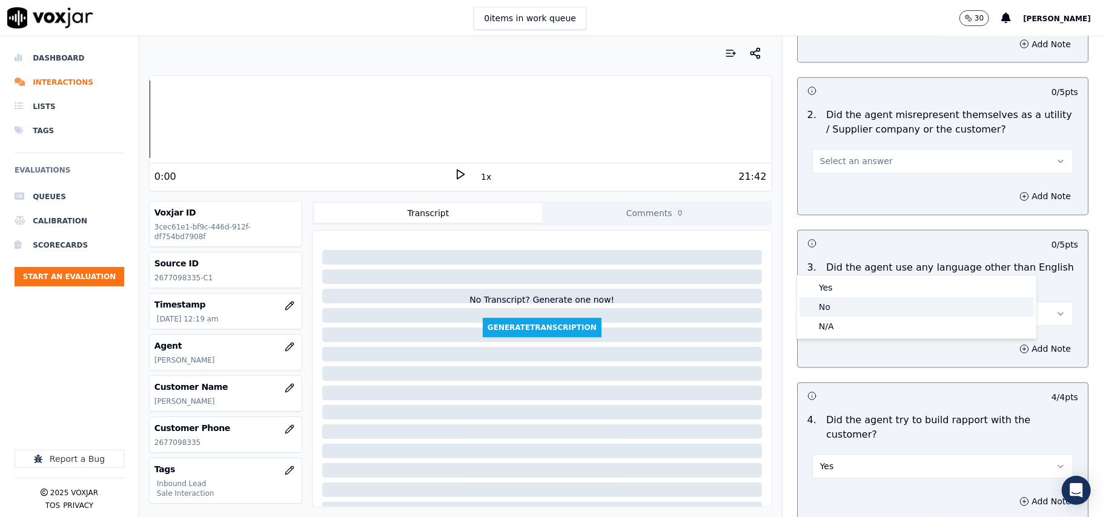
click at [857, 300] on div "No" at bounding box center [916, 306] width 234 height 19
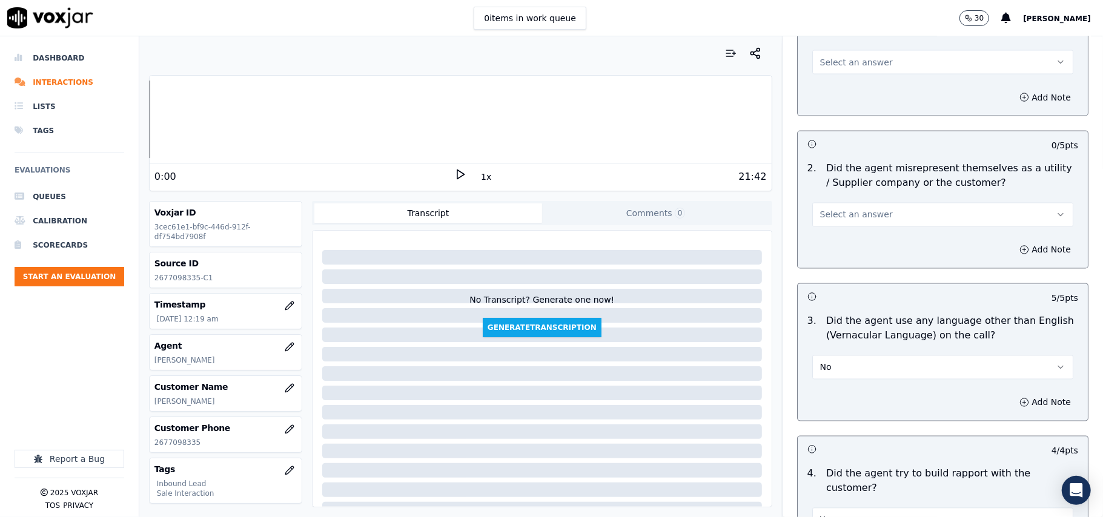
scroll to position [1532, 0]
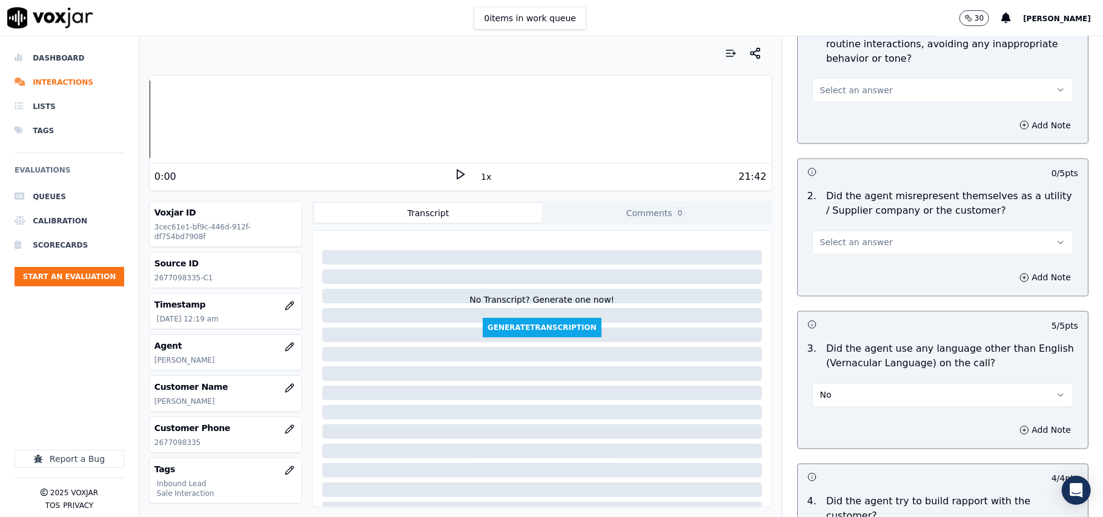
click at [868, 231] on button "Select an answer" at bounding box center [942, 243] width 261 height 24
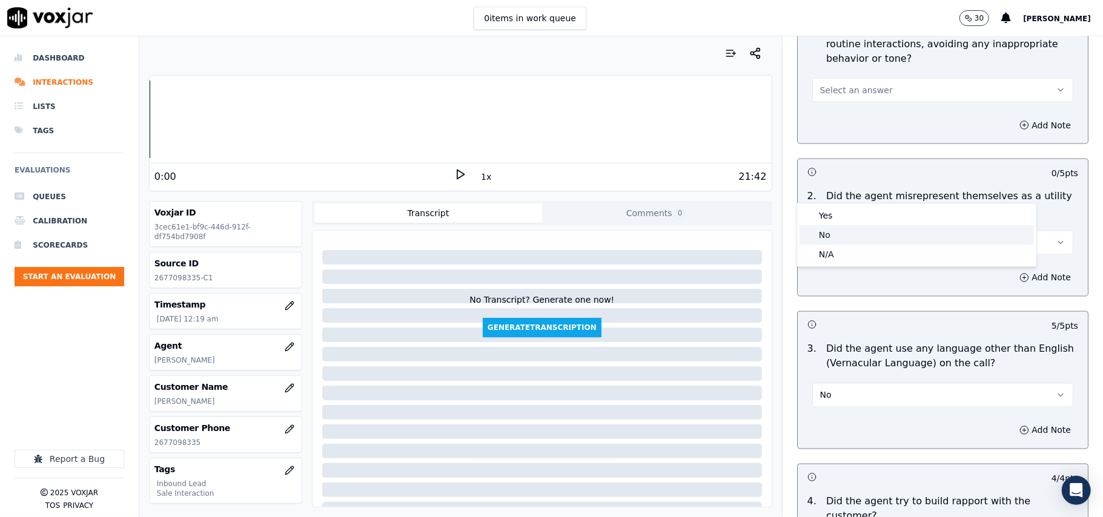
click at [859, 228] on div "No" at bounding box center [916, 234] width 234 height 19
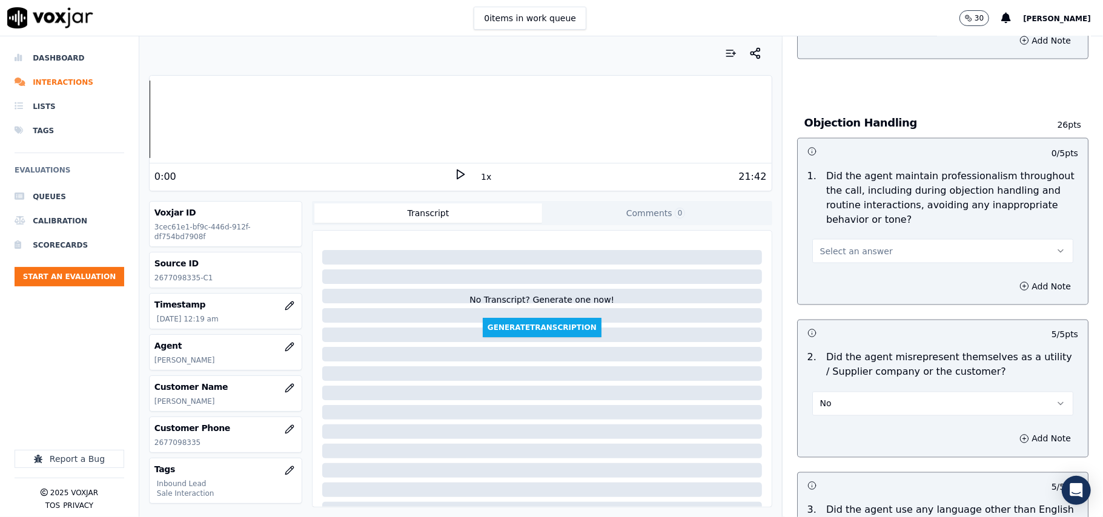
click at [867, 239] on button "Select an answer" at bounding box center [942, 251] width 261 height 24
click at [854, 228] on div "Yes" at bounding box center [916, 223] width 234 height 19
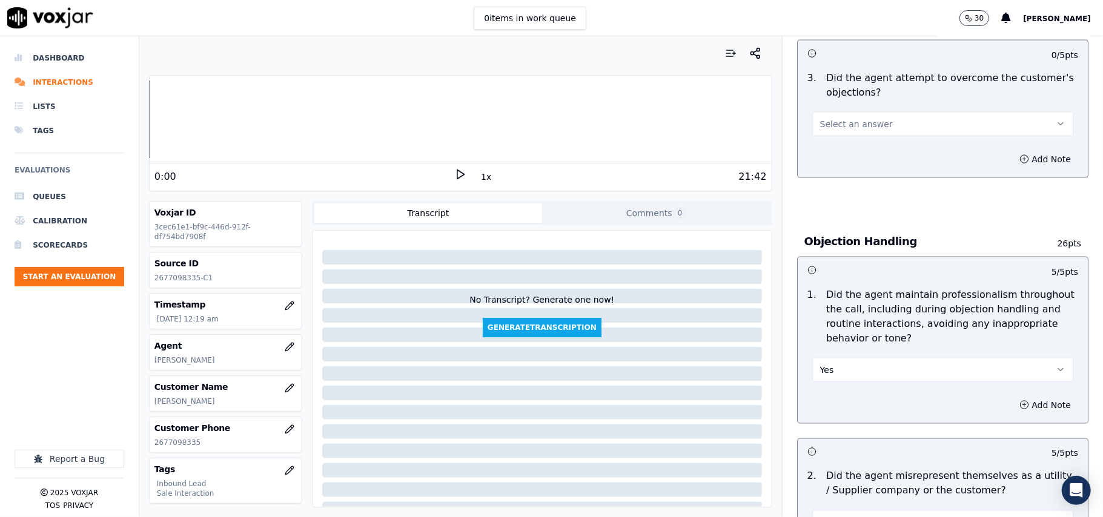
scroll to position [1129, 0]
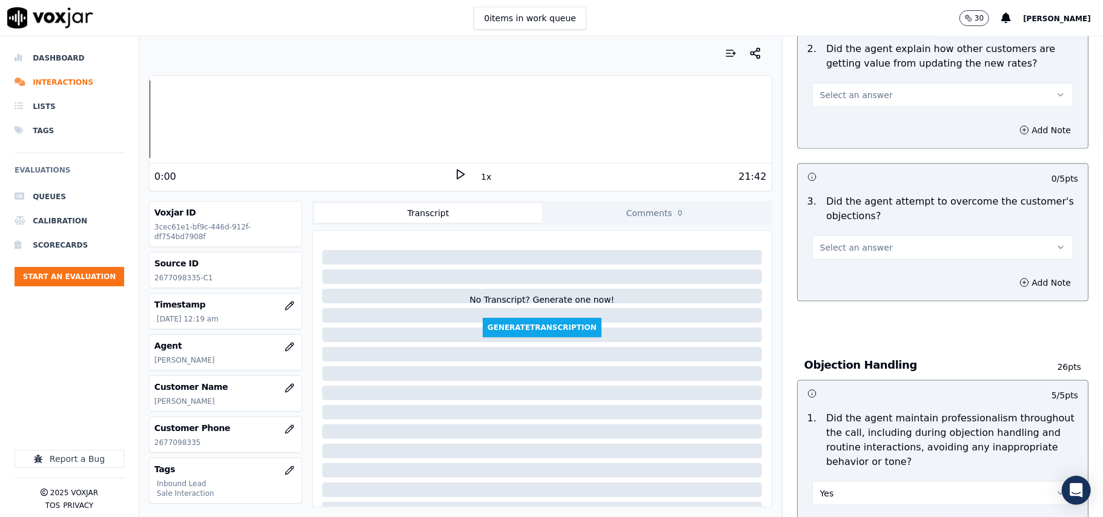
click at [863, 242] on span "Select an answer" at bounding box center [856, 248] width 73 height 12
click at [866, 223] on div "Yes" at bounding box center [916, 219] width 234 height 19
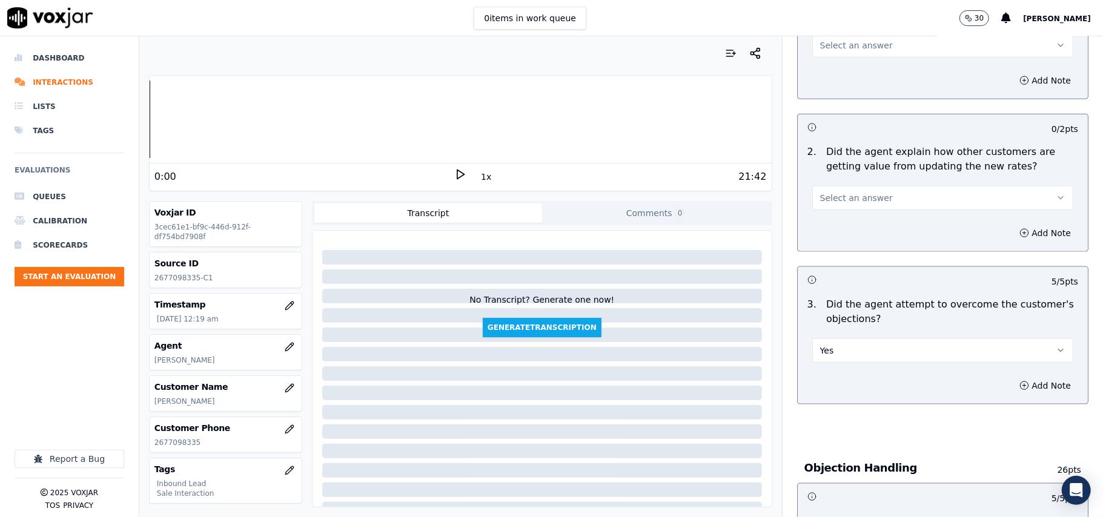
scroll to position [967, 0]
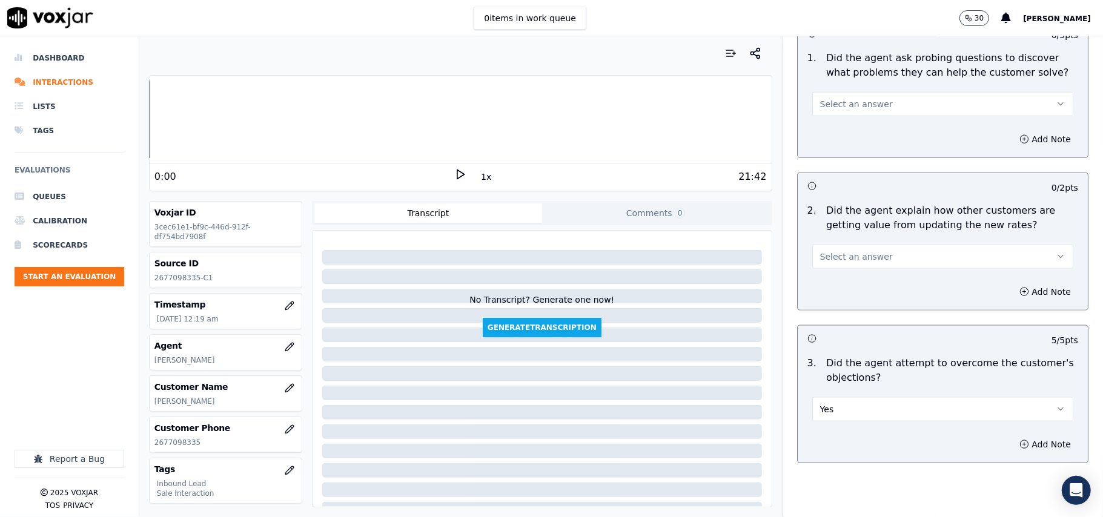
click at [848, 245] on button "Select an answer" at bounding box center [942, 257] width 261 height 24
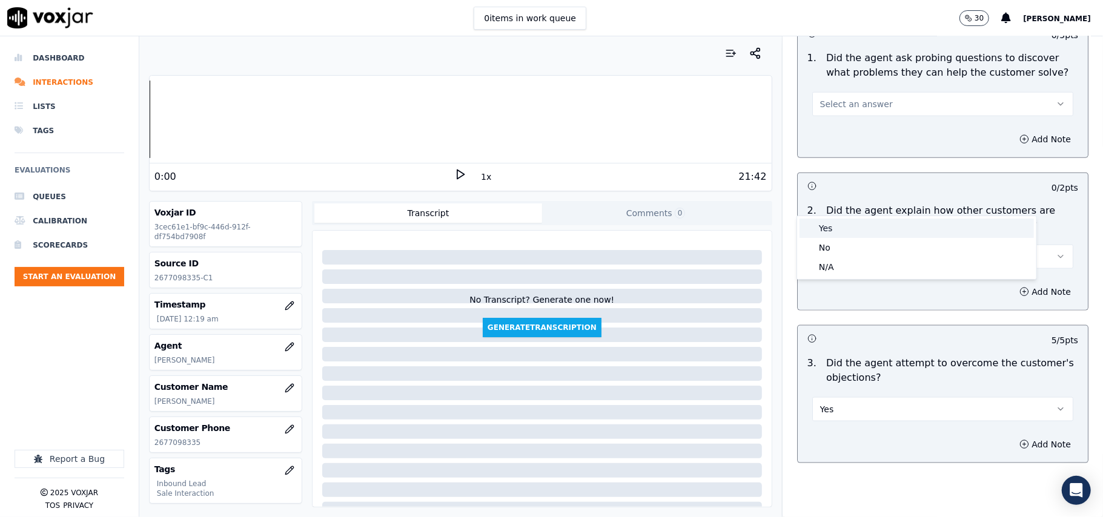
click at [850, 221] on div "Yes" at bounding box center [916, 228] width 234 height 19
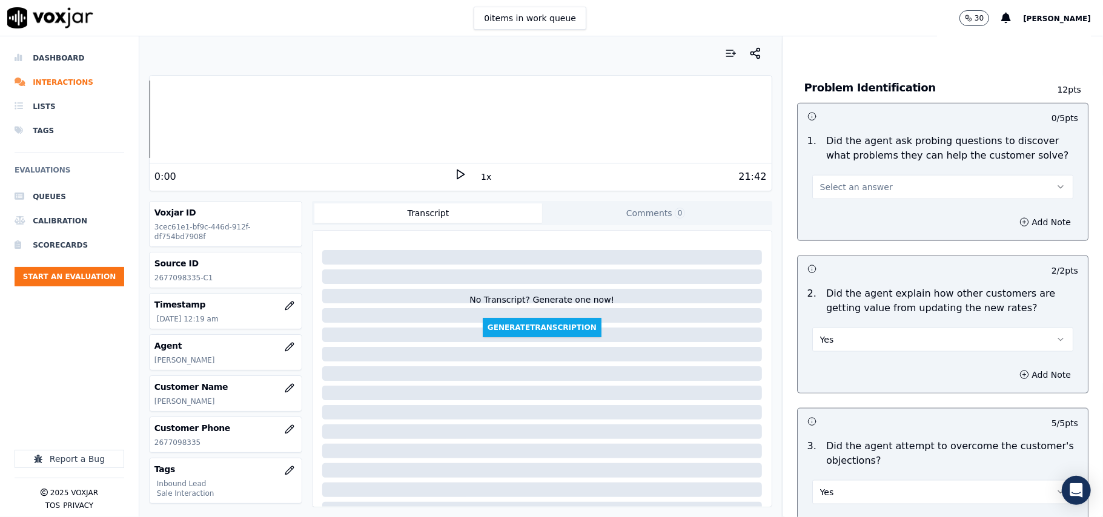
scroll to position [805, 0]
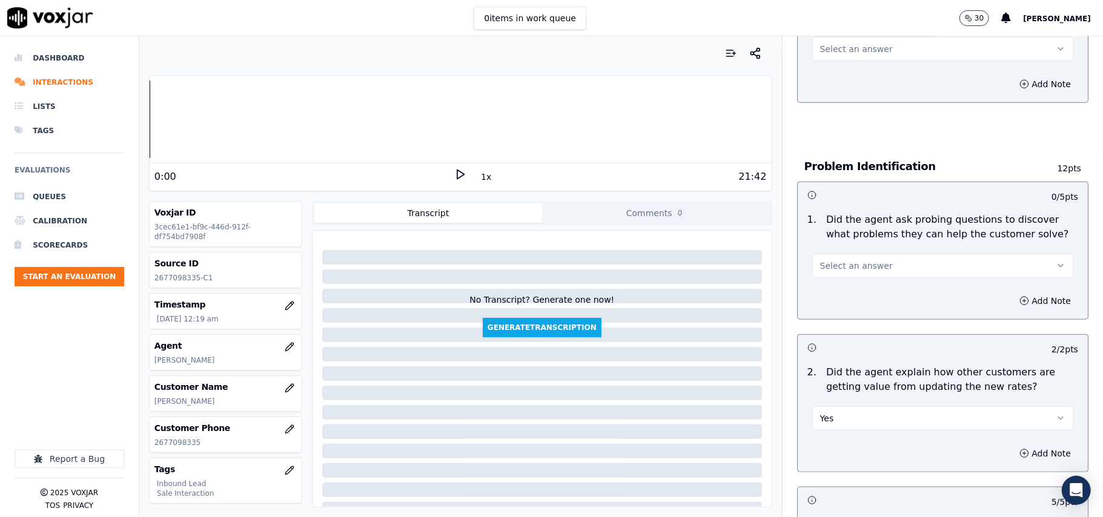
click at [872, 254] on button "Select an answer" at bounding box center [942, 266] width 261 height 24
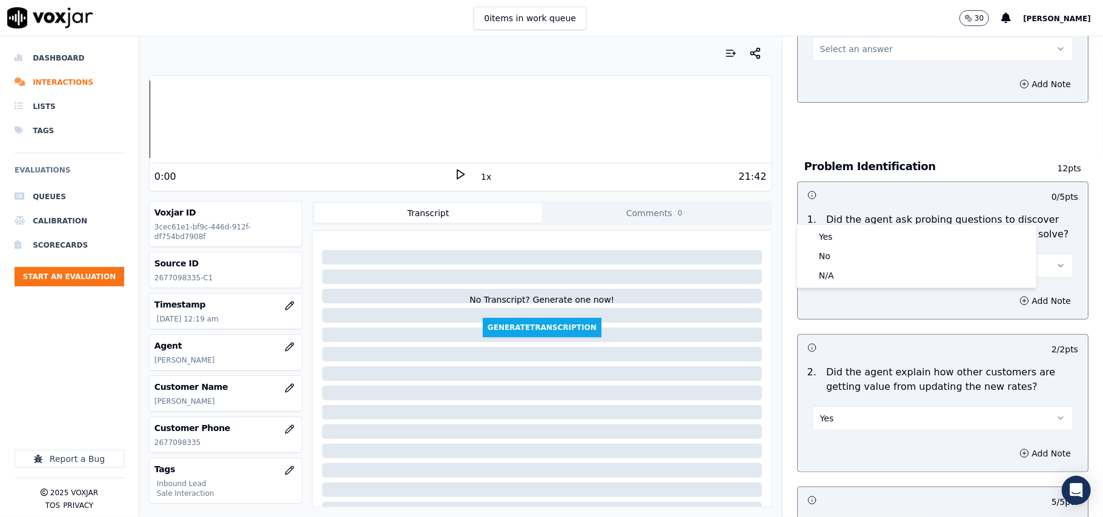
click at [867, 225] on div "Yes No N/A" at bounding box center [916, 256] width 239 height 63
click at [863, 234] on div "Yes" at bounding box center [916, 236] width 234 height 19
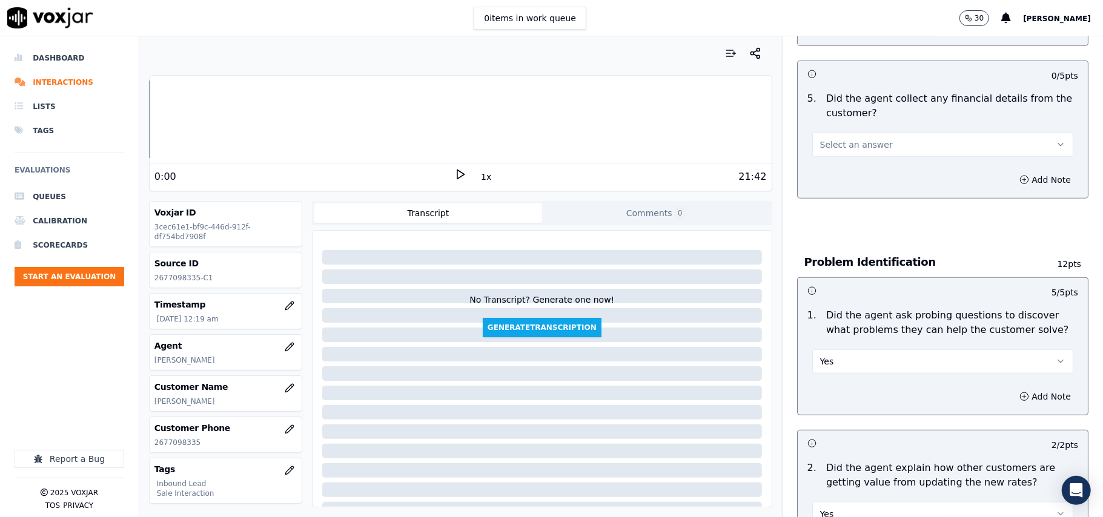
scroll to position [644, 0]
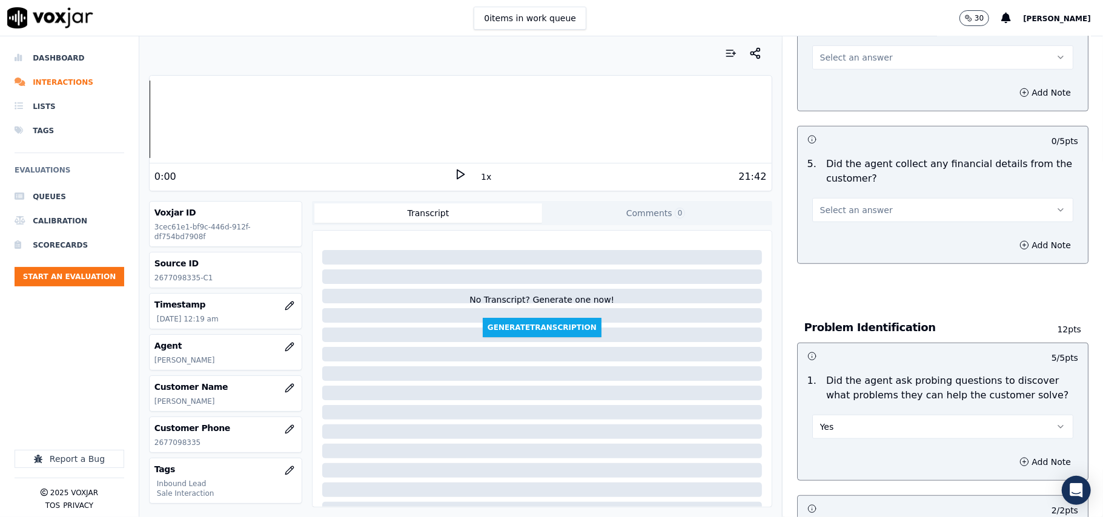
click at [877, 198] on button "Select an answer" at bounding box center [942, 210] width 261 height 24
click at [857, 194] on div "No" at bounding box center [916, 200] width 234 height 19
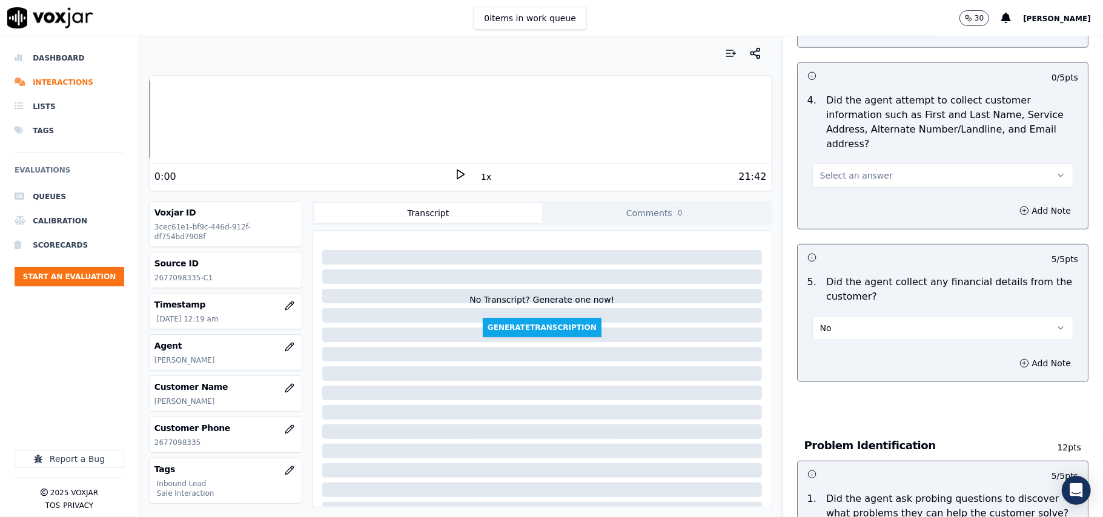
scroll to position [402, 0]
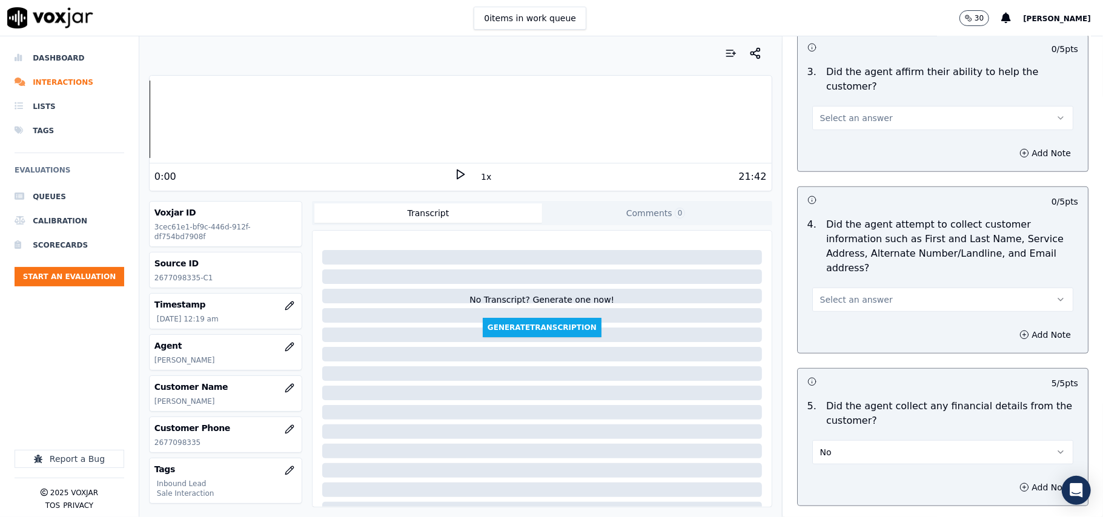
click at [846, 288] on button "Select an answer" at bounding box center [942, 300] width 261 height 24
click at [831, 268] on div "Yes" at bounding box center [916, 270] width 234 height 19
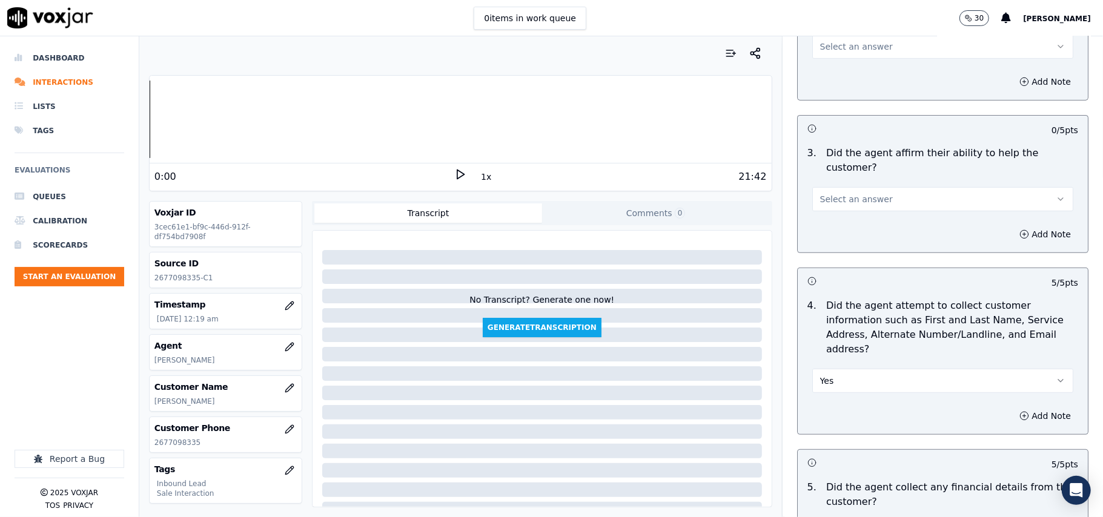
click at [842, 187] on button "Select an answer" at bounding box center [942, 199] width 261 height 24
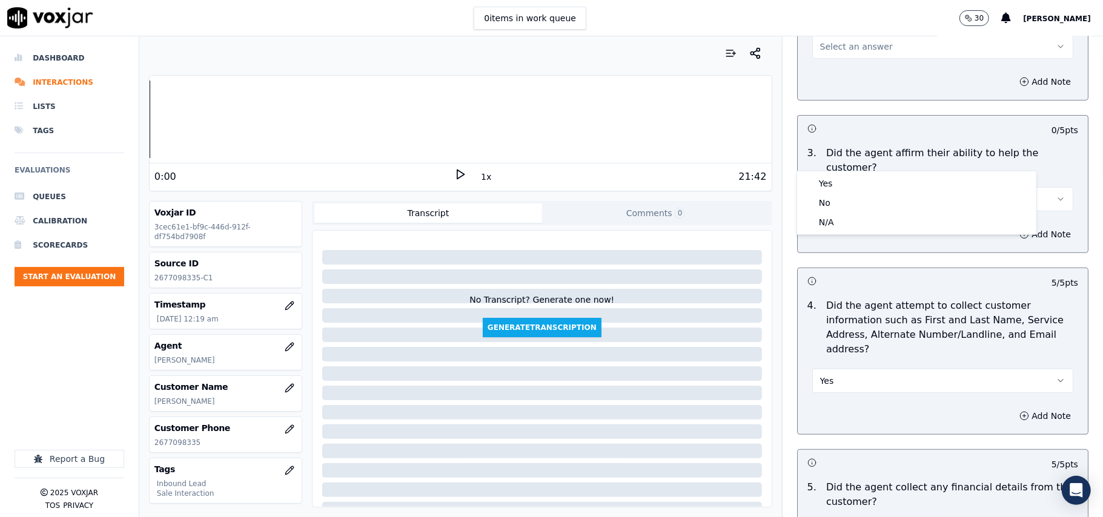
click at [840, 175] on div "Yes" at bounding box center [916, 183] width 234 height 19
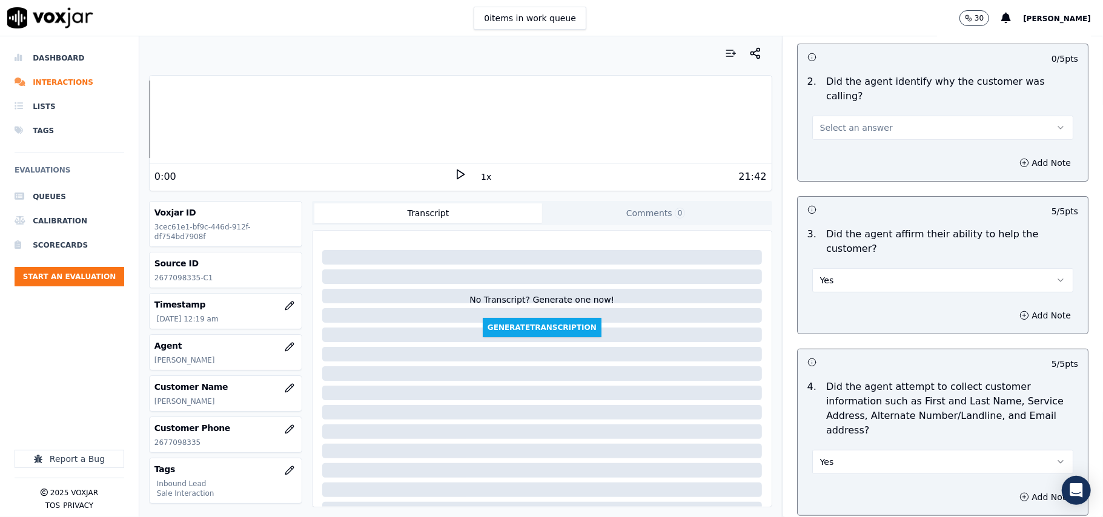
scroll to position [79, 0]
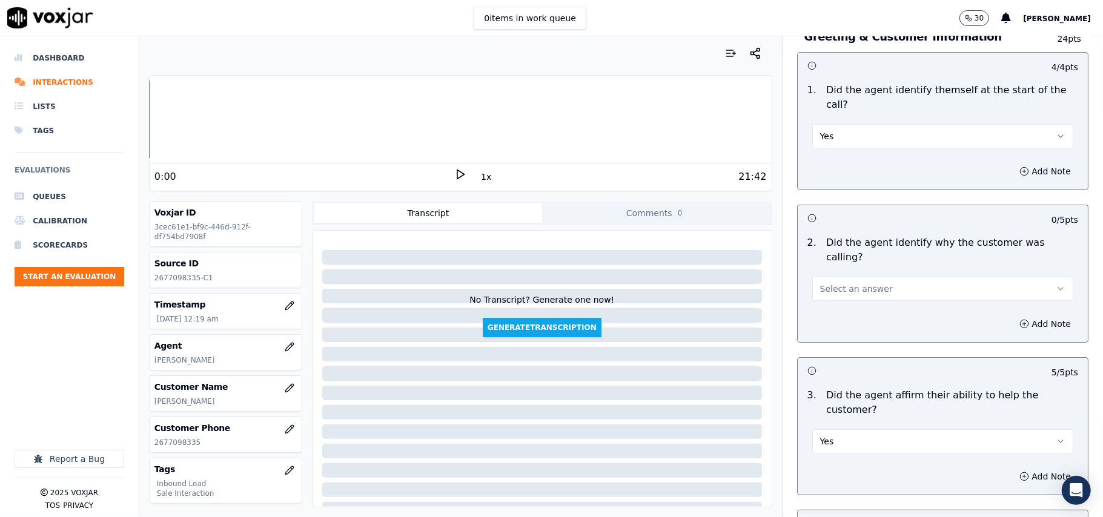
click at [832, 283] on span "Select an answer" at bounding box center [856, 289] width 73 height 12
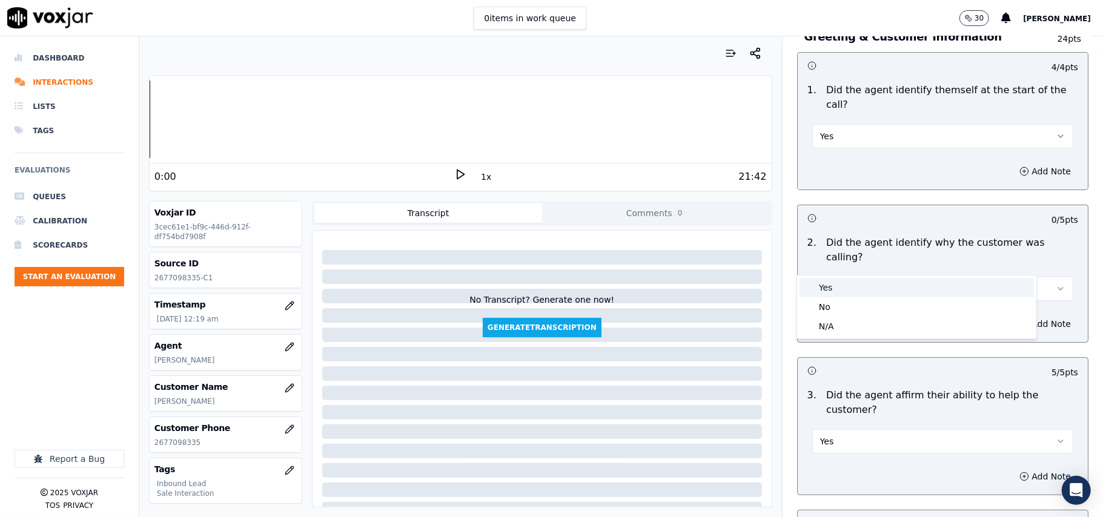
drag, startPoint x: 822, startPoint y: 280, endPoint x: 1038, endPoint y: 85, distance: 290.6
click at [822, 279] on div "Yes" at bounding box center [916, 287] width 234 height 19
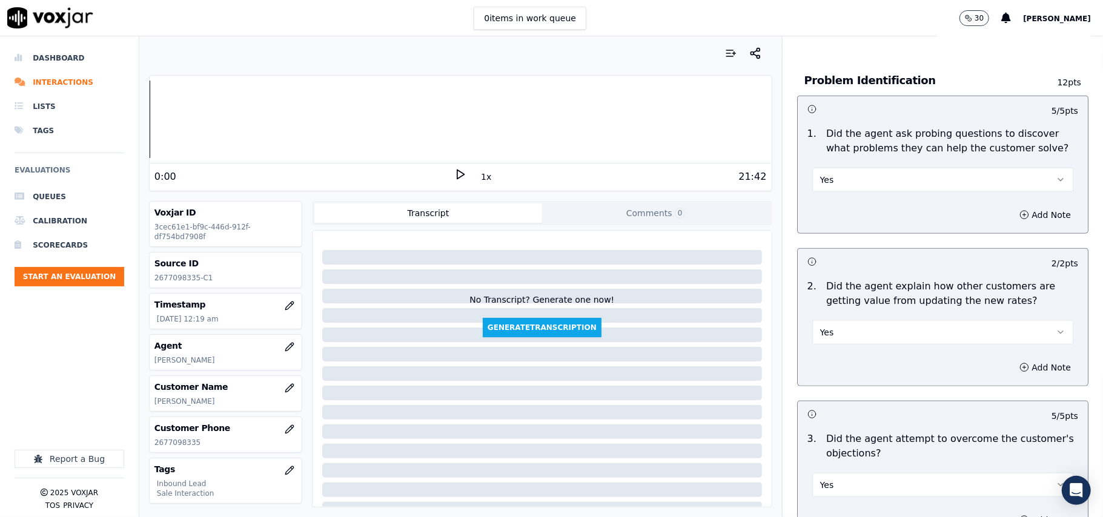
scroll to position [3389, 0]
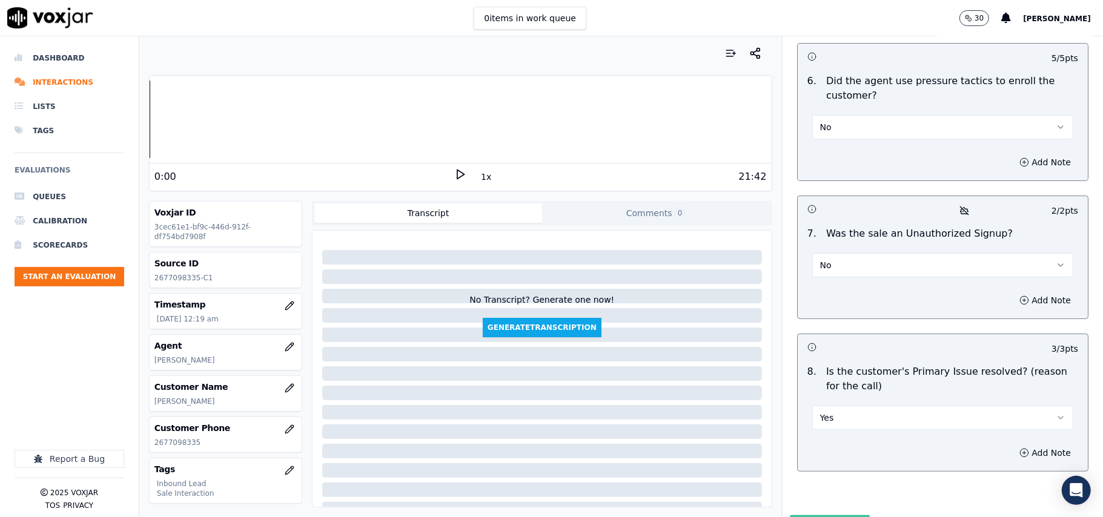
click at [799, 515] on button "Submit Scores" at bounding box center [830, 526] width 81 height 22
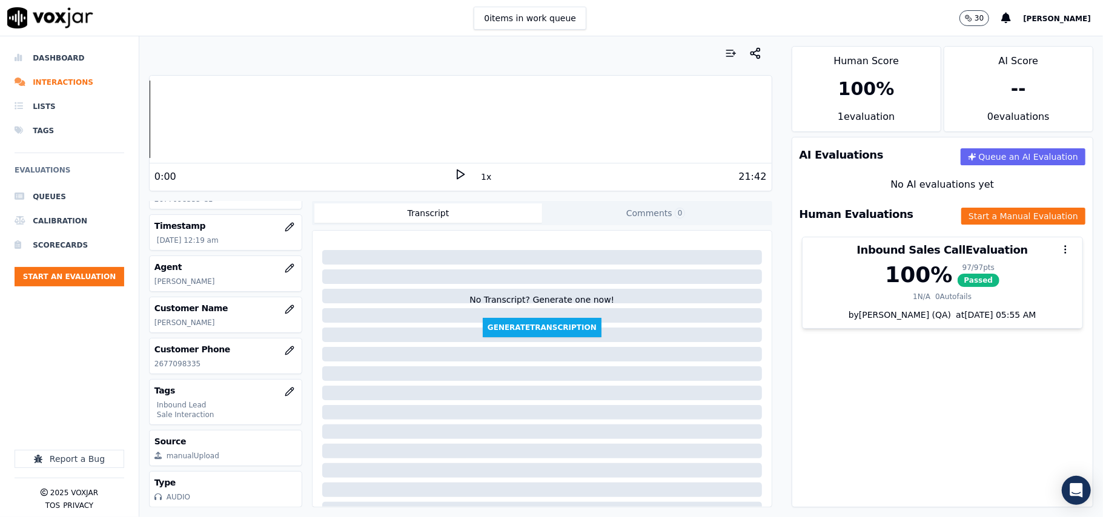
scroll to position [38, 0]
drag, startPoint x: 180, startPoint y: 321, endPoint x: 149, endPoint y: 323, distance: 30.9
click at [150, 323] on div "Agent [PERSON_NAME]" at bounding box center [226, 314] width 152 height 35
copy p "[PERSON_NAME]"
